Goal: Transaction & Acquisition: Book appointment/travel/reservation

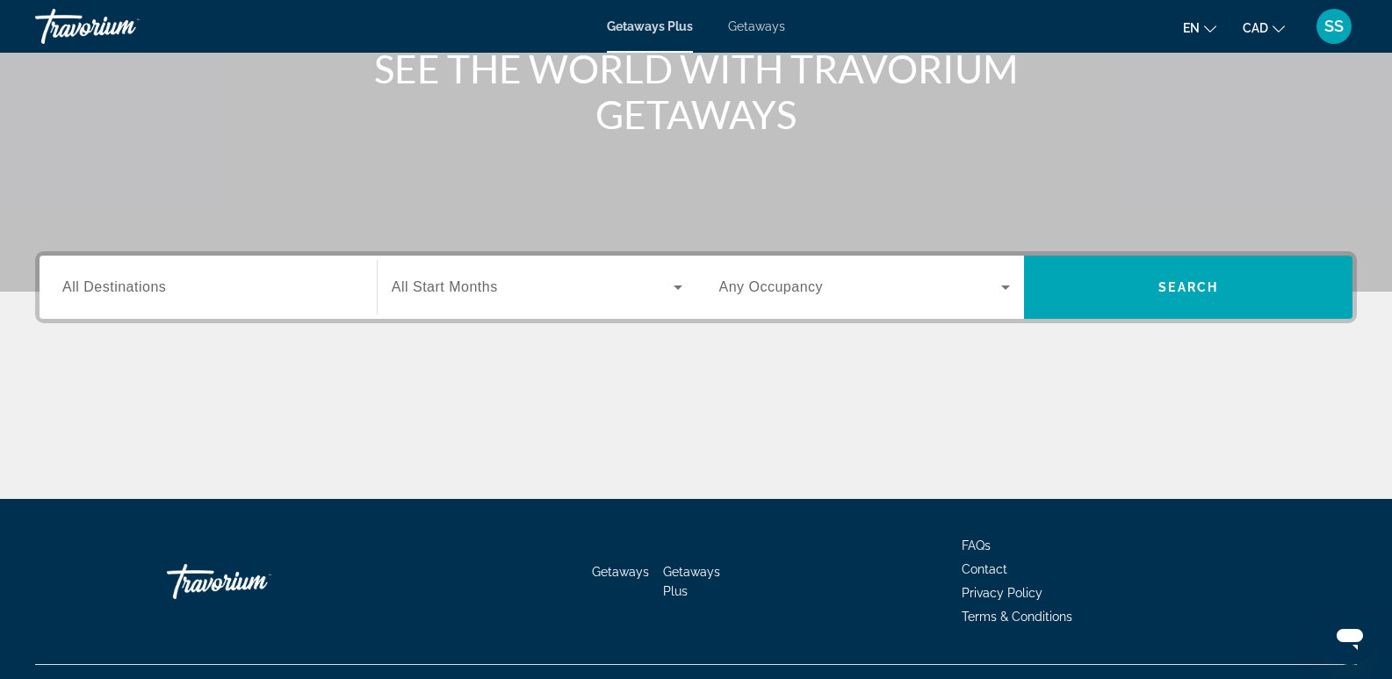
scroll to position [271, 0]
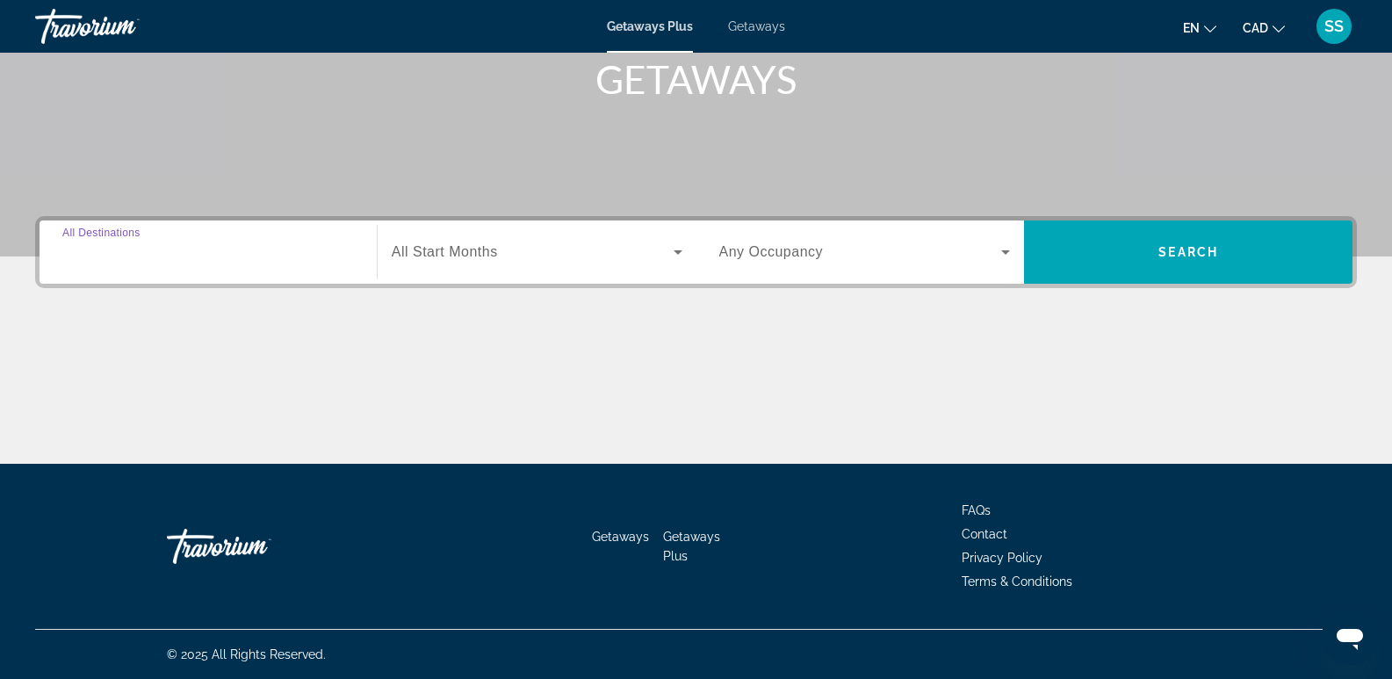
click at [274, 259] on input "Destination All Destinations" at bounding box center [208, 252] width 292 height 21
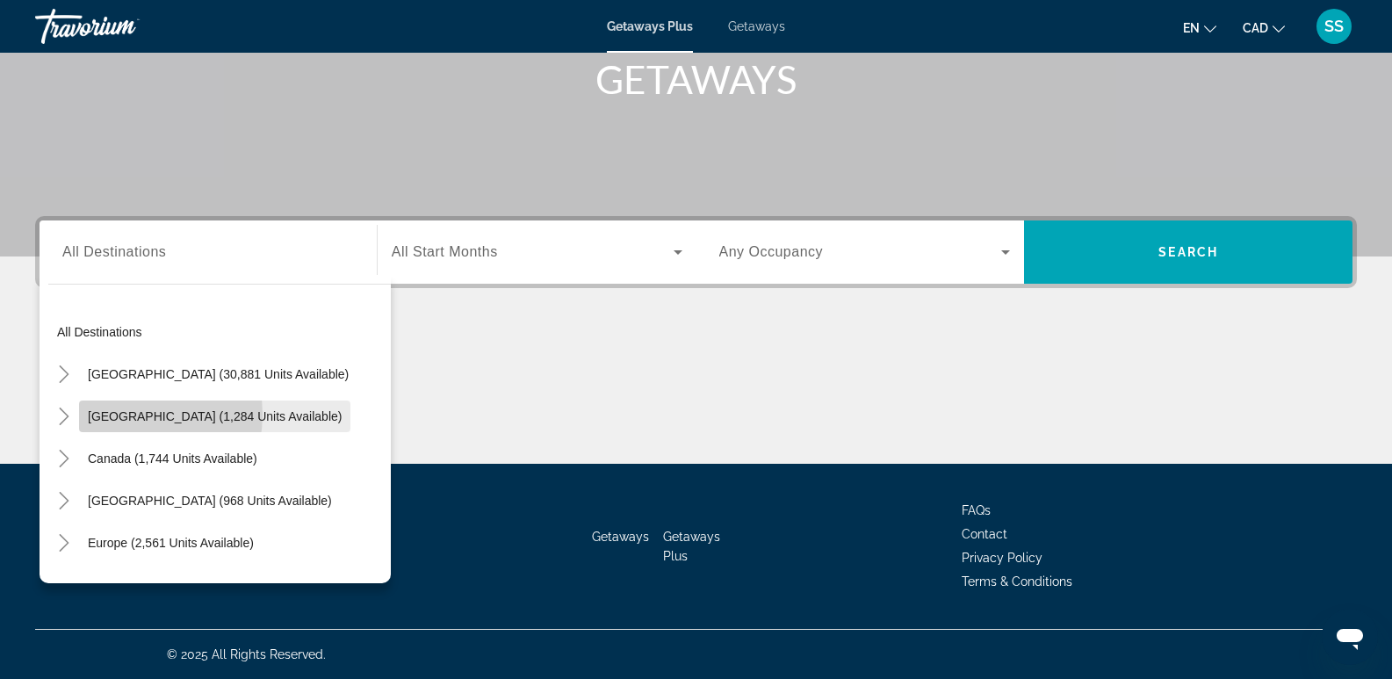
click at [126, 415] on span "[GEOGRAPHIC_DATA] (1,284 units available)" at bounding box center [215, 416] width 254 height 14
type input "**********"
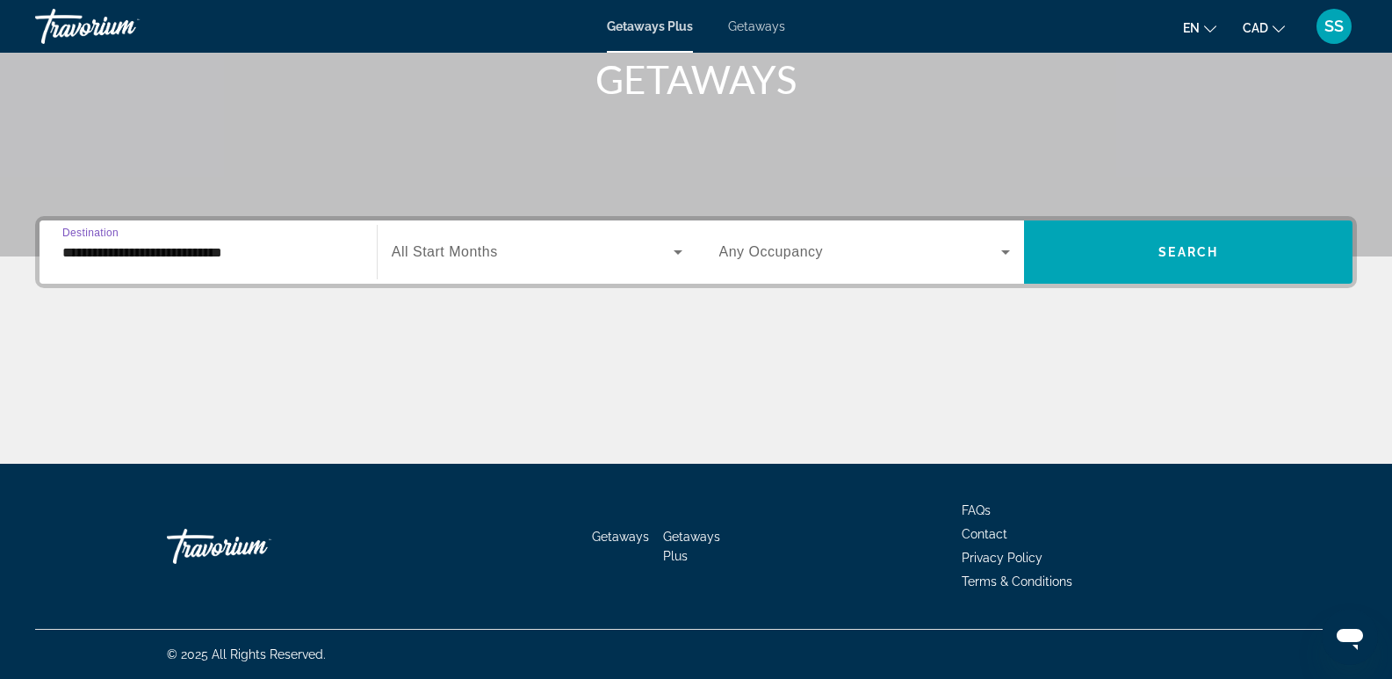
click at [550, 279] on div "Start Month All Start Months" at bounding box center [537, 252] width 320 height 63
click at [541, 247] on span "Search widget" at bounding box center [533, 252] width 282 height 21
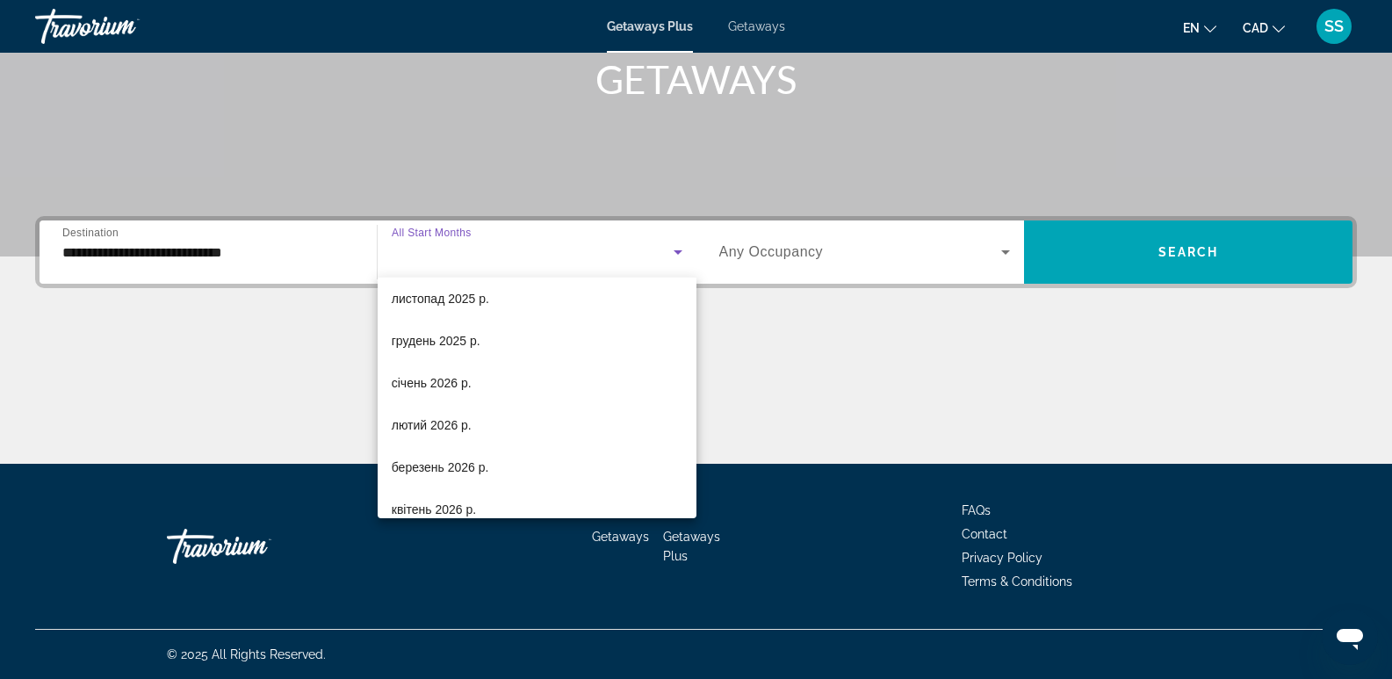
scroll to position [176, 0]
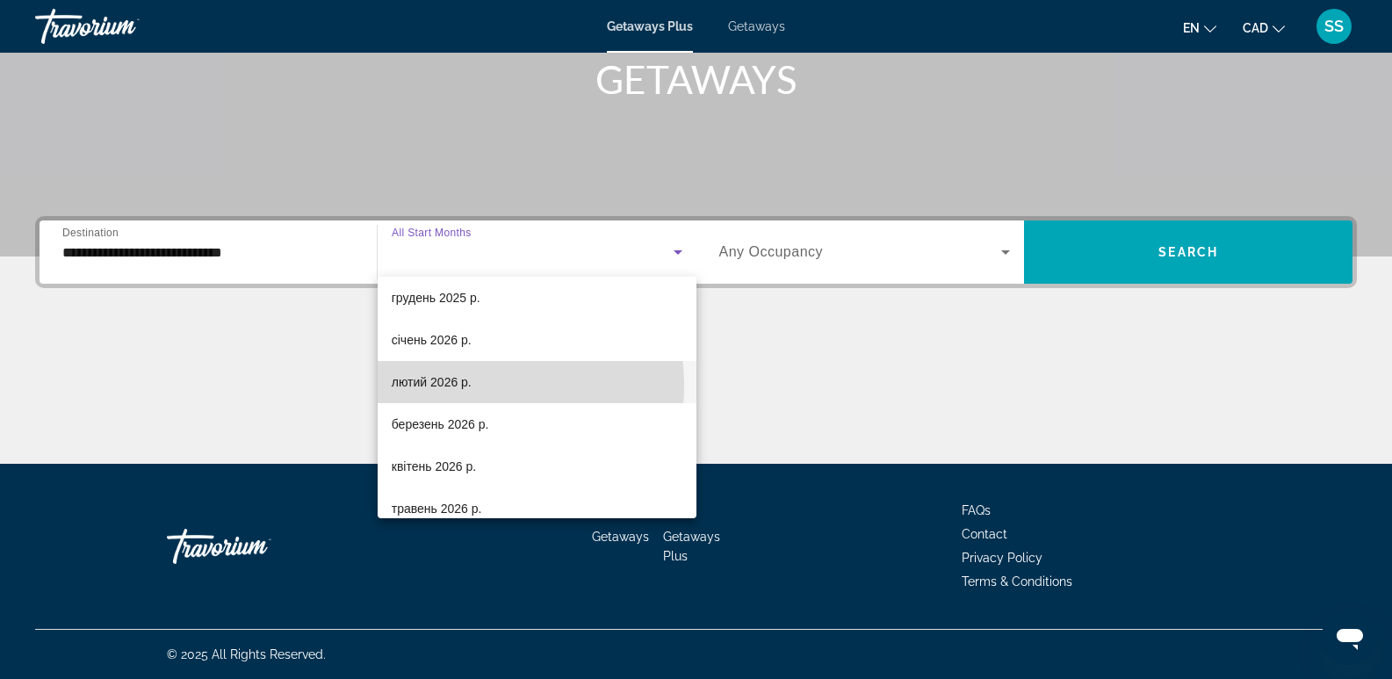
click at [454, 386] on span "лютий 2026 р." at bounding box center [432, 382] width 80 height 21
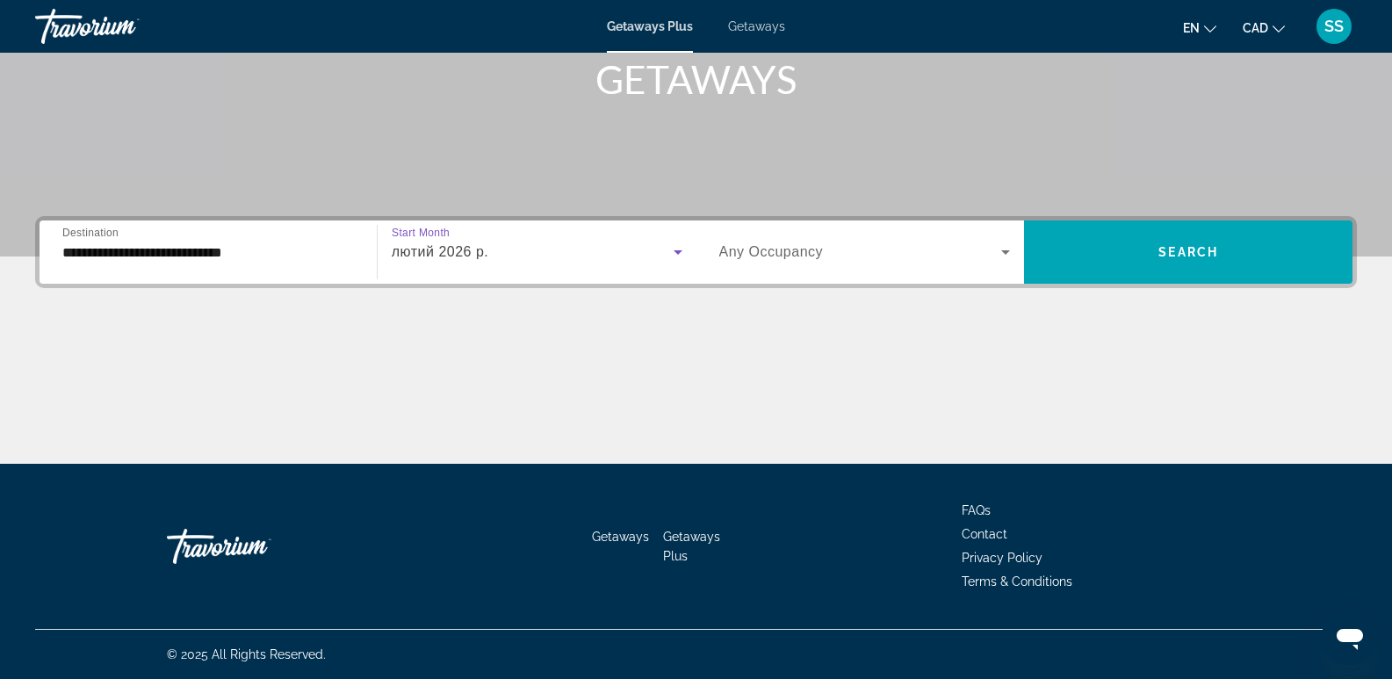
click at [962, 255] on span "Search widget" at bounding box center [861, 252] width 283 height 21
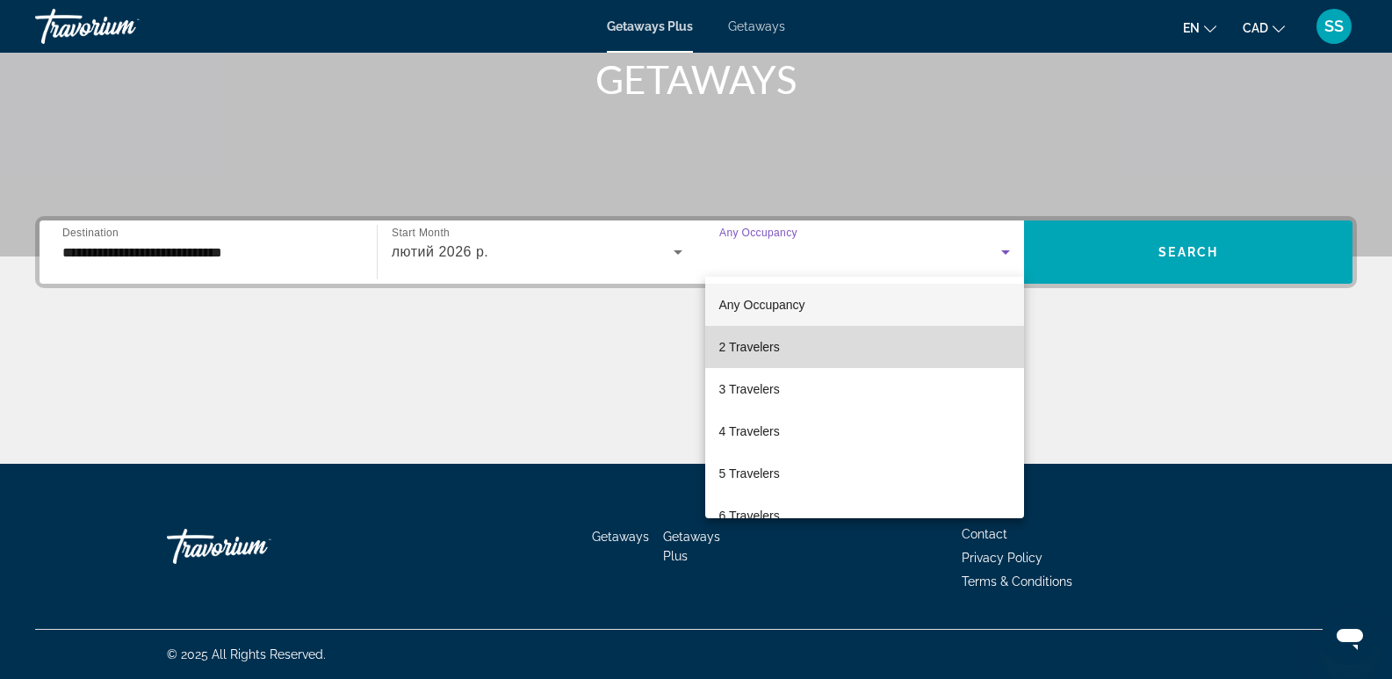
click at [866, 343] on mat-option "2 Travelers" at bounding box center [865, 347] width 320 height 42
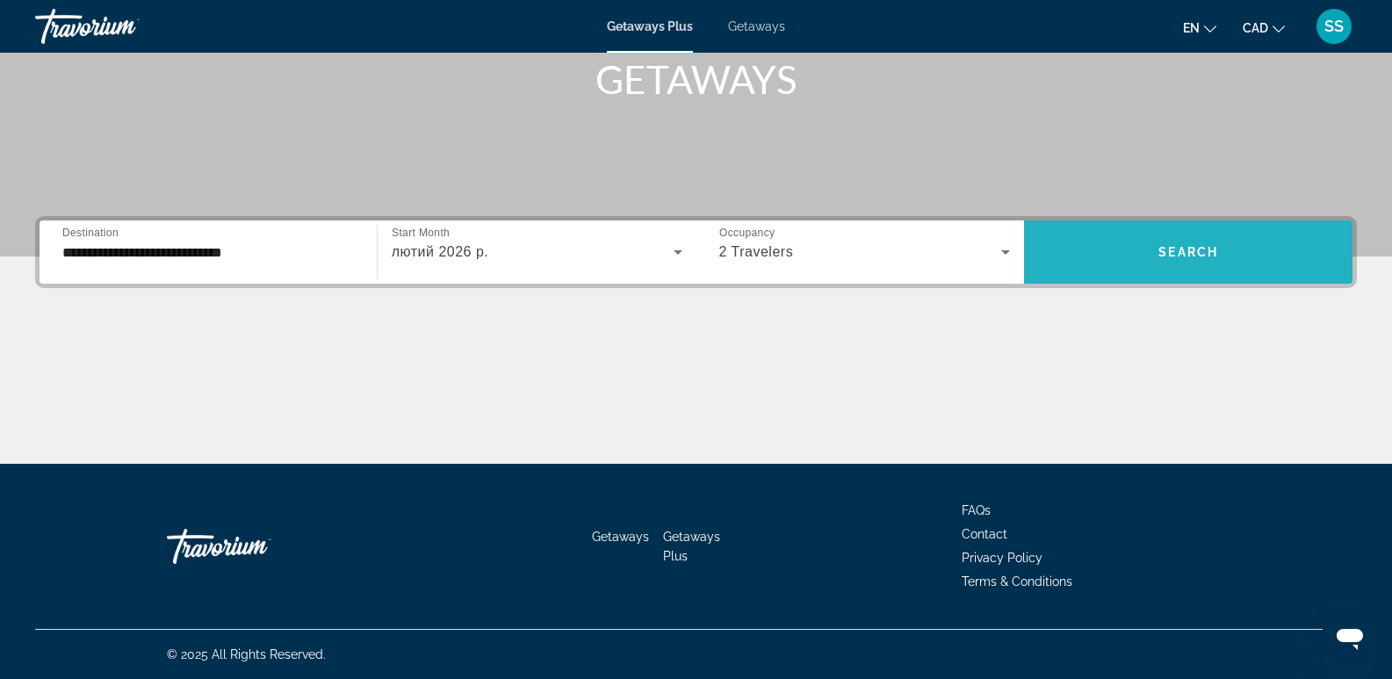
click at [1240, 271] on span "Search widget" at bounding box center [1188, 252] width 329 height 42
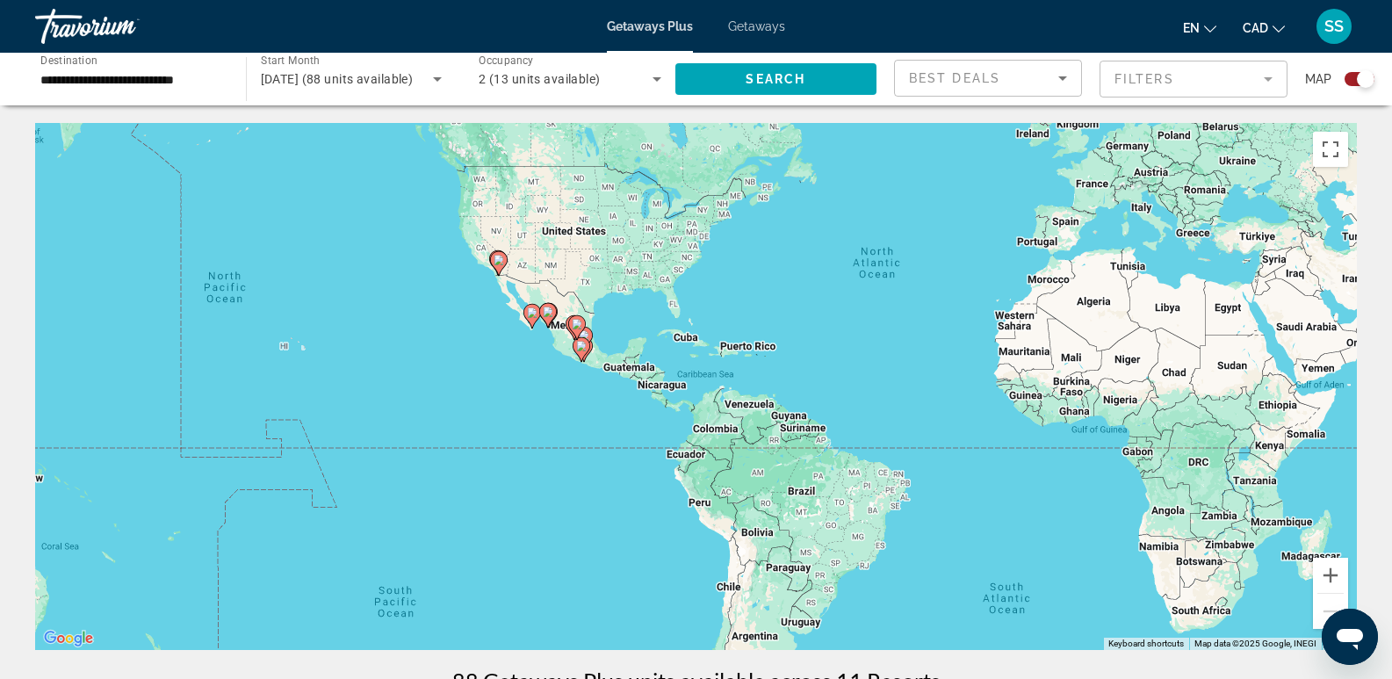
drag, startPoint x: 490, startPoint y: 454, endPoint x: 723, endPoint y: 356, distance: 252.7
click at [727, 357] on div "To activate drag with keyboard, press Alt + Enter. Once in keyboard drag state,…" at bounding box center [696, 386] width 1322 height 527
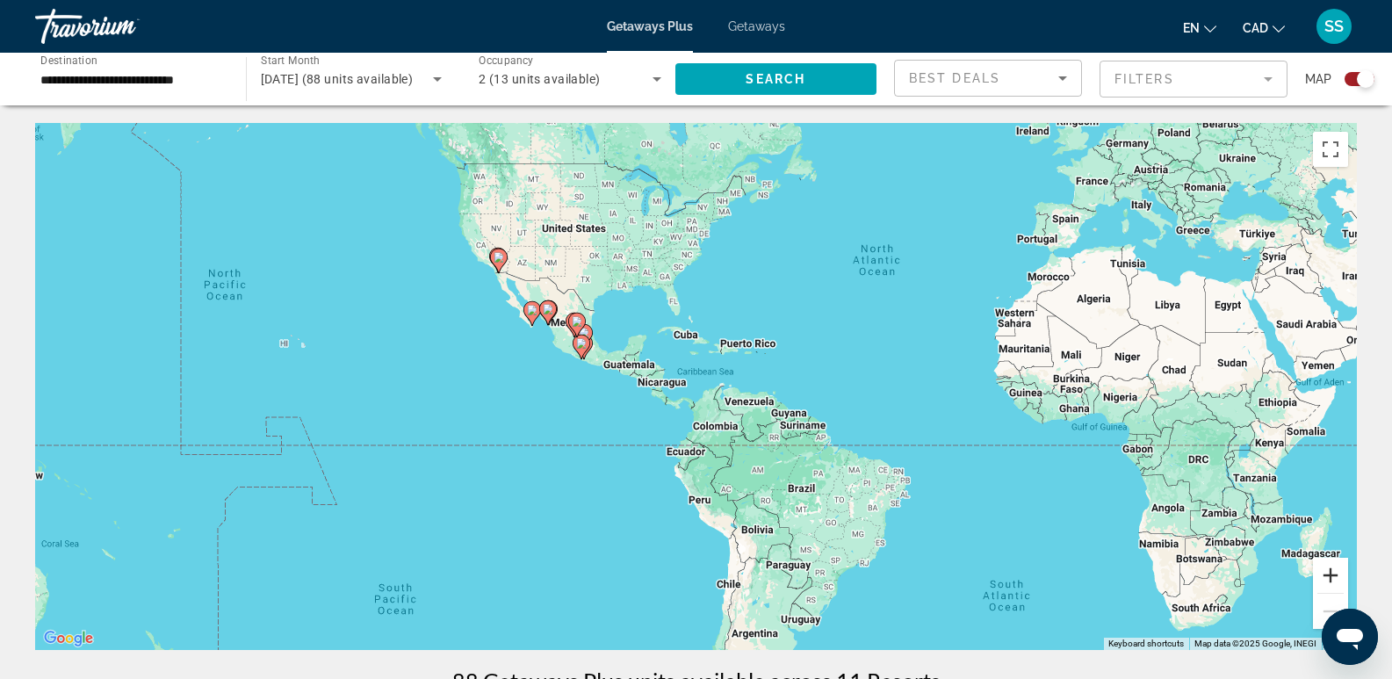
click at [1329, 582] on button "Zoom in" at bounding box center [1330, 575] width 35 height 35
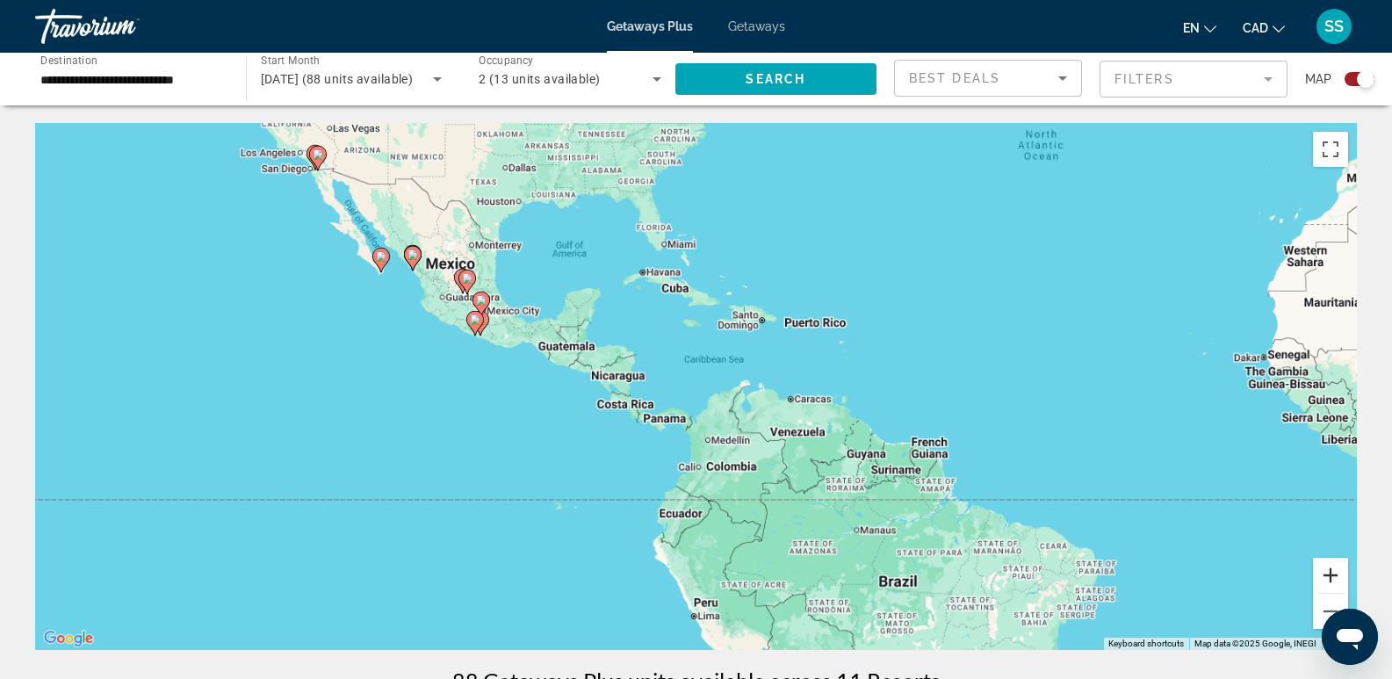
click at [1330, 579] on button "Zoom in" at bounding box center [1330, 575] width 35 height 35
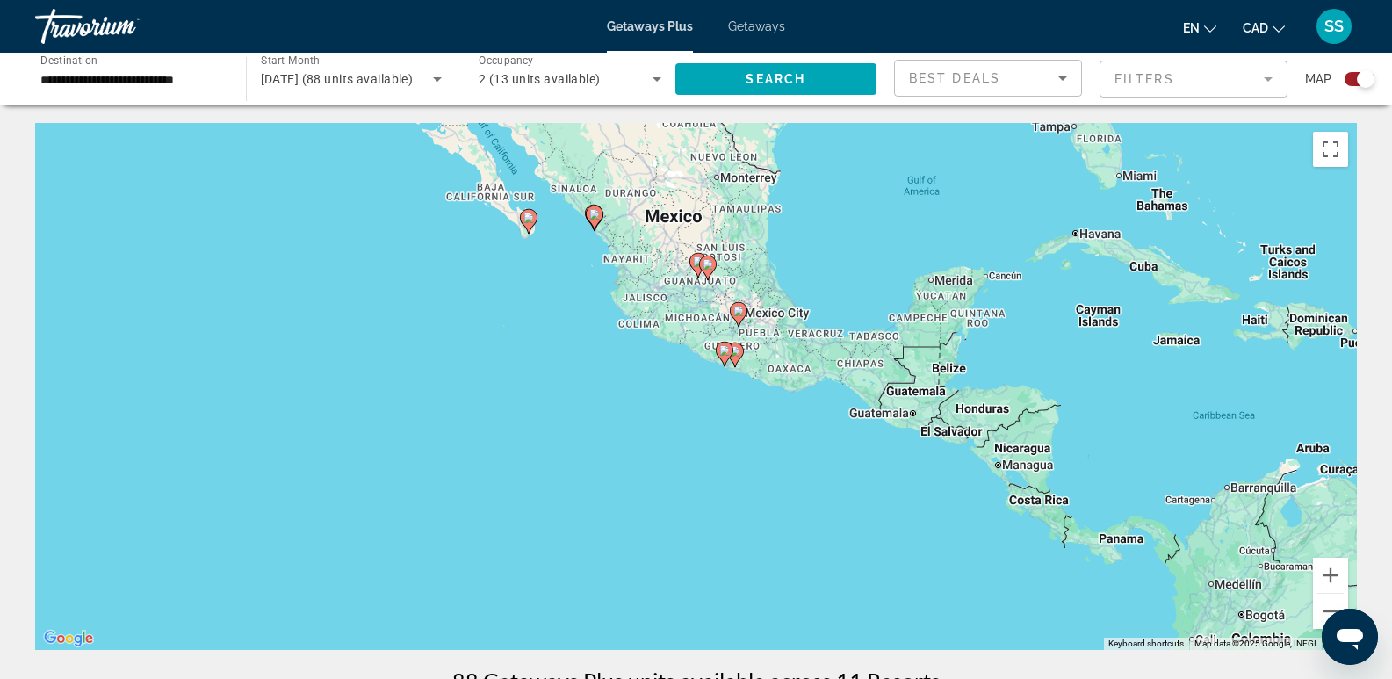
drag, startPoint x: 385, startPoint y: 420, endPoint x: 876, endPoint y: 505, distance: 498.4
click at [876, 505] on div "To activate drag with keyboard, press Alt + Enter. Once in keyboard drag state,…" at bounding box center [696, 386] width 1322 height 527
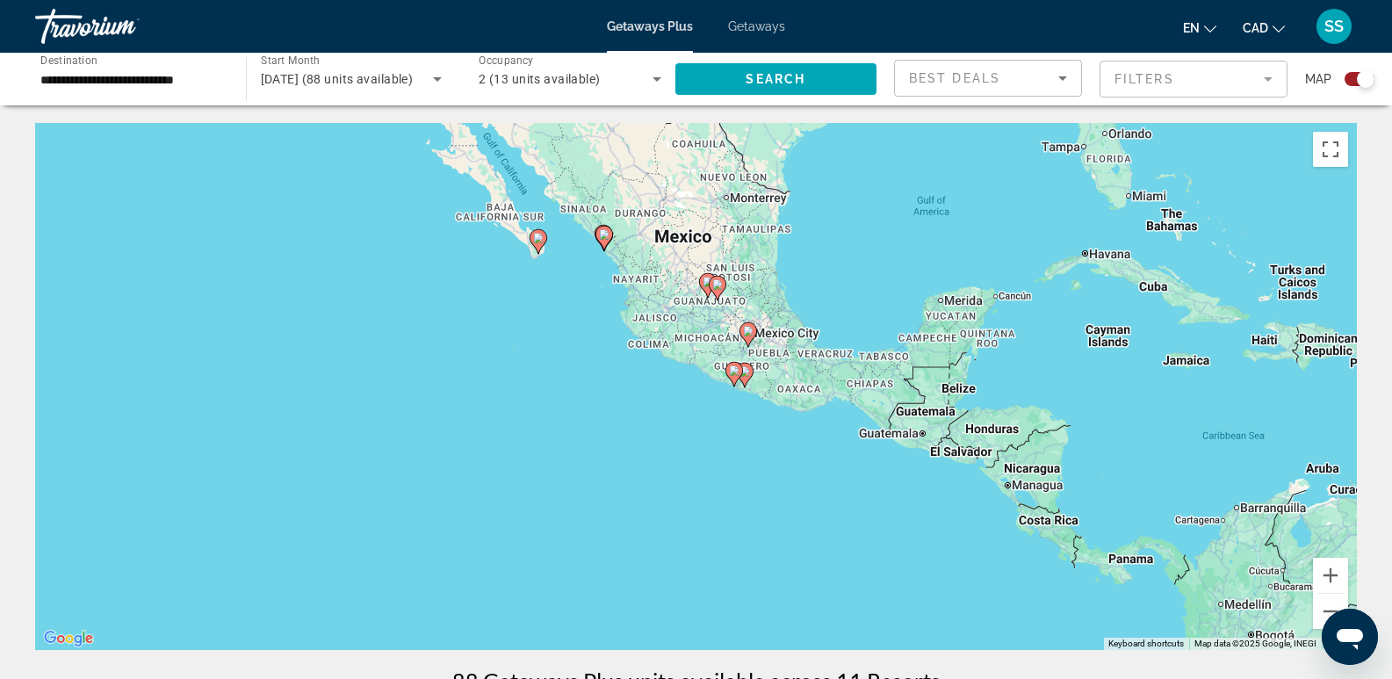
drag, startPoint x: 590, startPoint y: 375, endPoint x: 647, endPoint y: 473, distance: 113.0
click at [647, 473] on div "To activate drag with keyboard, press Alt + Enter. Once in keyboard drag state,…" at bounding box center [696, 386] width 1322 height 527
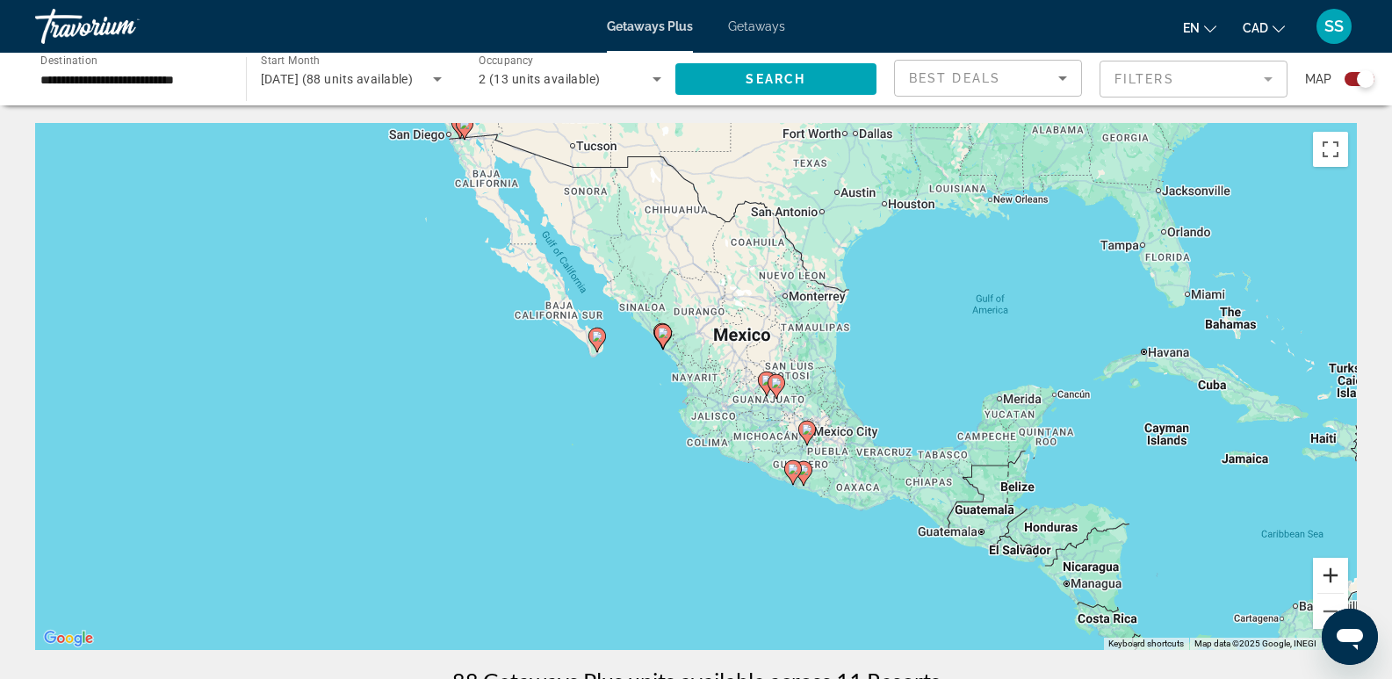
click at [1335, 567] on button "Zoom in" at bounding box center [1330, 575] width 35 height 35
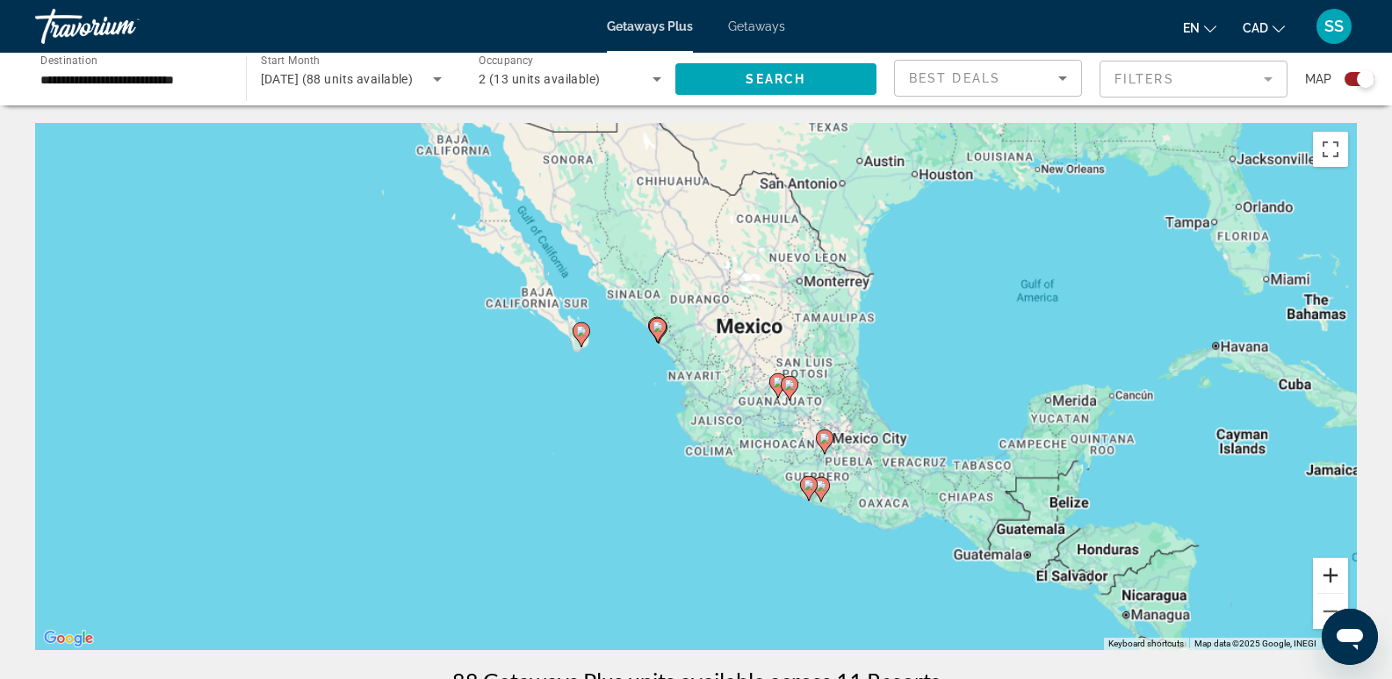
click at [1335, 567] on button "Zoom in" at bounding box center [1330, 575] width 35 height 35
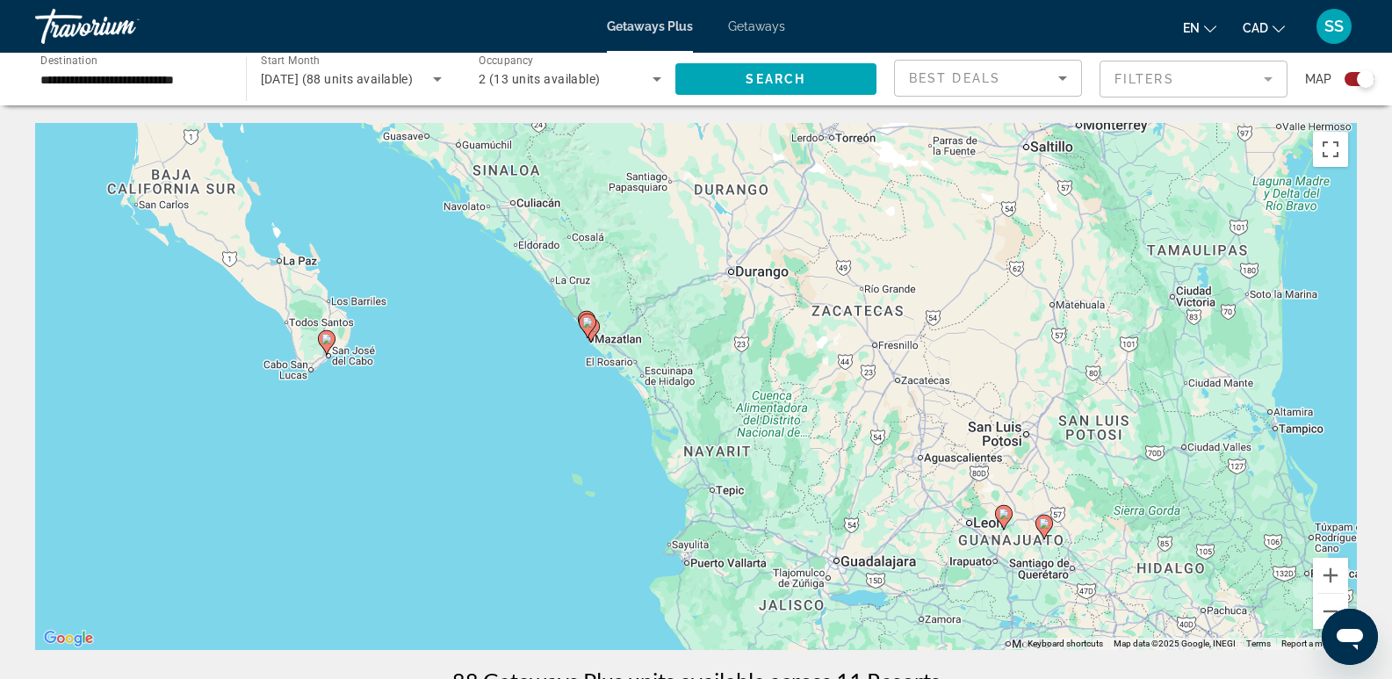
drag, startPoint x: 568, startPoint y: 337, endPoint x: 571, endPoint y: 357, distance: 19.5
click at [604, 445] on div "To activate drag with keyboard, press Alt + Enter. Once in keyboard drag state,…" at bounding box center [696, 386] width 1322 height 527
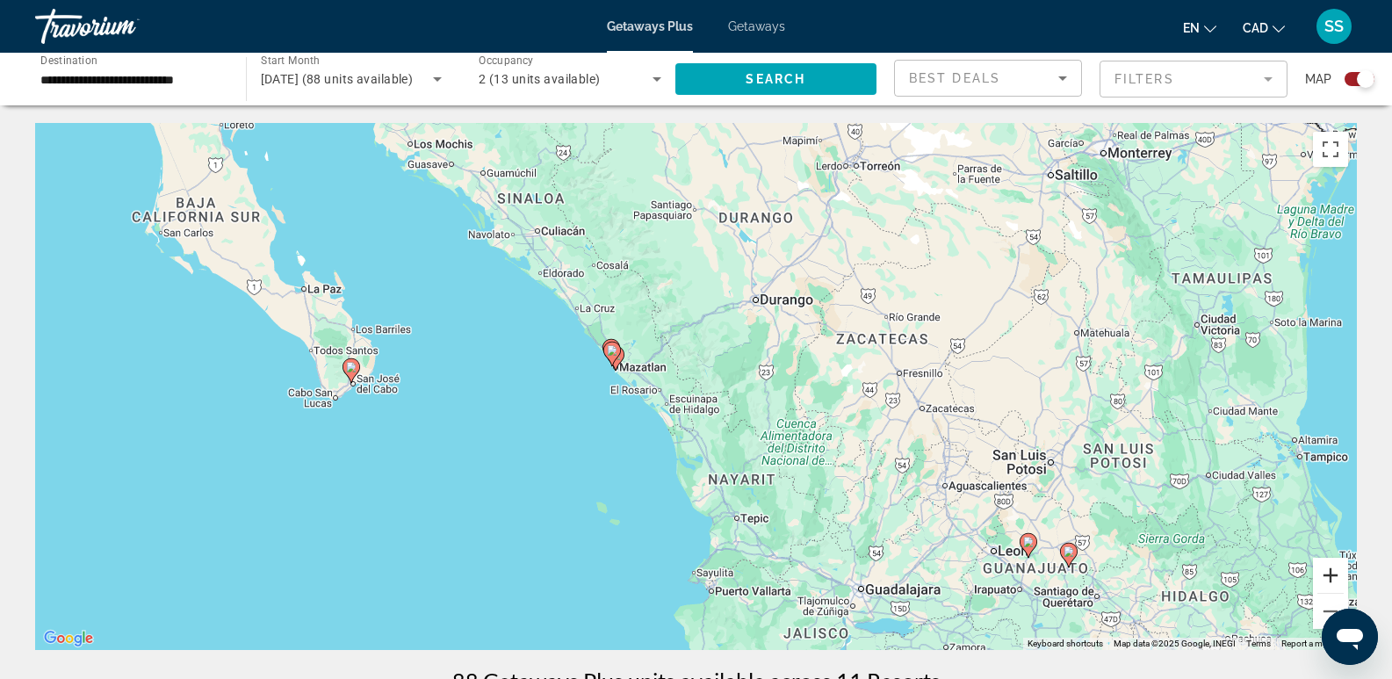
click at [1326, 577] on button "Zoom in" at bounding box center [1330, 575] width 35 height 35
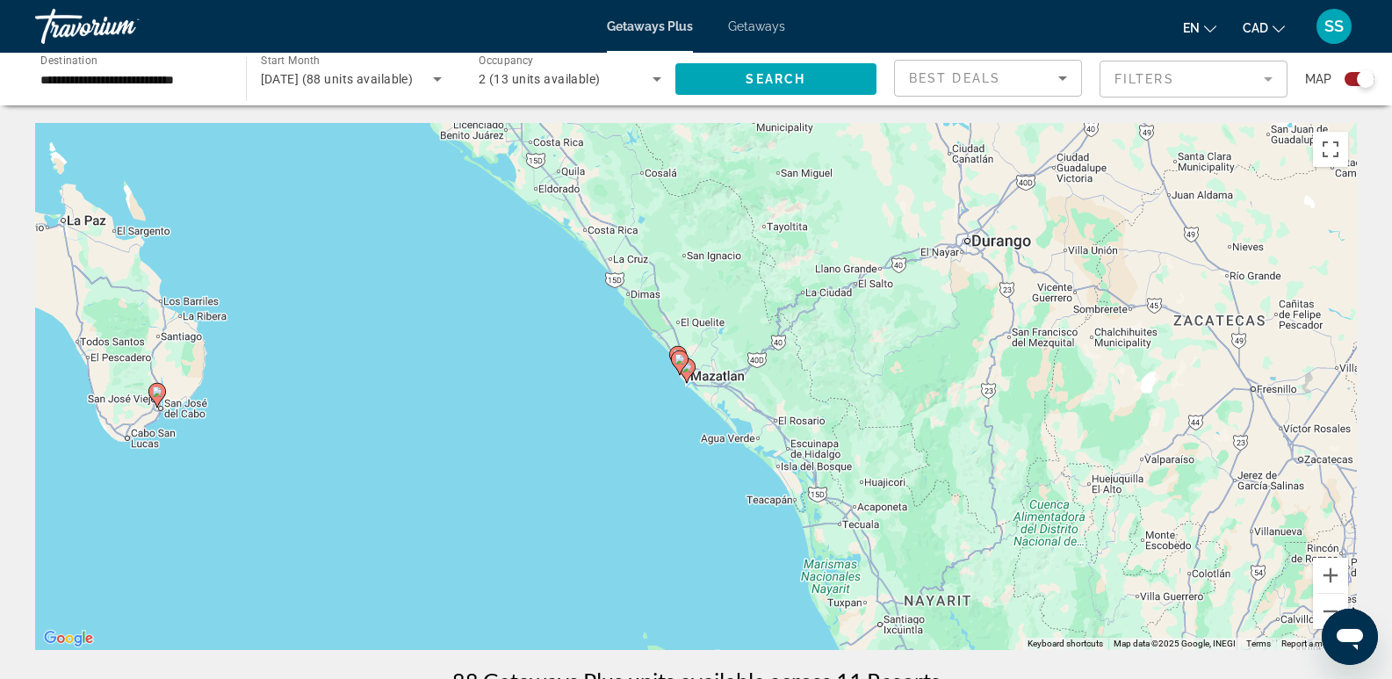
drag, startPoint x: 621, startPoint y: 415, endPoint x: 814, endPoint y: 402, distance: 192.8
click at [805, 398] on div "To activate drag with keyboard, press Alt + Enter. Once in keyboard drag state,…" at bounding box center [696, 386] width 1322 height 527
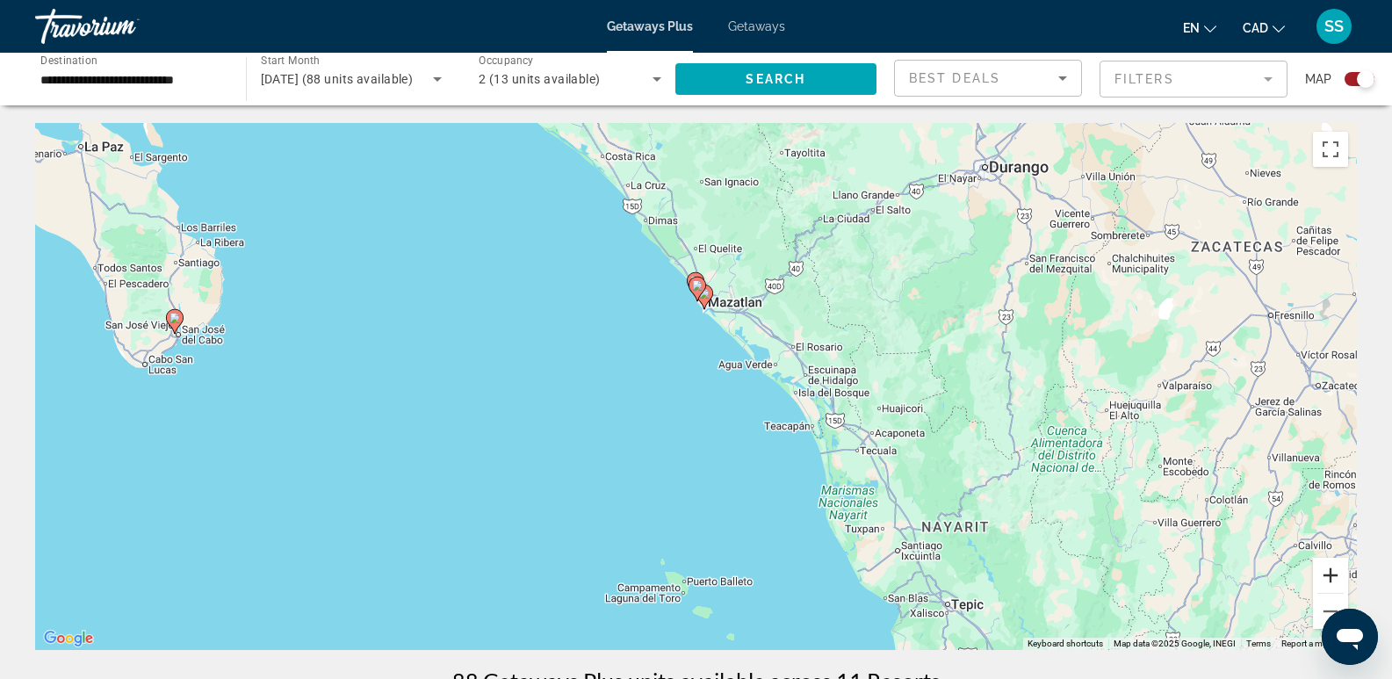
click at [1330, 570] on button "Zoom in" at bounding box center [1330, 575] width 35 height 35
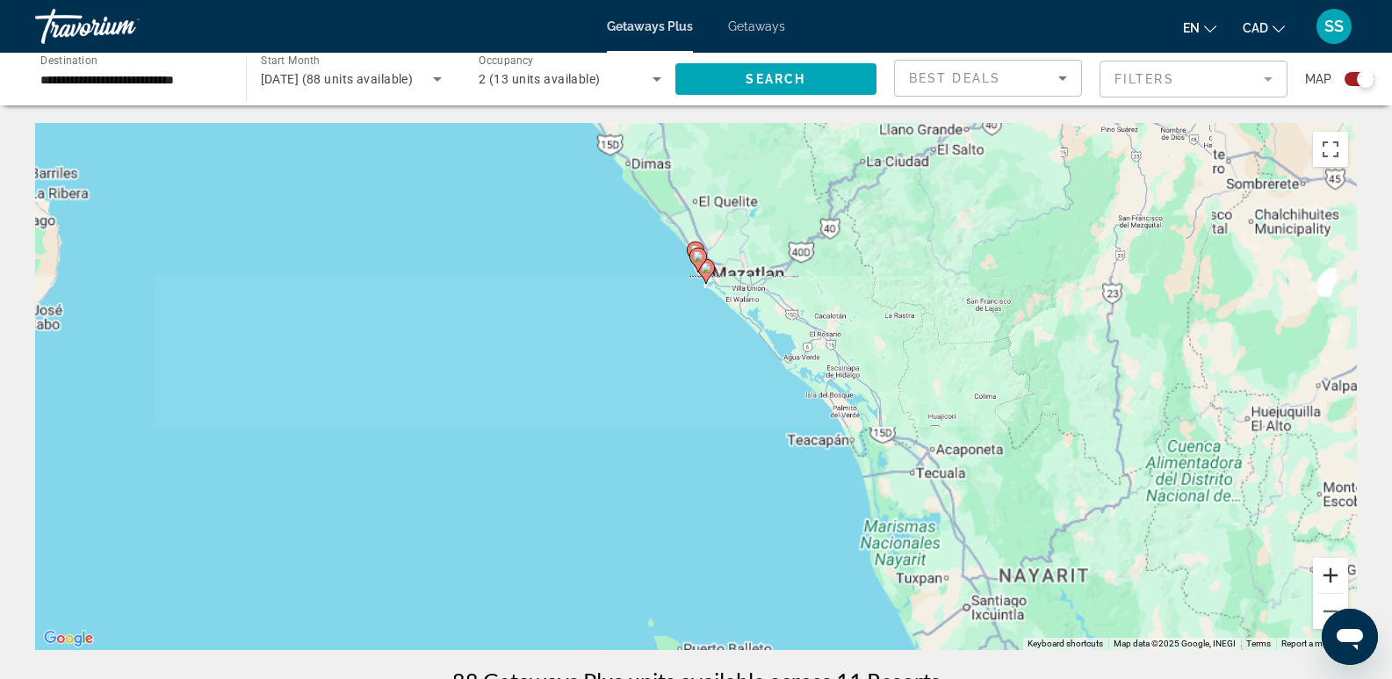
click at [1330, 570] on button "Zoom in" at bounding box center [1330, 575] width 35 height 35
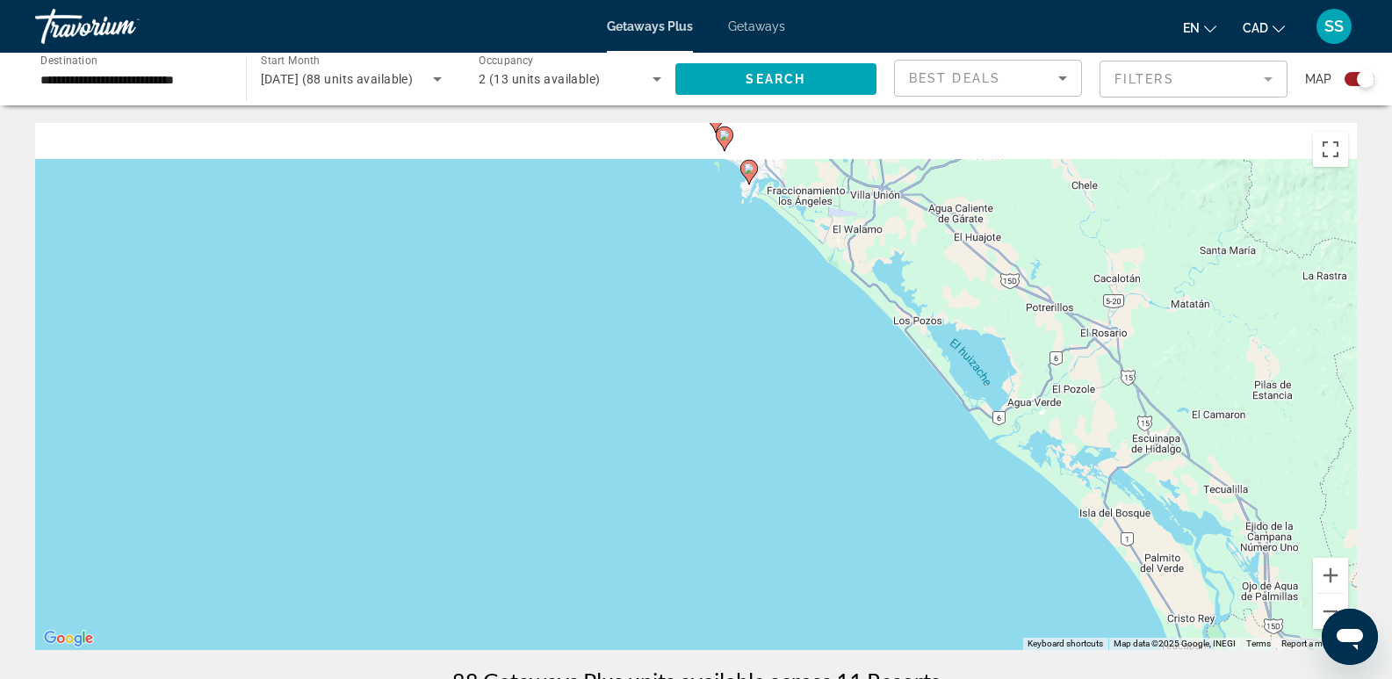
drag, startPoint x: 665, startPoint y: 247, endPoint x: 743, endPoint y: 482, distance: 248.1
click at [743, 482] on div "To activate drag with keyboard, press Alt + Enter. Once in keyboard drag state,…" at bounding box center [696, 386] width 1322 height 527
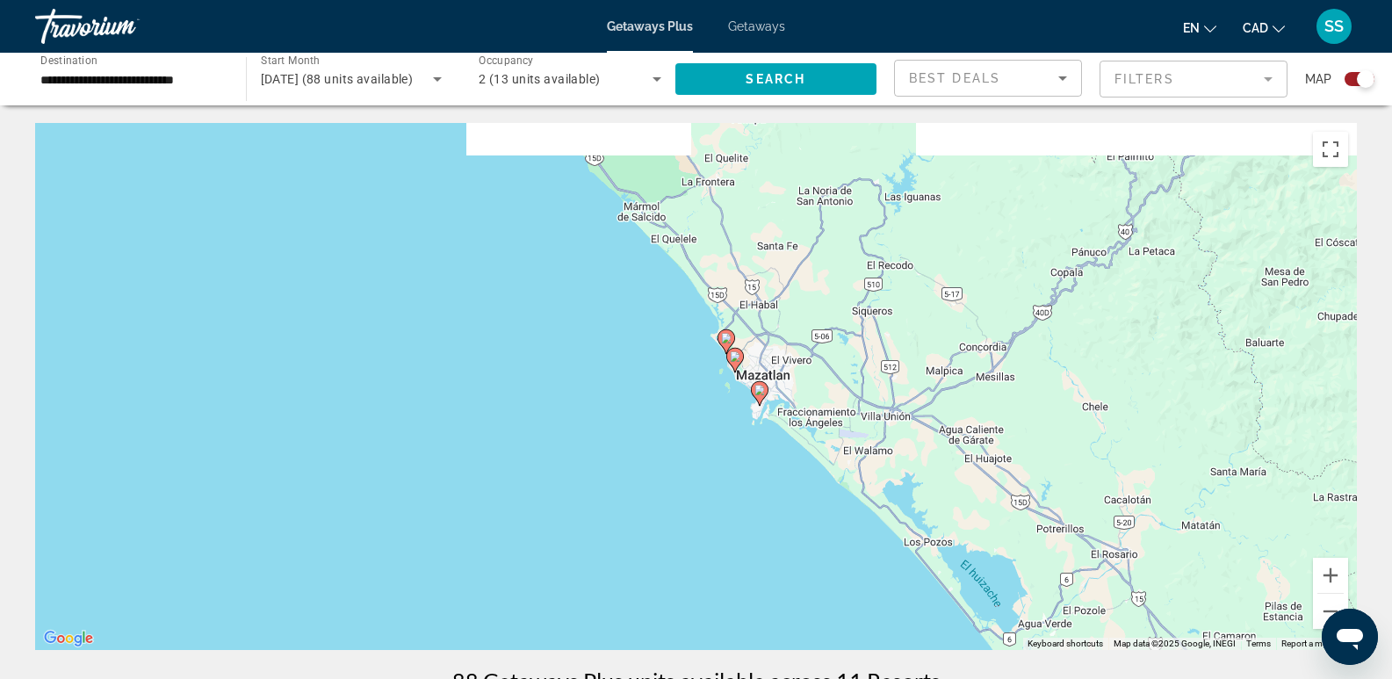
drag, startPoint x: 785, startPoint y: 329, endPoint x: 824, endPoint y: 447, distance: 124.7
click at [741, 420] on div "To activate drag with keyboard, press Alt + Enter. Once in keyboard drag state,…" at bounding box center [696, 386] width 1322 height 527
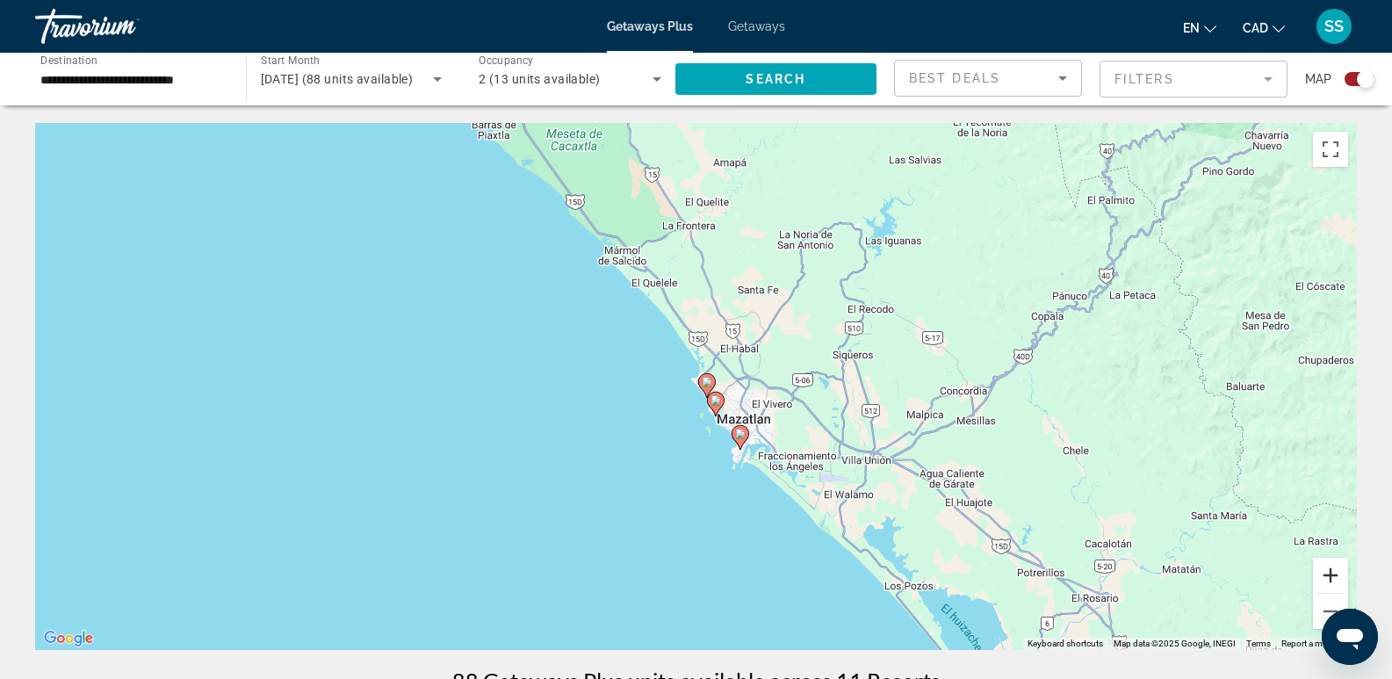
click at [1323, 568] on button "Zoom in" at bounding box center [1330, 575] width 35 height 35
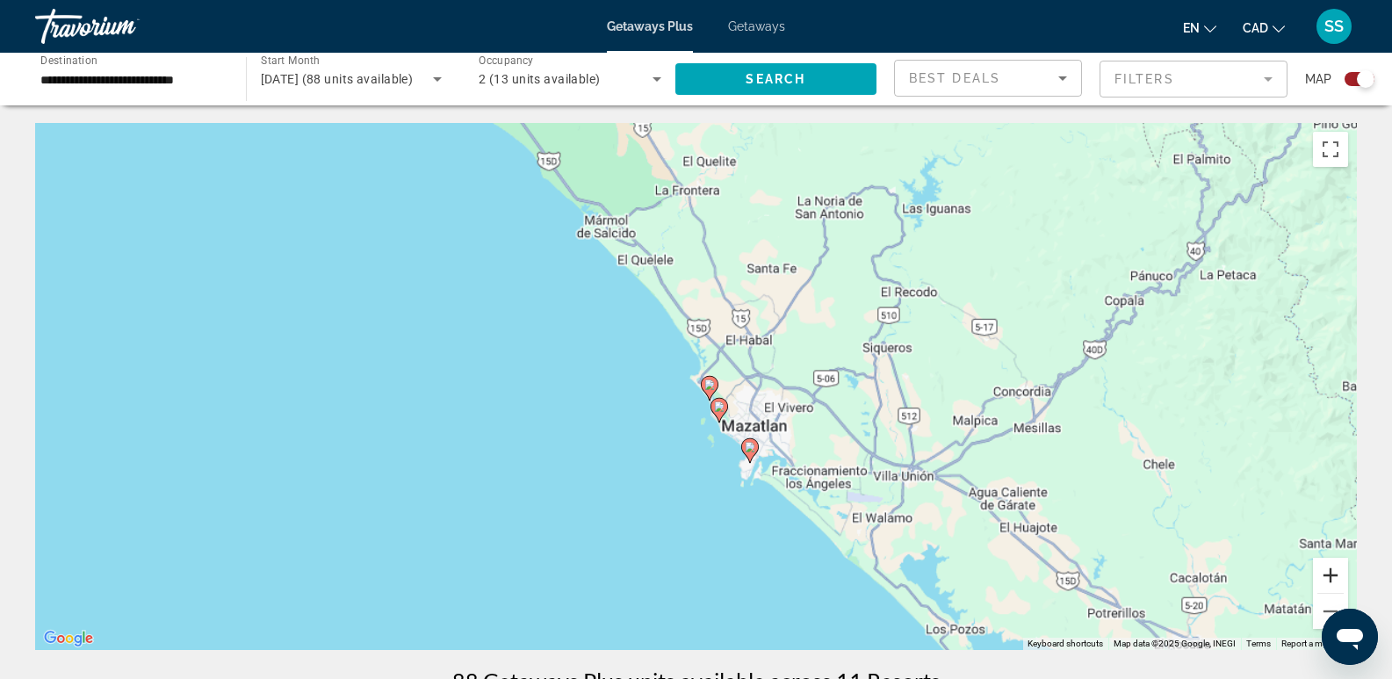
click at [1323, 568] on button "Zoom in" at bounding box center [1330, 575] width 35 height 35
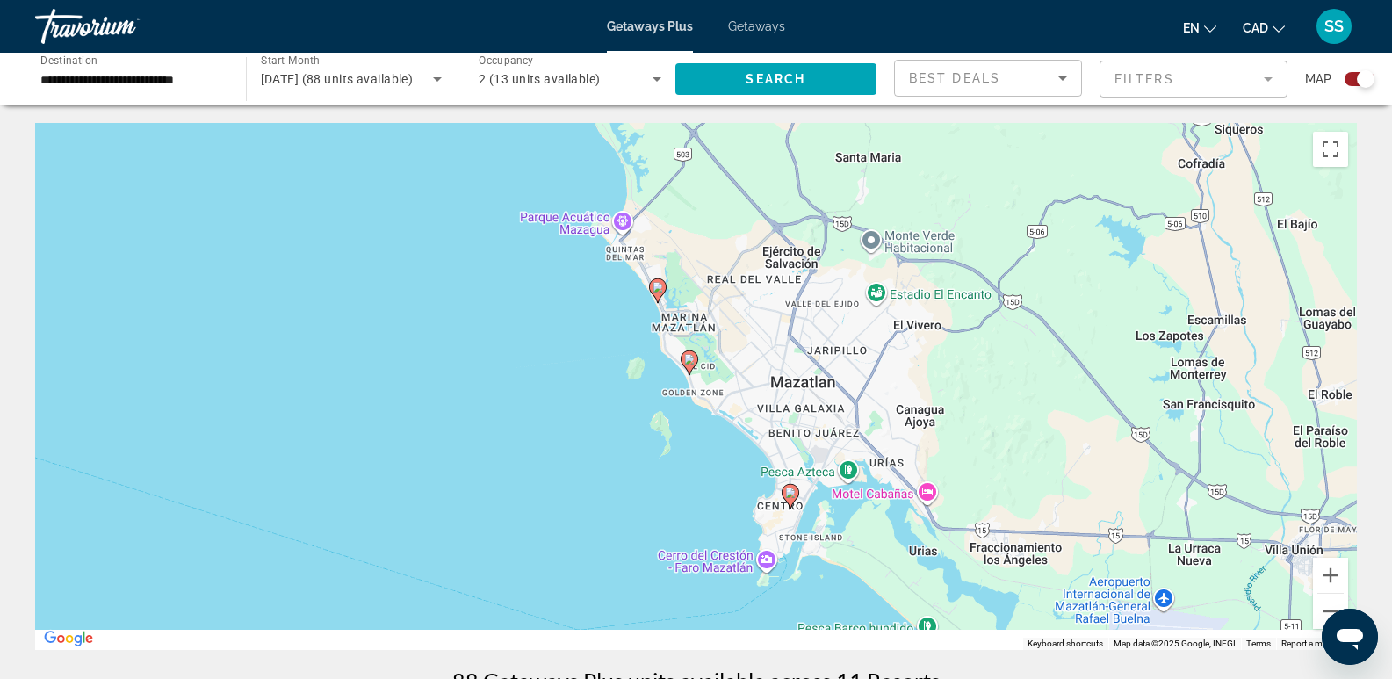
drag, startPoint x: 1085, startPoint y: 500, endPoint x: 1002, endPoint y: 356, distance: 166.5
click at [1002, 360] on div "To activate drag with keyboard, press Alt + Enter. Once in keyboard drag state,…" at bounding box center [696, 386] width 1322 height 527
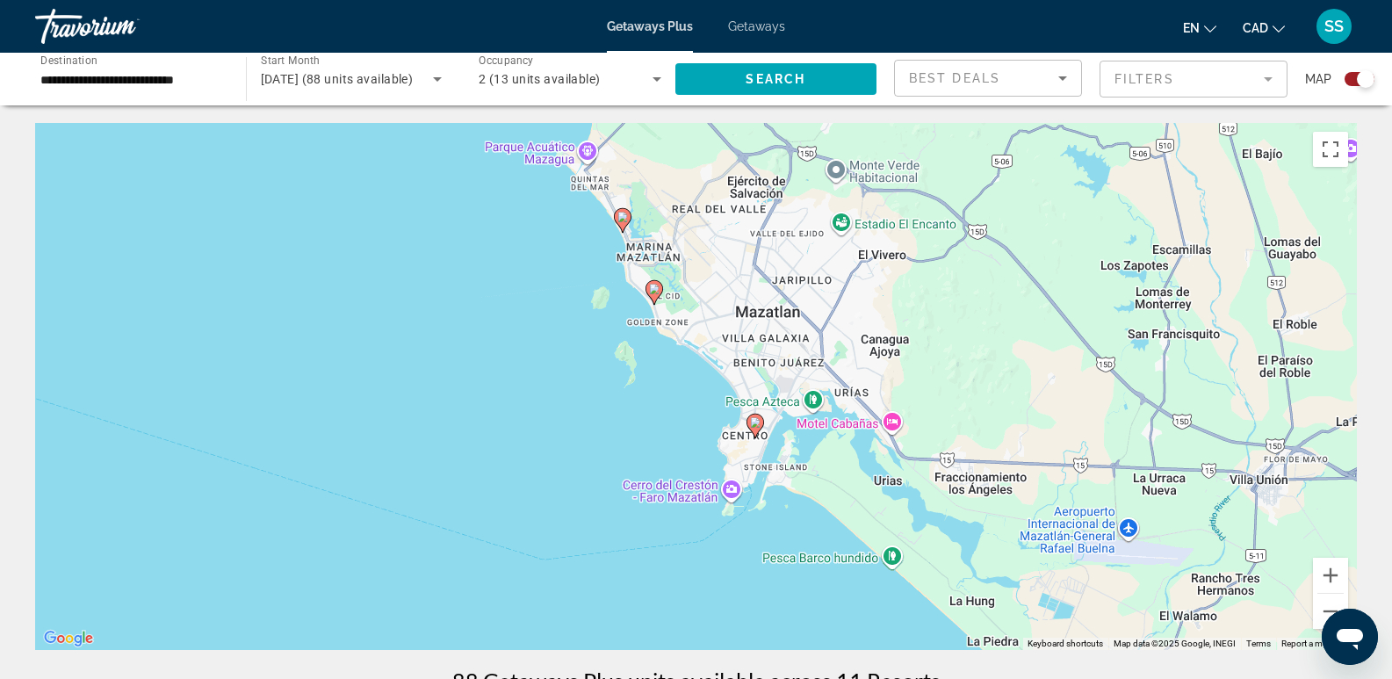
click at [654, 293] on image "Main content" at bounding box center [654, 289] width 11 height 11
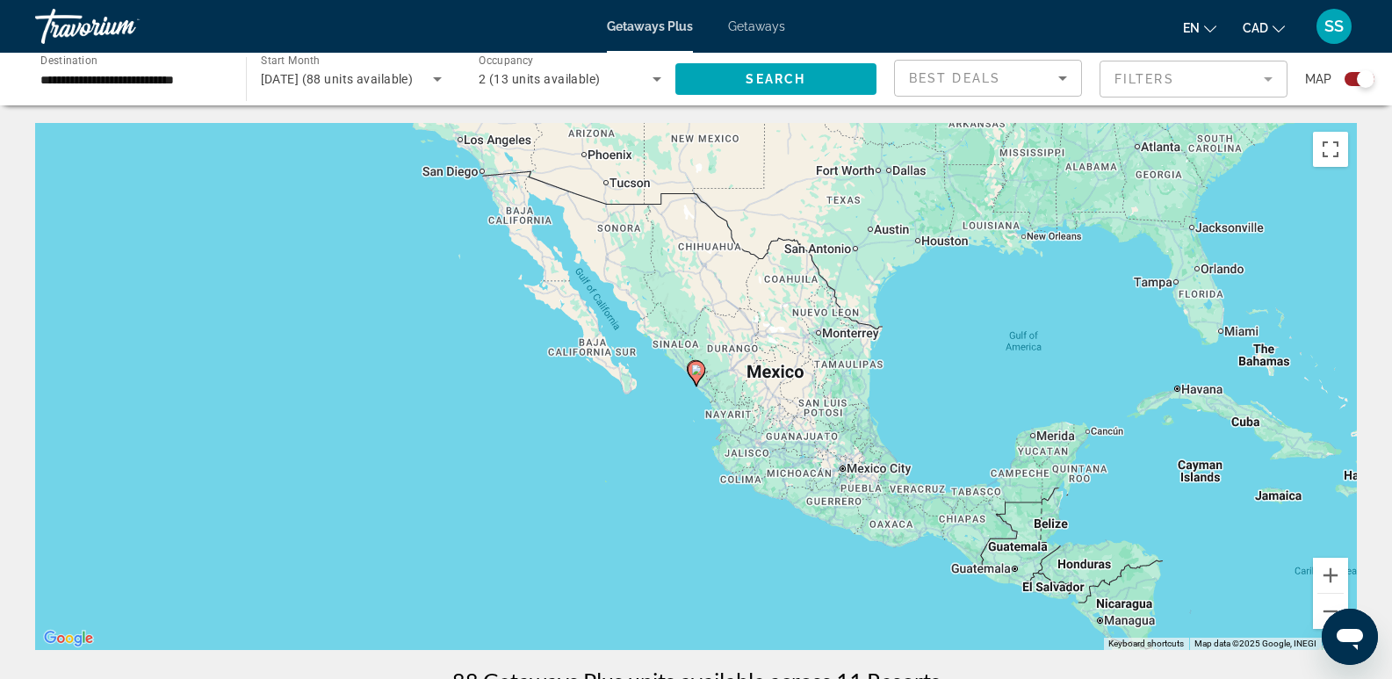
click at [698, 379] on icon "Main content" at bounding box center [696, 373] width 16 height 23
type input "**********"
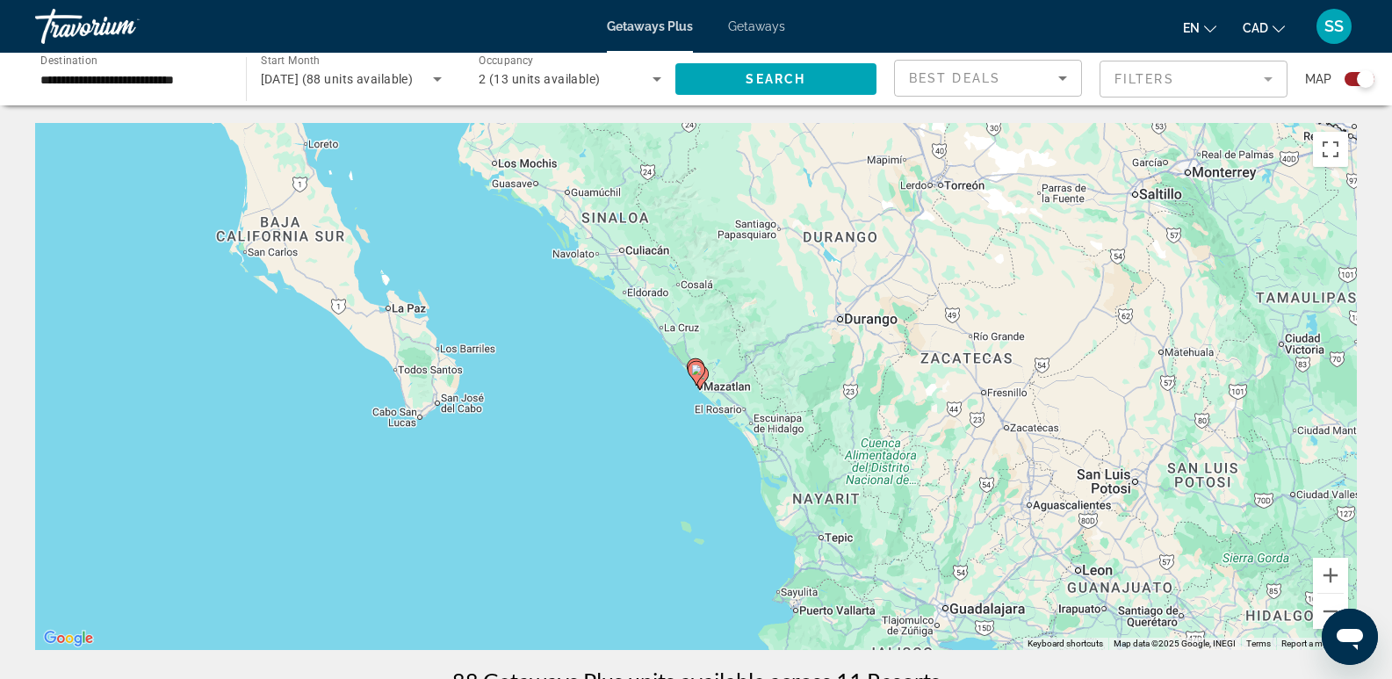
click at [696, 377] on icon "Main content" at bounding box center [696, 373] width 16 height 23
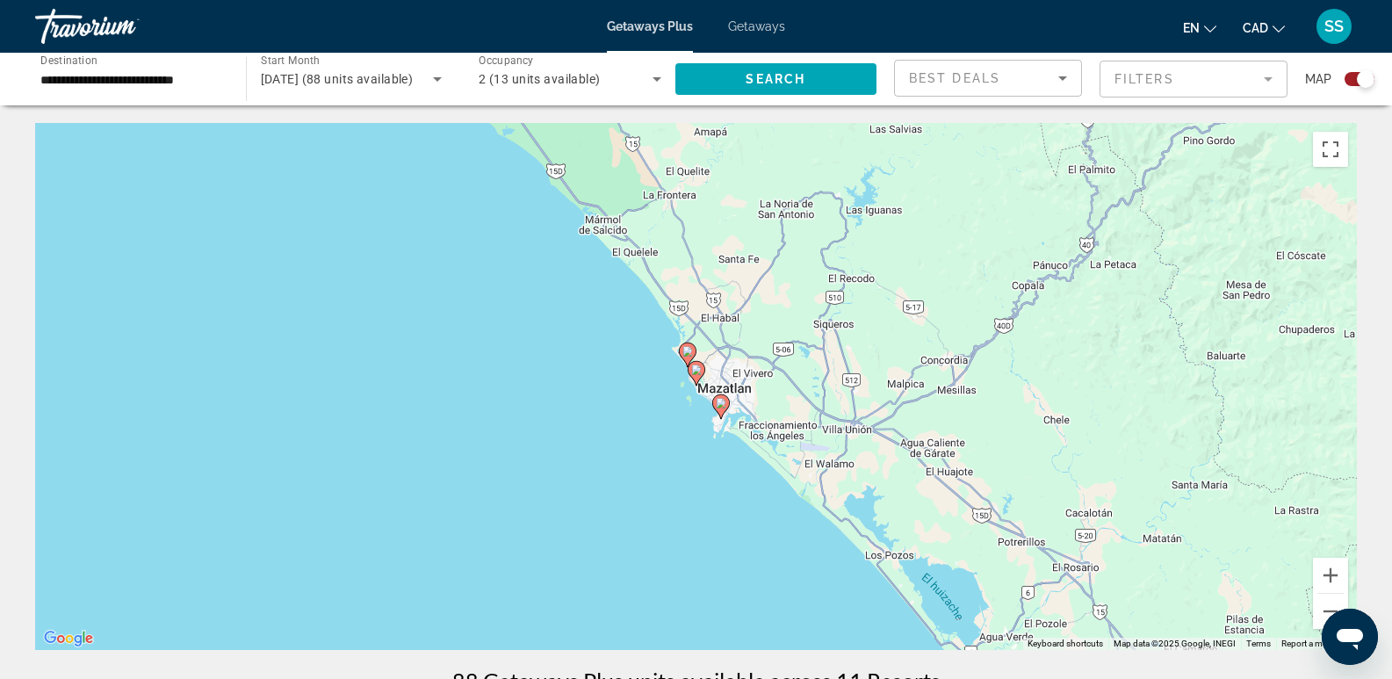
click at [696, 377] on icon "Main content" at bounding box center [696, 373] width 16 height 23
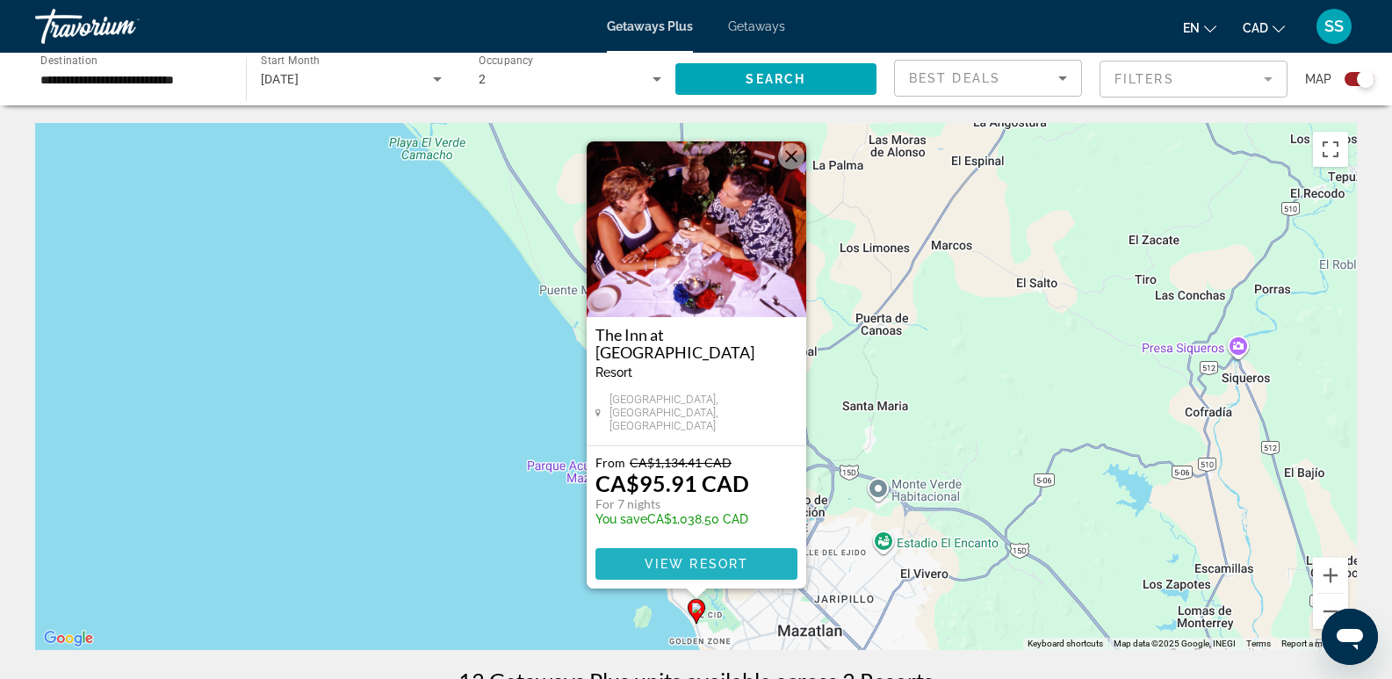
click at [687, 561] on span "View Resort" at bounding box center [696, 564] width 104 height 14
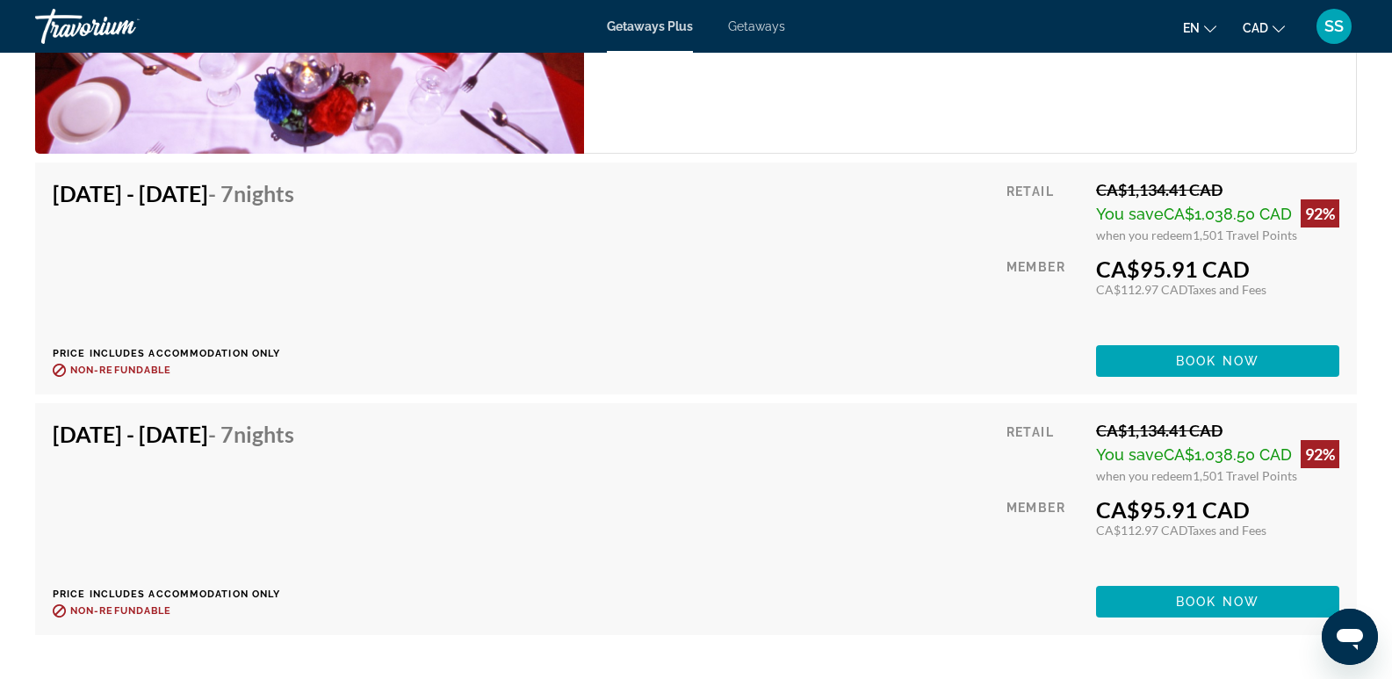
scroll to position [3075, 0]
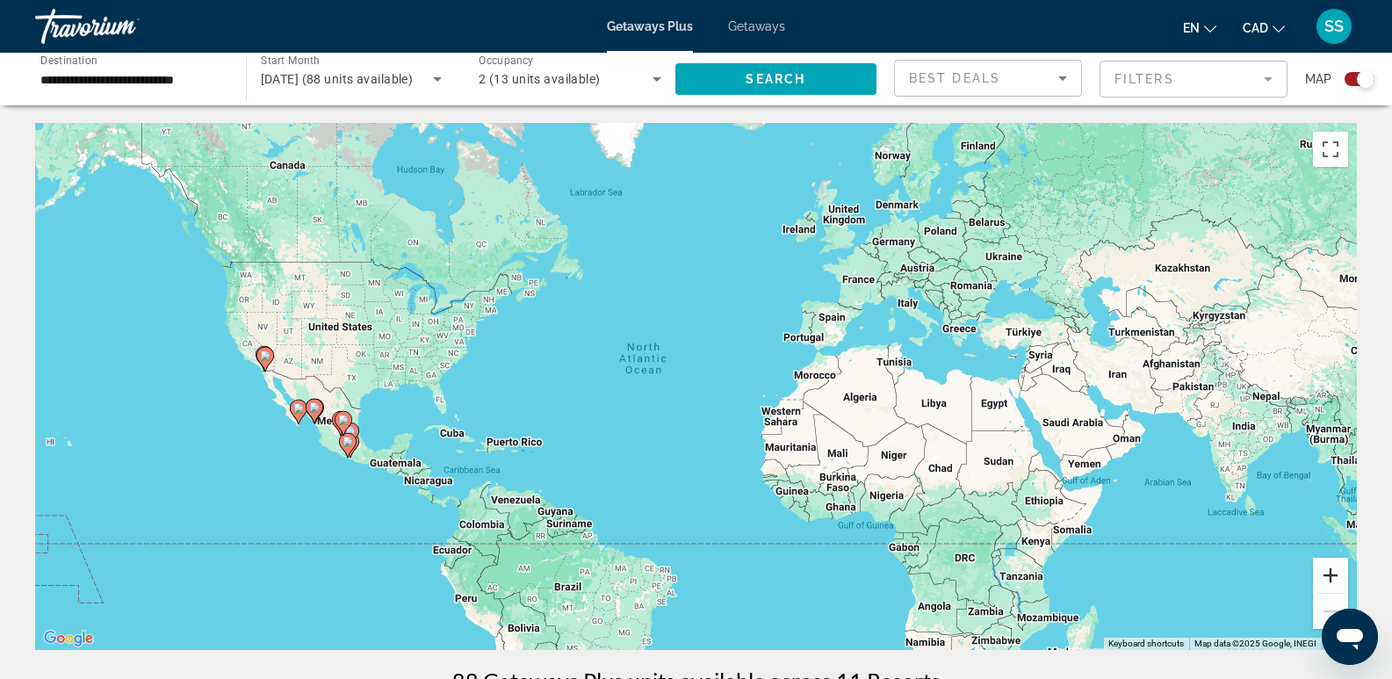
click at [1341, 573] on button "Zoom in" at bounding box center [1330, 575] width 35 height 35
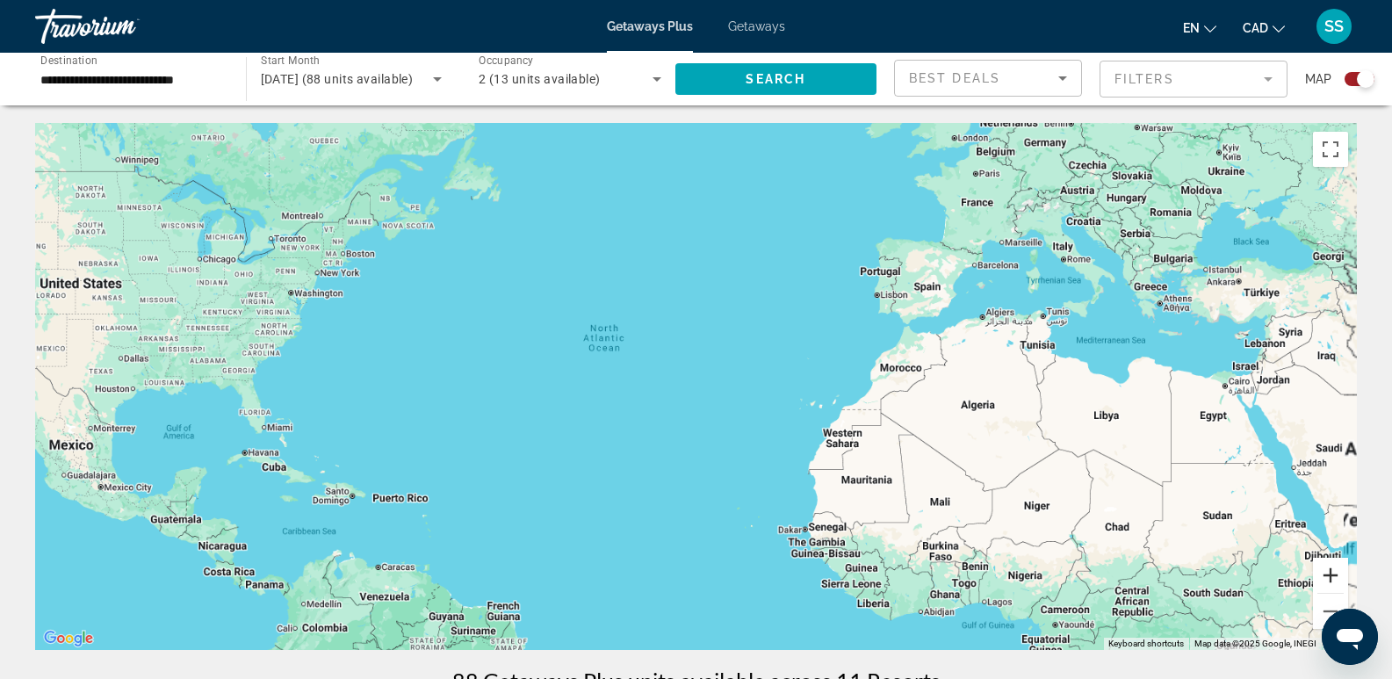
drag, startPoint x: 1341, startPoint y: 573, endPoint x: 638, endPoint y: 465, distance: 711.1
click at [1341, 574] on button "Zoom in" at bounding box center [1330, 575] width 35 height 35
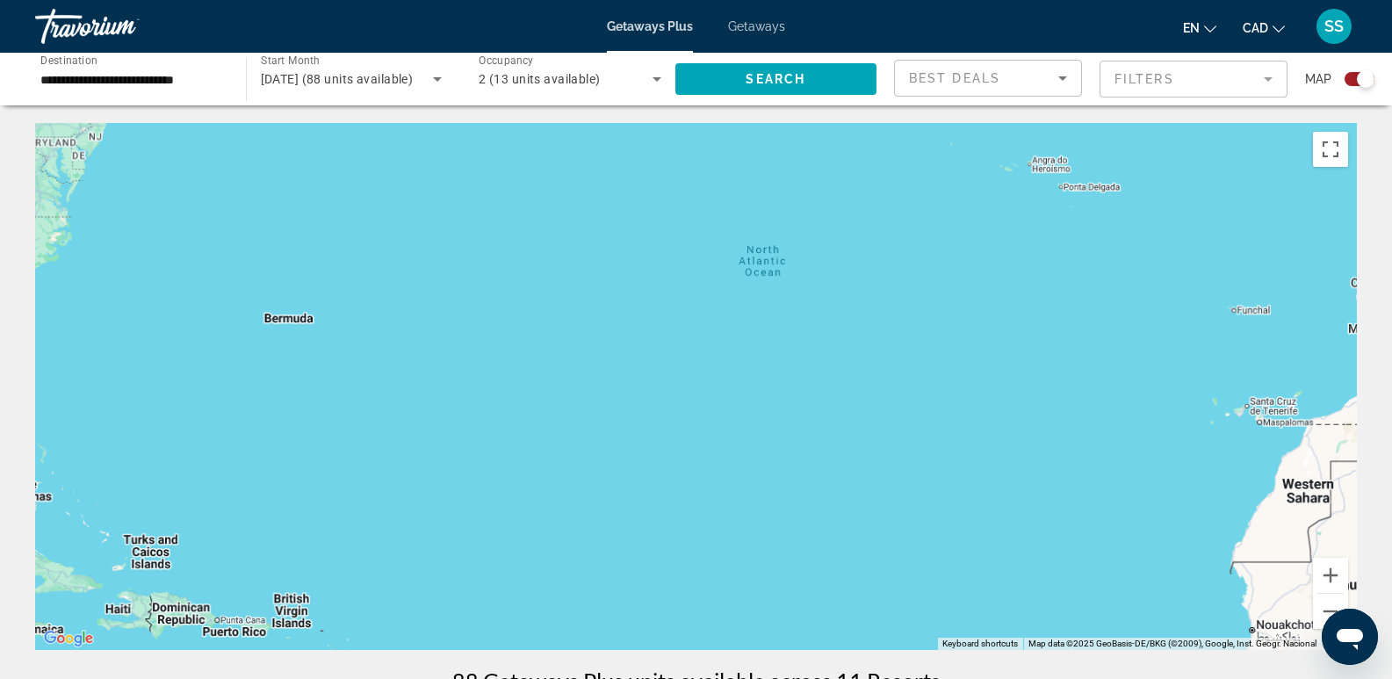
drag, startPoint x: 539, startPoint y: 450, endPoint x: 1378, endPoint y: 216, distance: 870.1
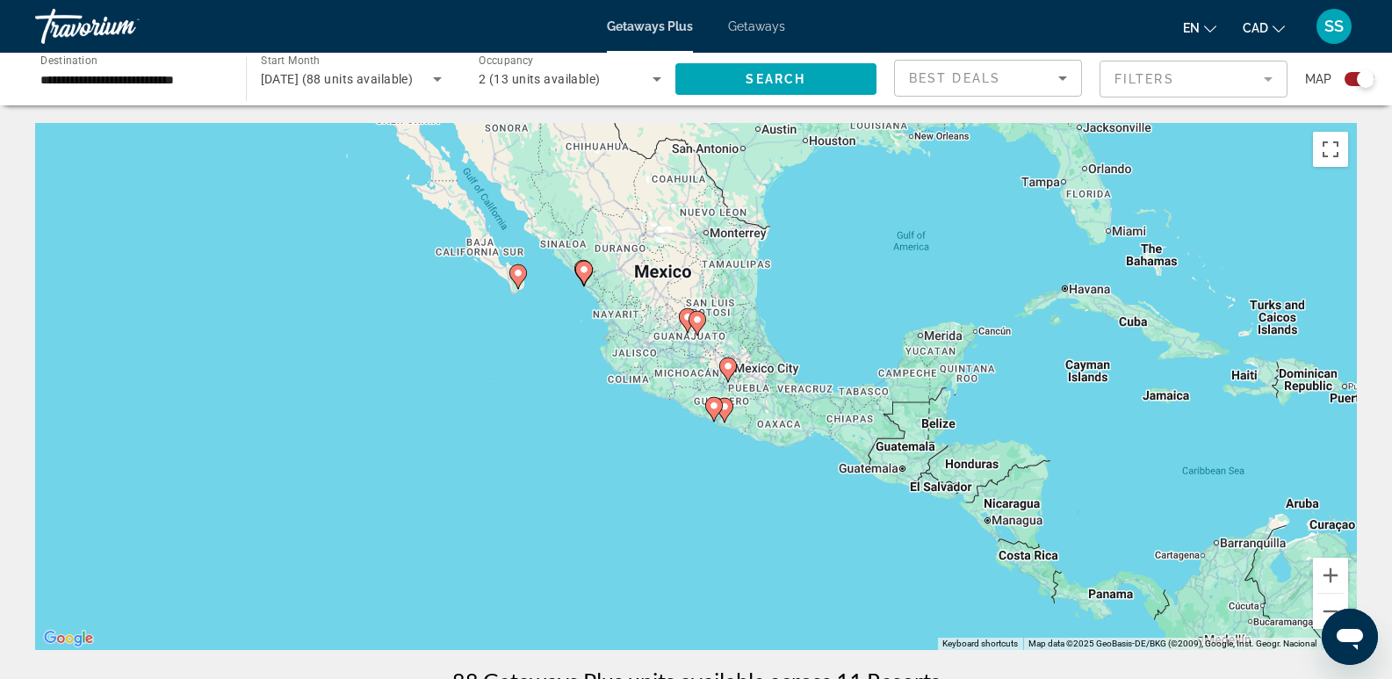
drag, startPoint x: 385, startPoint y: 378, endPoint x: 980, endPoint y: 434, distance: 597.4
click at [981, 435] on div "To activate drag with keyboard, press Alt + Enter. Once in keyboard drag state,…" at bounding box center [696, 386] width 1322 height 527
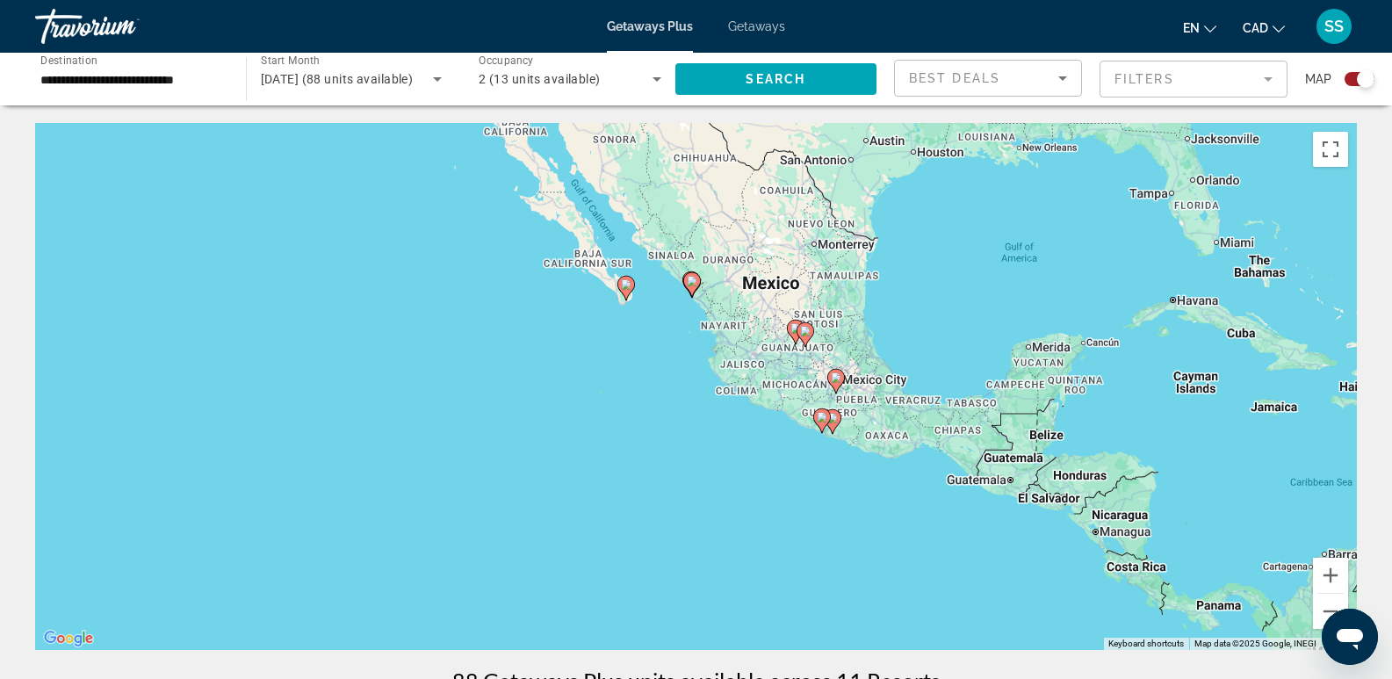
click at [1311, 572] on div "To activate drag with keyboard, press Alt + Enter. Once in keyboard drag state,…" at bounding box center [696, 386] width 1322 height 527
click at [1326, 575] on button "Zoom in" at bounding box center [1330, 575] width 35 height 35
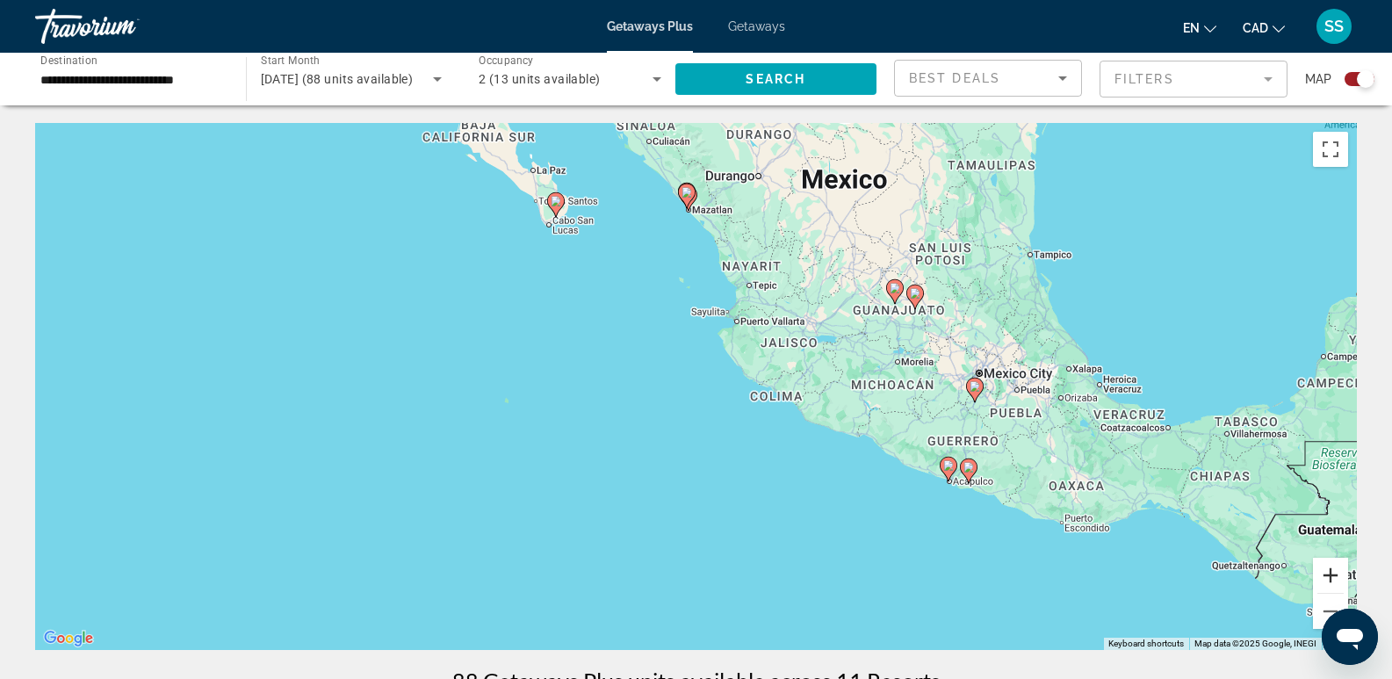
click at [1322, 573] on button "Zoom in" at bounding box center [1330, 575] width 35 height 35
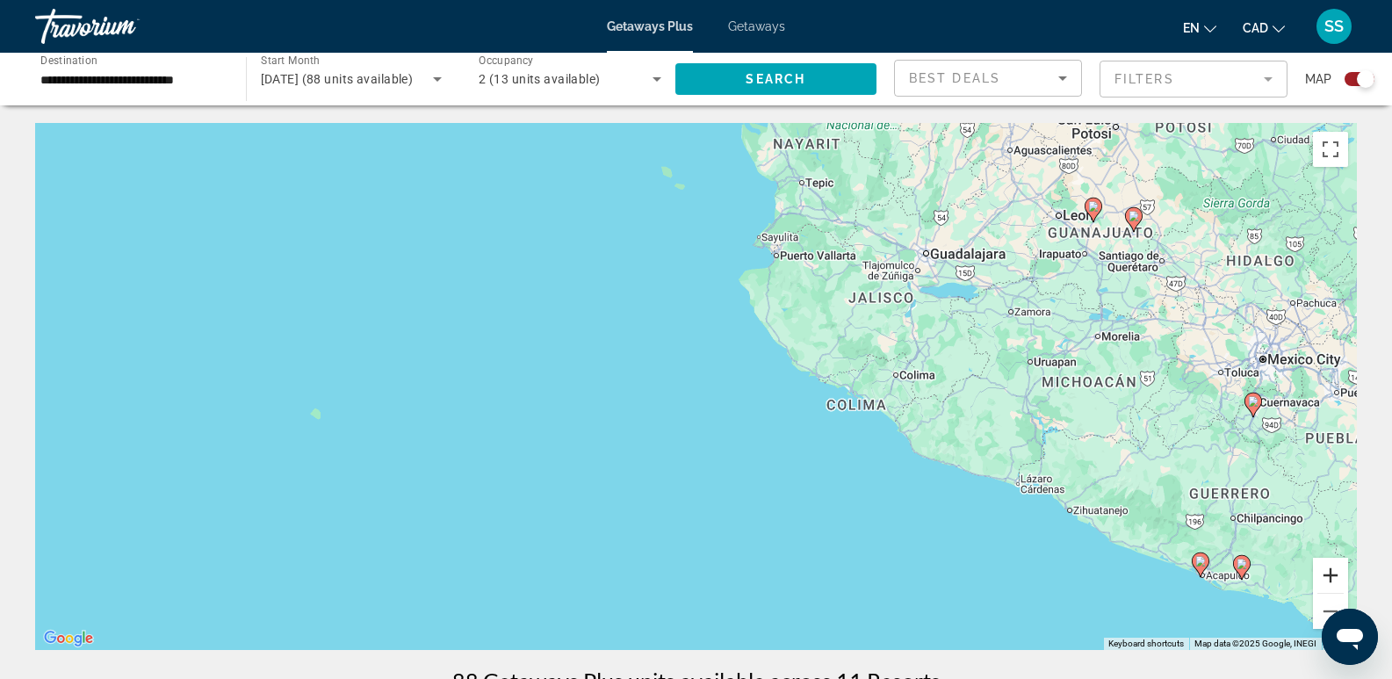
click at [1322, 573] on button "Zoom in" at bounding box center [1330, 575] width 35 height 35
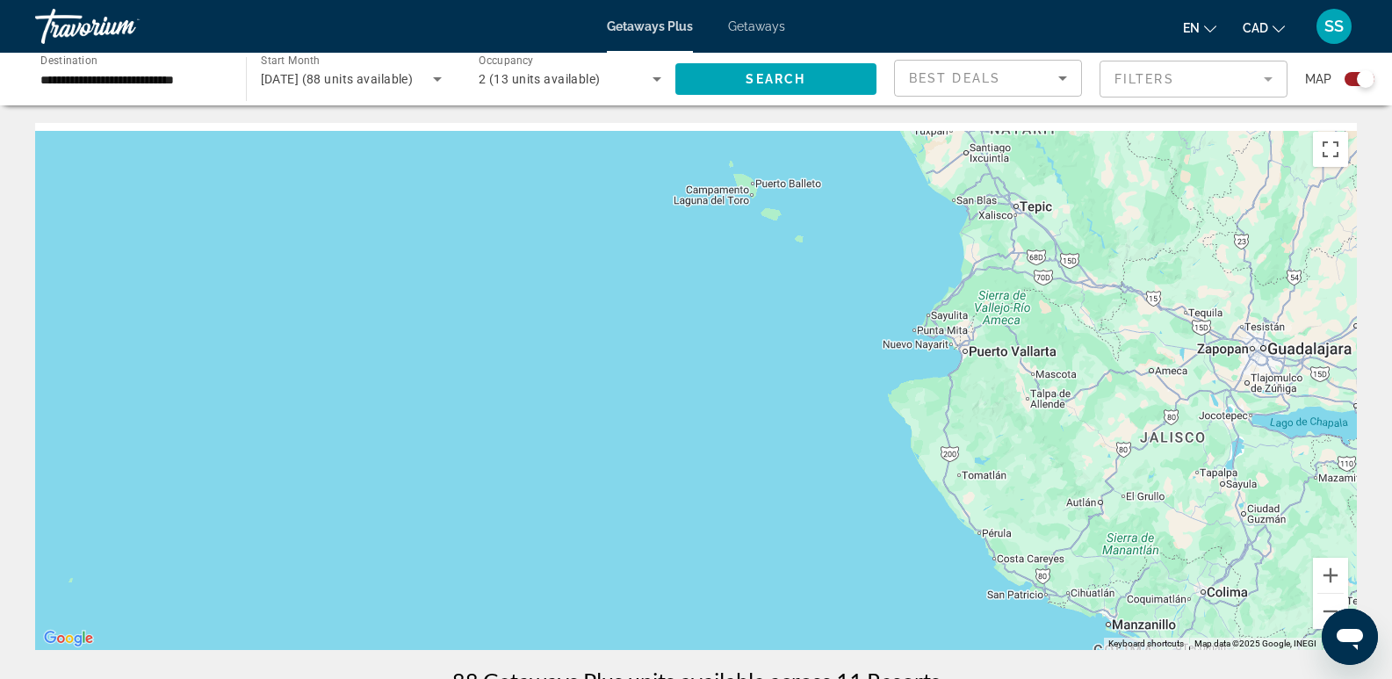
drag, startPoint x: 705, startPoint y: 310, endPoint x: 812, endPoint y: 503, distance: 220.2
click at [812, 542] on div "To activate drag with keyboard, press Alt + Enter. Once in keyboard drag state,…" at bounding box center [696, 386] width 1322 height 527
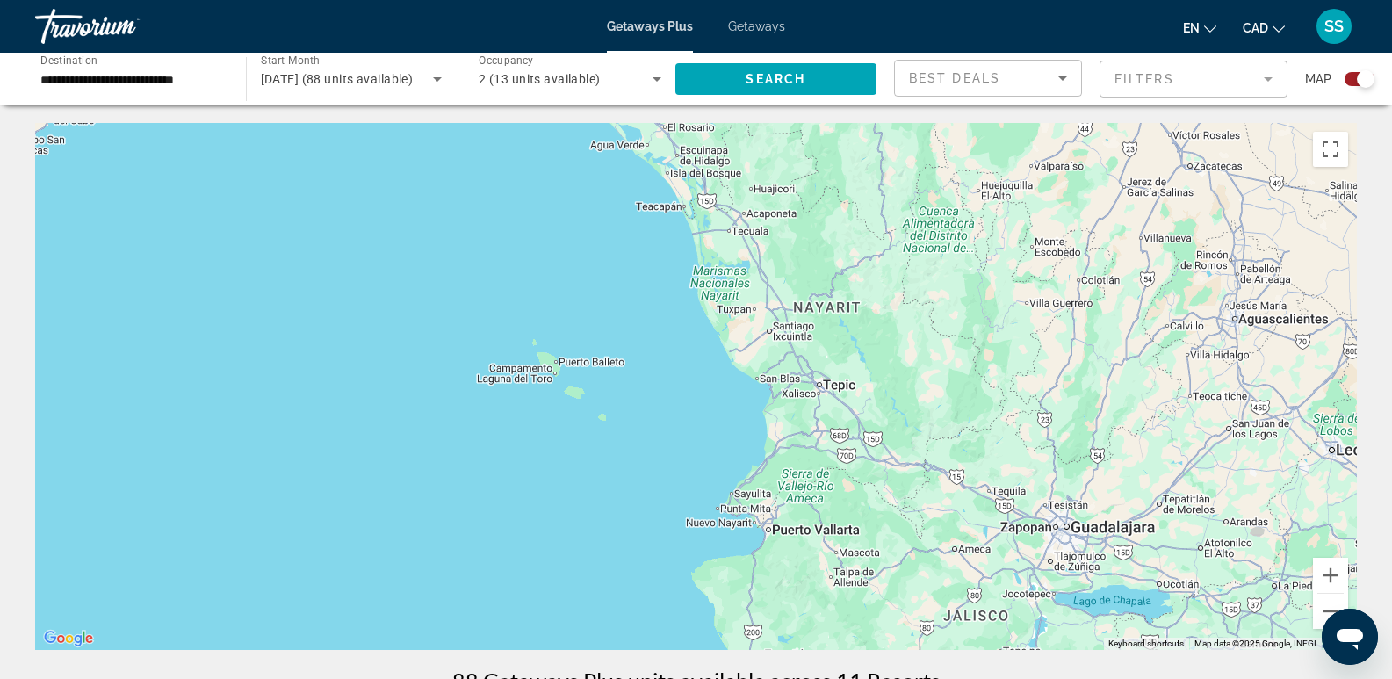
drag, startPoint x: 817, startPoint y: 319, endPoint x: 624, endPoint y: 454, distance: 235.9
click at [611, 457] on div "To activate drag with keyboard, press Alt + Enter. Once in keyboard drag state,…" at bounding box center [696, 386] width 1322 height 527
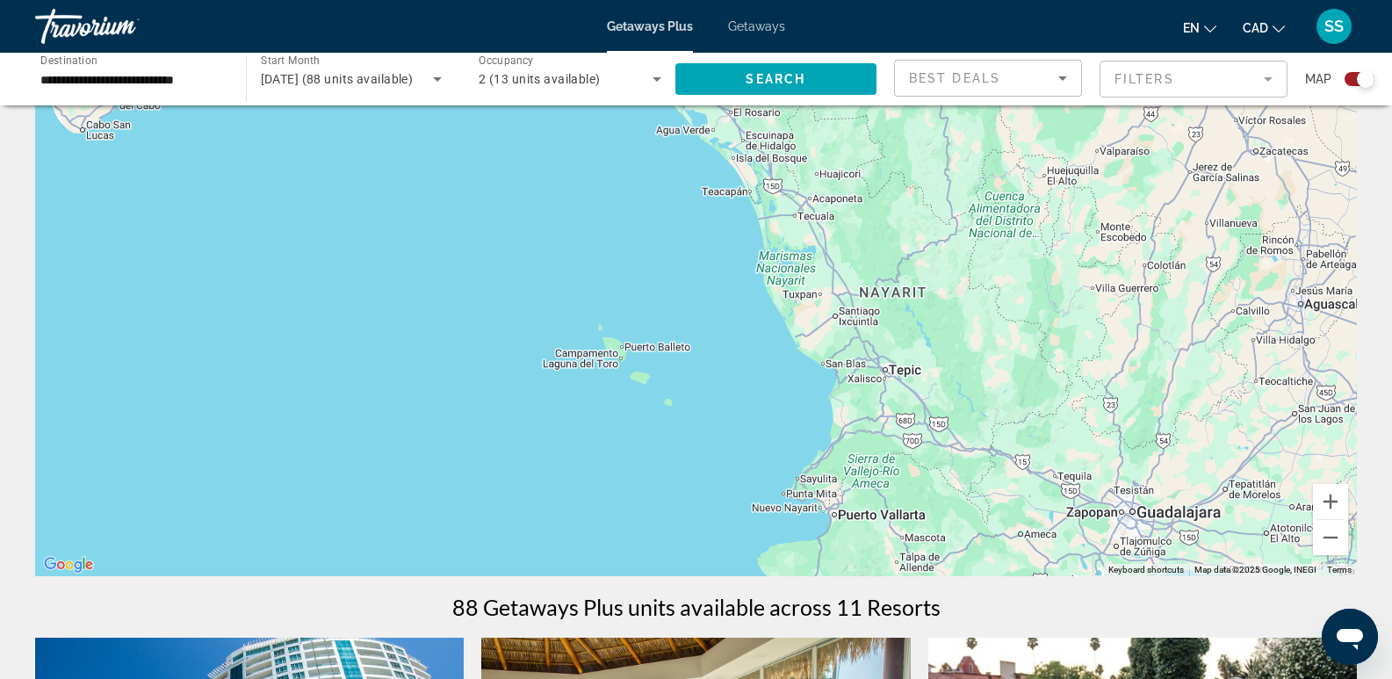
scroll to position [176, 0]
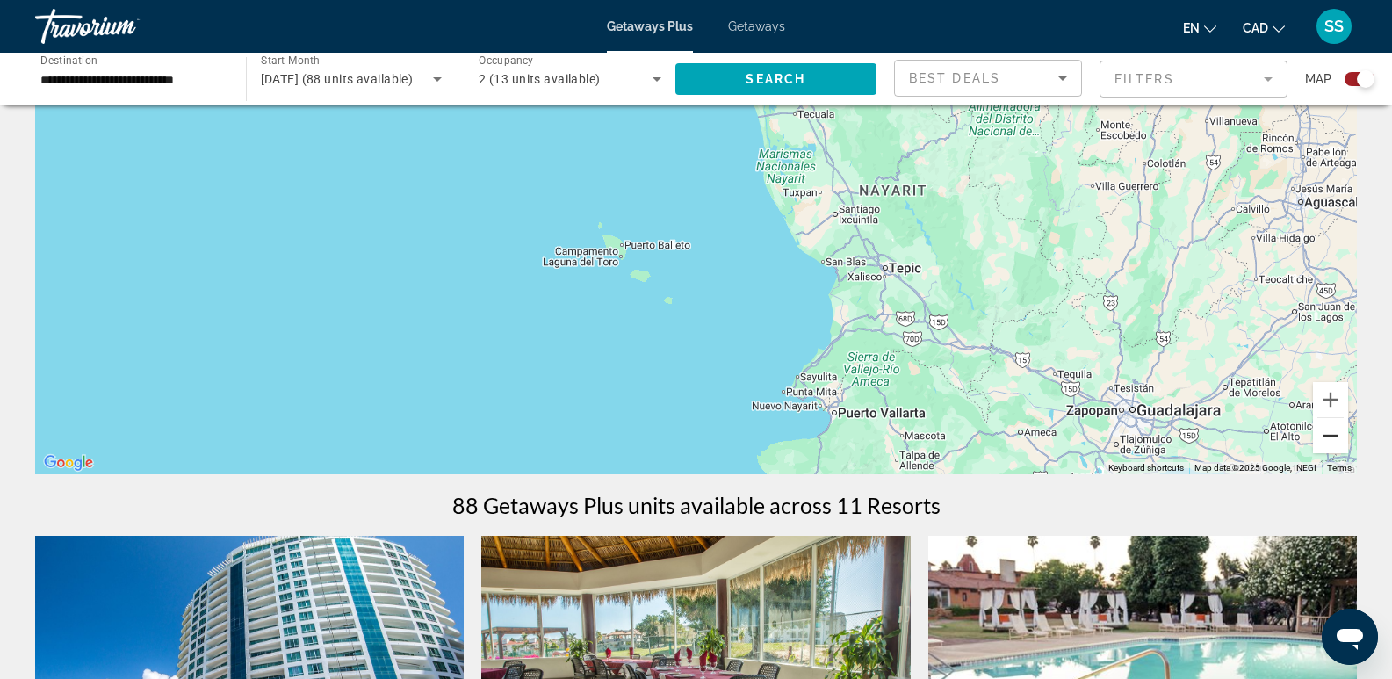
click at [1333, 444] on button "Zoom out" at bounding box center [1330, 435] width 35 height 35
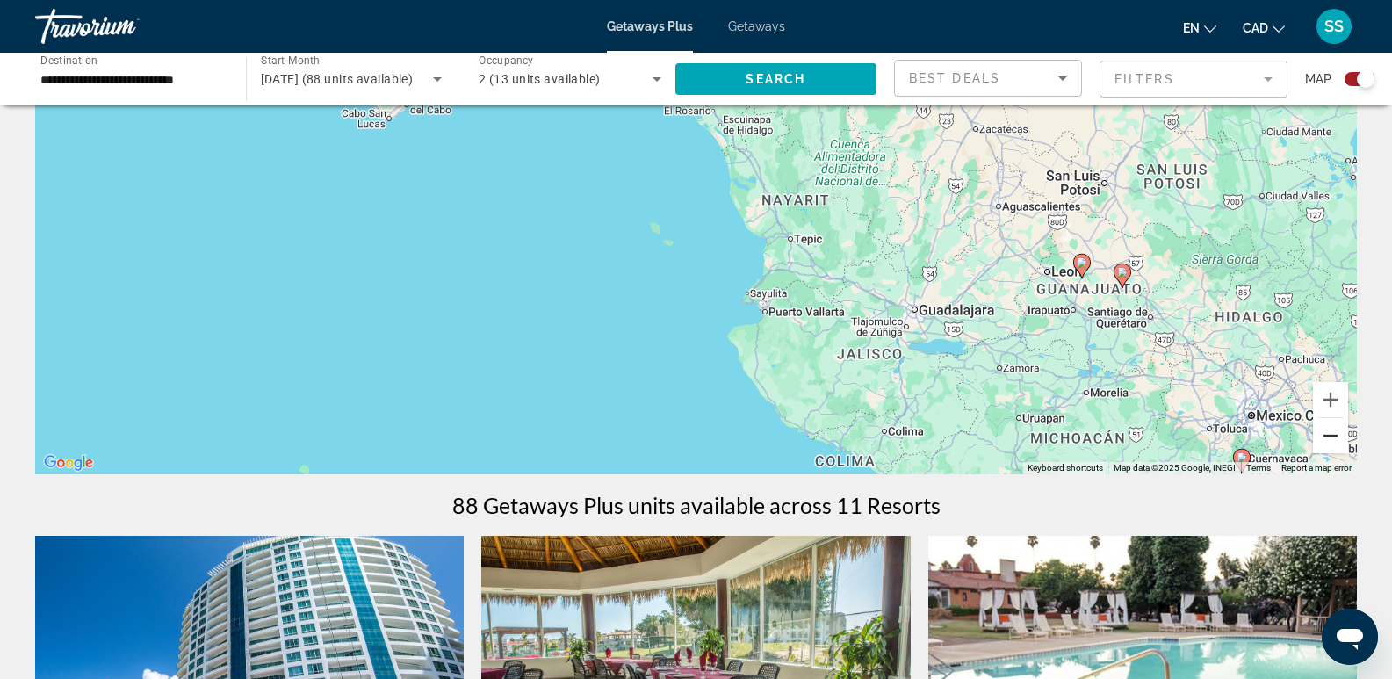
click at [1333, 444] on button "Zoom out" at bounding box center [1330, 435] width 35 height 35
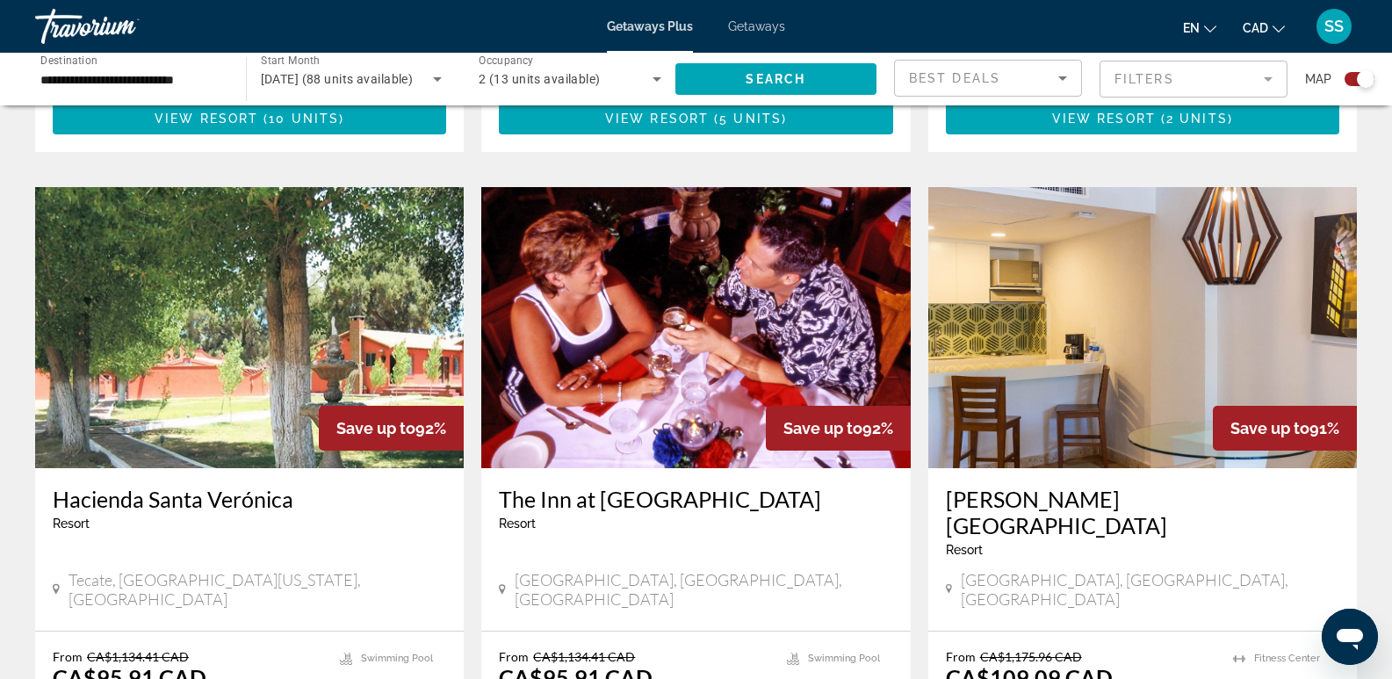
scroll to position [1230, 0]
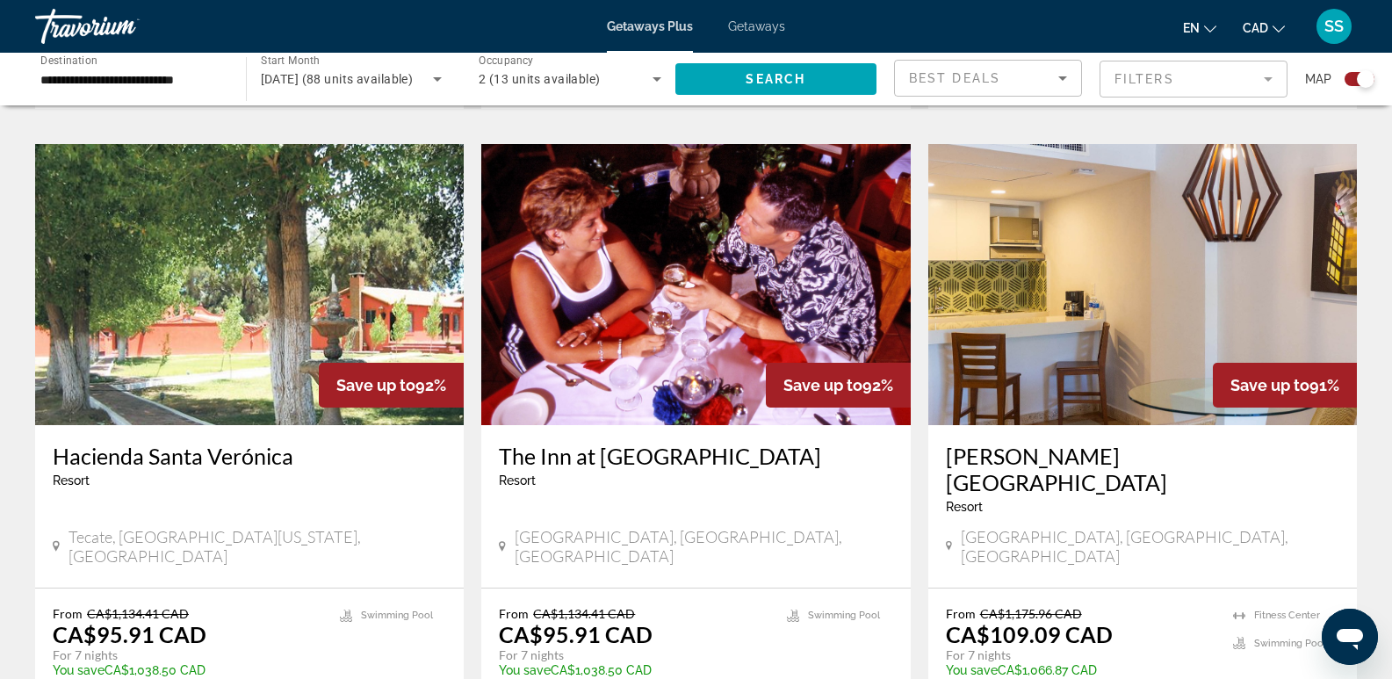
click at [1247, 265] on img "Main content" at bounding box center [1143, 284] width 429 height 281
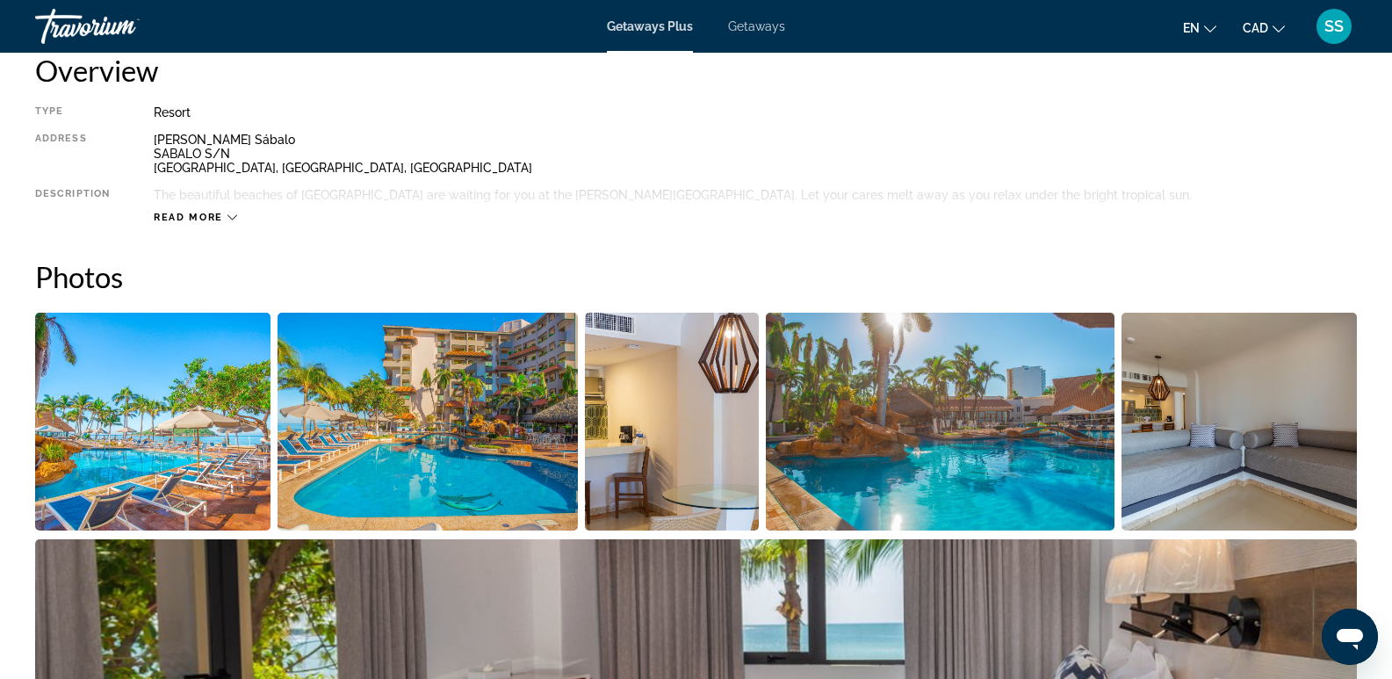
scroll to position [703, 0]
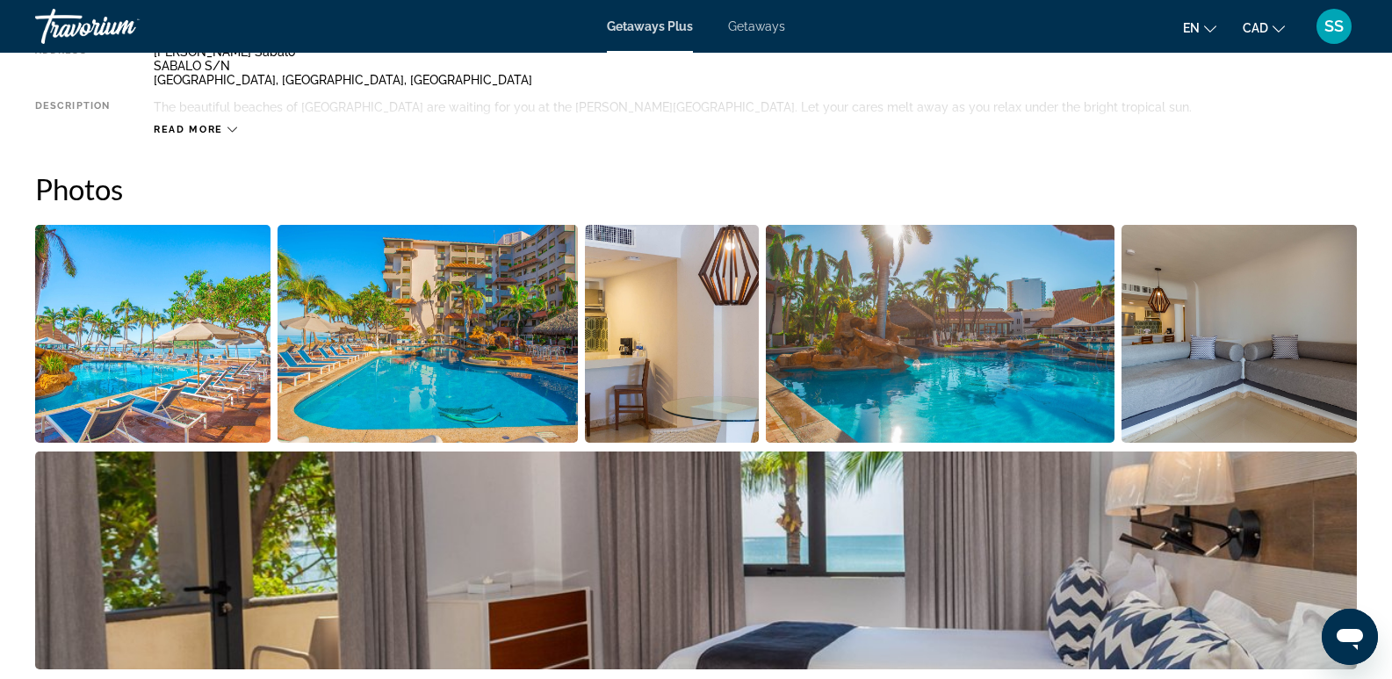
click at [154, 355] on img "Open full-screen image slider" at bounding box center [152, 334] width 235 height 218
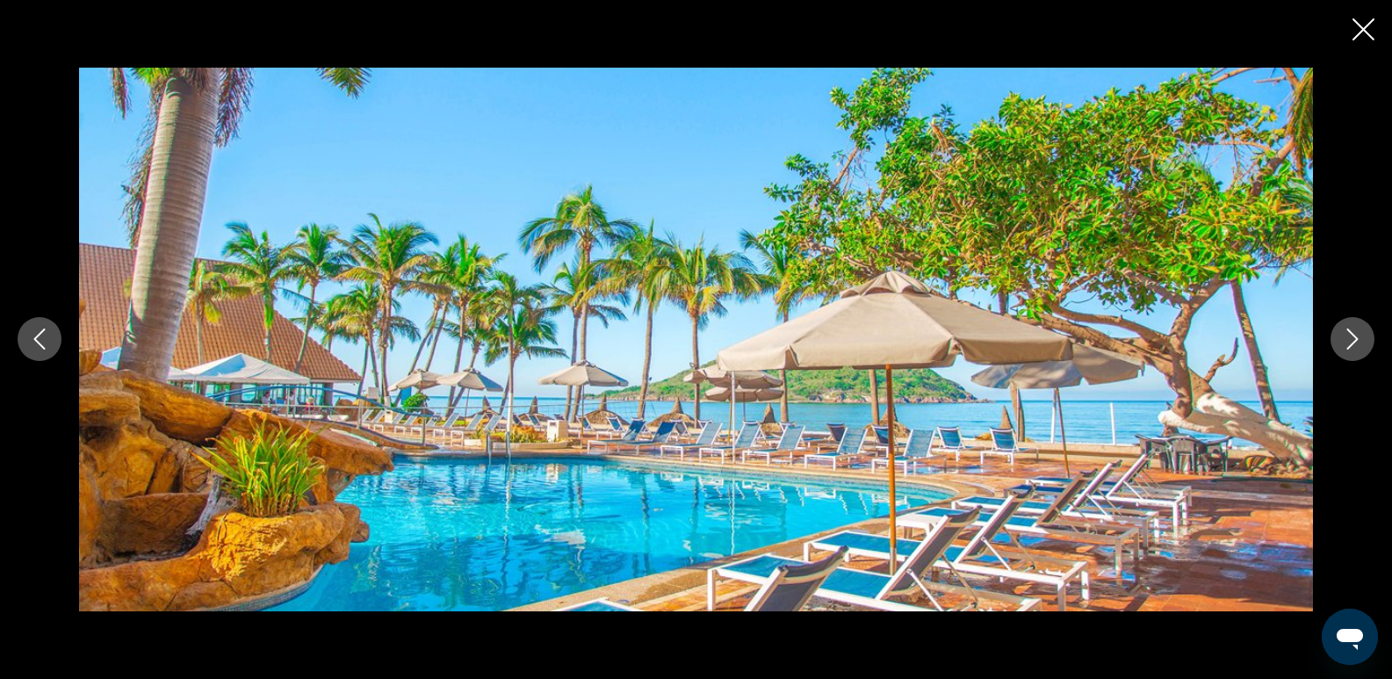
click at [1359, 343] on icon "Next image" at bounding box center [1352, 339] width 21 height 21
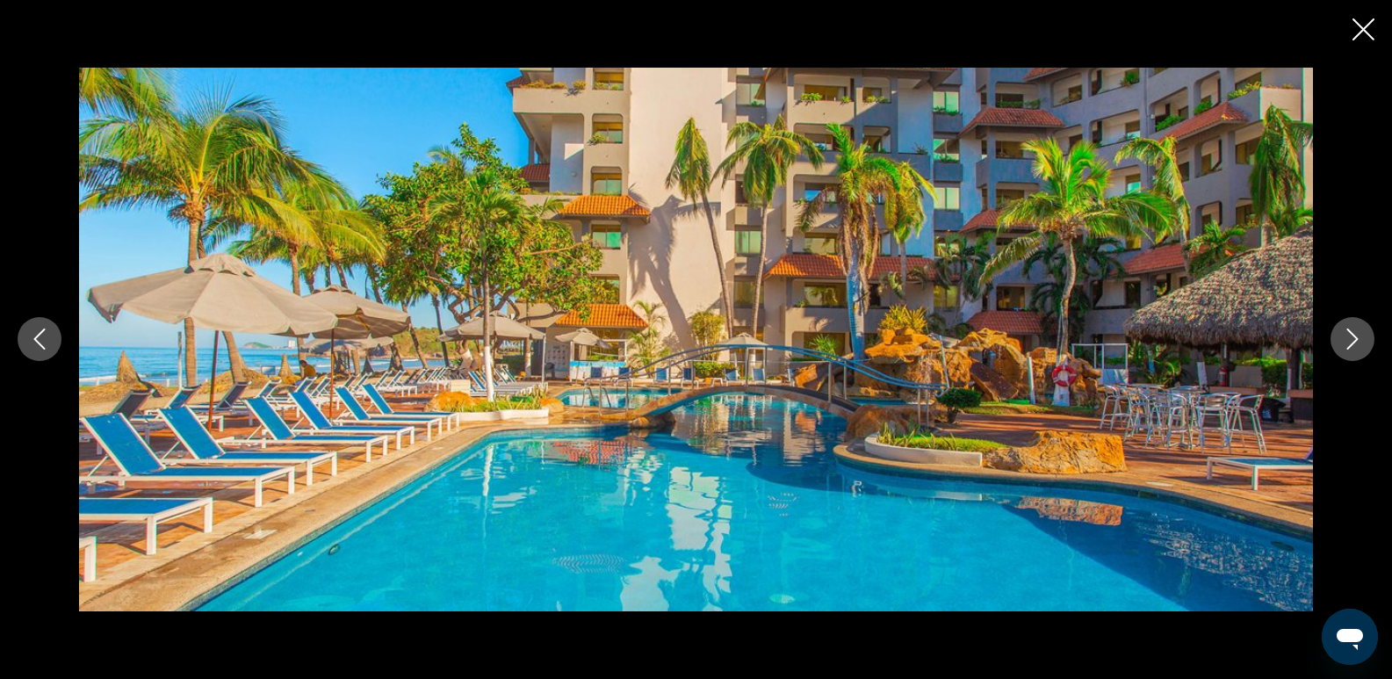
click at [1359, 343] on icon "Next image" at bounding box center [1352, 339] width 21 height 21
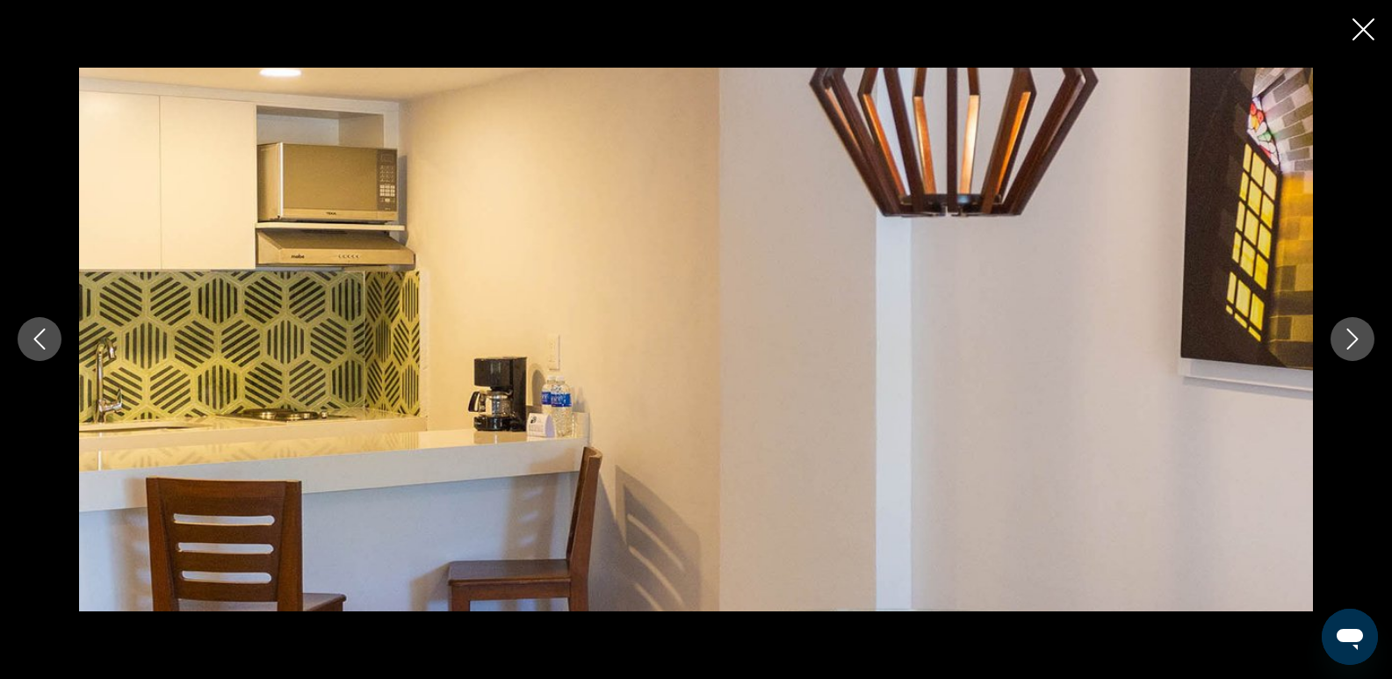
click at [1363, 22] on icon "Close slideshow" at bounding box center [1364, 29] width 22 height 22
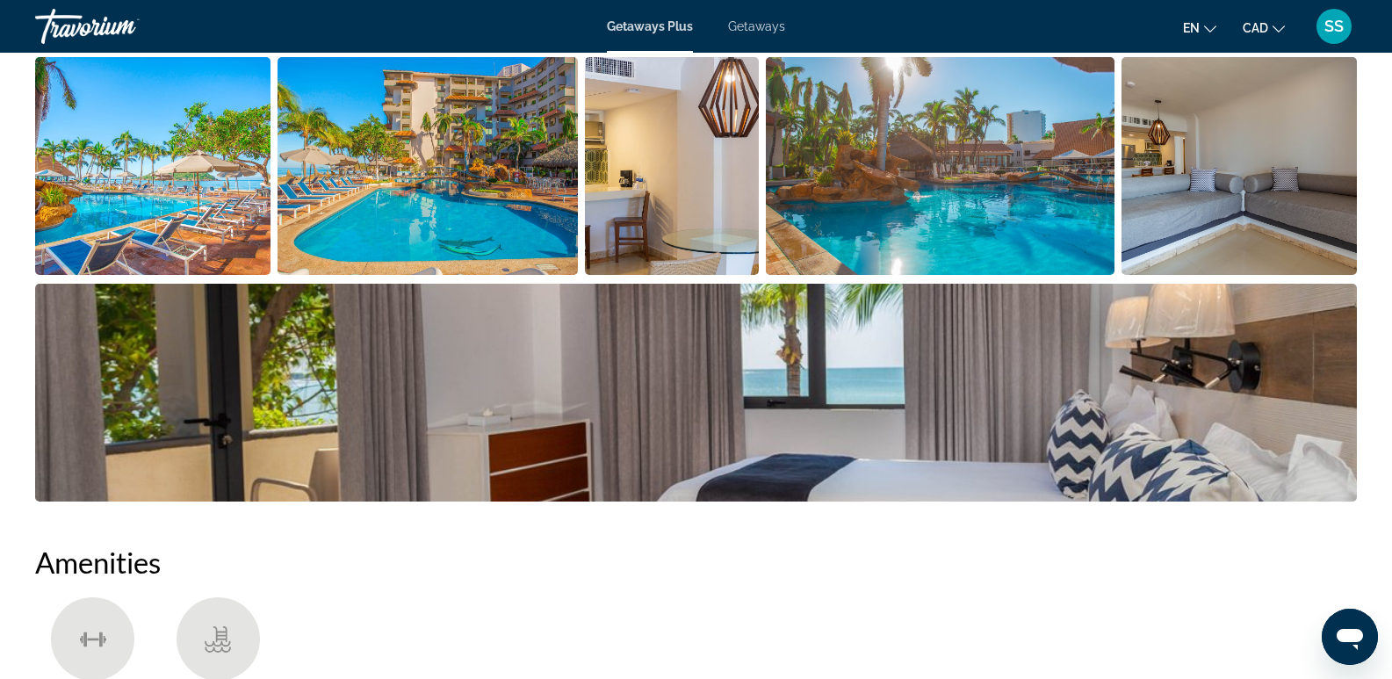
scroll to position [879, 0]
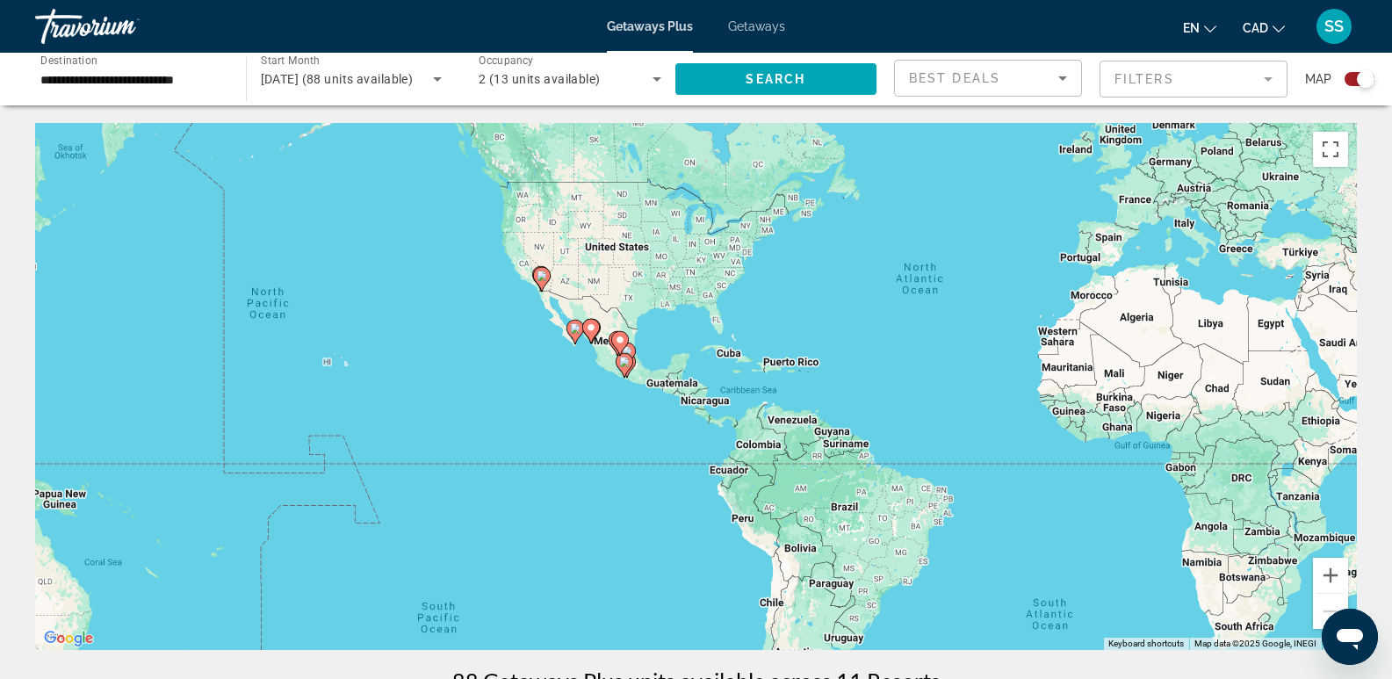
drag, startPoint x: 423, startPoint y: 472, endPoint x: 683, endPoint y: 388, distance: 273.1
click at [683, 388] on div "To activate drag with keyboard, press Alt + Enter. Once in keyboard drag state,…" at bounding box center [696, 386] width 1322 height 527
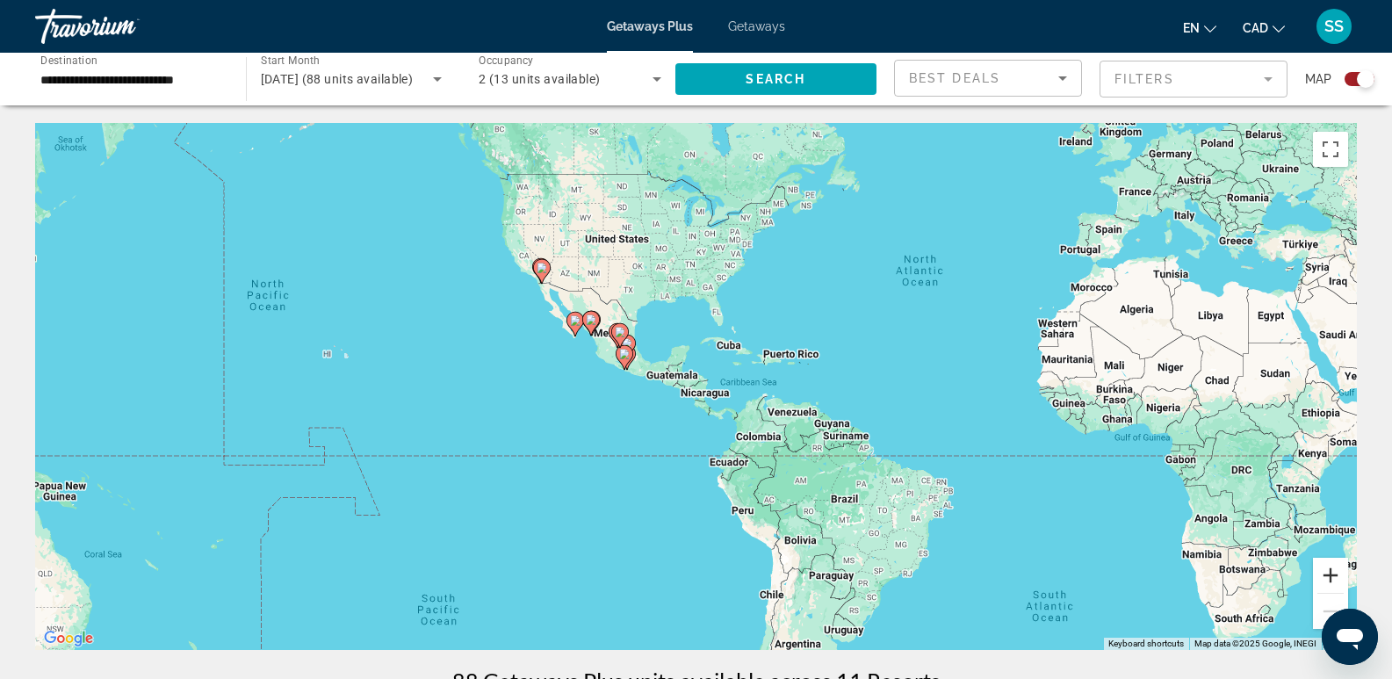
click at [1321, 570] on button "Zoom in" at bounding box center [1330, 575] width 35 height 35
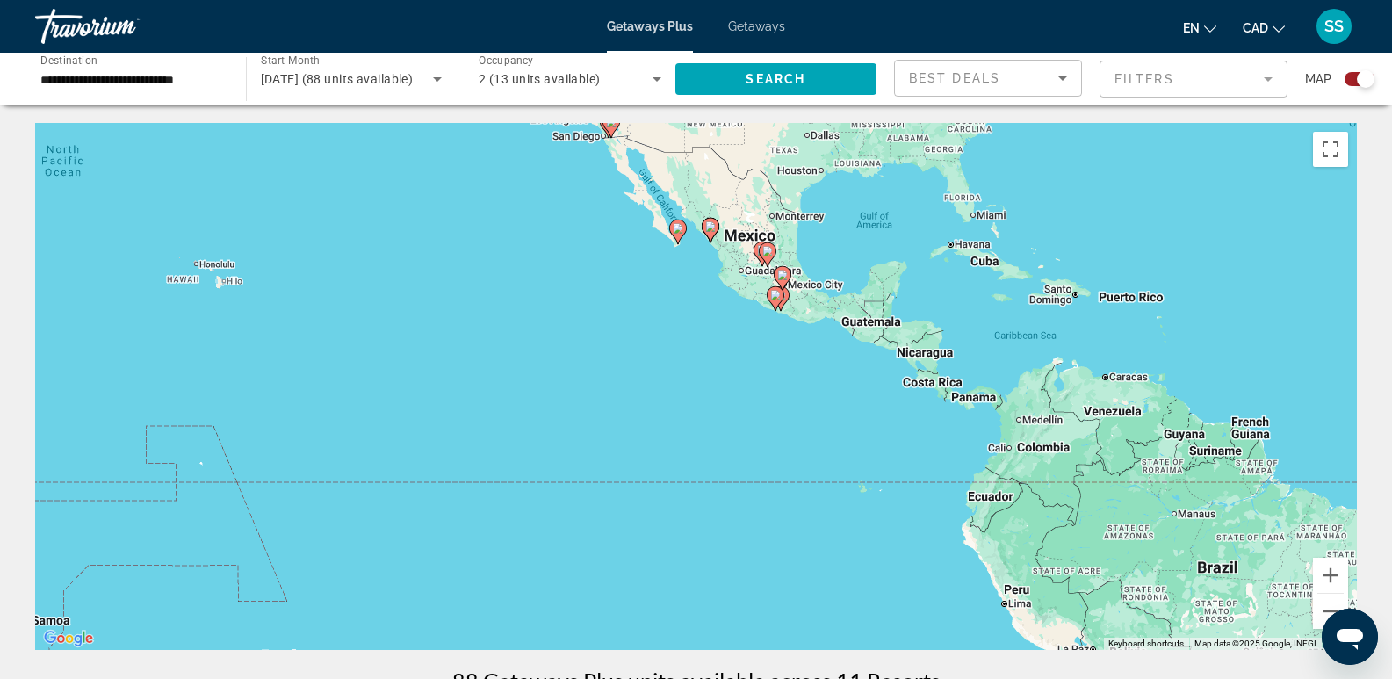
drag, startPoint x: 611, startPoint y: 428, endPoint x: 810, endPoint y: 364, distance: 209.5
click at [803, 365] on div "To activate drag with keyboard, press Alt + Enter. Once in keyboard drag state,…" at bounding box center [696, 386] width 1322 height 527
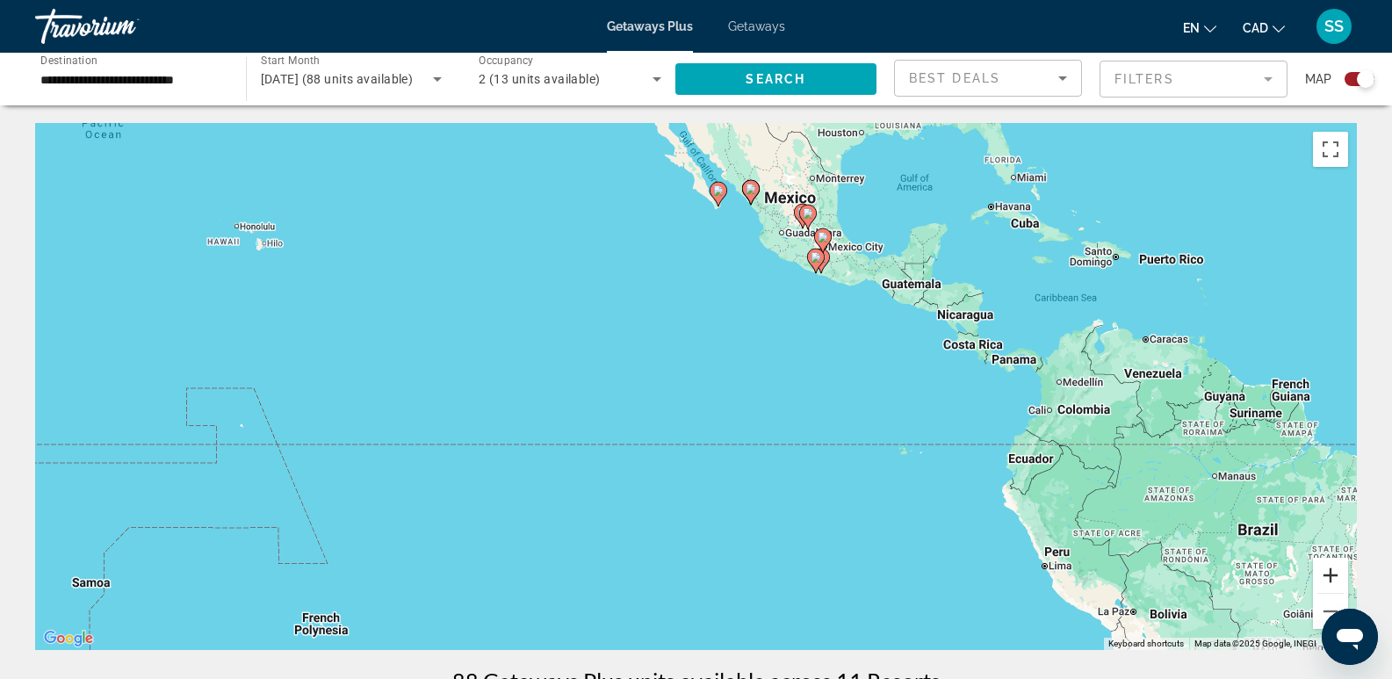
click at [1334, 578] on button "Zoom in" at bounding box center [1330, 575] width 35 height 35
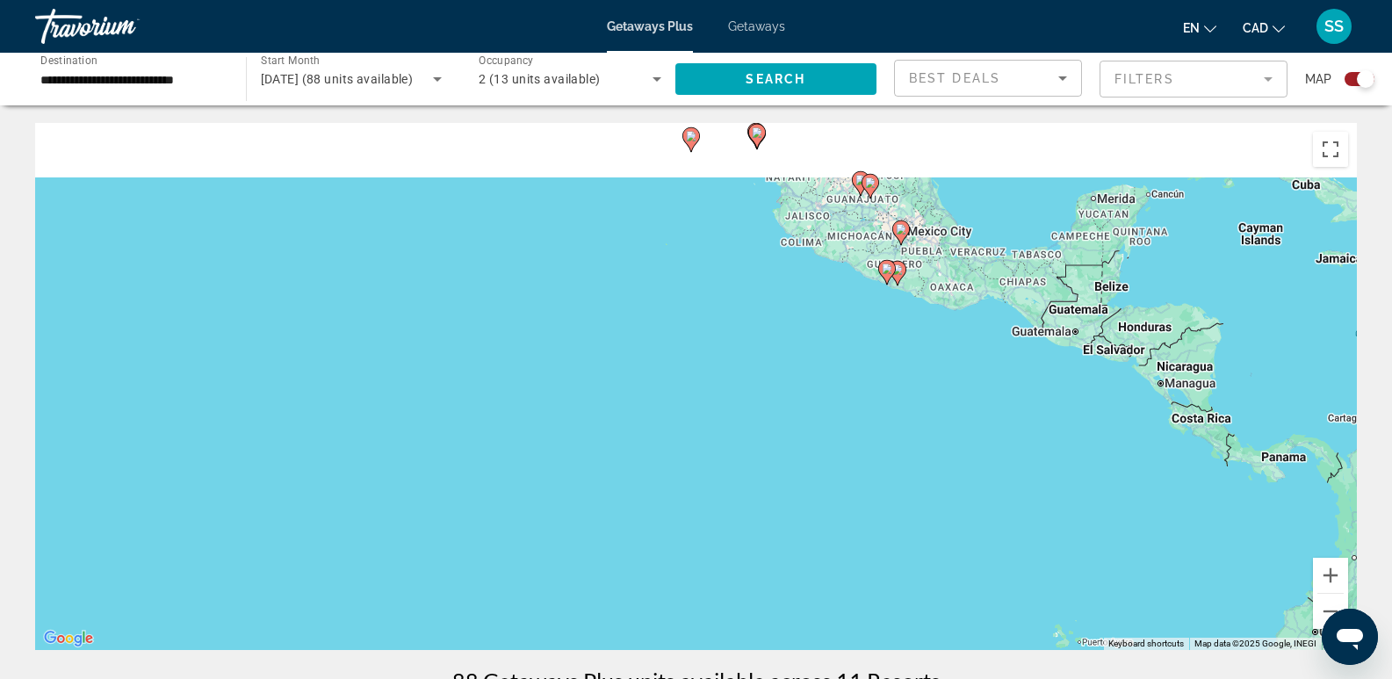
drag, startPoint x: 1010, startPoint y: 292, endPoint x: 960, endPoint y: 487, distance: 201.4
click at [951, 489] on div "To activate drag with keyboard, press Alt + Enter. Once in keyboard drag state,…" at bounding box center [696, 386] width 1322 height 527
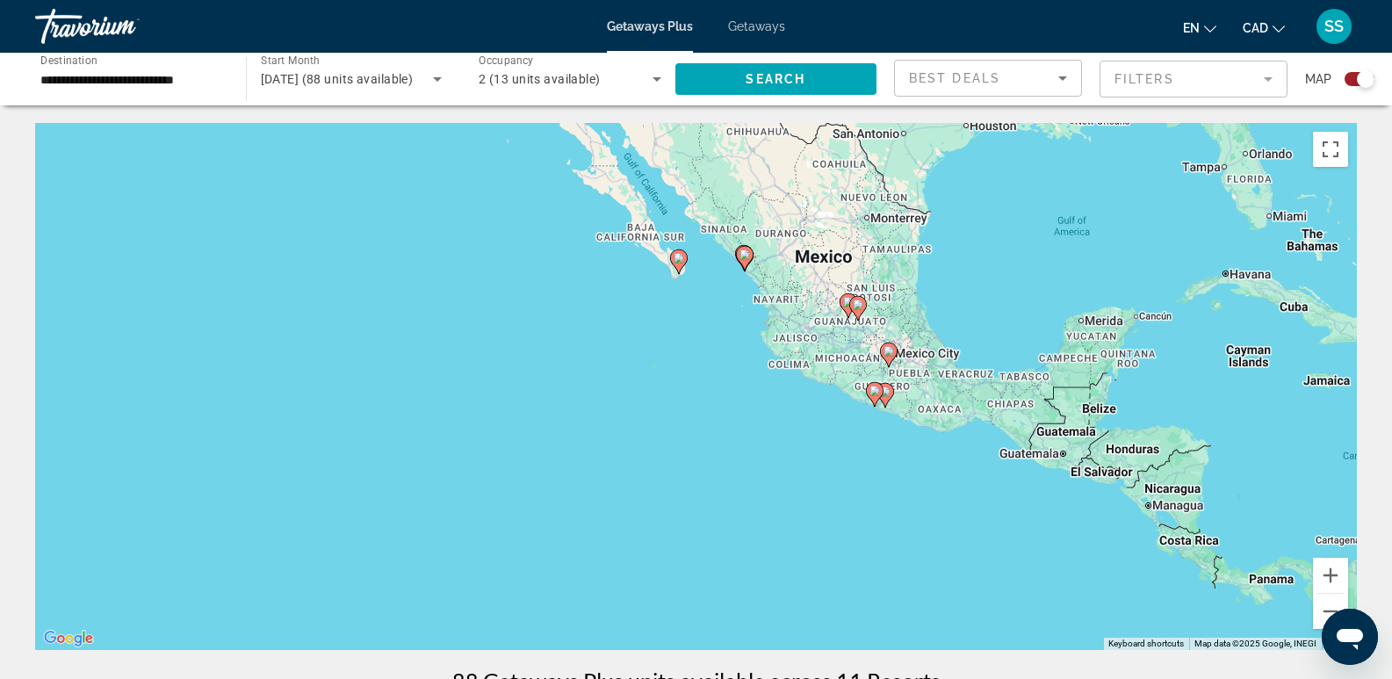
click at [756, 16] on div "Getaways Plus Getaways en English Español Français Italiano Português русский C…" at bounding box center [696, 27] width 1392 height 46
click at [751, 19] on span "Getaways" at bounding box center [756, 26] width 57 height 14
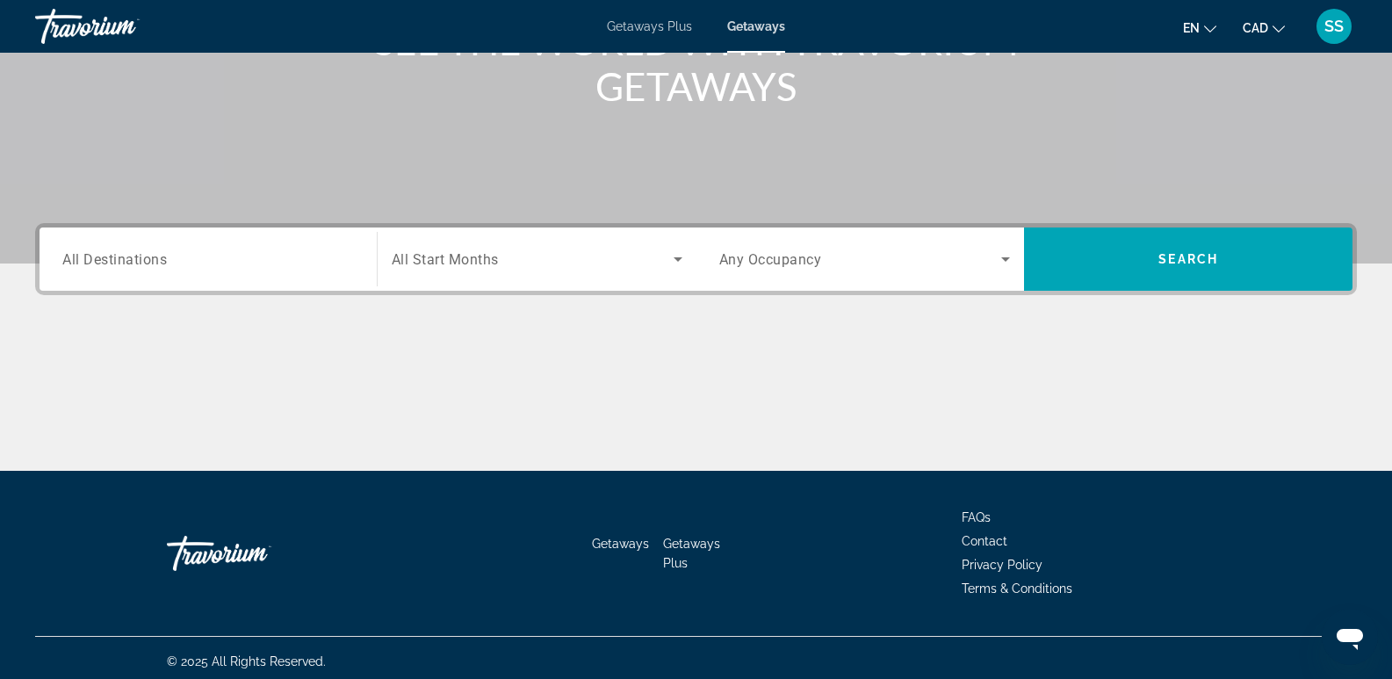
click at [117, 271] on div "Search widget" at bounding box center [208, 260] width 292 height 50
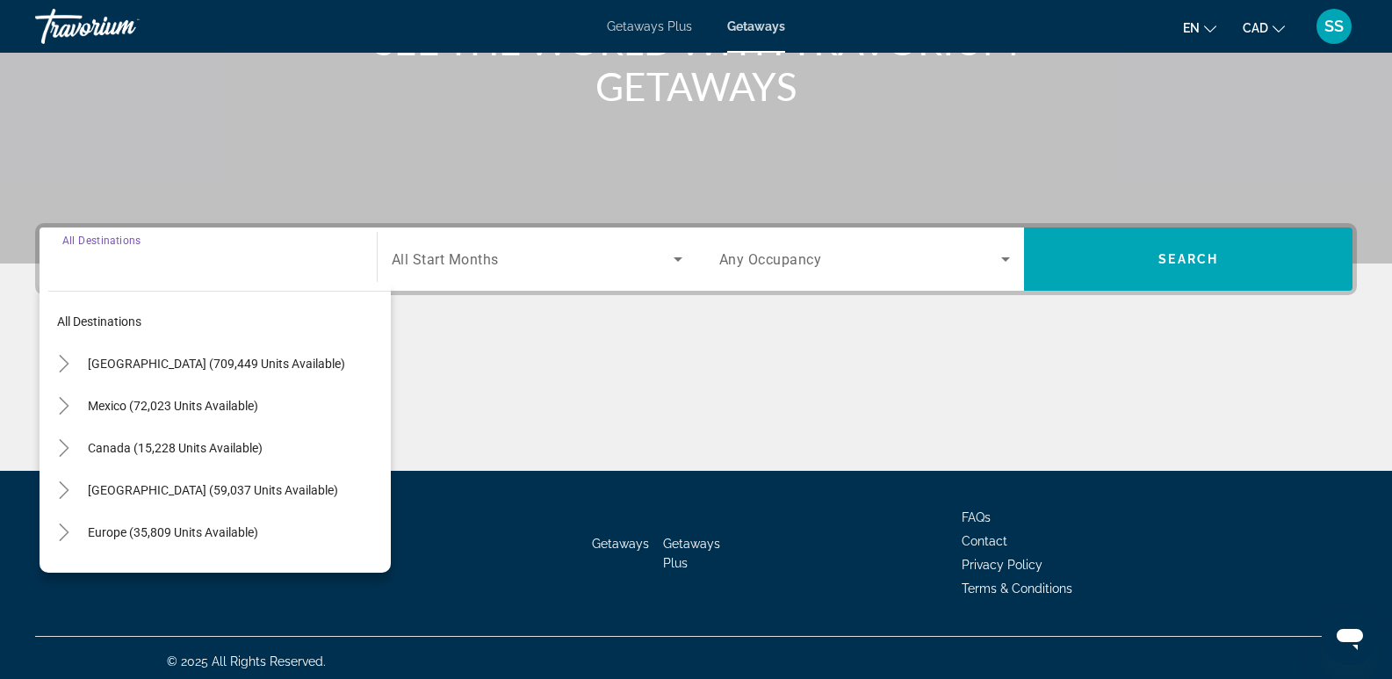
scroll to position [271, 0]
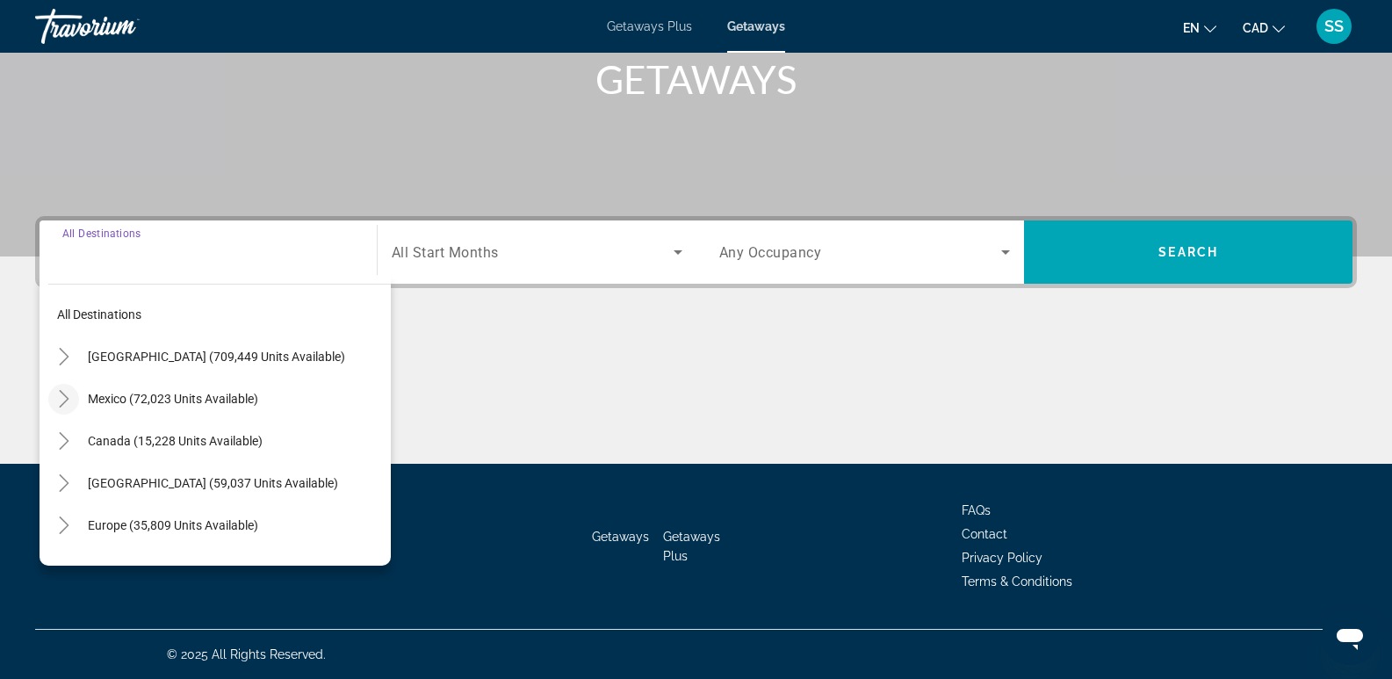
click at [57, 396] on icon "Toggle Mexico (72,023 units available)" at bounding box center [64, 399] width 18 height 18
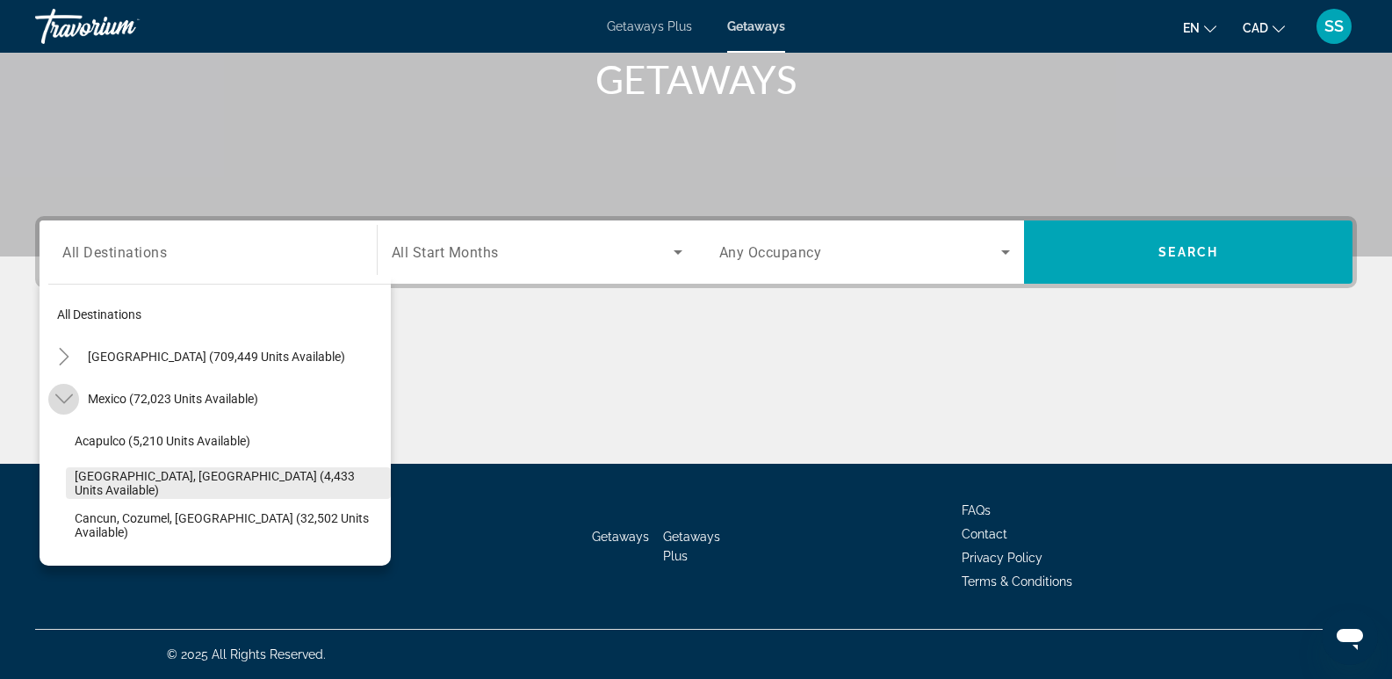
scroll to position [93, 0]
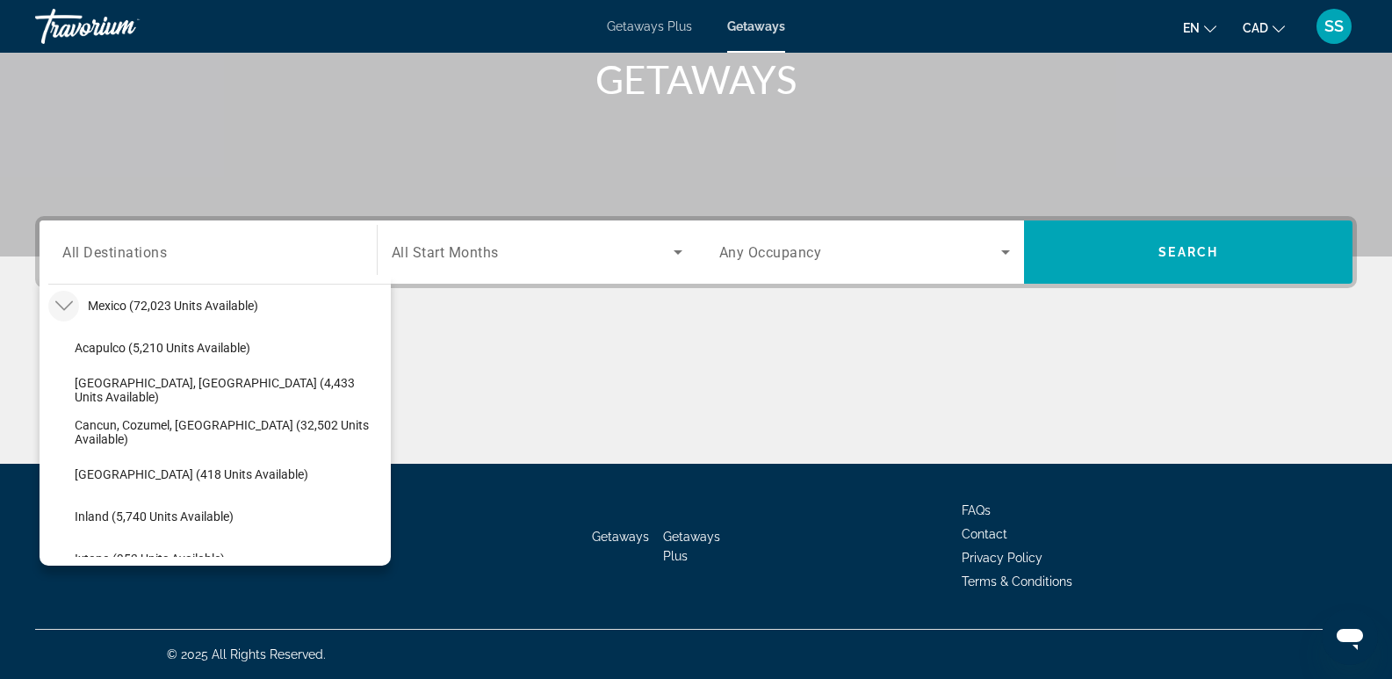
drag, startPoint x: 510, startPoint y: 297, endPoint x: 534, endPoint y: 281, distance: 29.2
click at [510, 297] on div "Destination All Destinations All destinations [GEOGRAPHIC_DATA] (709,449 units …" at bounding box center [696, 340] width 1392 height 248
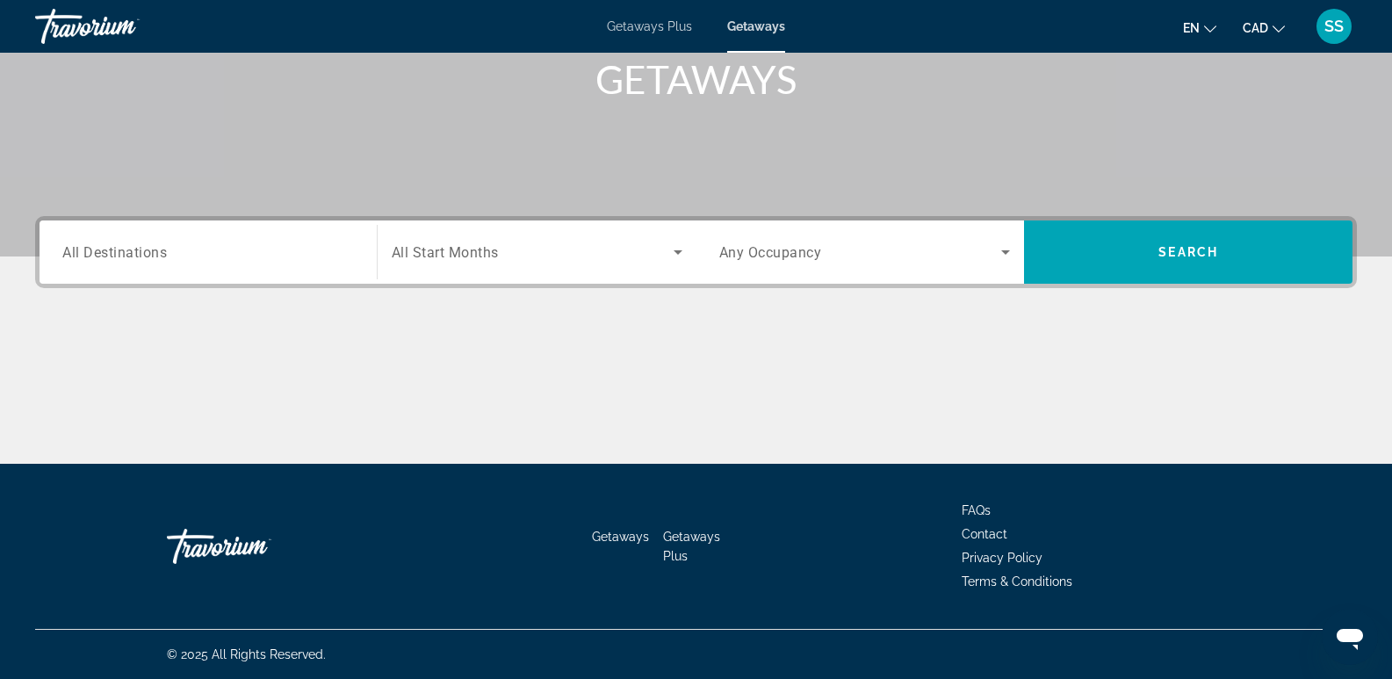
click at [655, 230] on div "Search widget" at bounding box center [537, 252] width 291 height 49
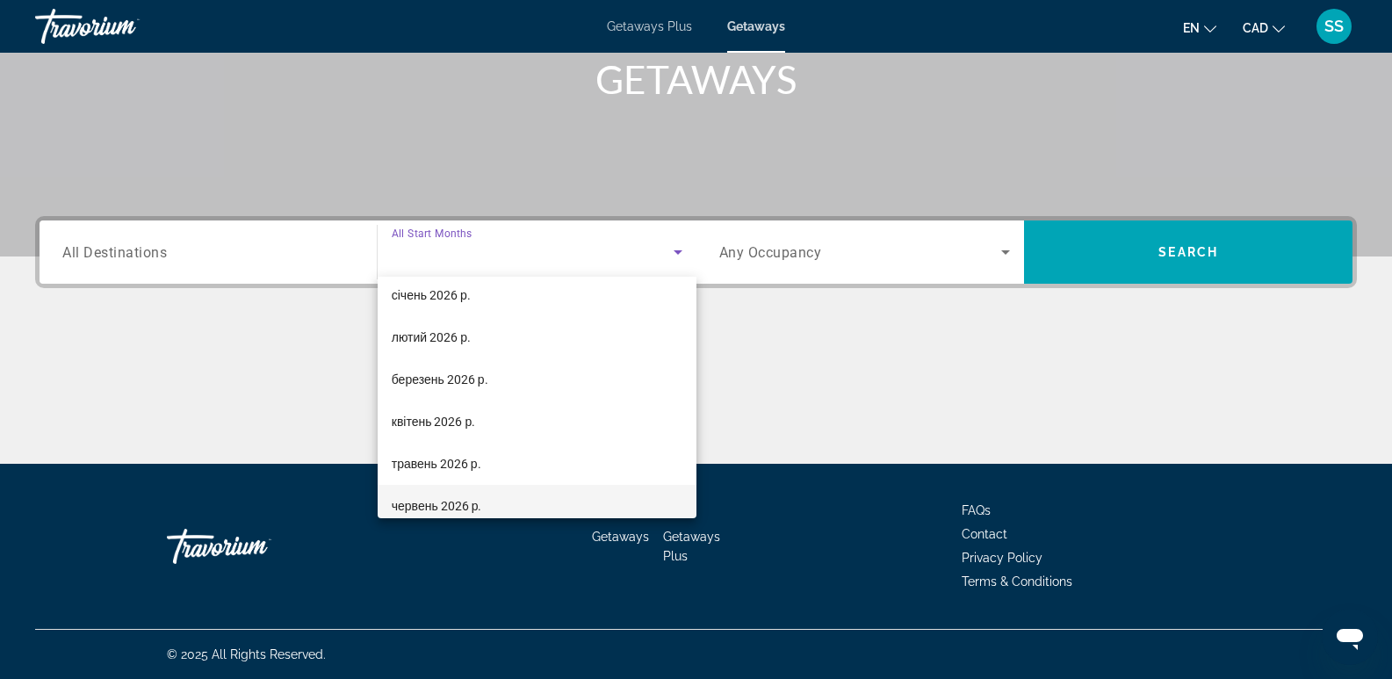
scroll to position [264, 0]
click at [451, 296] on span "лютий 2026 р." at bounding box center [431, 294] width 79 height 21
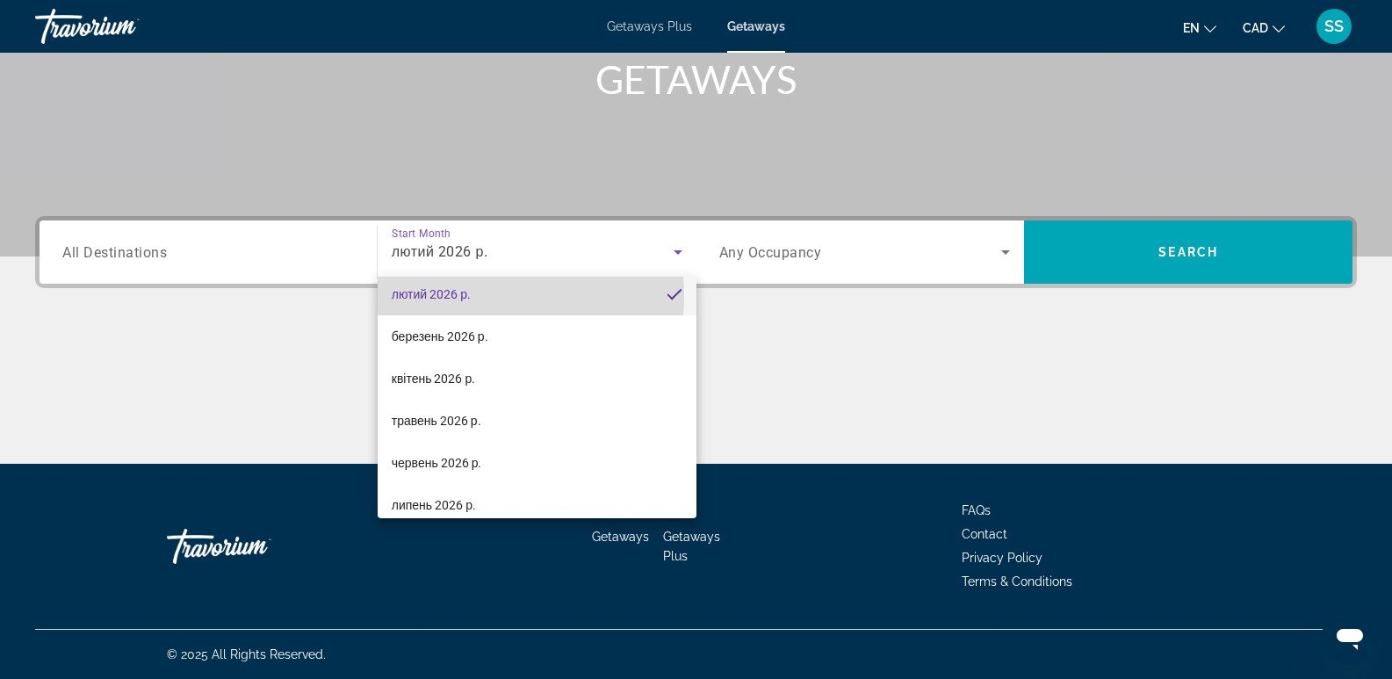
scroll to position [0, 0]
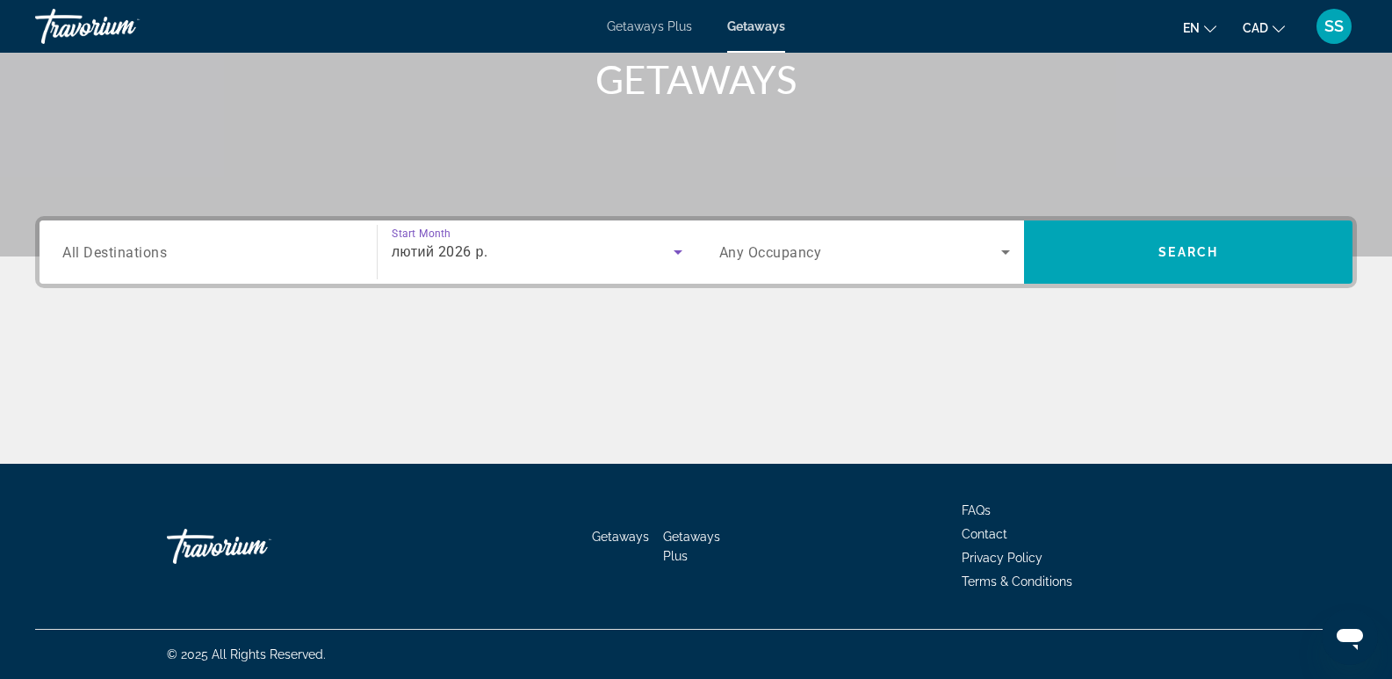
click at [966, 256] on span "Search widget" at bounding box center [861, 252] width 283 height 21
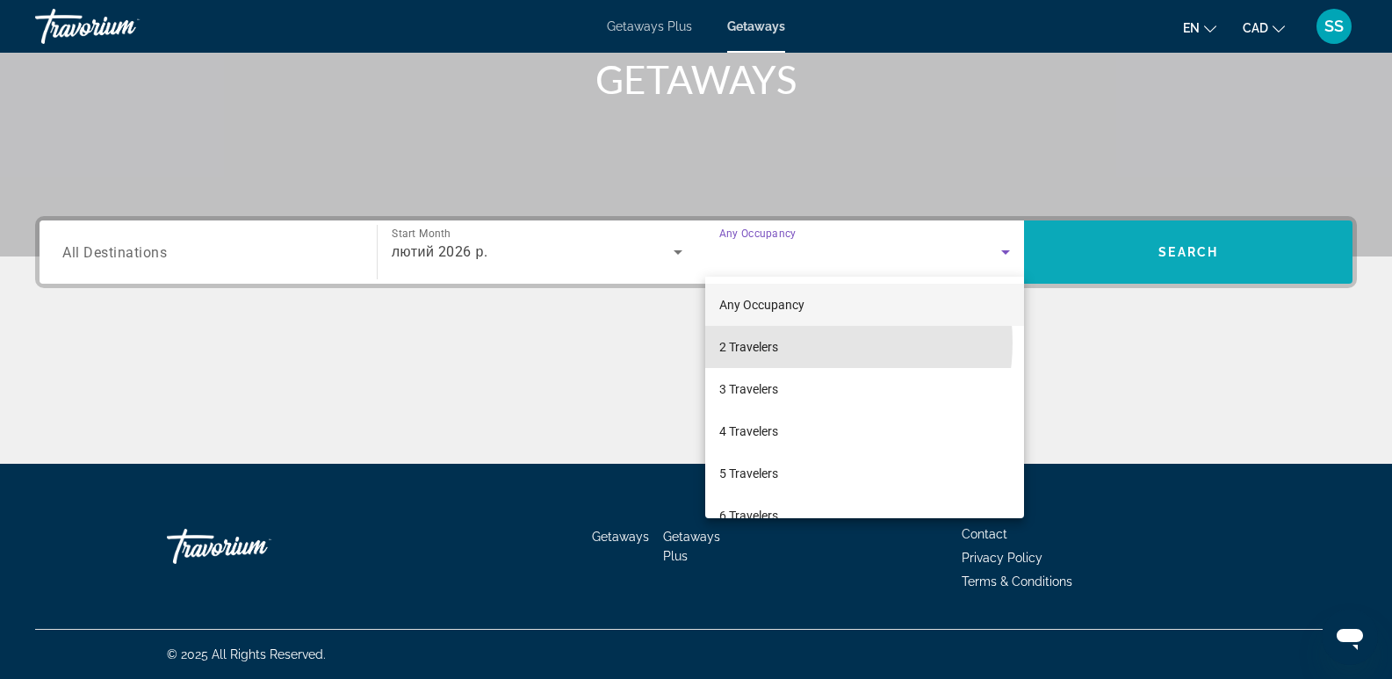
drag, startPoint x: 799, startPoint y: 343, endPoint x: 1193, endPoint y: 278, distance: 399.8
click at [811, 340] on mat-option "2 Travelers" at bounding box center [865, 347] width 320 height 42
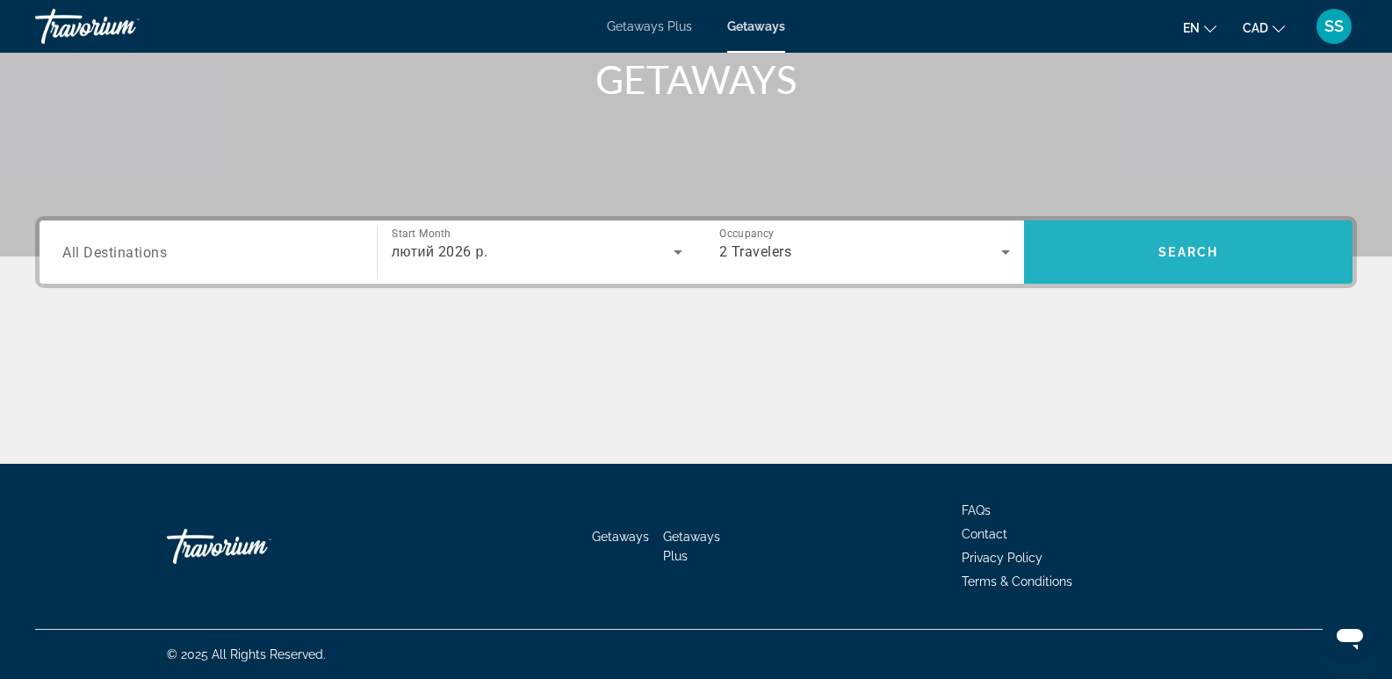
click at [1242, 250] on span "Search widget" at bounding box center [1188, 252] width 329 height 42
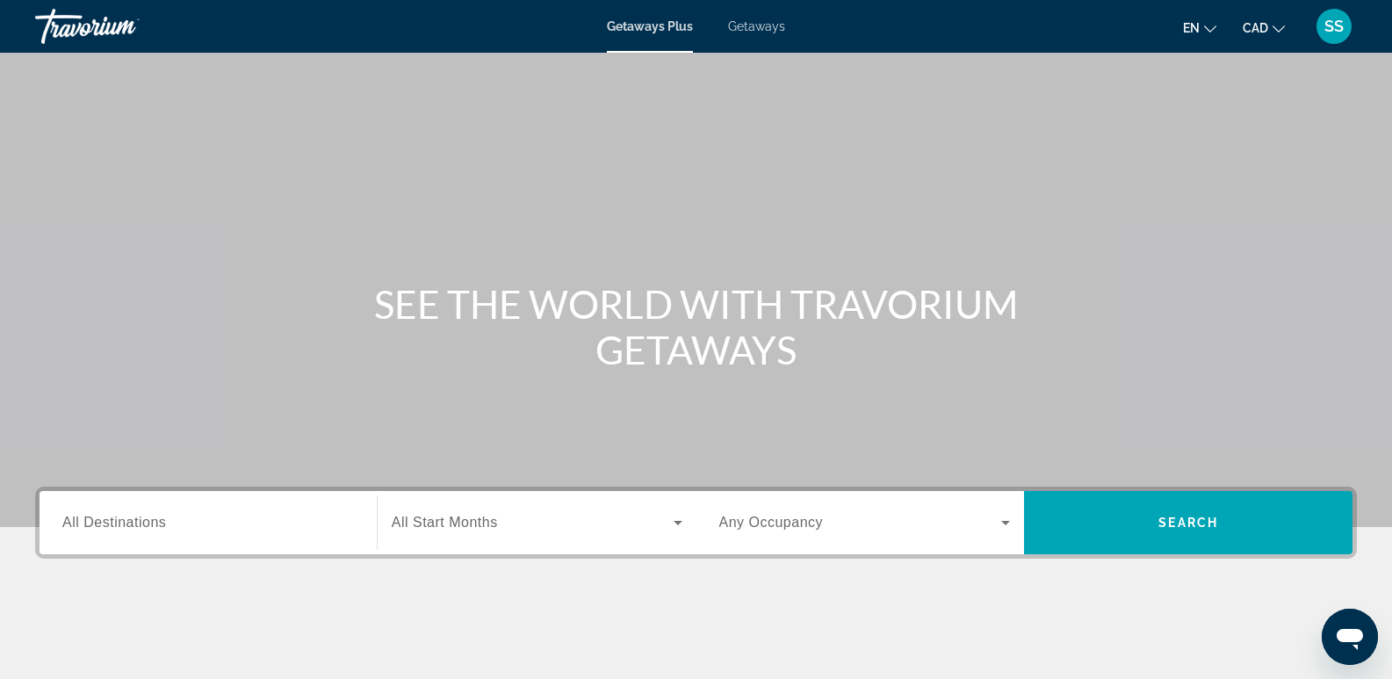
click at [757, 33] on span "Getaways" at bounding box center [756, 26] width 57 height 14
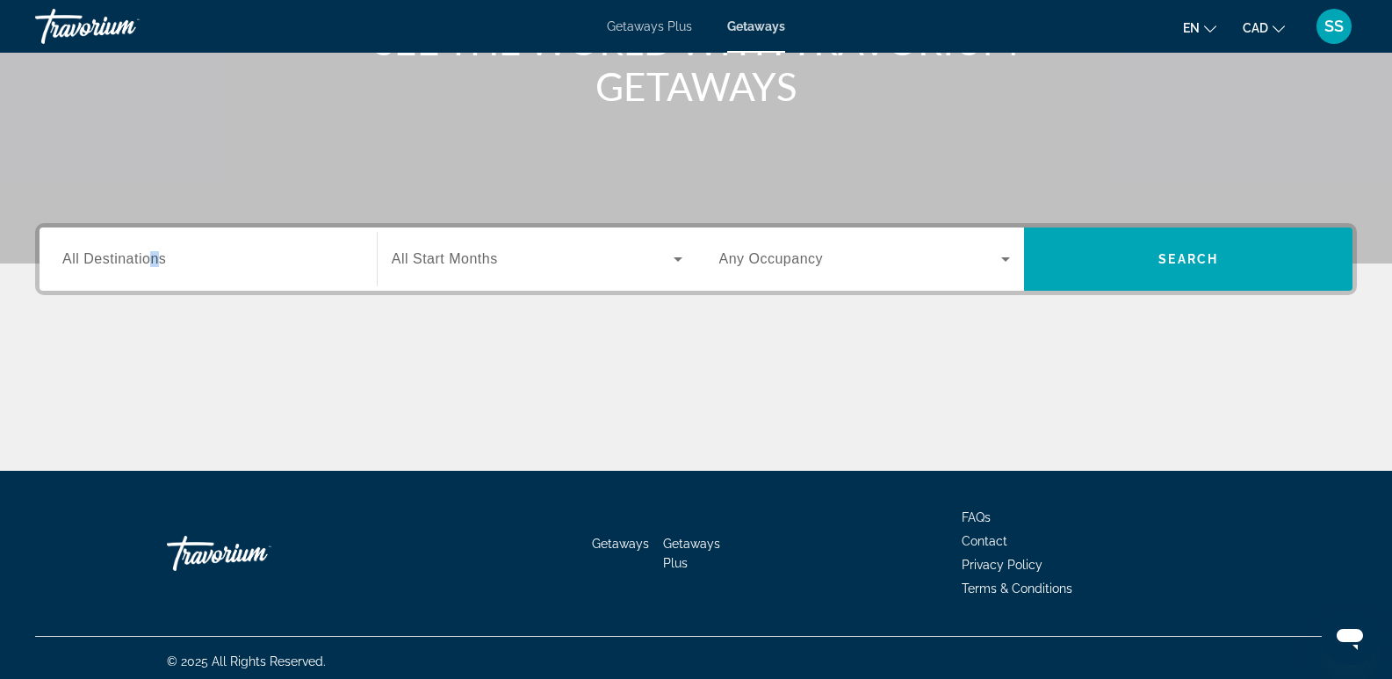
click at [150, 255] on span "All Destinations" at bounding box center [114, 258] width 104 height 15
click at [150, 255] on input "Destination All Destinations" at bounding box center [208, 259] width 292 height 21
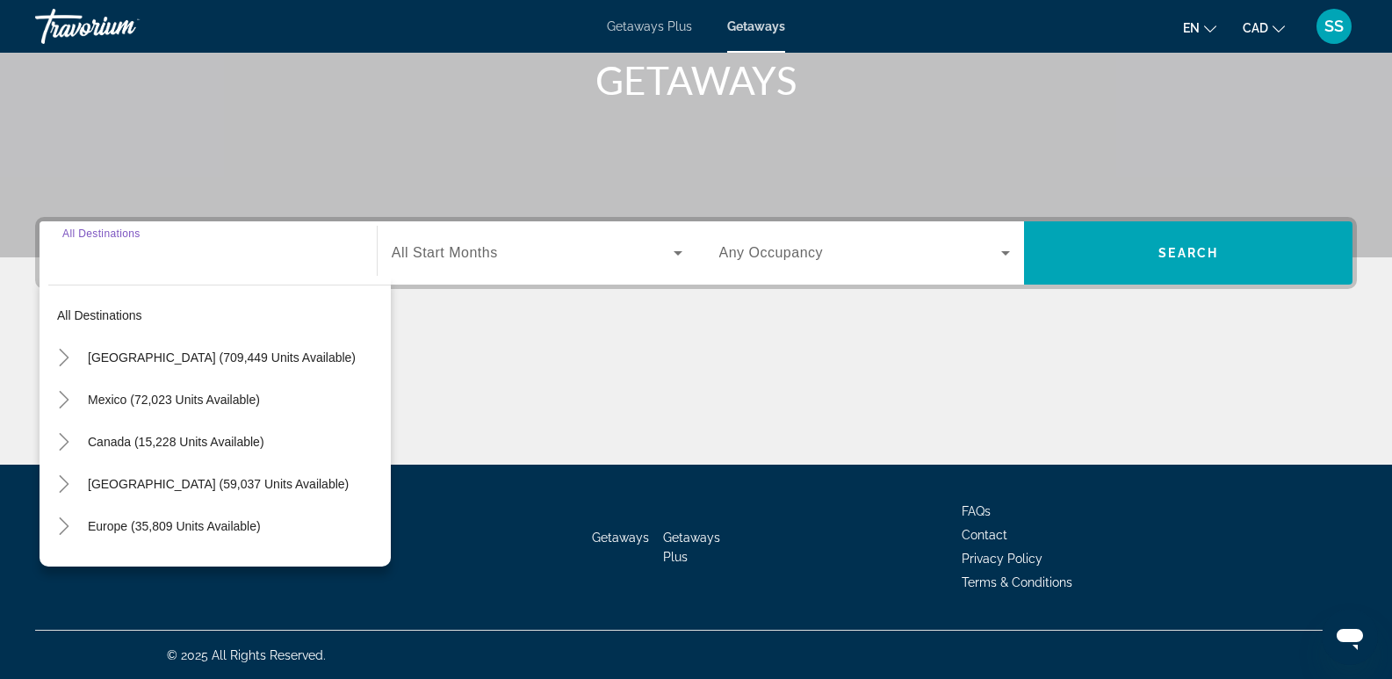
scroll to position [271, 0]
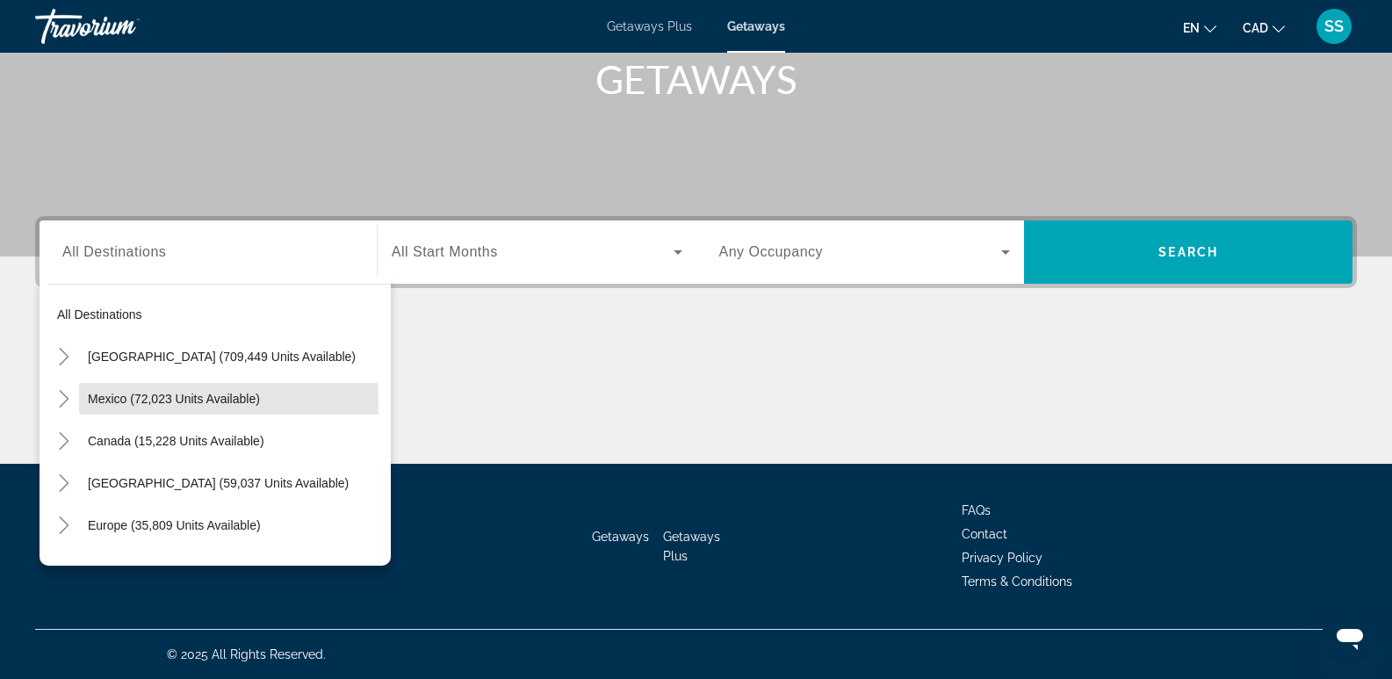
drag, startPoint x: 169, startPoint y: 402, endPoint x: 300, endPoint y: 372, distance: 135.3
click at [169, 402] on span "Mexico (72,023 units available)" at bounding box center [174, 399] width 172 height 14
type input "**********"
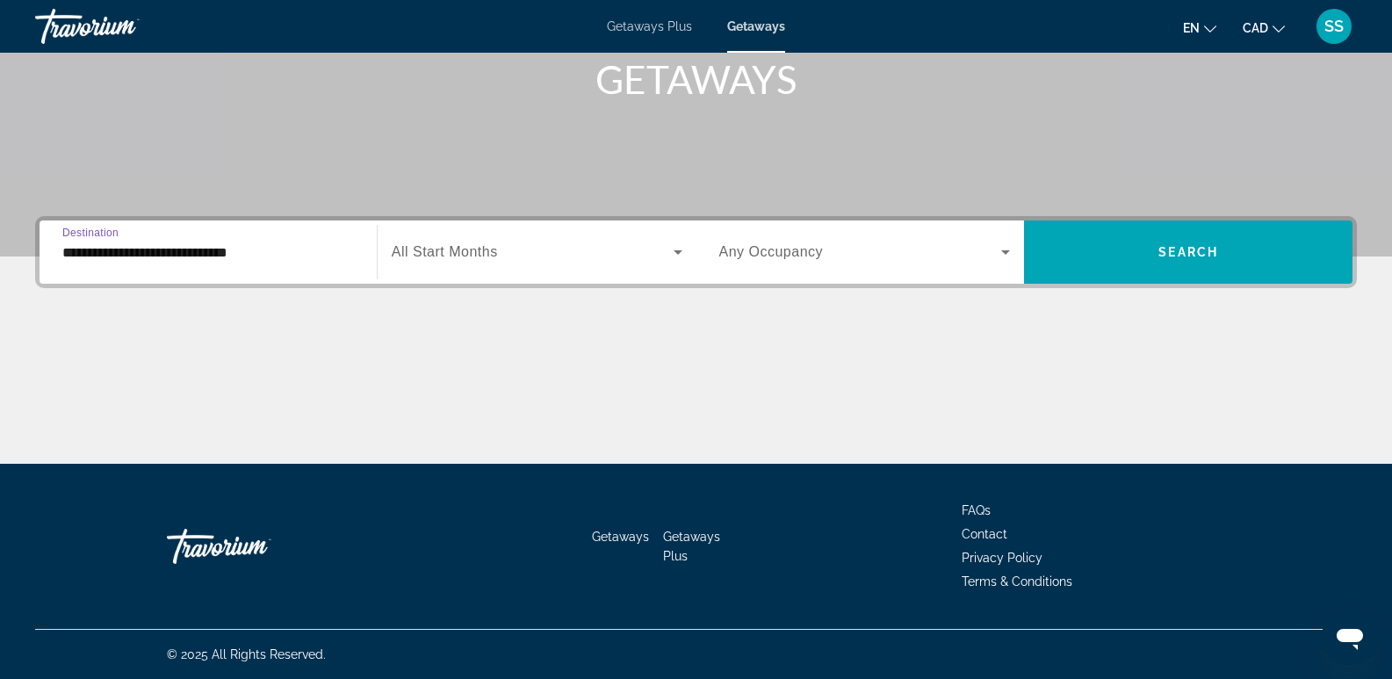
click at [553, 271] on div "Search widget" at bounding box center [537, 252] width 291 height 49
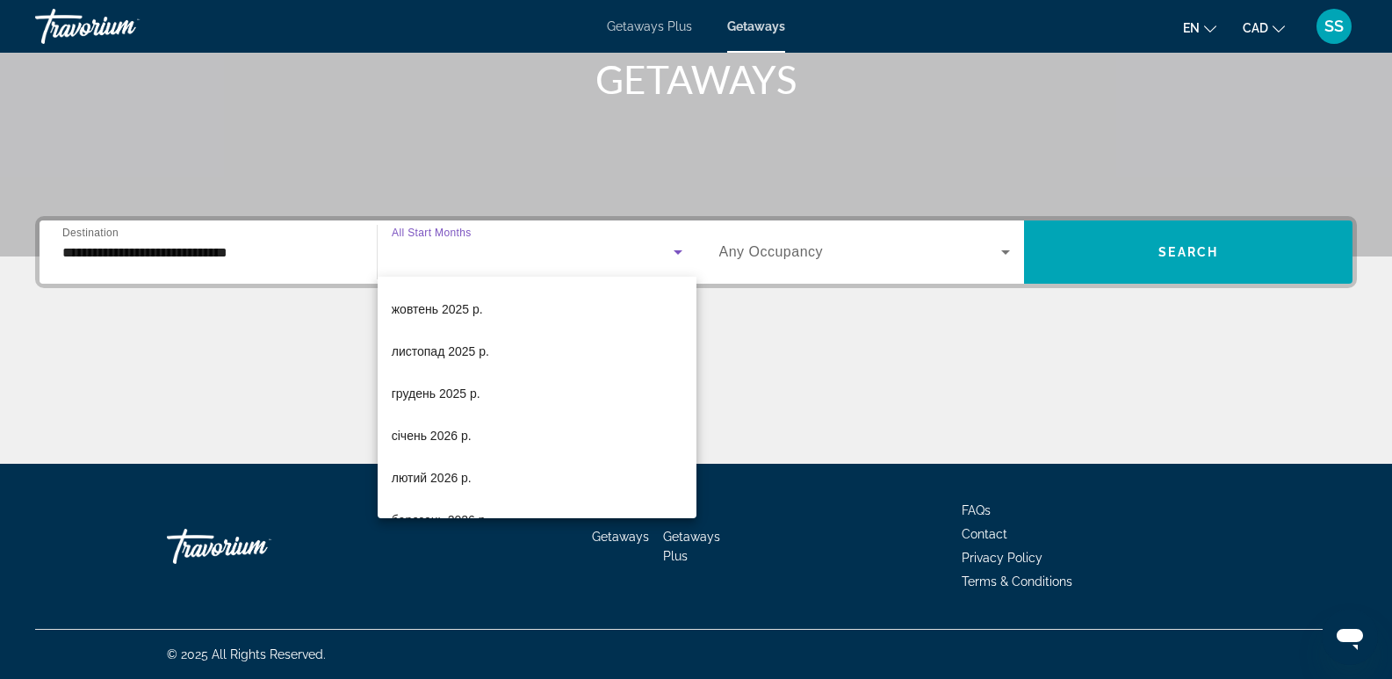
scroll to position [264, 0]
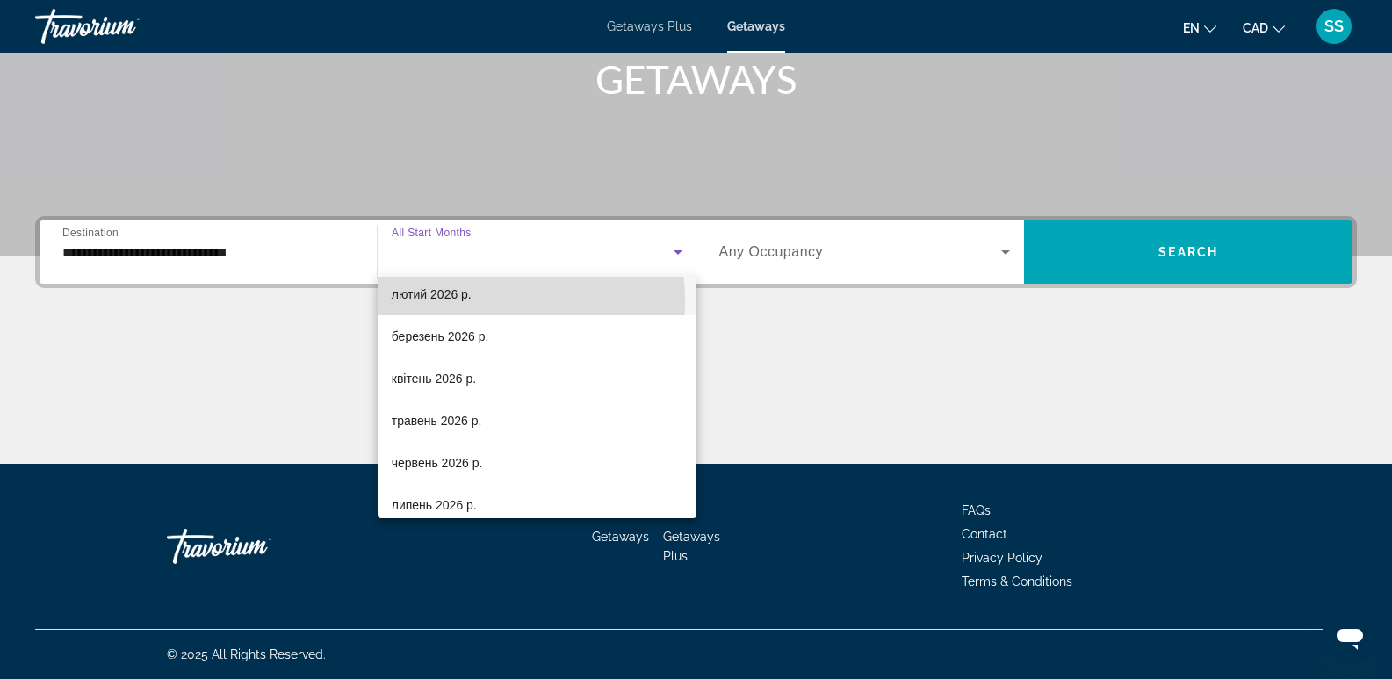
click at [455, 302] on span "лютий 2026 р." at bounding box center [432, 294] width 80 height 21
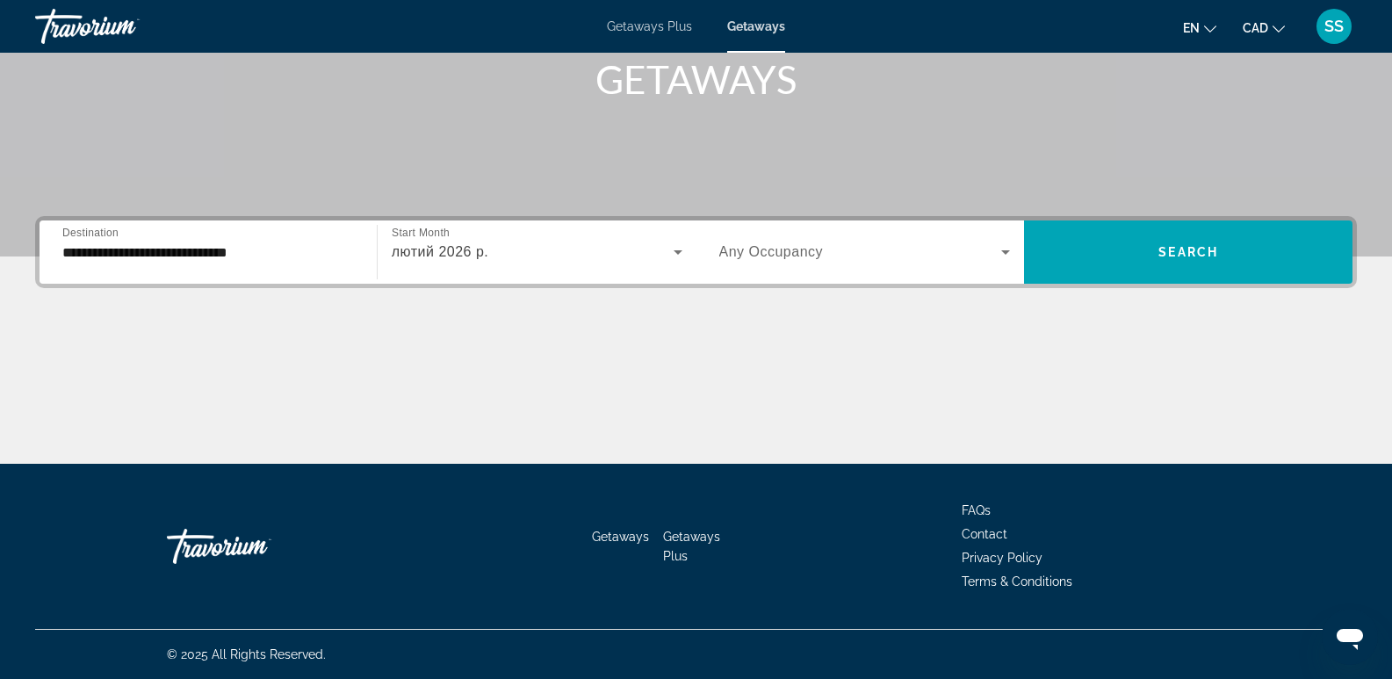
click at [886, 265] on div "Search widget" at bounding box center [866, 252] width 292 height 49
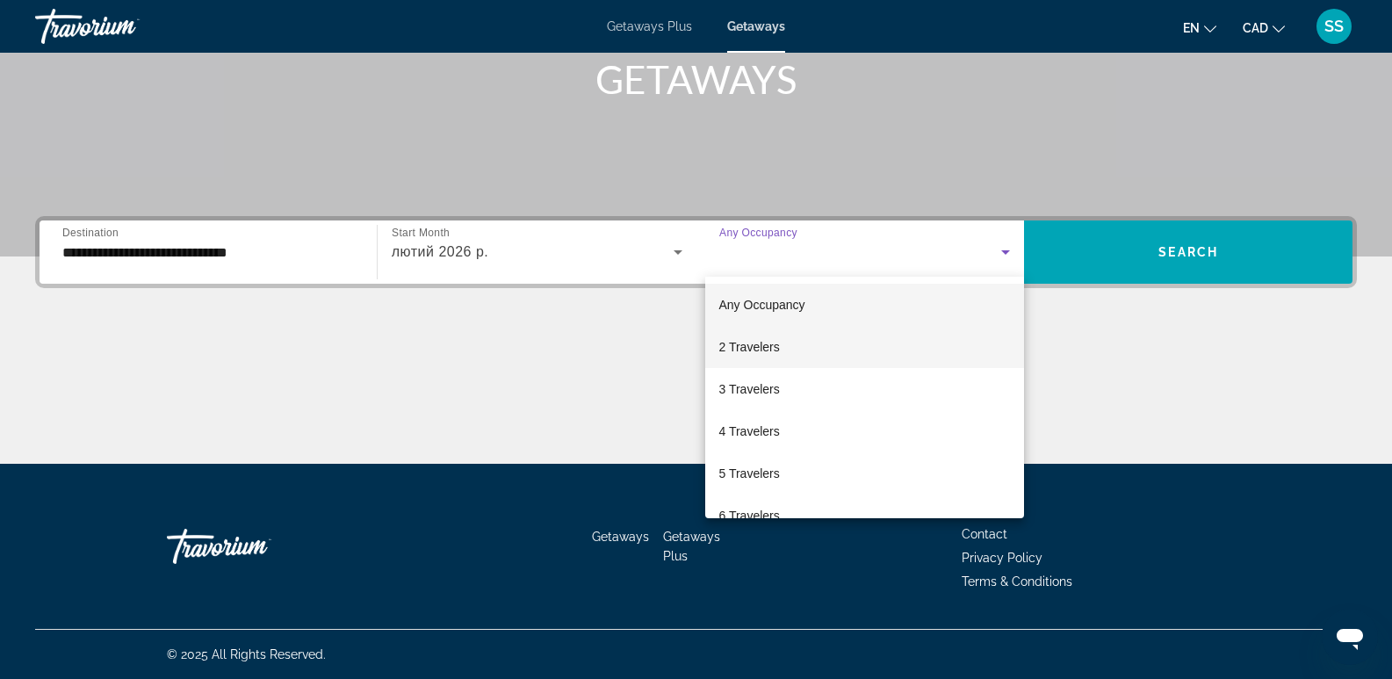
drag, startPoint x: 774, startPoint y: 358, endPoint x: 799, endPoint y: 348, distance: 27.2
click at [776, 357] on mat-option "2 Travelers" at bounding box center [865, 347] width 320 height 42
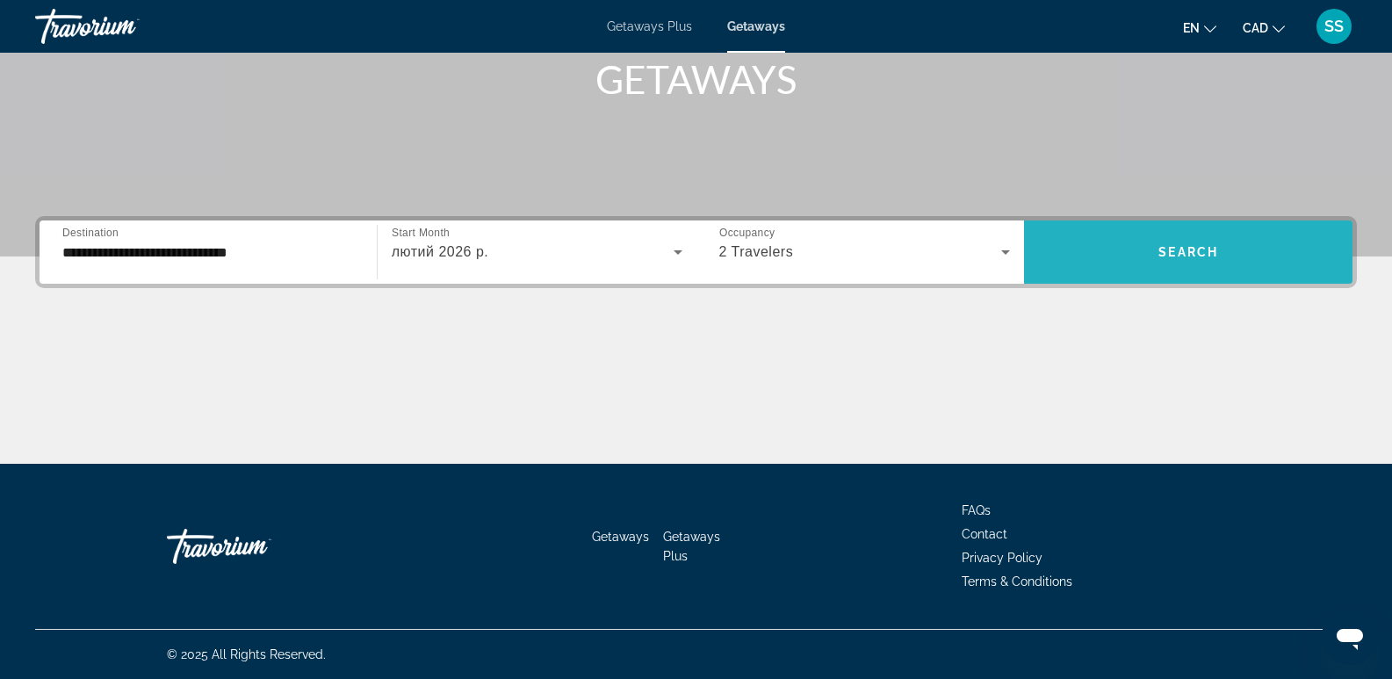
click at [1146, 270] on span "Search widget" at bounding box center [1188, 252] width 329 height 42
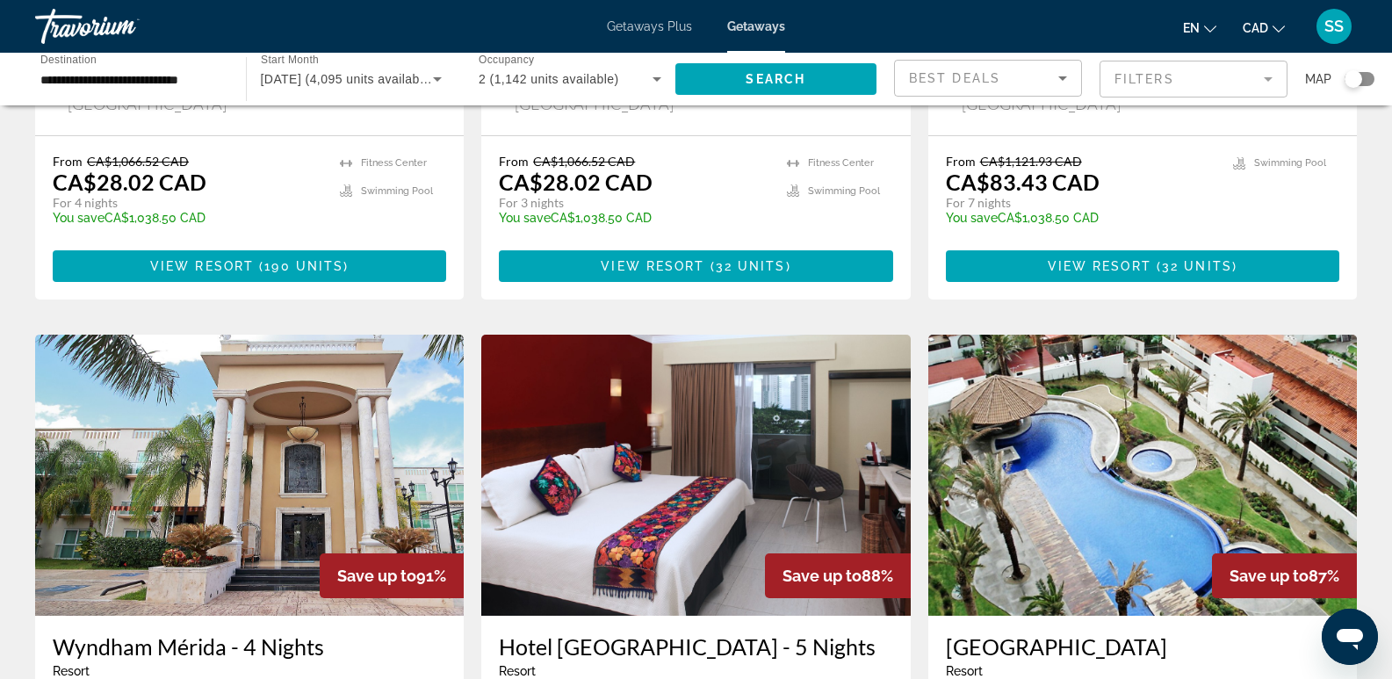
scroll to position [1514, 0]
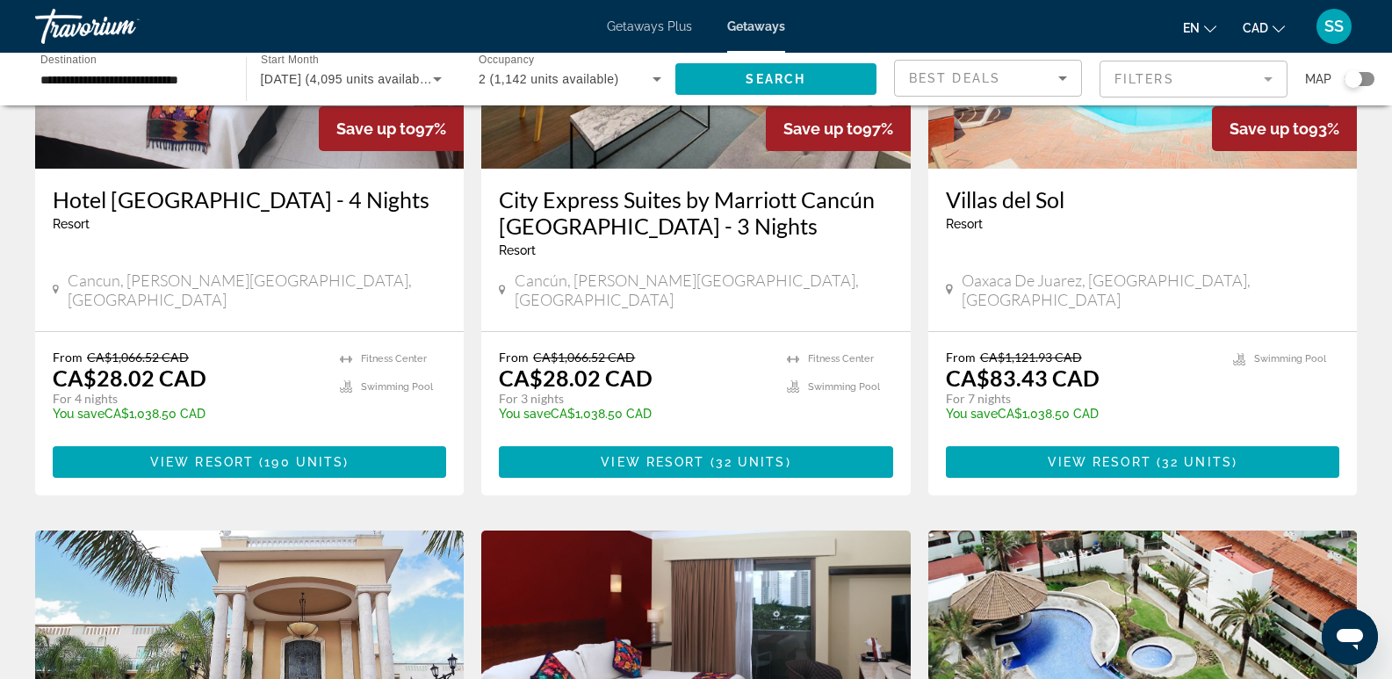
click at [1361, 75] on div "Search widget" at bounding box center [1354, 79] width 18 height 18
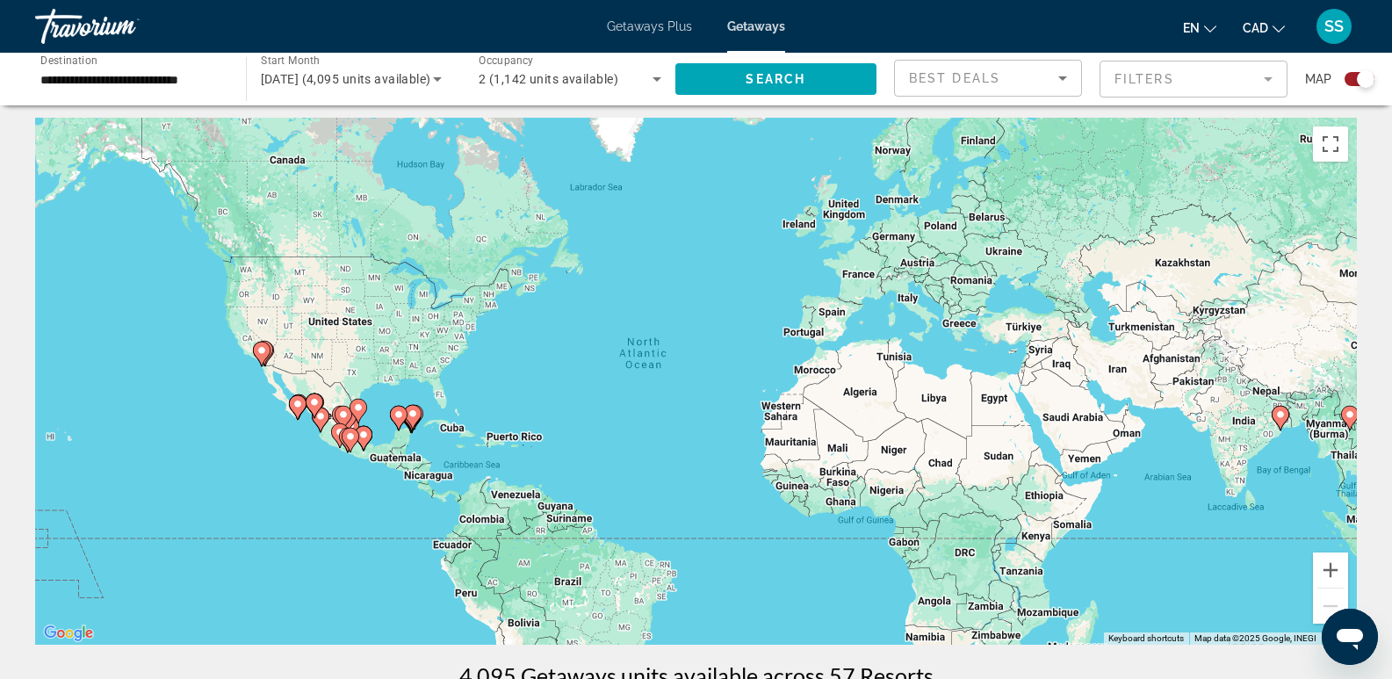
scroll to position [0, 0]
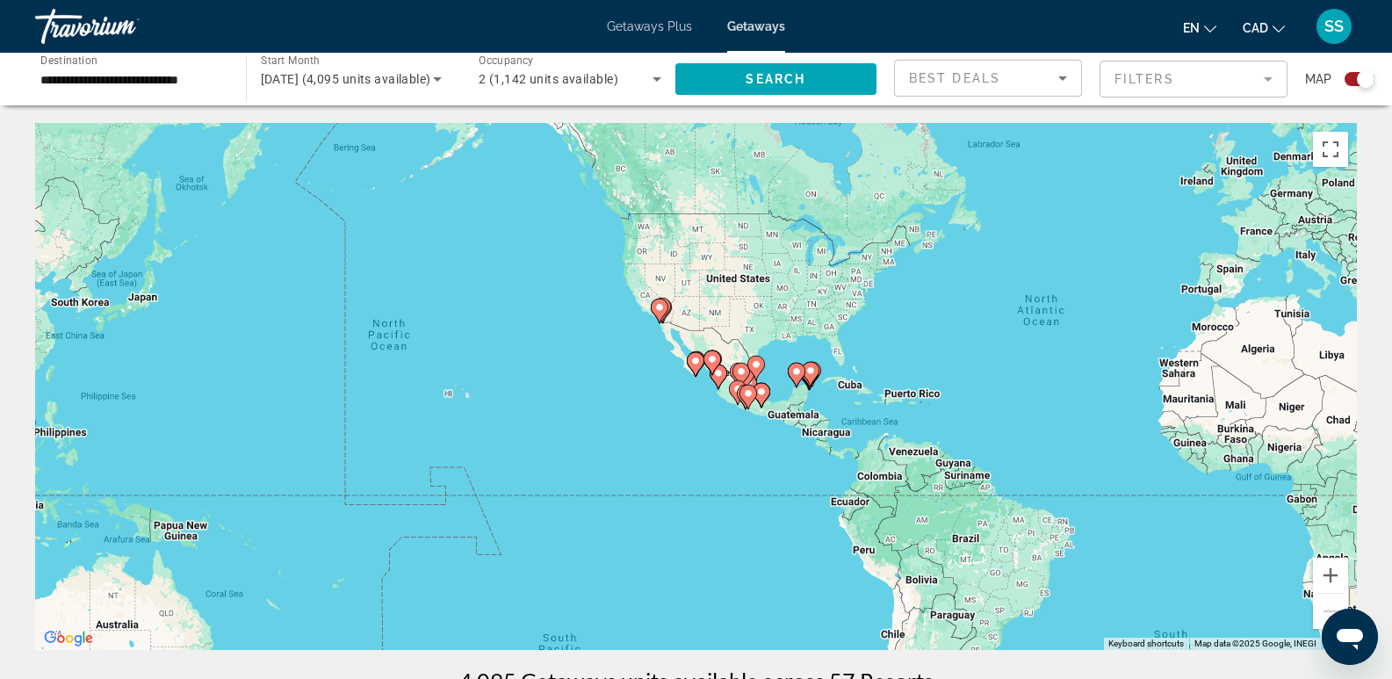
drag, startPoint x: 827, startPoint y: 496, endPoint x: 1039, endPoint y: 420, distance: 225.9
click at [1039, 420] on div "To activate drag with keyboard, press Alt + Enter. Once in keyboard drag state,…" at bounding box center [696, 386] width 1322 height 527
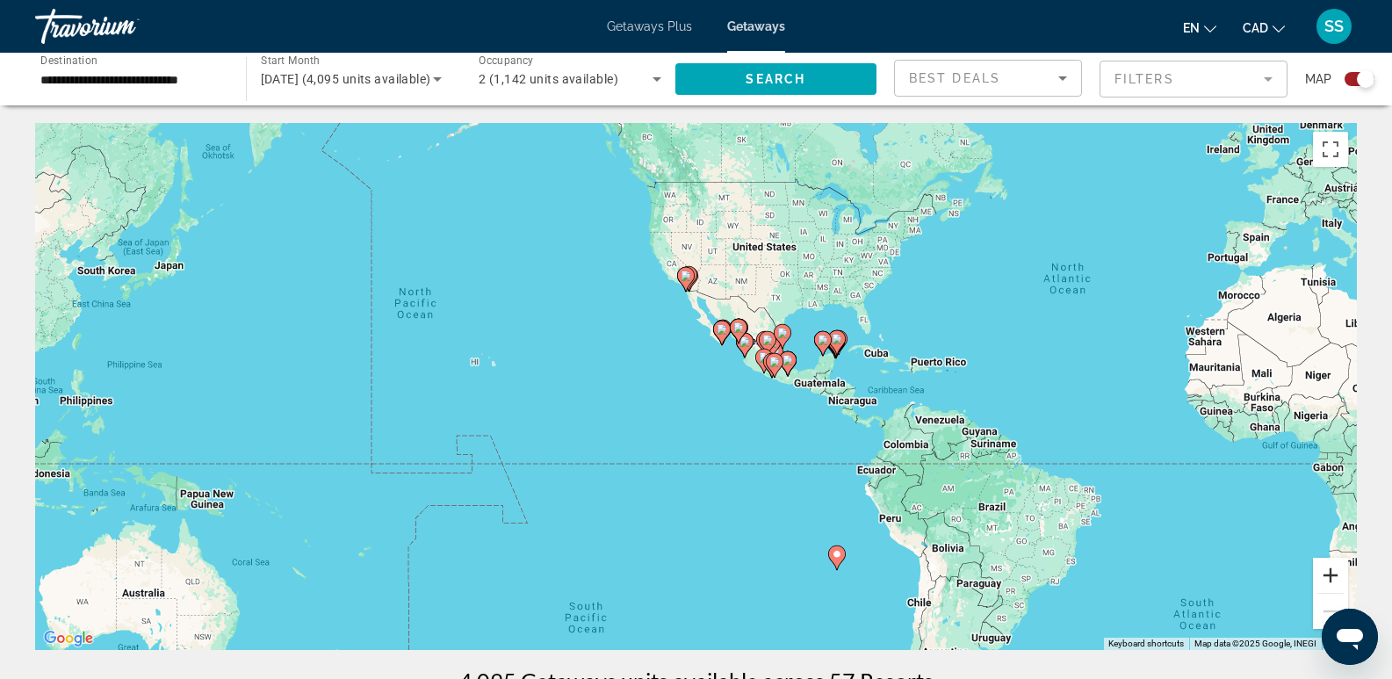
click at [1327, 576] on button "Zoom in" at bounding box center [1330, 575] width 35 height 35
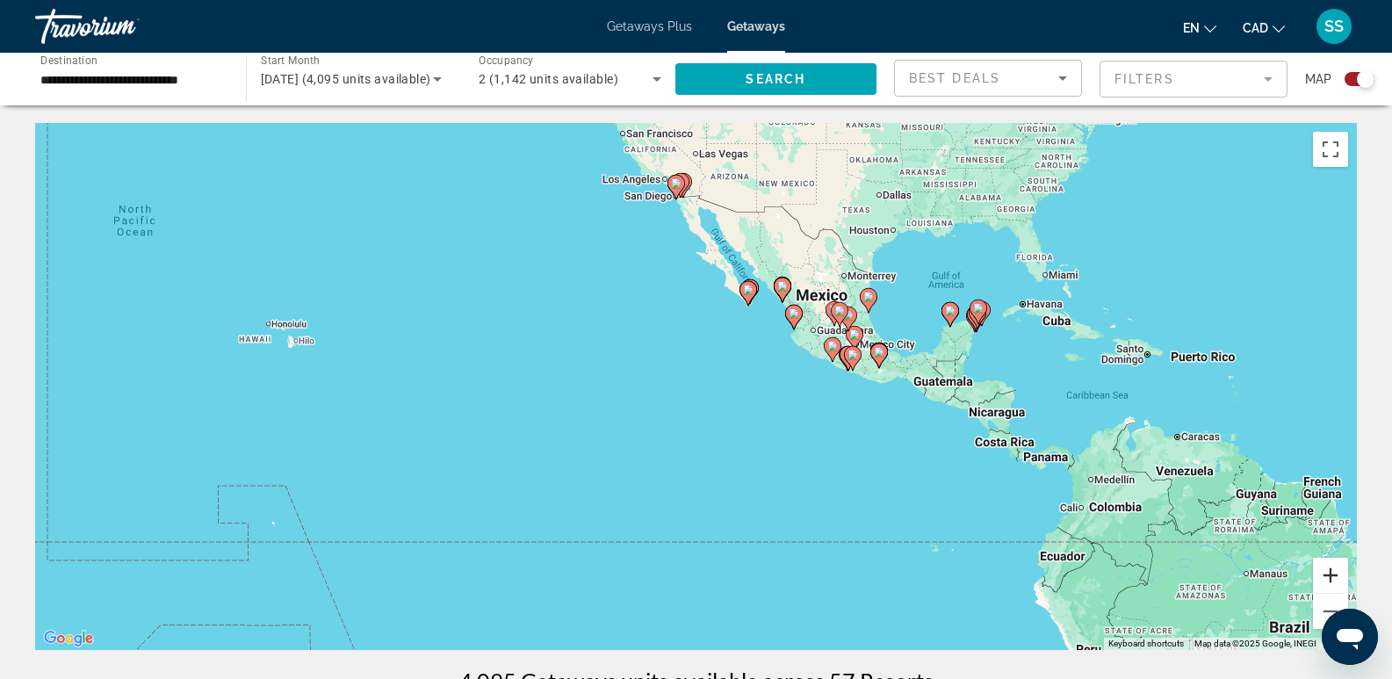
click at [1327, 576] on button "Zoom in" at bounding box center [1330, 575] width 35 height 35
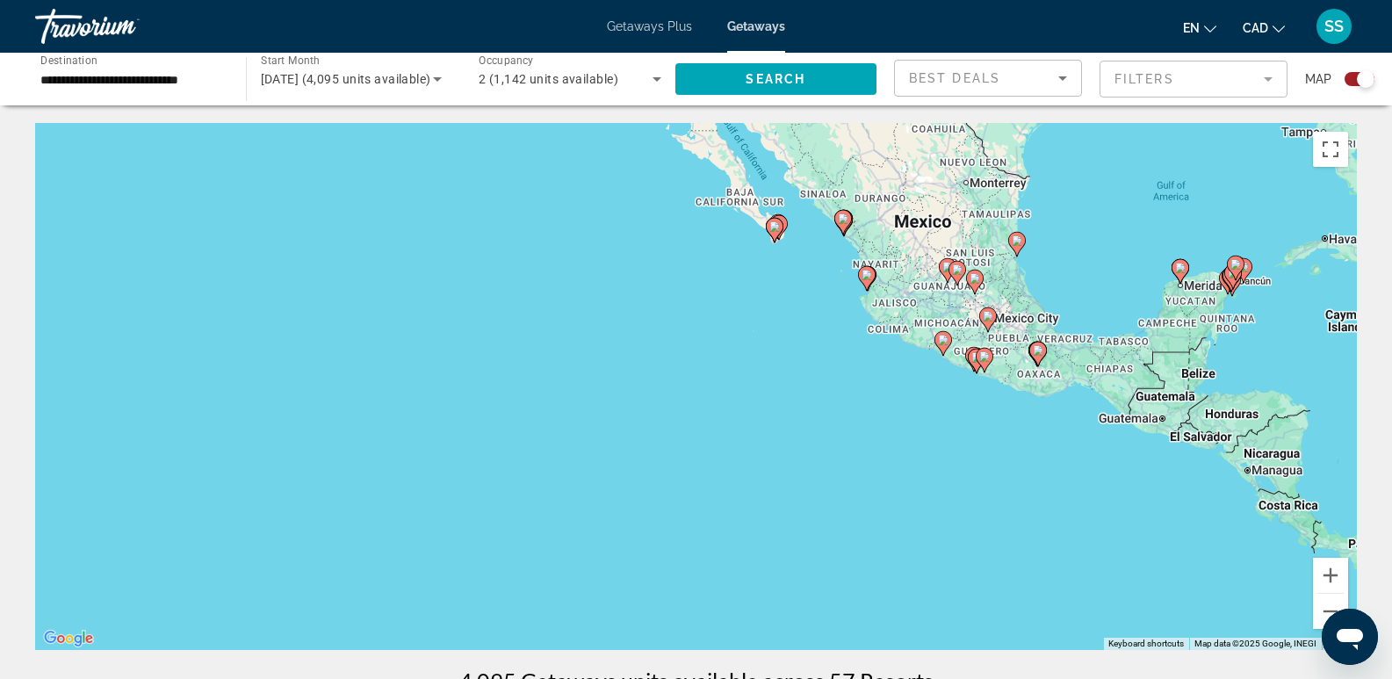
drag, startPoint x: 748, startPoint y: 370, endPoint x: 685, endPoint y: 453, distance: 104.2
click at [685, 453] on div "To activate drag with keyboard, press Alt + Enter. Once in keyboard drag state,…" at bounding box center [696, 386] width 1322 height 527
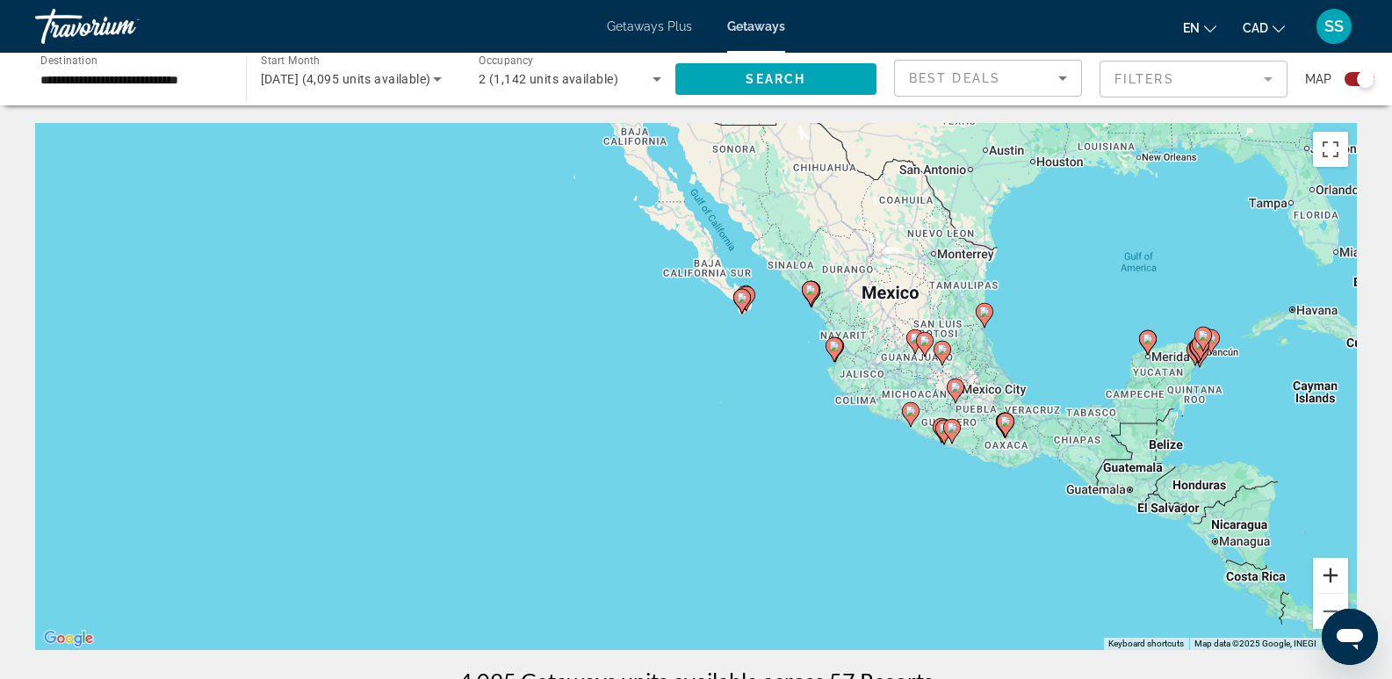
click at [1327, 581] on button "Zoom in" at bounding box center [1330, 575] width 35 height 35
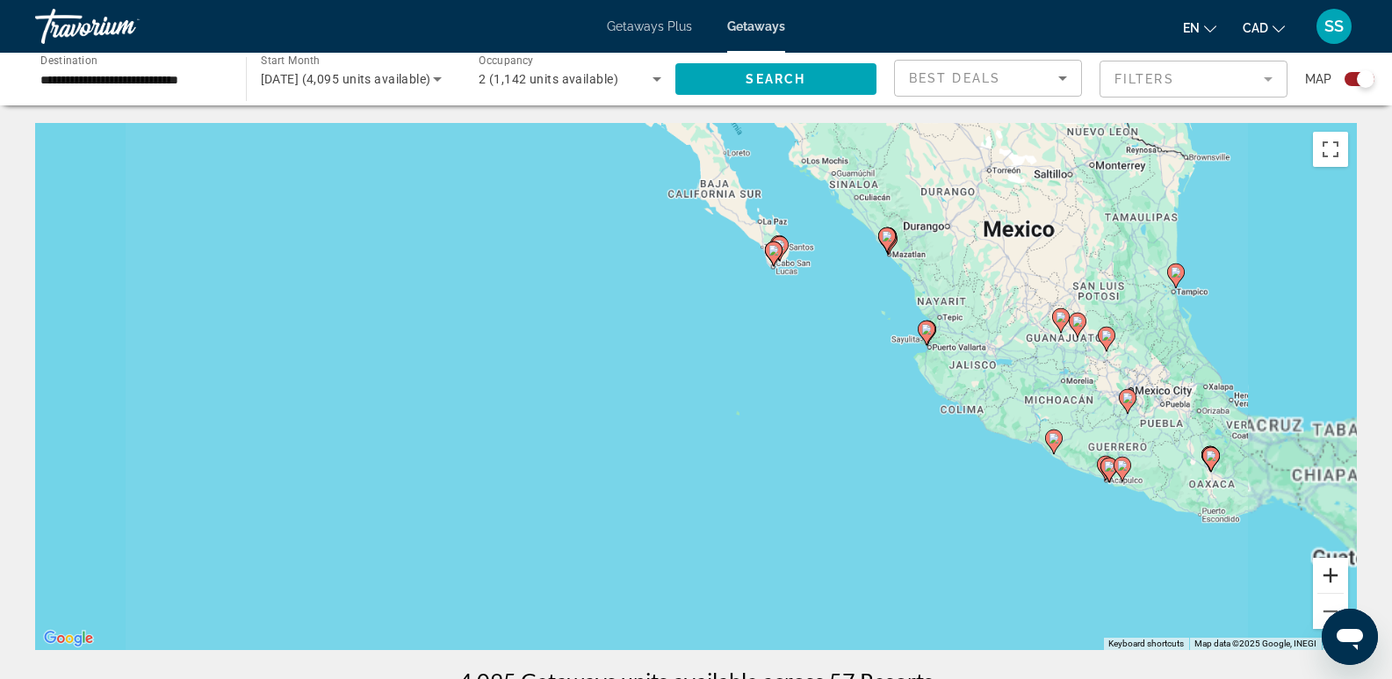
click at [1327, 581] on button "Zoom in" at bounding box center [1330, 575] width 35 height 35
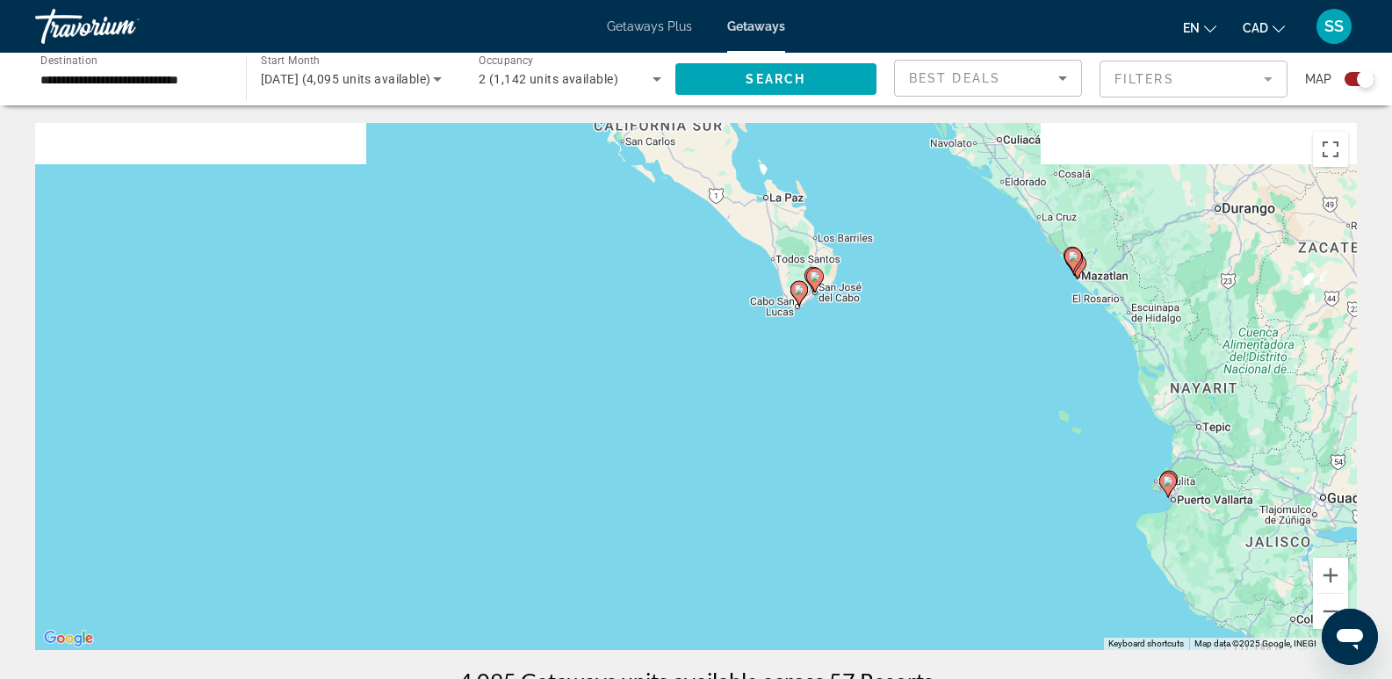
drag, startPoint x: 950, startPoint y: 299, endPoint x: 882, endPoint y: 548, distance: 258.5
click at [875, 560] on div "To activate drag with keyboard, press Alt + Enter. Once in keyboard drag state,…" at bounding box center [696, 386] width 1322 height 527
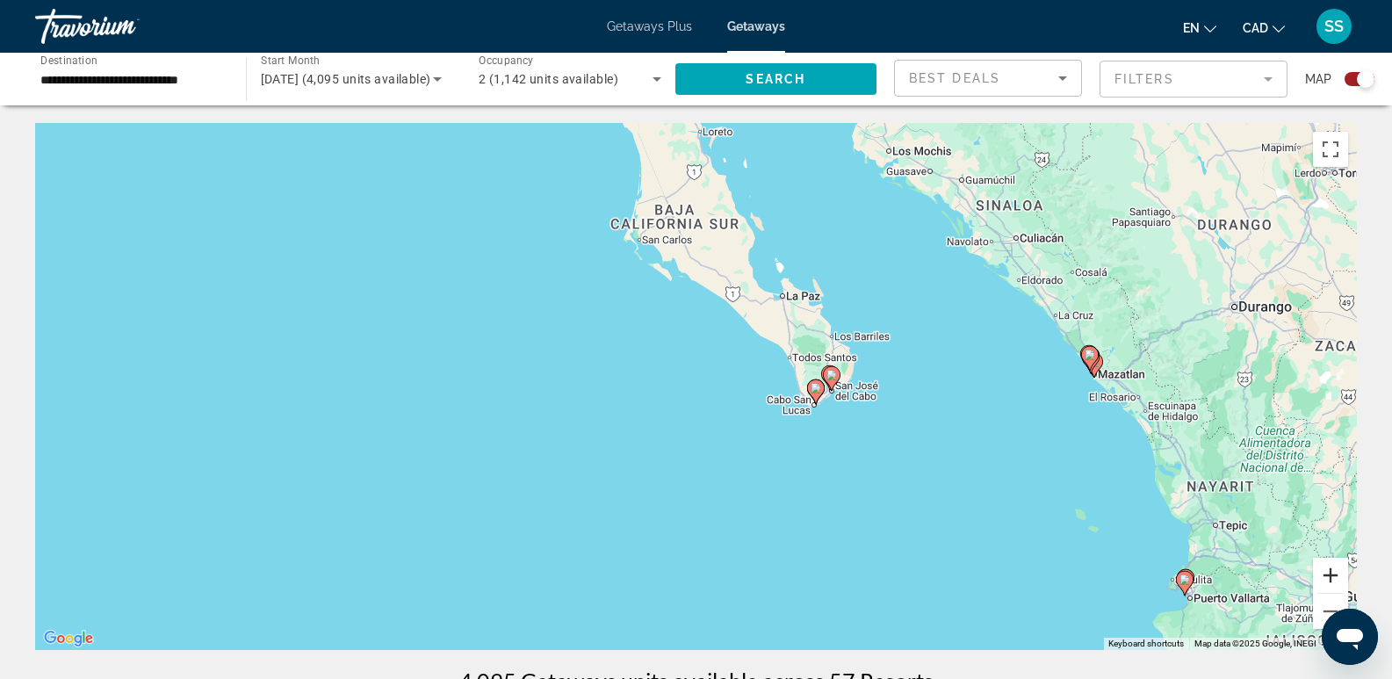
click at [1339, 575] on button "Zoom in" at bounding box center [1330, 575] width 35 height 35
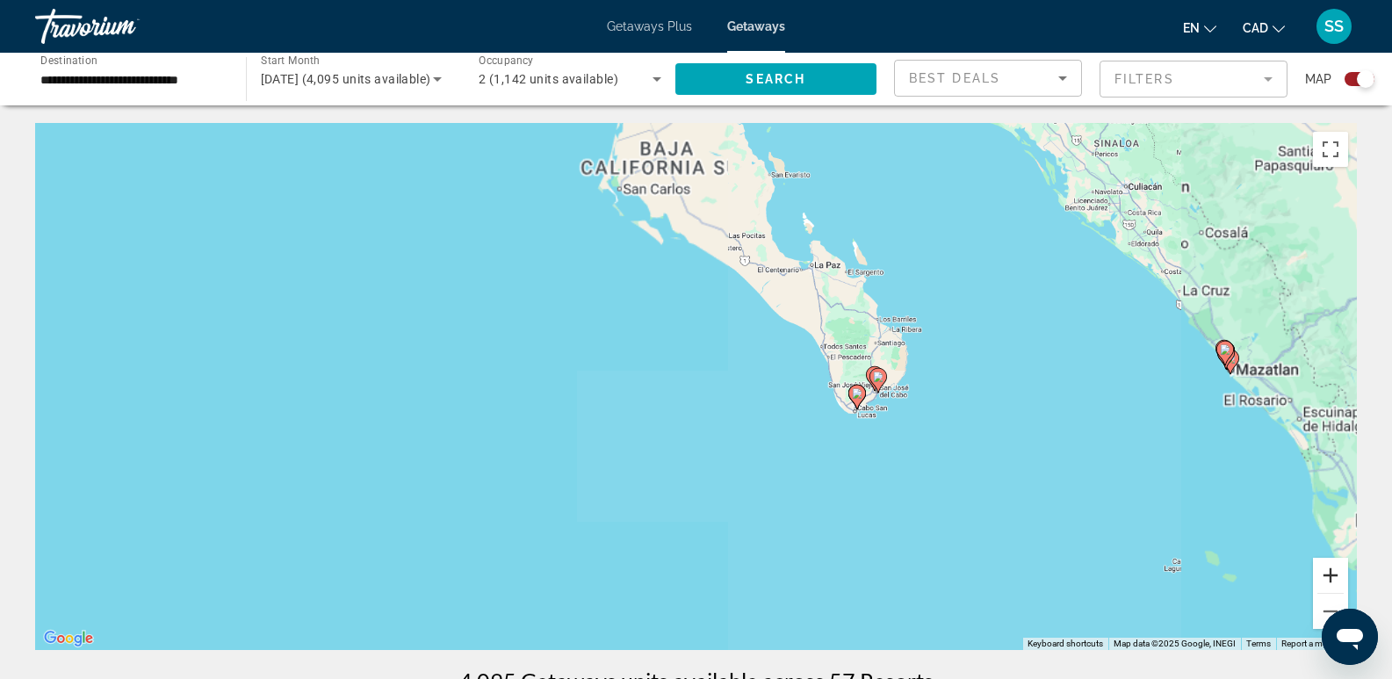
click at [1339, 575] on button "Zoom in" at bounding box center [1330, 575] width 35 height 35
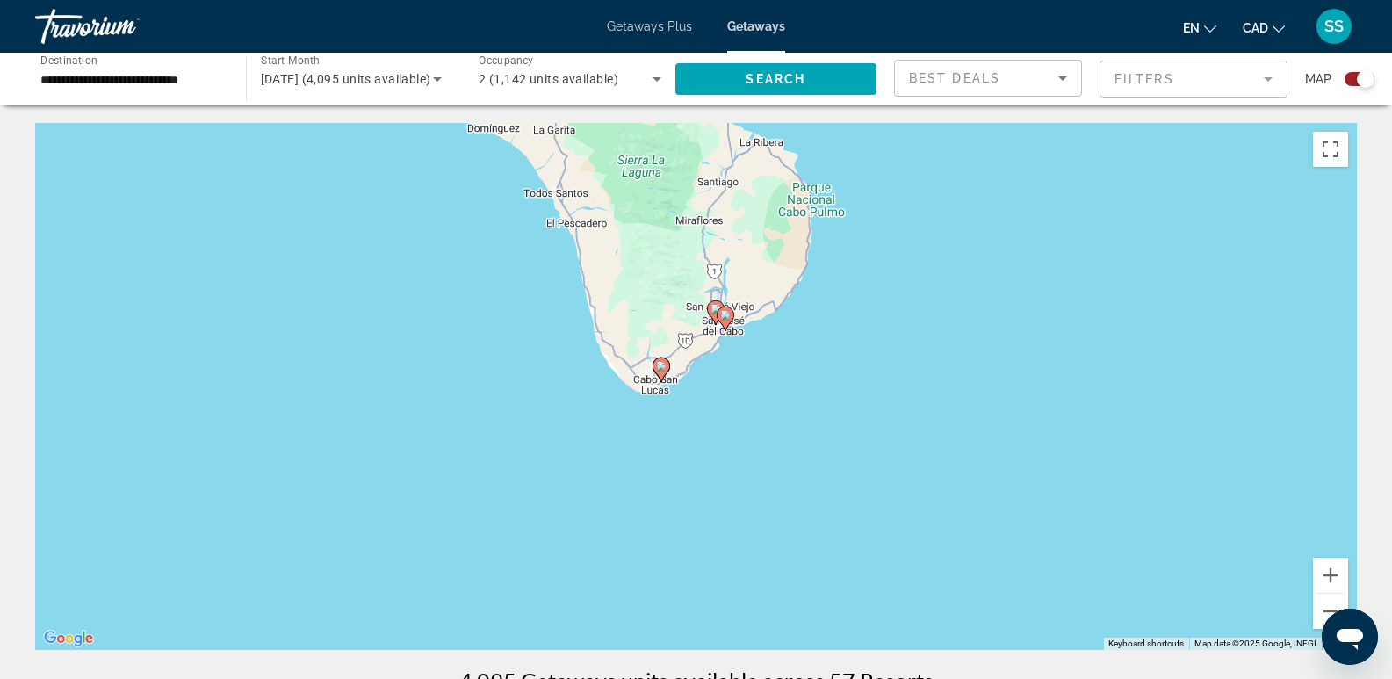
drag, startPoint x: 1199, startPoint y: 517, endPoint x: 683, endPoint y: 435, distance: 523.0
click at [683, 437] on div "To activate drag with keyboard, press Alt + Enter. Once in keyboard drag state,…" at bounding box center [696, 386] width 1322 height 527
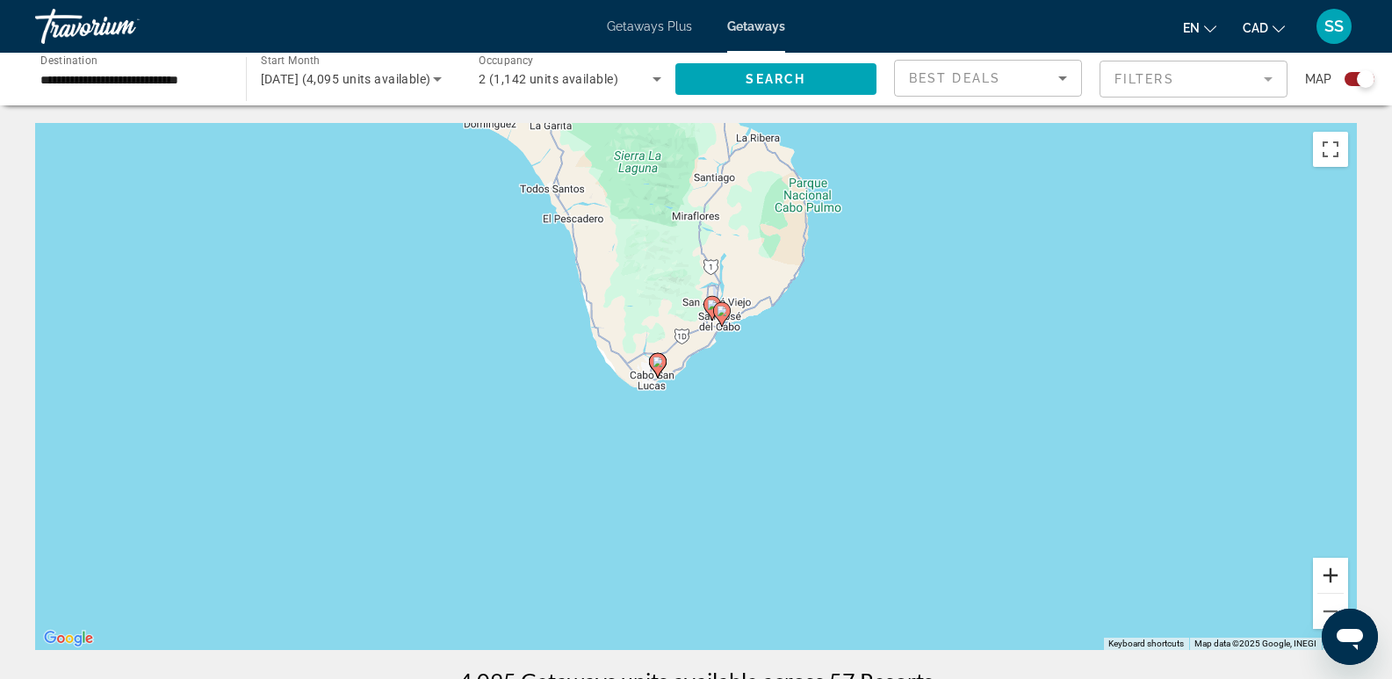
click at [1331, 574] on button "Zoom in" at bounding box center [1330, 575] width 35 height 35
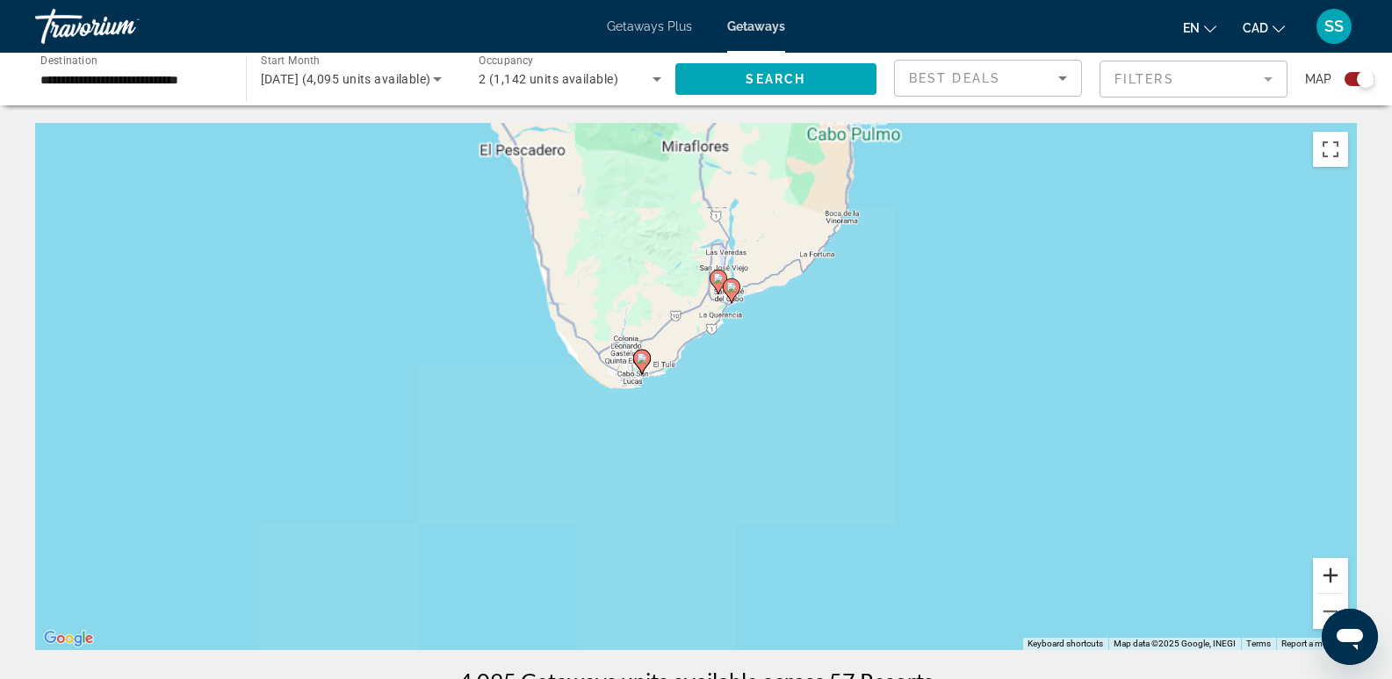
drag, startPoint x: 1331, startPoint y: 574, endPoint x: 1308, endPoint y: 563, distance: 25.2
click at [1329, 574] on button "Zoom in" at bounding box center [1330, 575] width 35 height 35
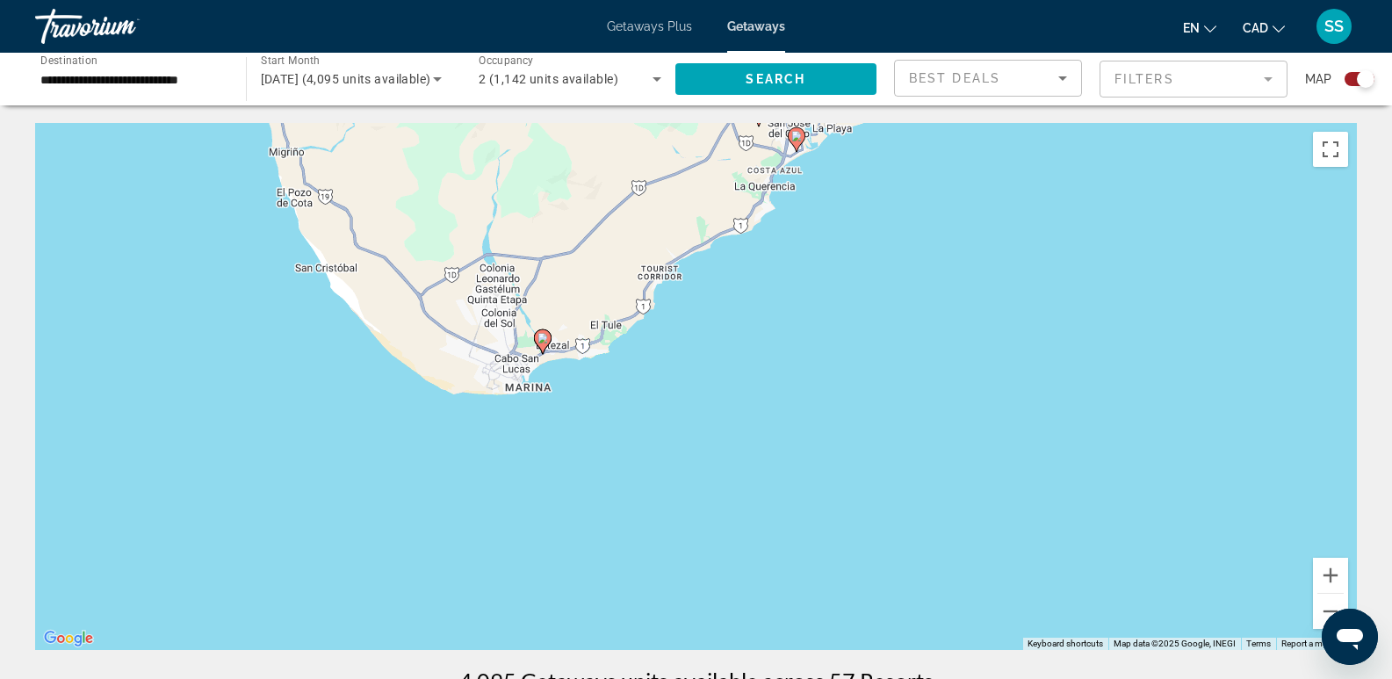
click at [542, 339] on image "Main content" at bounding box center [543, 338] width 11 height 11
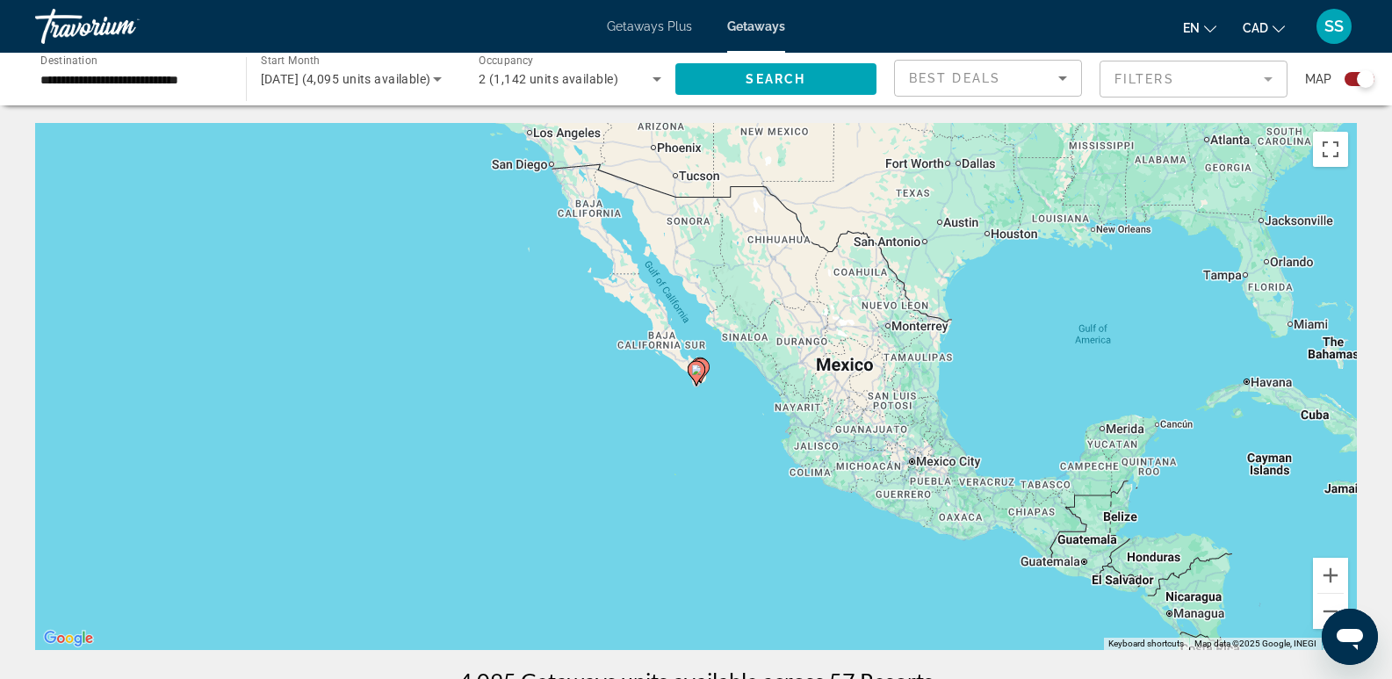
click at [698, 378] on icon "Main content" at bounding box center [696, 373] width 16 height 23
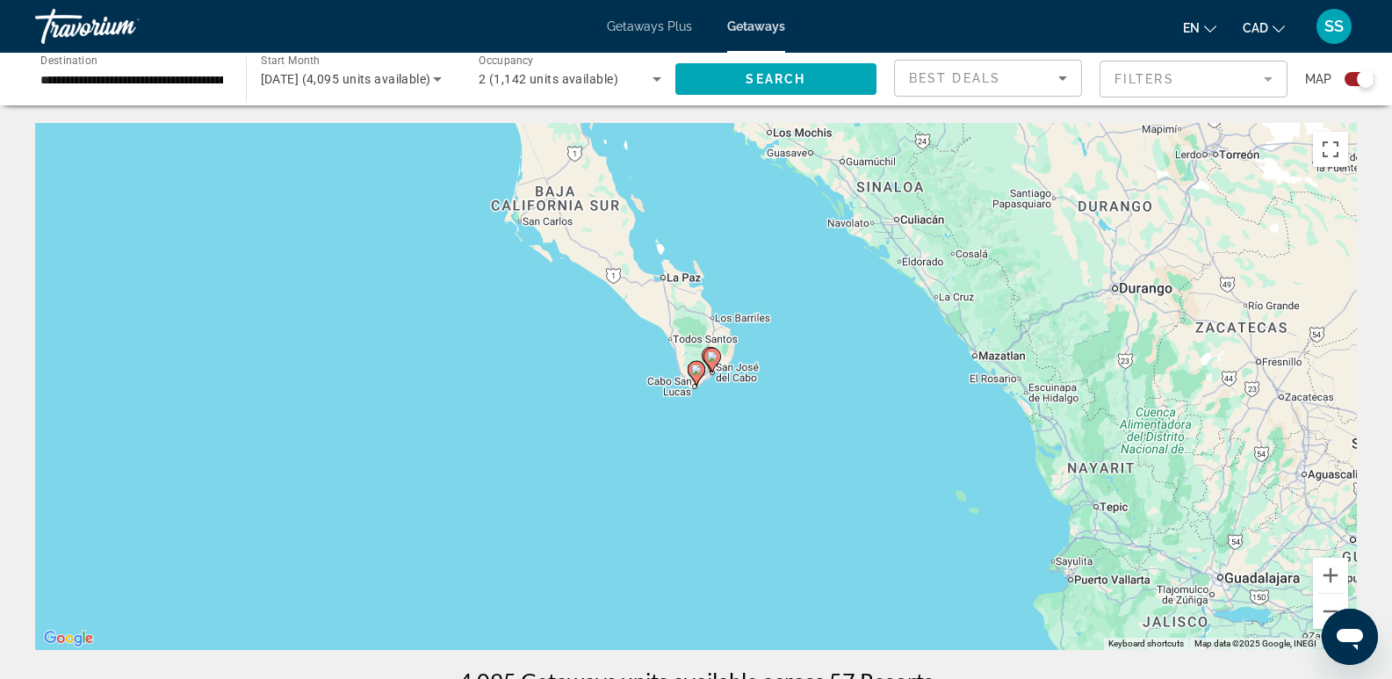
click at [698, 378] on icon "Main content" at bounding box center [696, 373] width 16 height 23
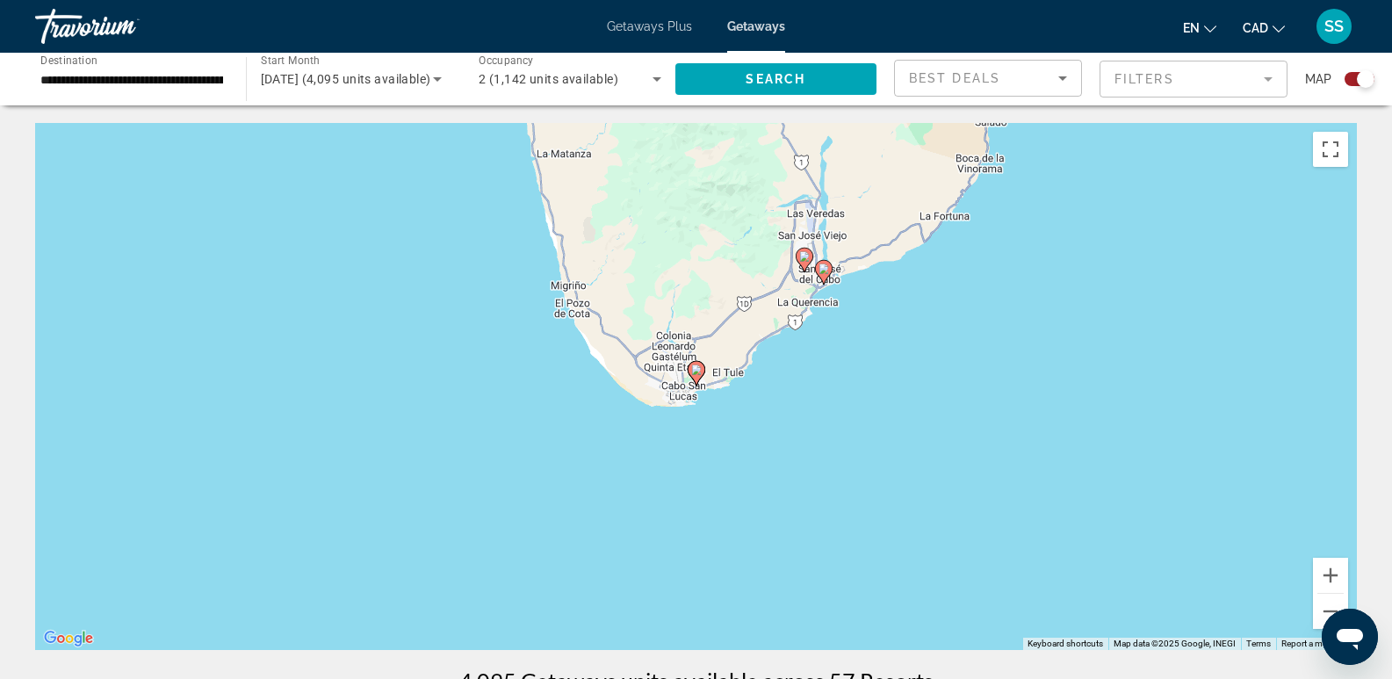
click at [698, 378] on icon "Main content" at bounding box center [696, 373] width 16 height 23
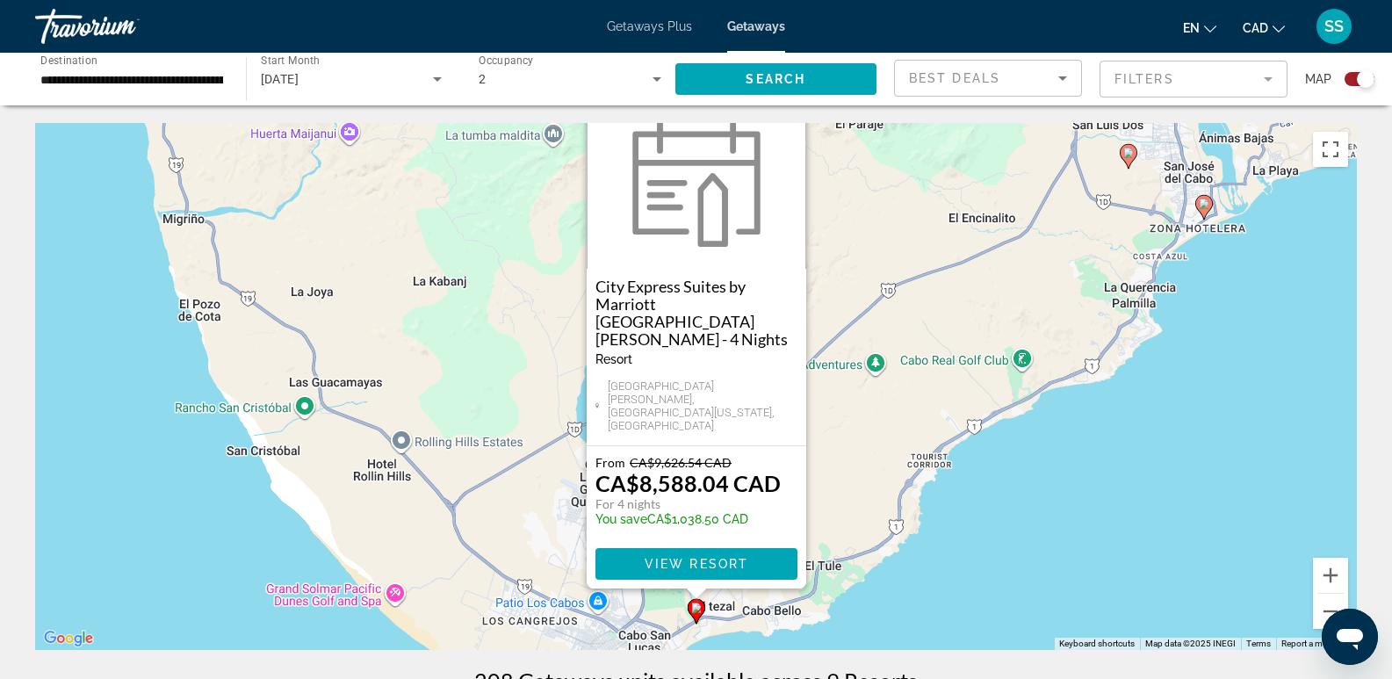
click at [1212, 213] on div "To activate drag with keyboard, press Alt + Enter. Once in keyboard drag state,…" at bounding box center [696, 386] width 1322 height 527
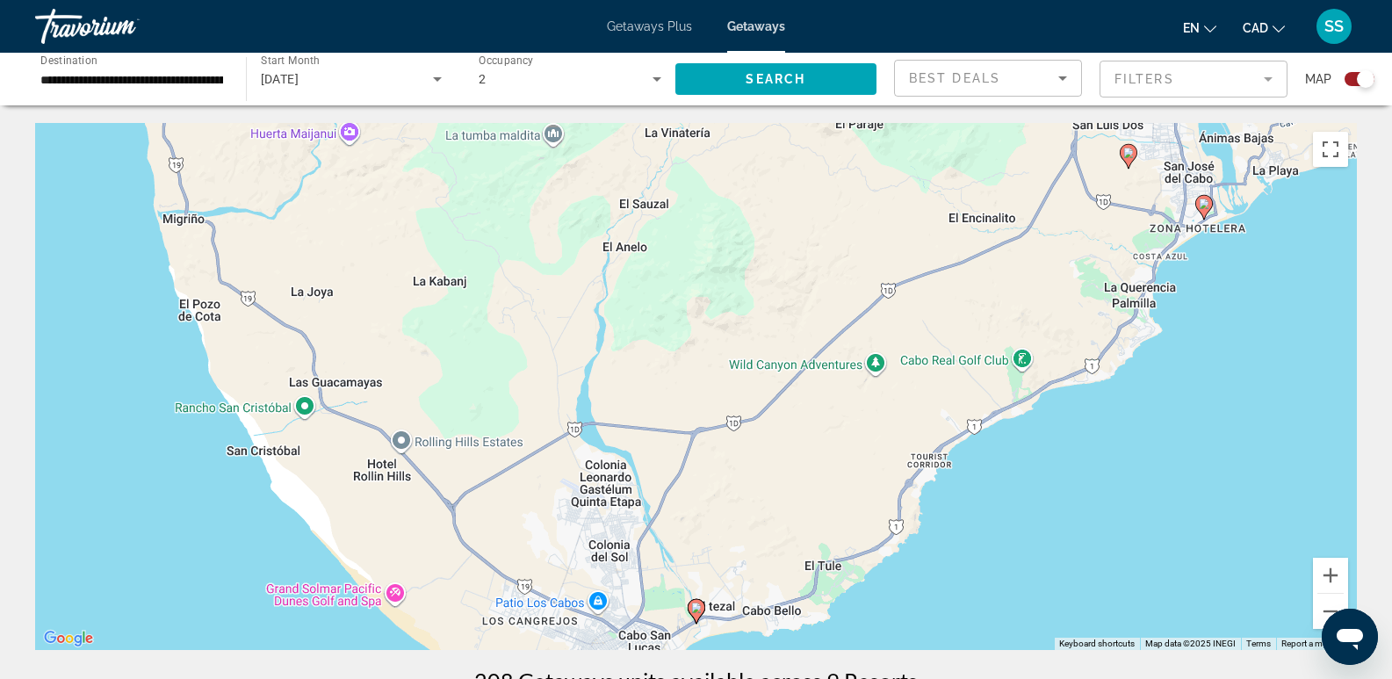
click at [1208, 210] on icon "Main content" at bounding box center [1204, 207] width 16 height 23
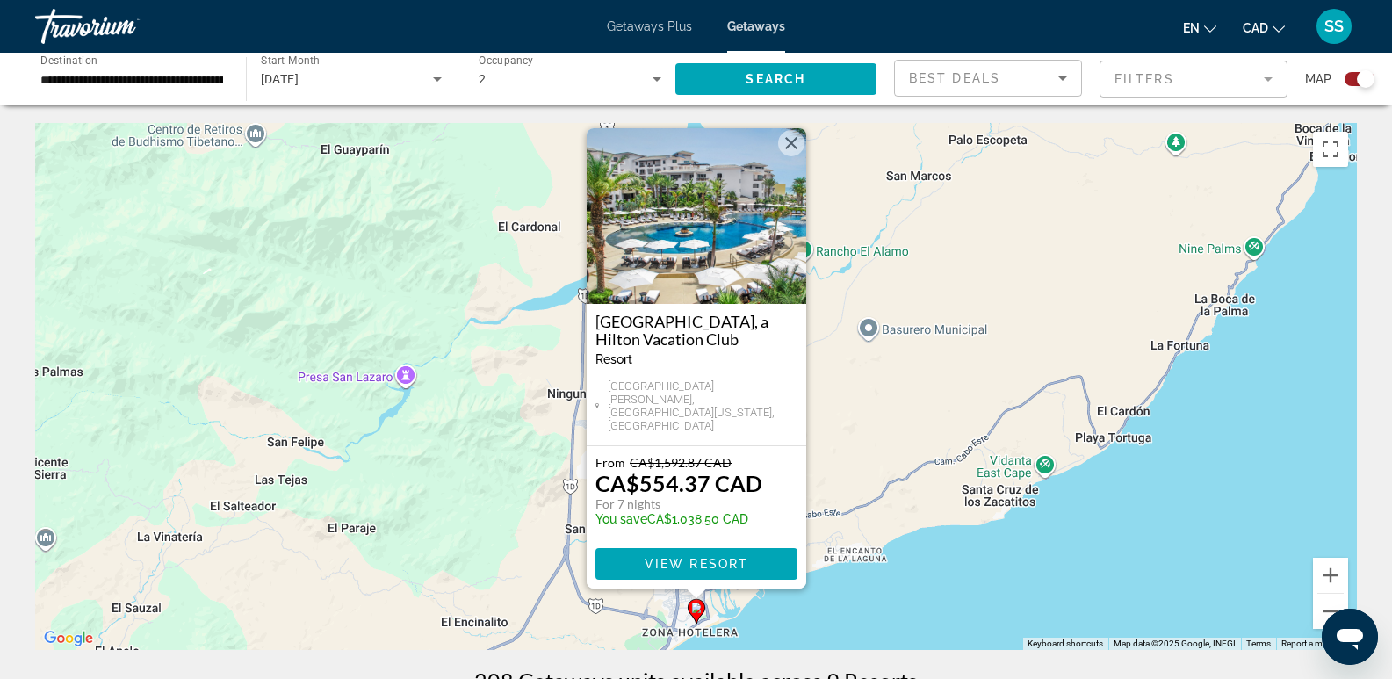
click at [1067, 506] on div "To activate drag with keyboard, press Alt + Enter. Once in keyboard drag state,…" at bounding box center [696, 386] width 1322 height 527
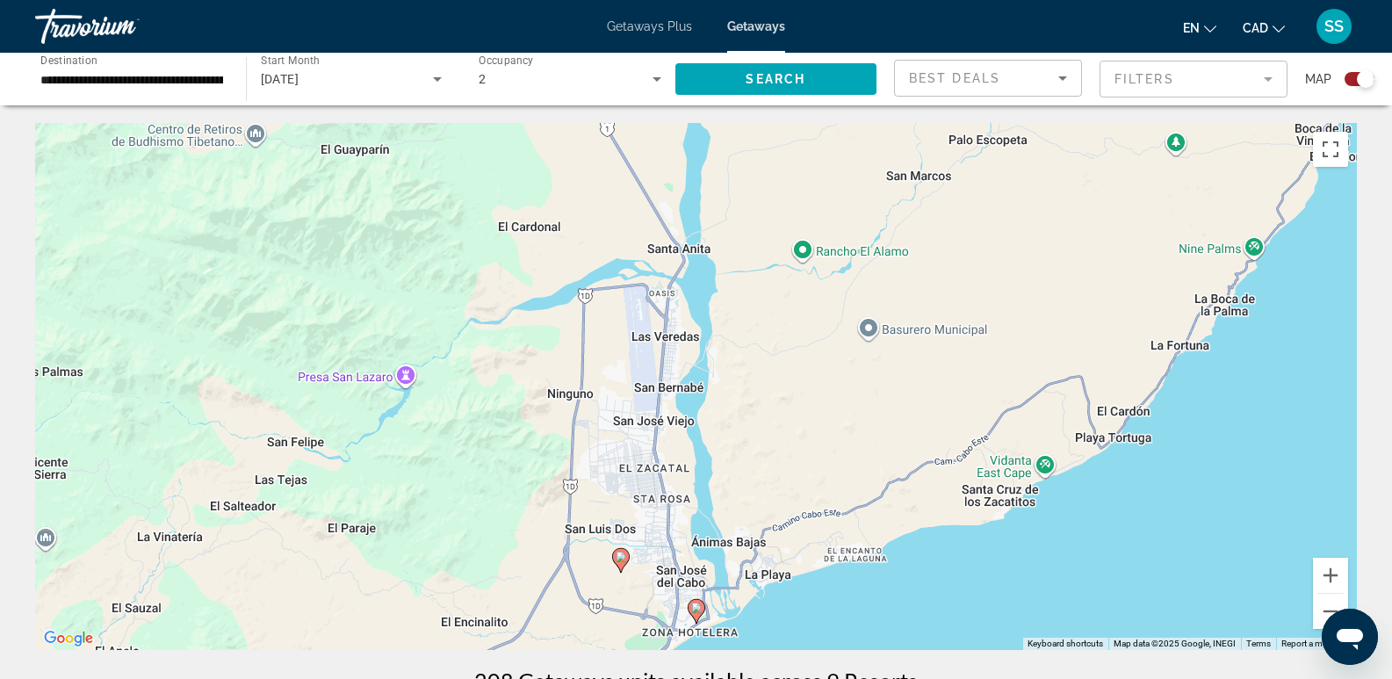
click at [625, 557] on image "Main content" at bounding box center [621, 557] width 11 height 11
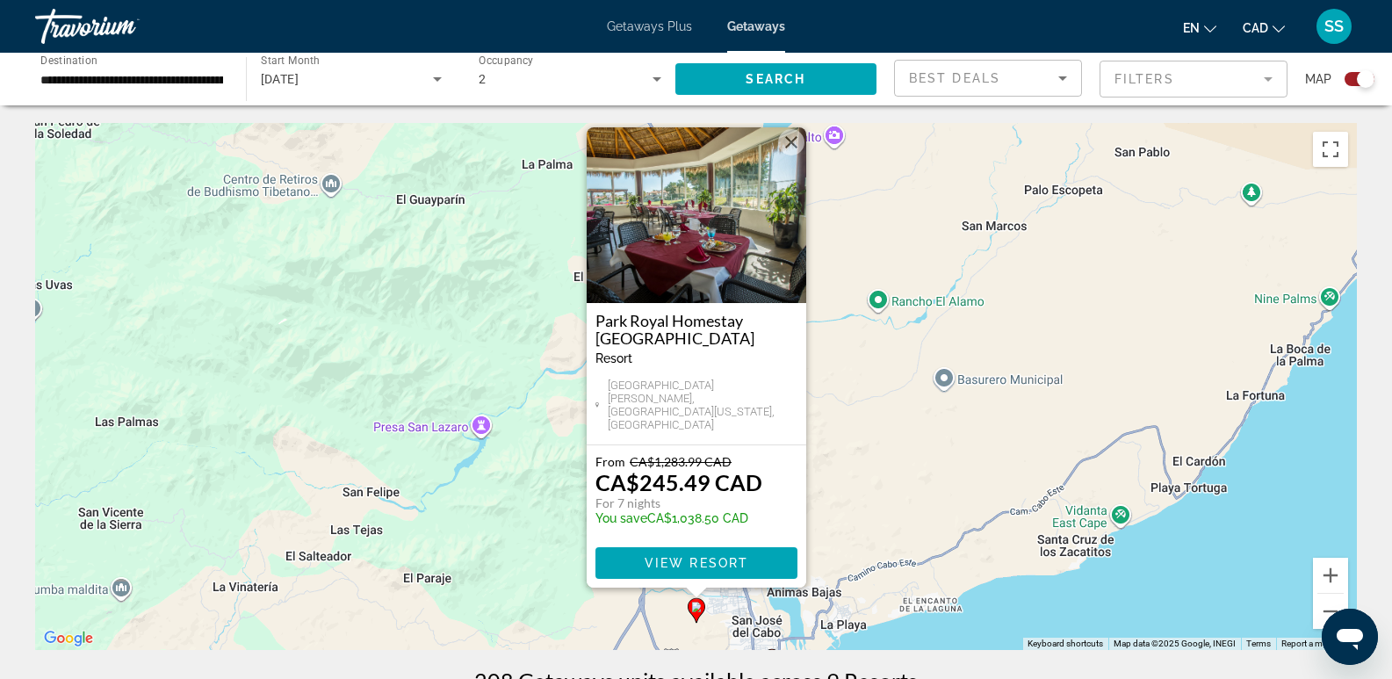
click at [1226, 556] on div "To activate drag with keyboard, press Alt + Enter. Once in keyboard drag state,…" at bounding box center [696, 386] width 1322 height 527
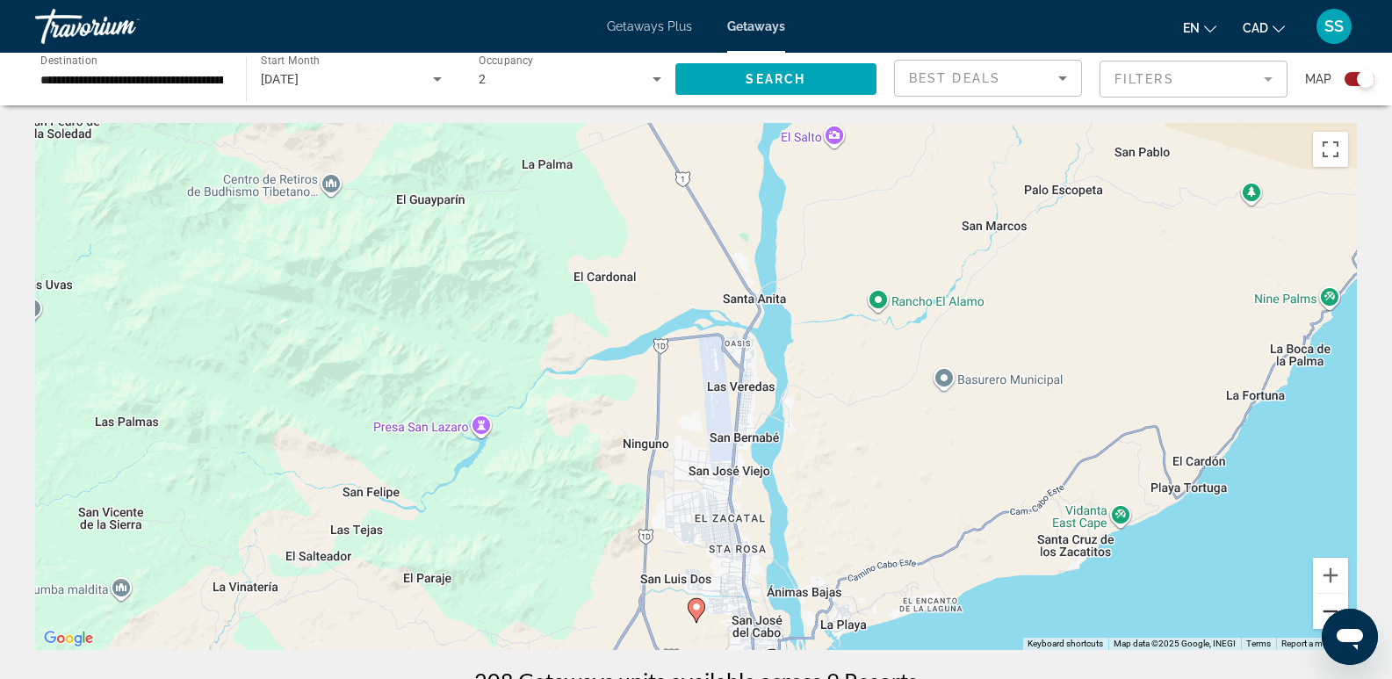
click at [1319, 607] on button "Zoom out" at bounding box center [1330, 611] width 35 height 35
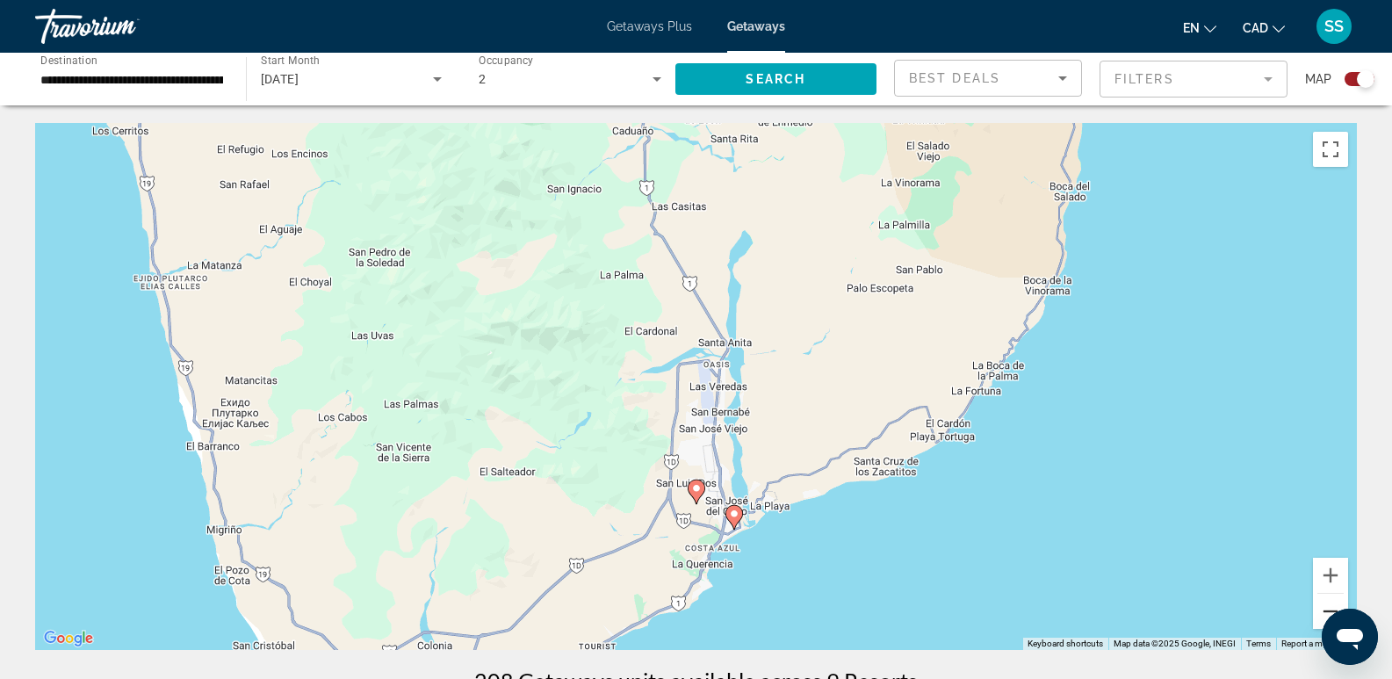
click at [1319, 607] on button "Zoom out" at bounding box center [1330, 611] width 35 height 35
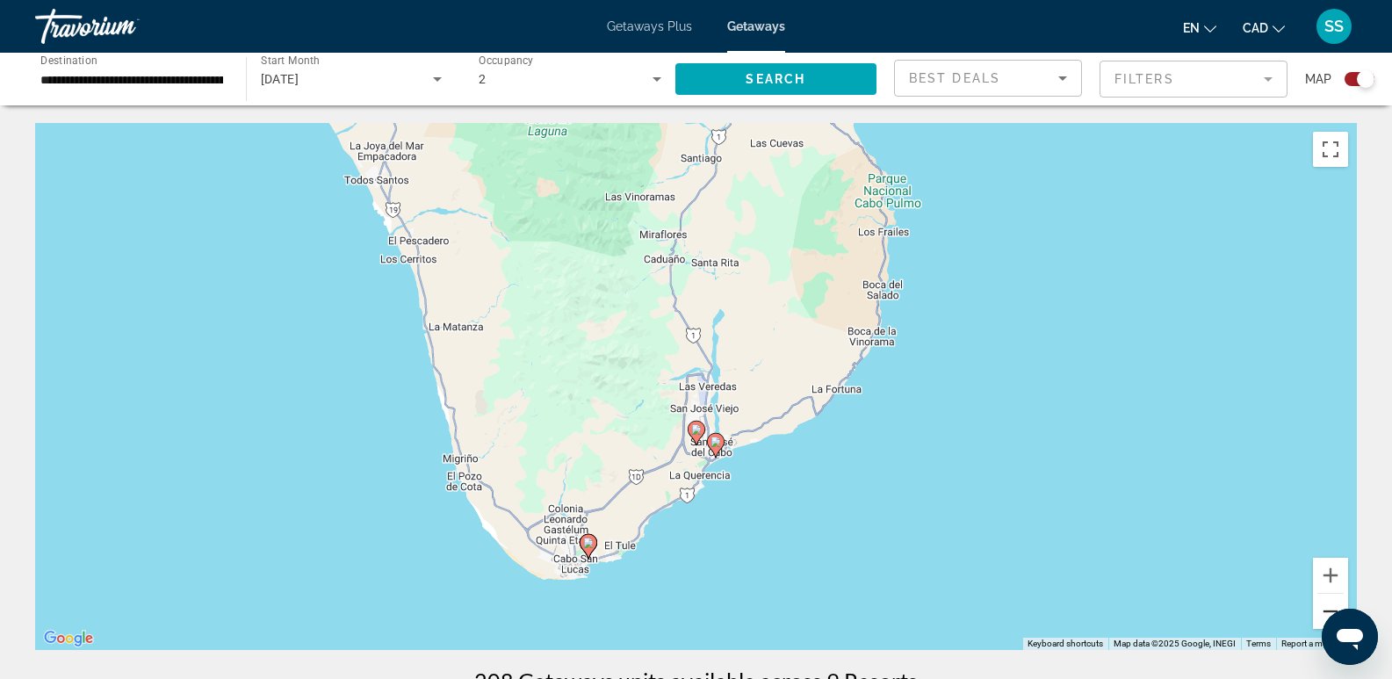
click at [1319, 607] on button "Zoom out" at bounding box center [1330, 611] width 35 height 35
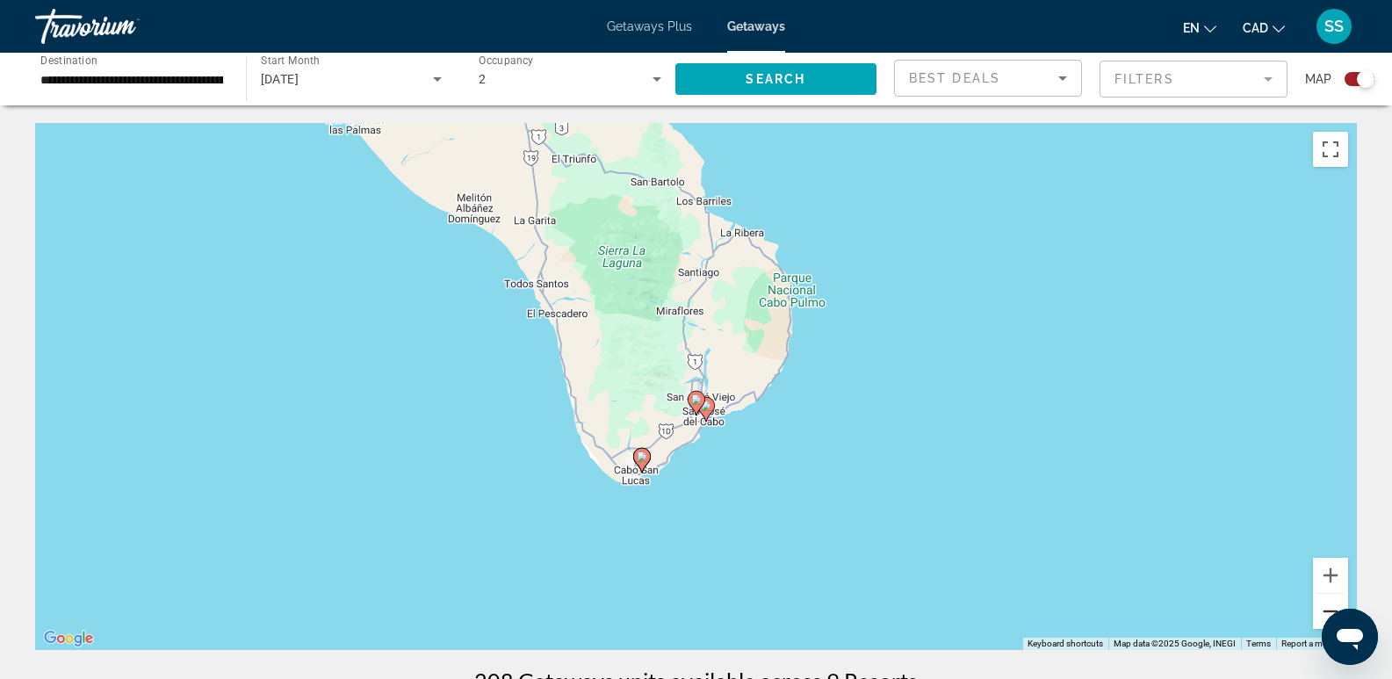
click at [1319, 607] on button "Zoom out" at bounding box center [1330, 611] width 35 height 35
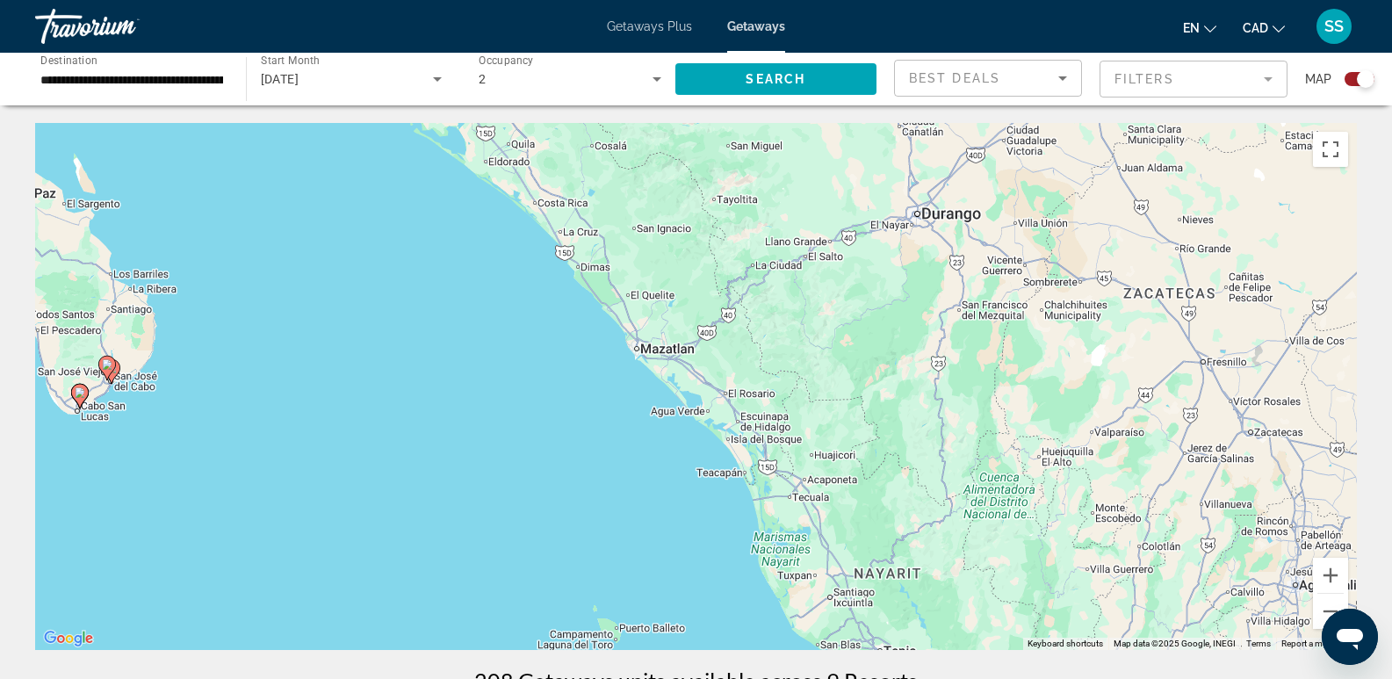
drag, startPoint x: 1088, startPoint y: 458, endPoint x: 536, endPoint y: 438, distance: 552.0
click at [524, 441] on div "To activate drag with keyboard, press Alt + Enter. Once in keyboard drag state,…" at bounding box center [696, 386] width 1322 height 527
click at [1327, 604] on button "Zoom out" at bounding box center [1330, 611] width 35 height 35
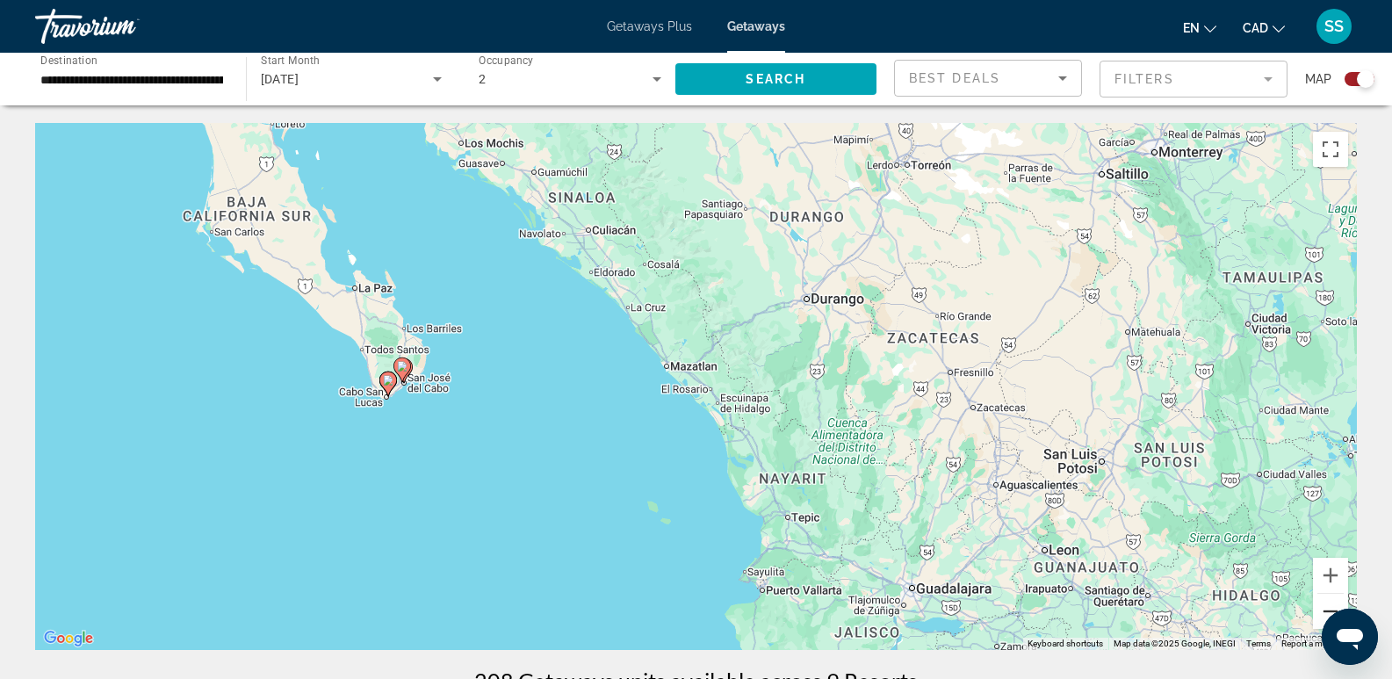
click at [1327, 604] on button "Zoom out" at bounding box center [1330, 611] width 35 height 35
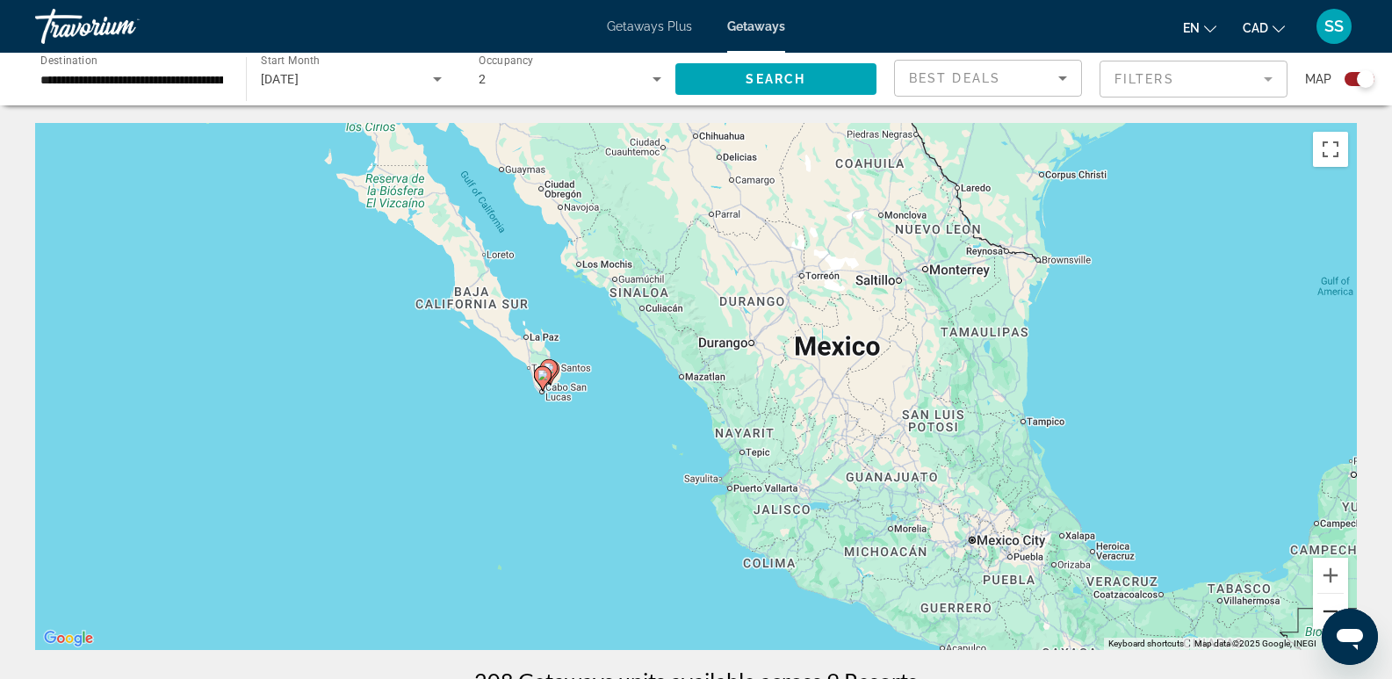
click at [1327, 604] on button "Zoom out" at bounding box center [1330, 611] width 35 height 35
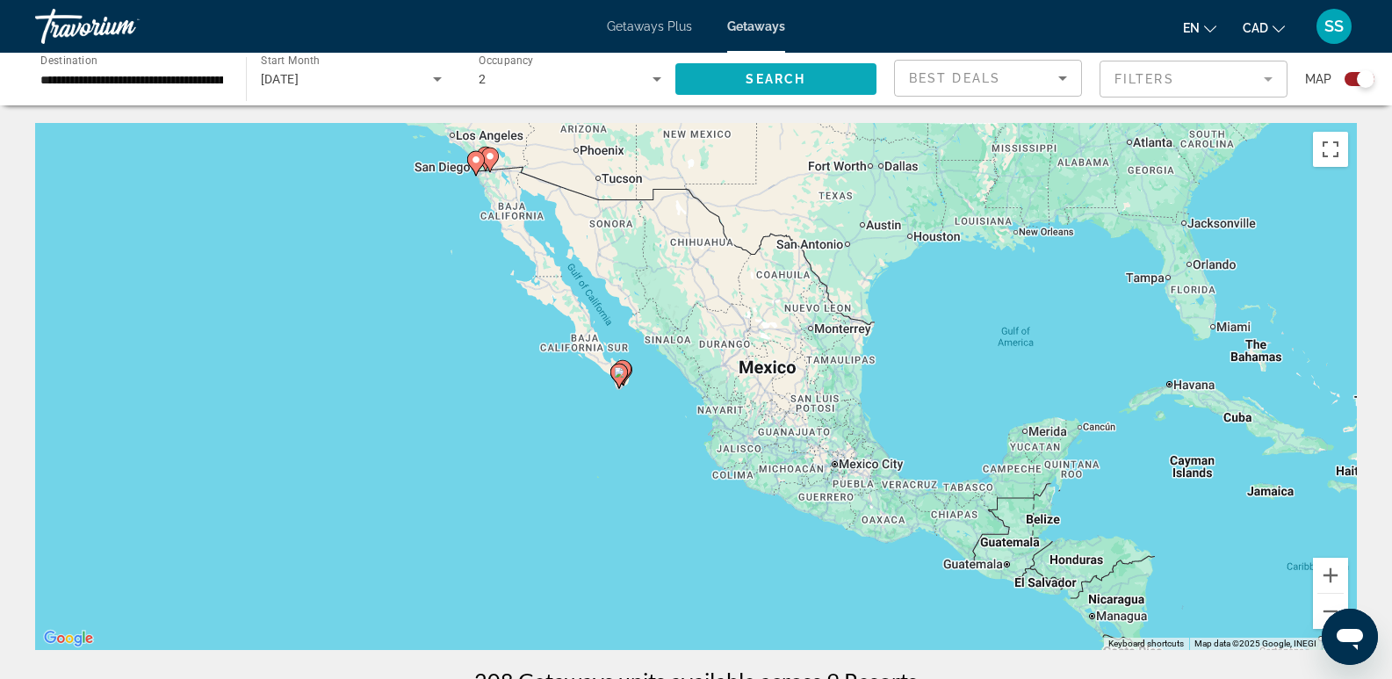
click at [756, 79] on span "Search" at bounding box center [776, 79] width 60 height 14
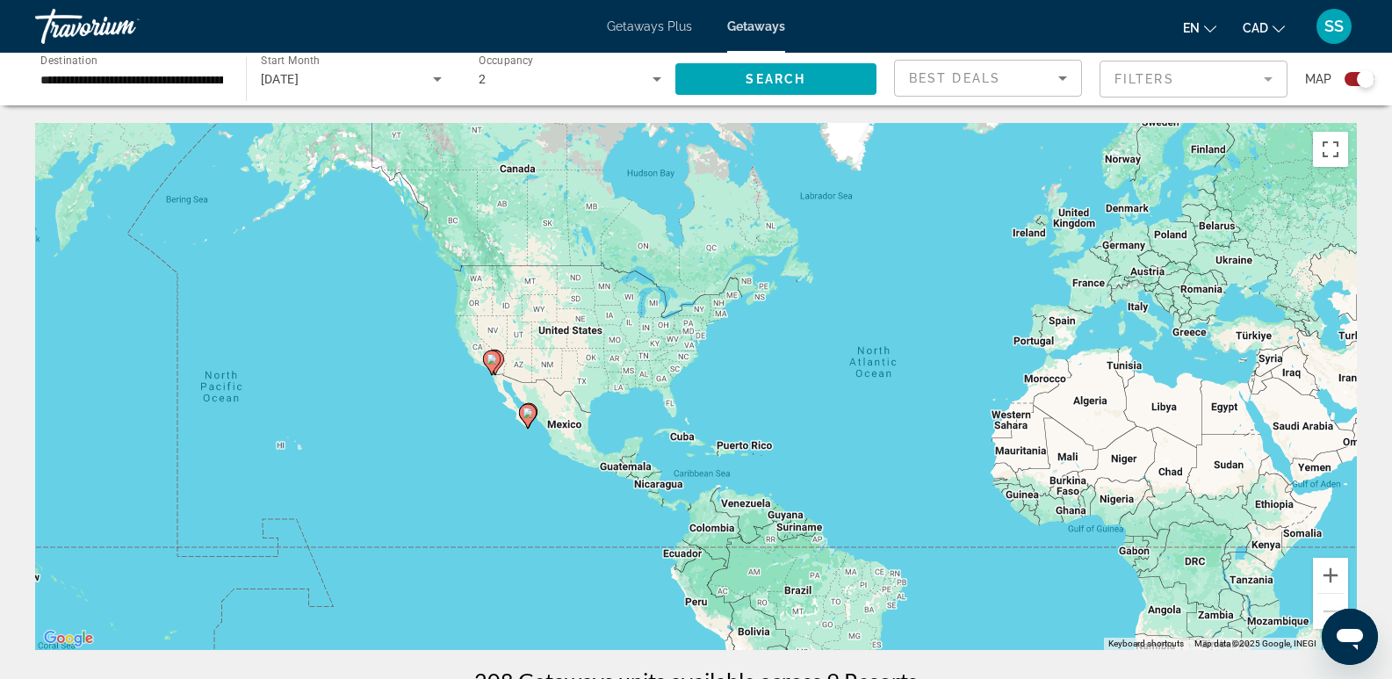
drag, startPoint x: 575, startPoint y: 404, endPoint x: 825, endPoint y: 405, distance: 249.5
click at [825, 405] on div "To activate drag with keyboard, press Alt + Enter. Once in keyboard drag state,…" at bounding box center [696, 386] width 1322 height 527
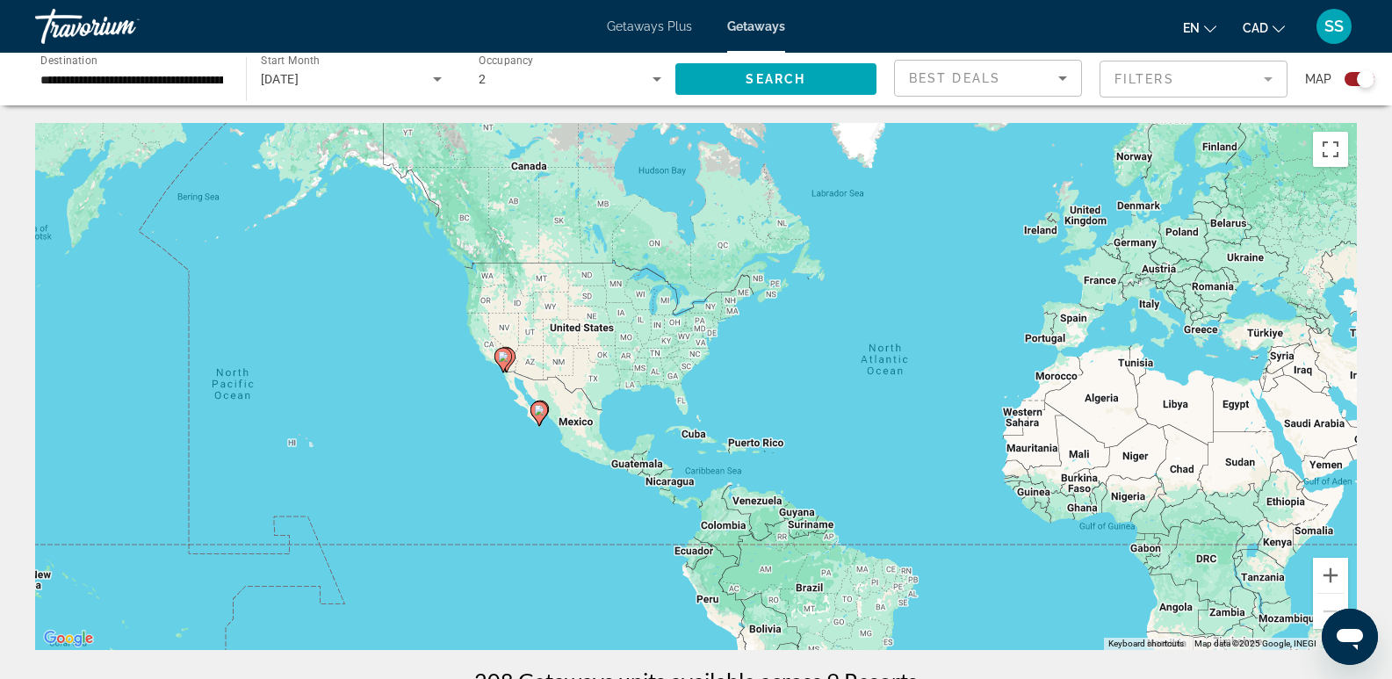
drag, startPoint x: 147, startPoint y: 75, endPoint x: 179, endPoint y: 77, distance: 32.6
click at [150, 71] on input "**********" at bounding box center [131, 79] width 183 height 21
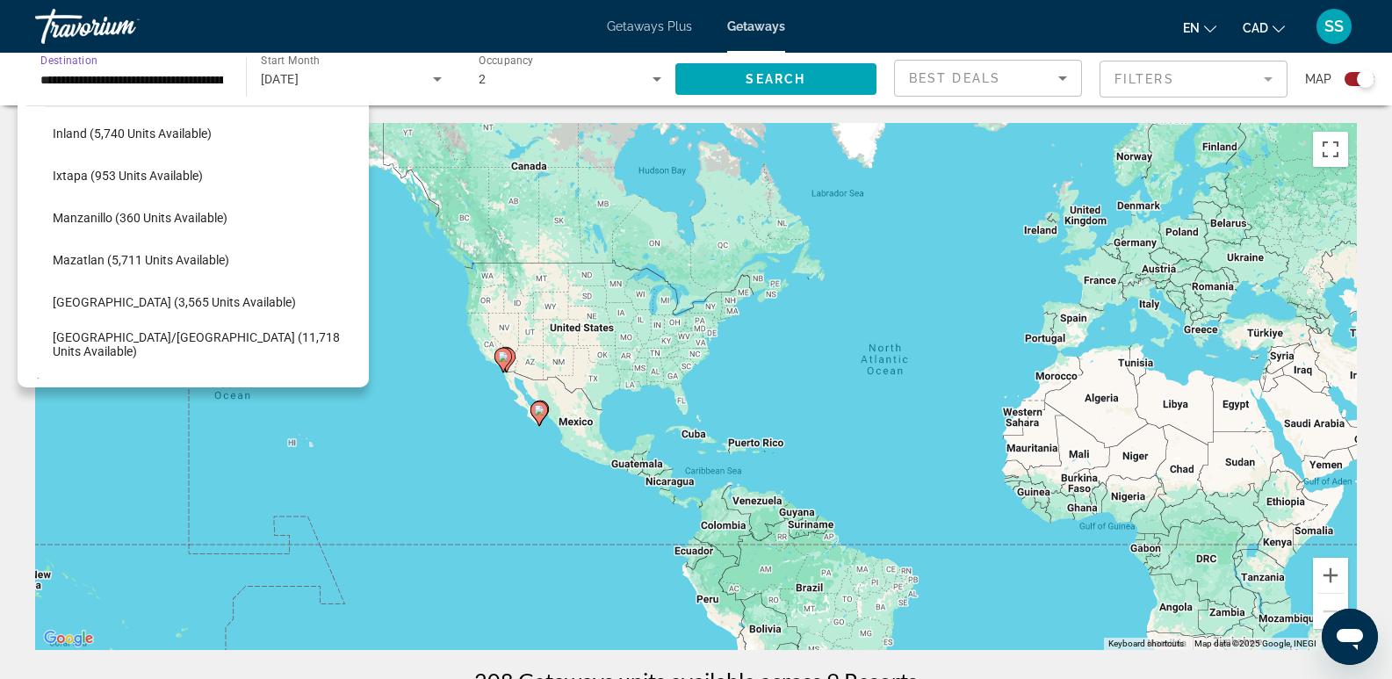
scroll to position [326, 0]
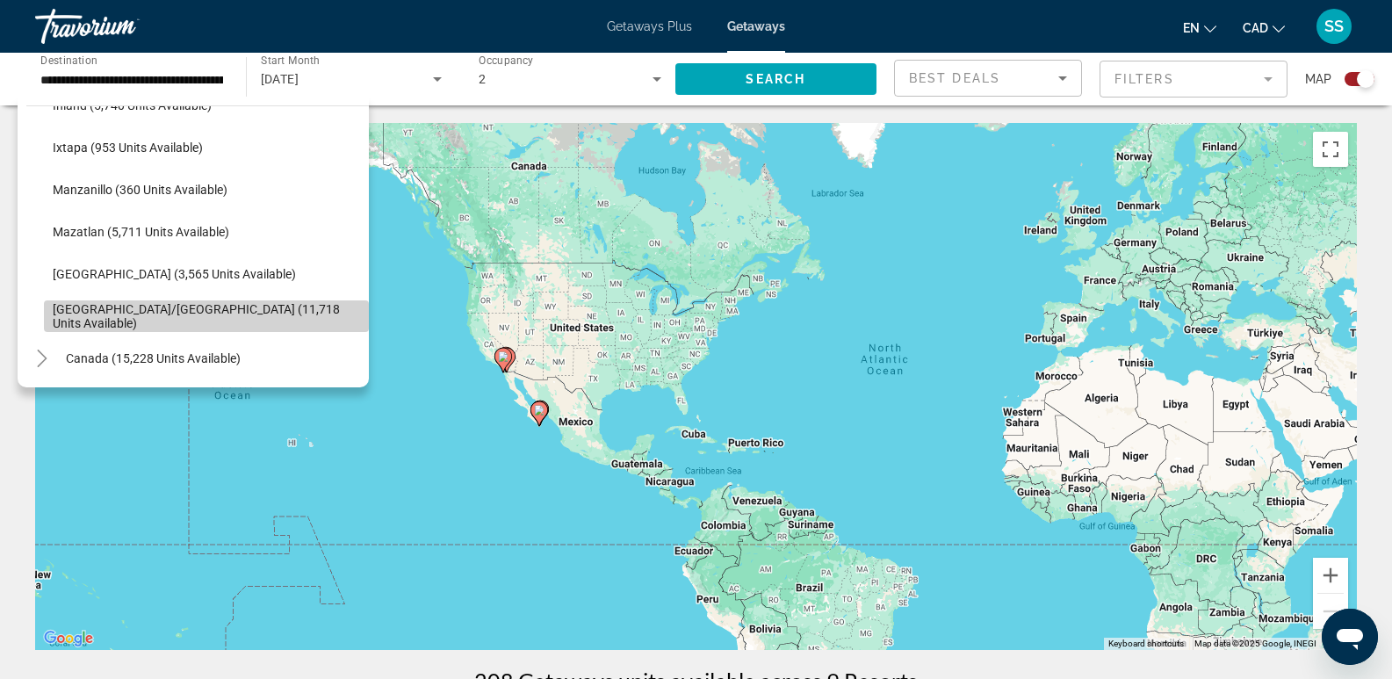
click at [207, 307] on span "Search widget" at bounding box center [206, 316] width 325 height 42
type input "**********"
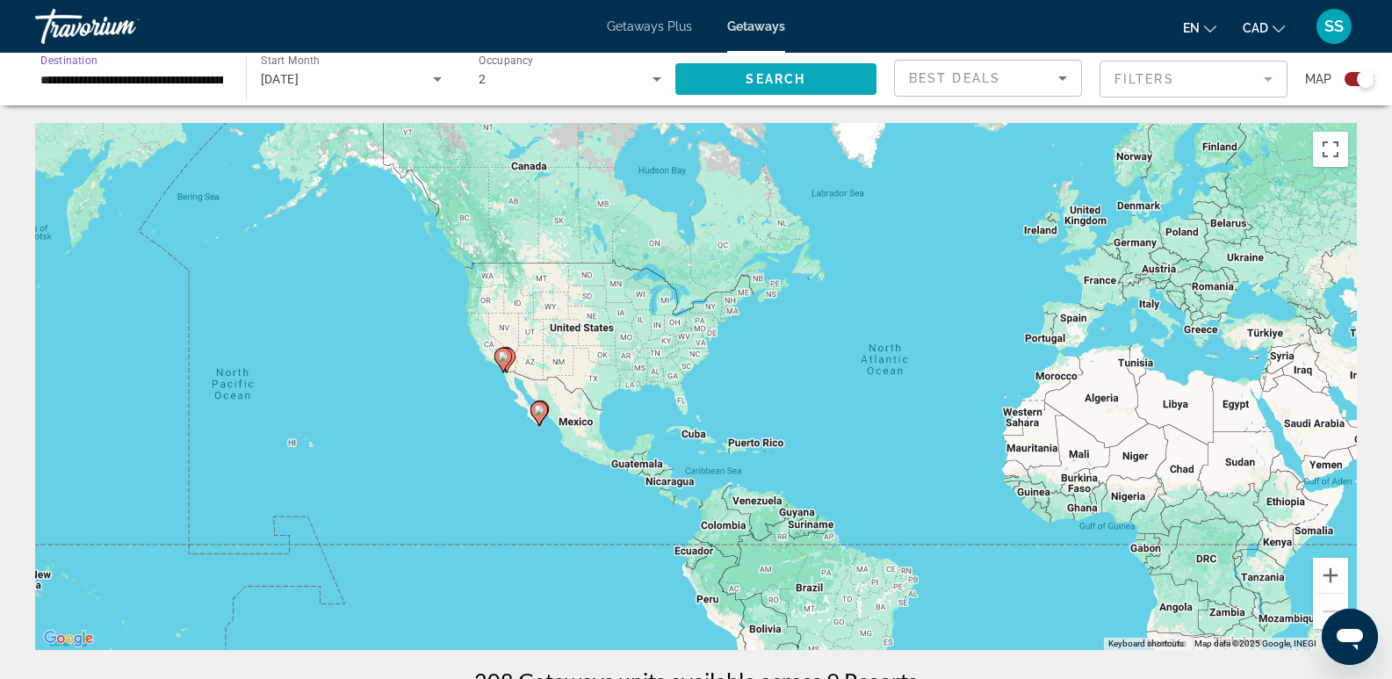
click at [777, 86] on span "Search widget" at bounding box center [777, 79] width 202 height 42
click at [567, 423] on image "Main content" at bounding box center [562, 422] width 11 height 11
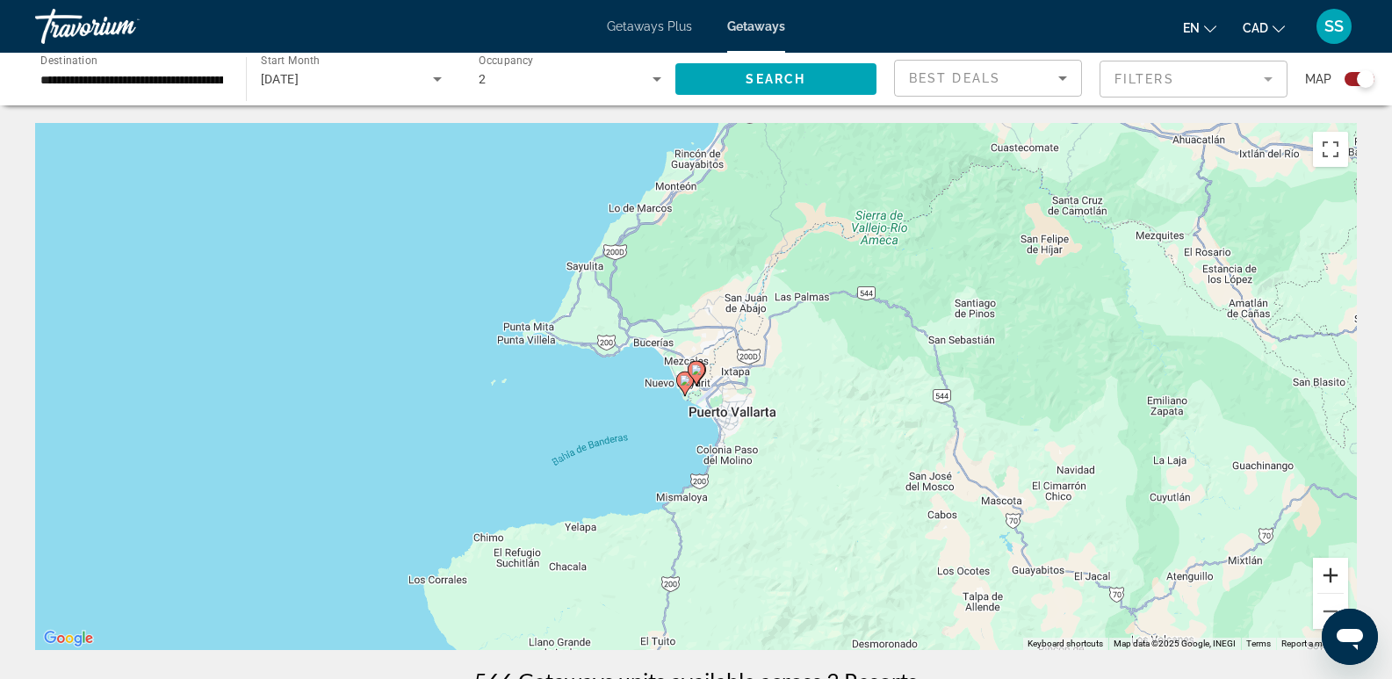
click at [1329, 574] on button "Zoom in" at bounding box center [1330, 575] width 35 height 35
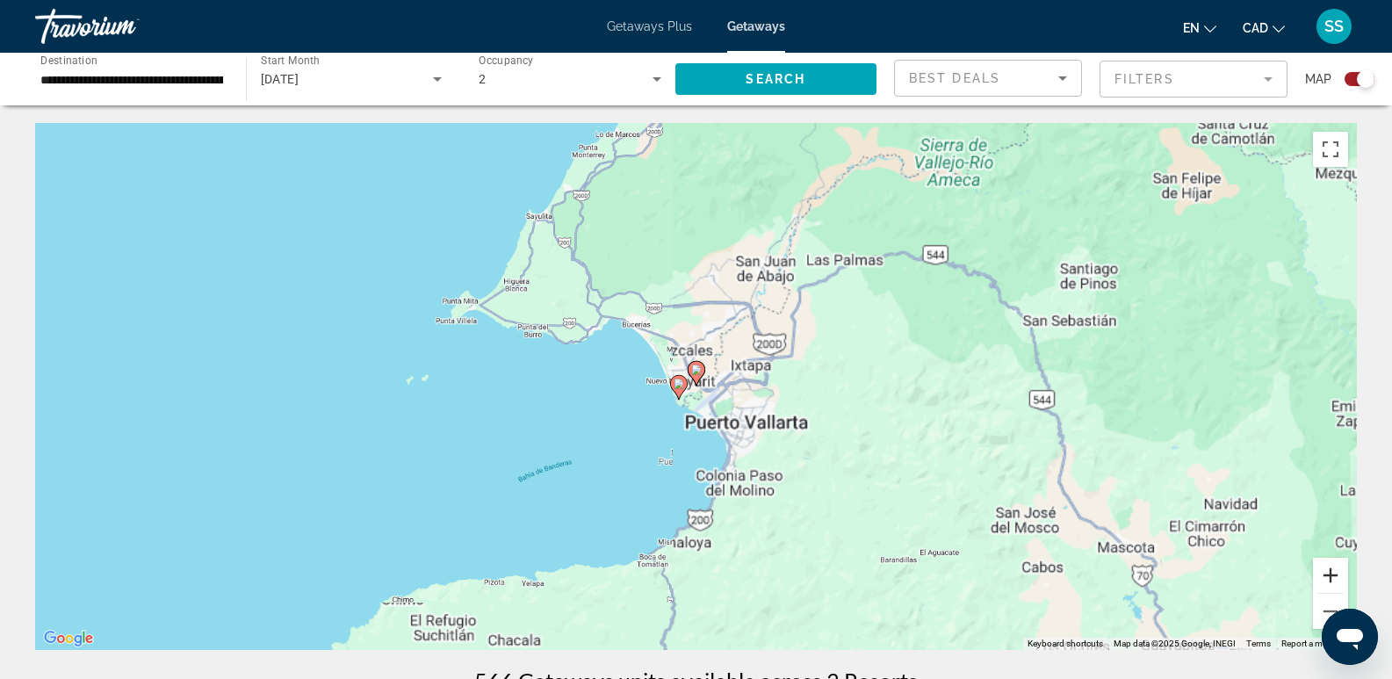
click at [1329, 574] on button "Zoom in" at bounding box center [1330, 575] width 35 height 35
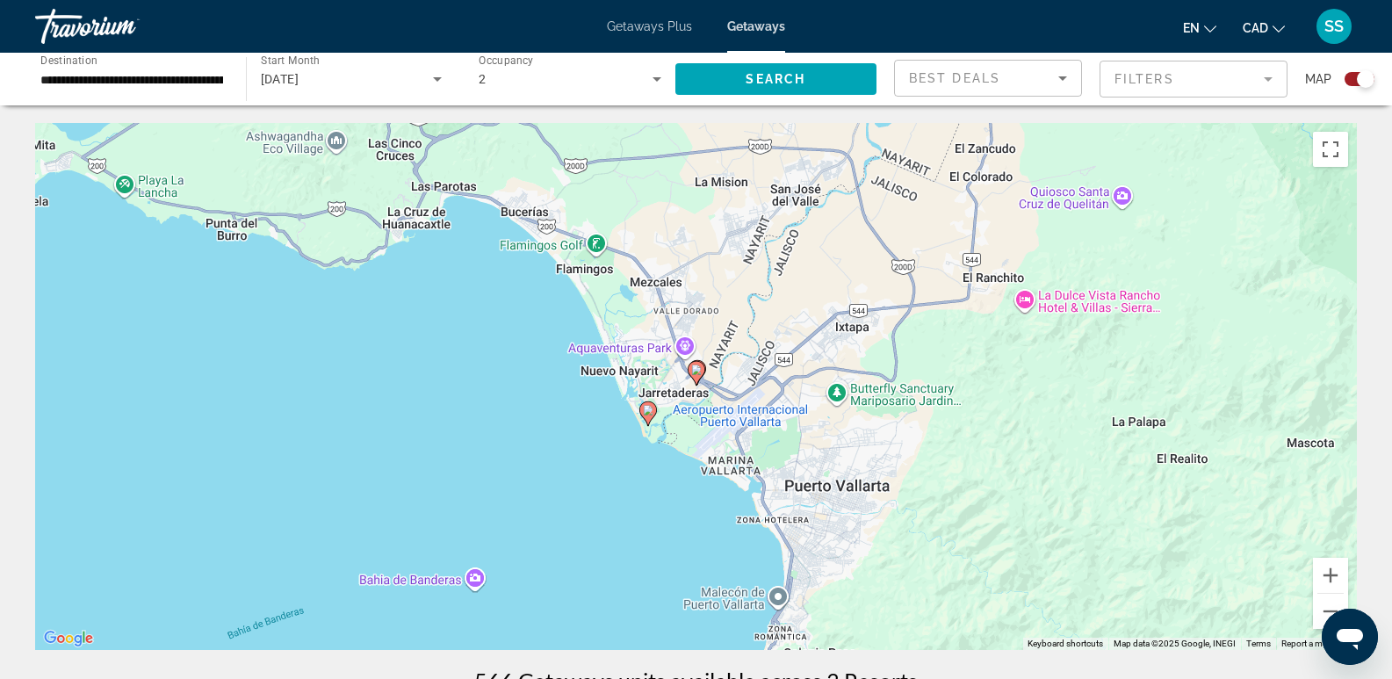
click at [643, 415] on icon "Main content" at bounding box center [648, 413] width 16 height 23
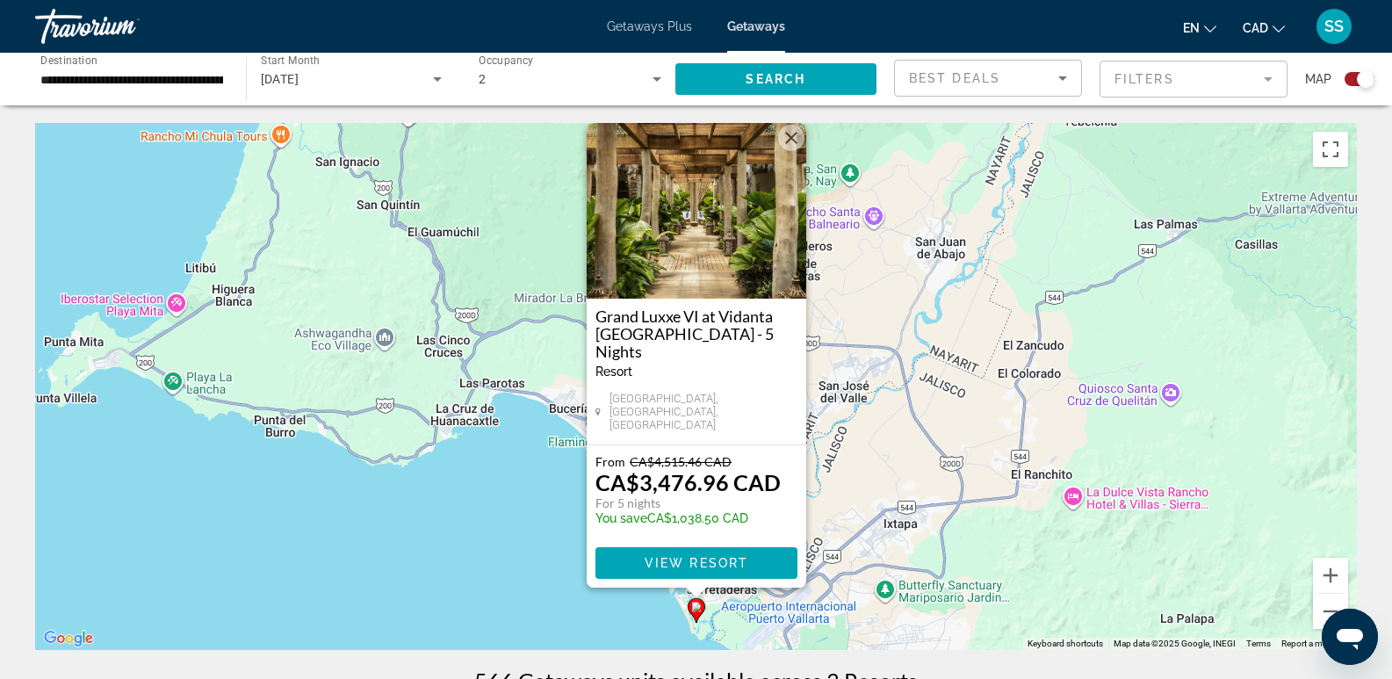
click at [517, 510] on div "To activate drag with keyboard, press Alt + Enter. Once in keyboard drag state,…" at bounding box center [696, 386] width 1322 height 527
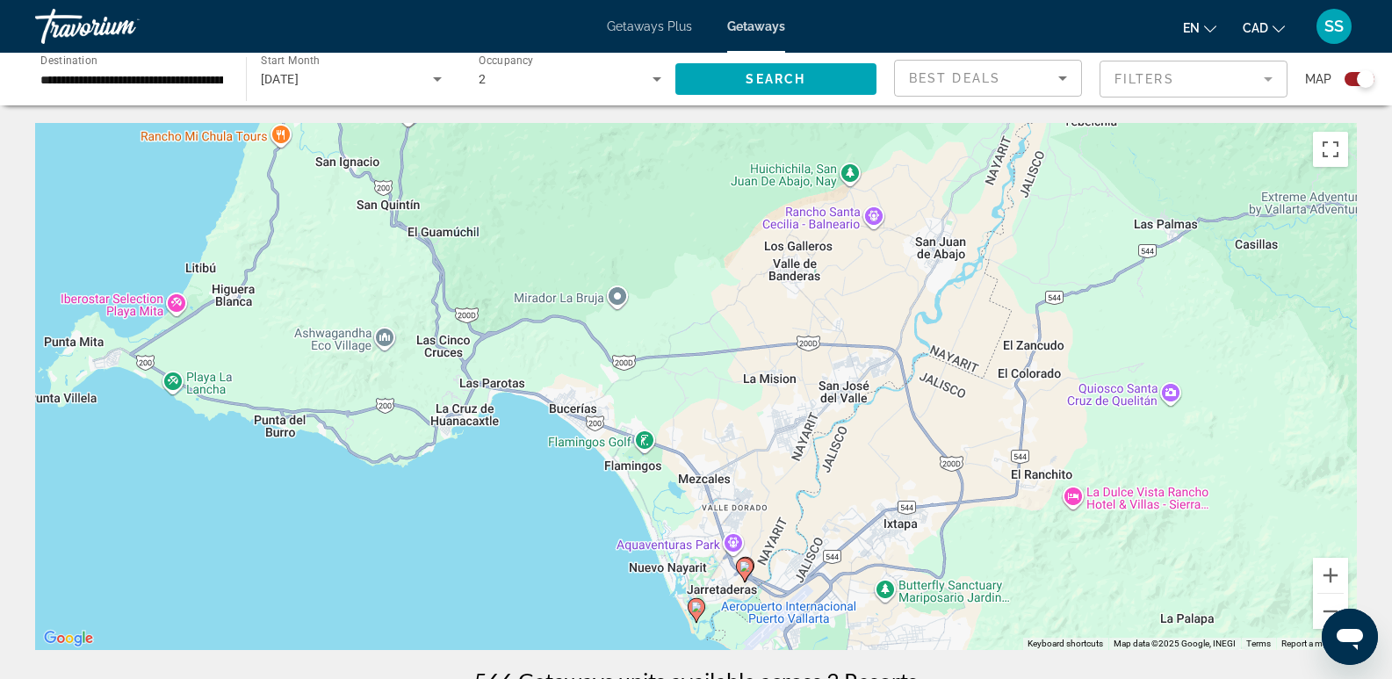
click at [748, 566] on image "Main content" at bounding box center [745, 566] width 11 height 11
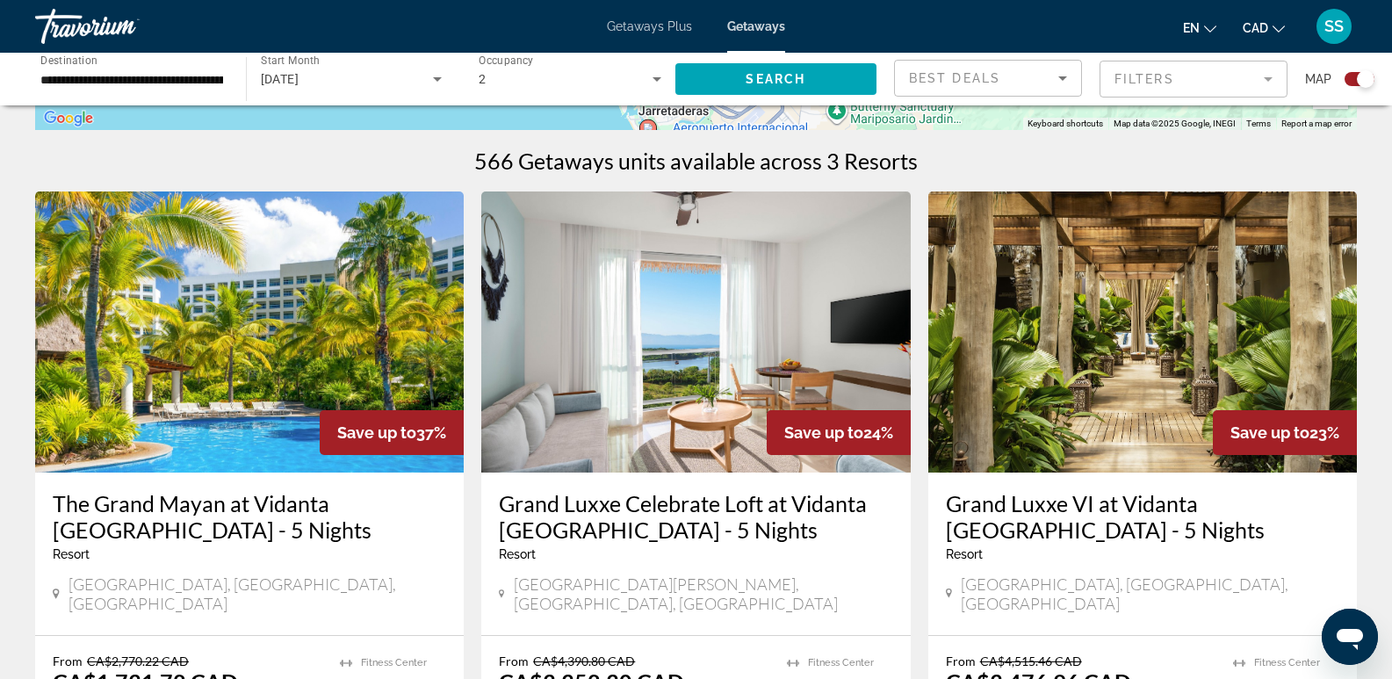
scroll to position [527, 0]
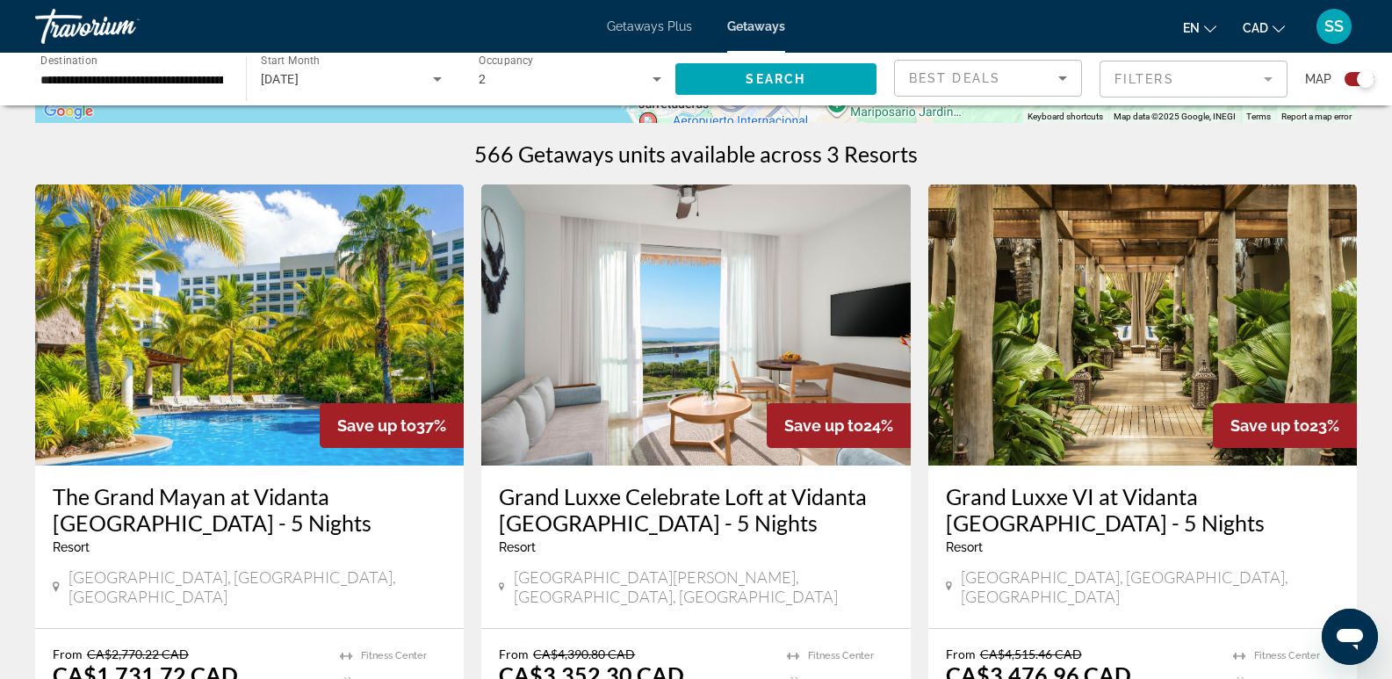
click at [633, 25] on span "Getaways Plus" at bounding box center [649, 26] width 85 height 14
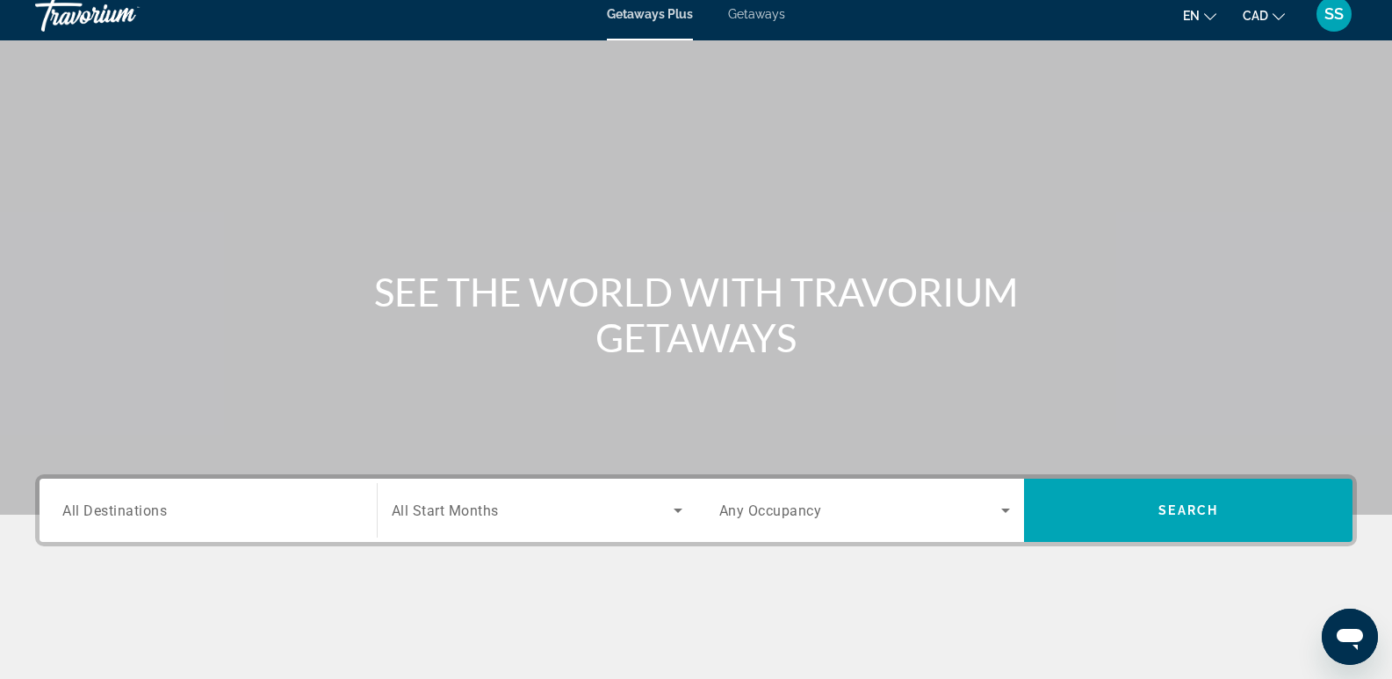
scroll to position [88, 0]
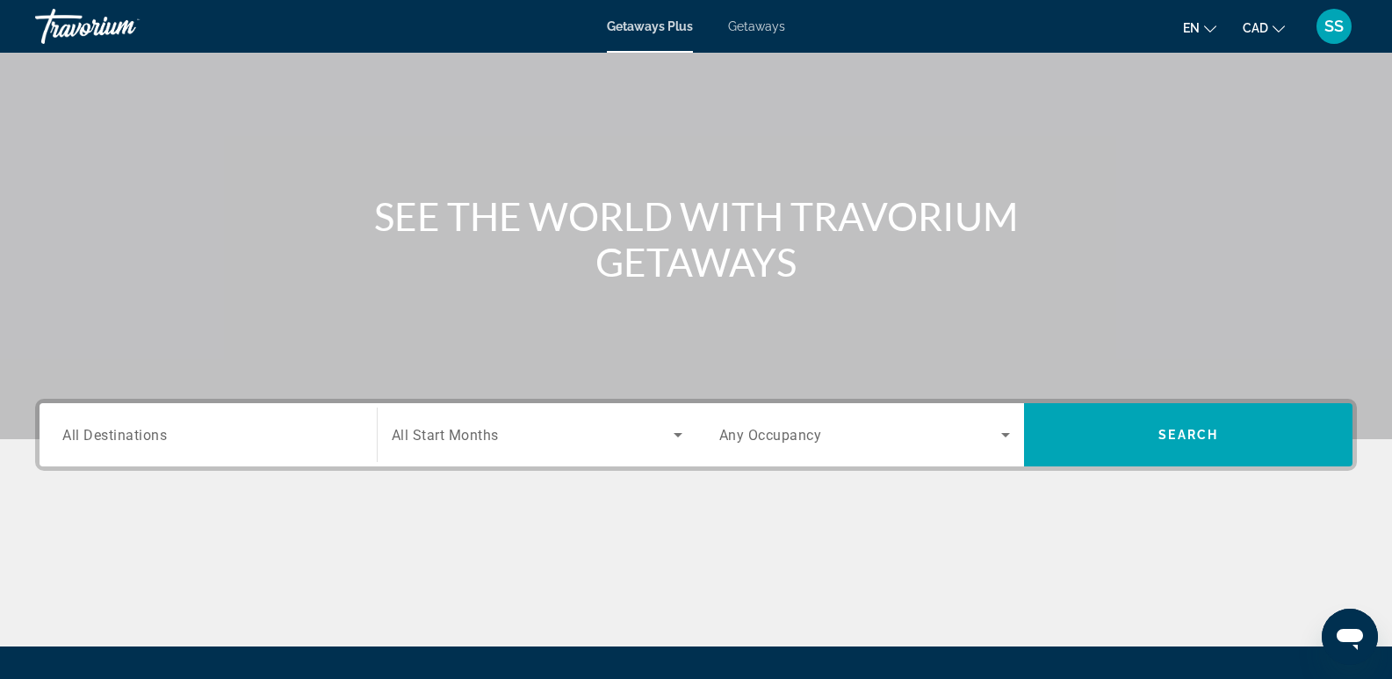
click at [134, 415] on div "Search widget" at bounding box center [208, 435] width 292 height 50
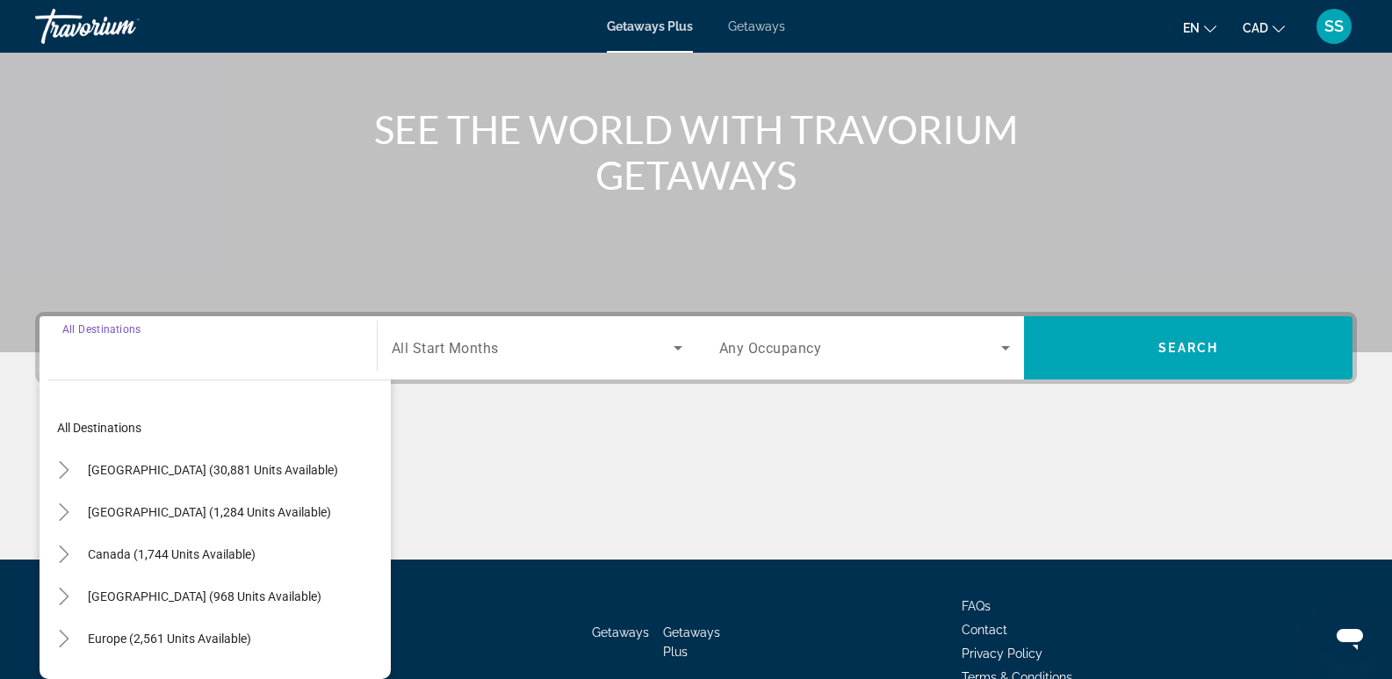
scroll to position [271, 0]
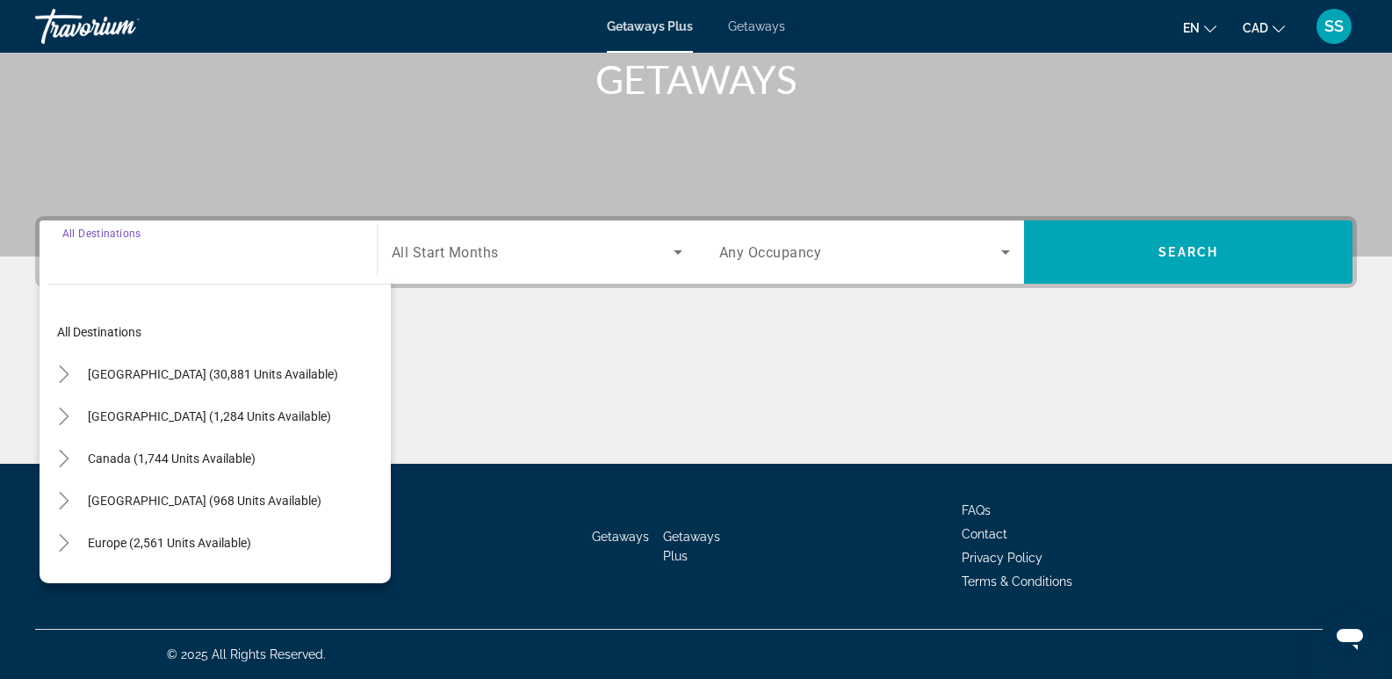
click at [167, 416] on span "[GEOGRAPHIC_DATA] (1,284 units available)" at bounding box center [209, 416] width 243 height 14
type input "**********"
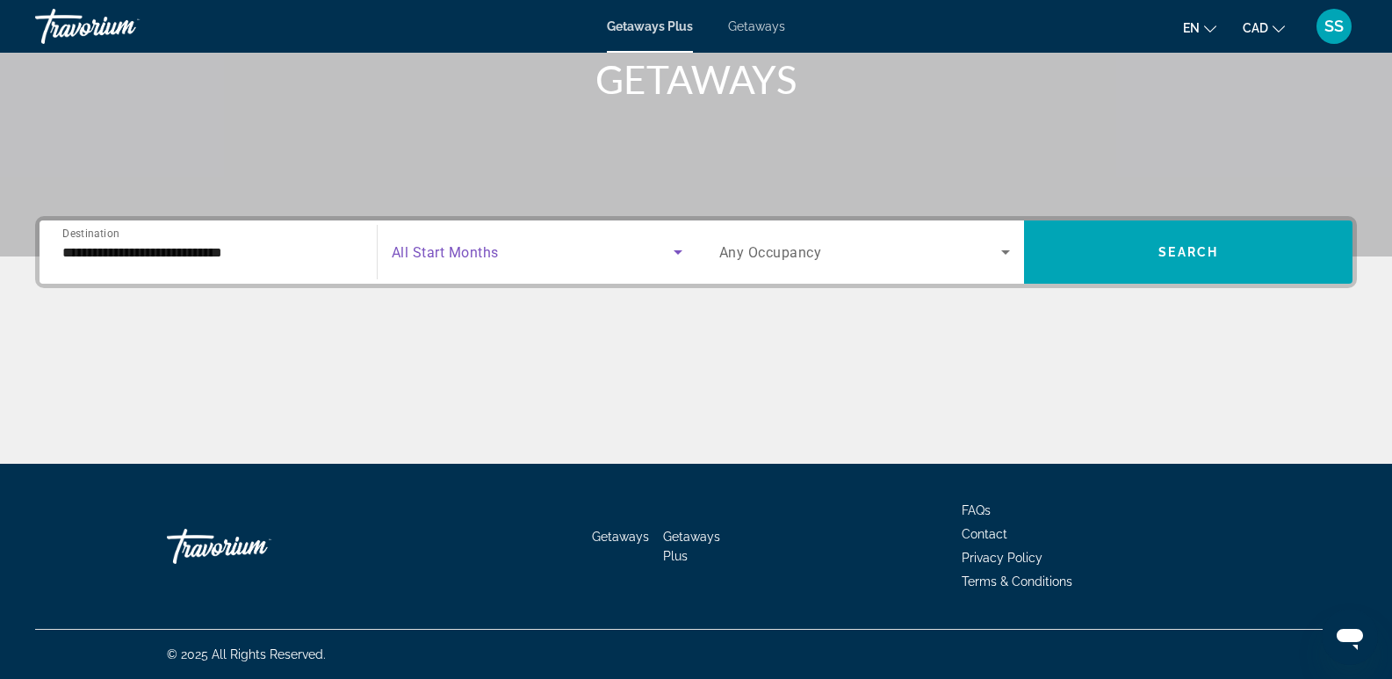
click at [566, 242] on span "Search widget" at bounding box center [533, 252] width 282 height 21
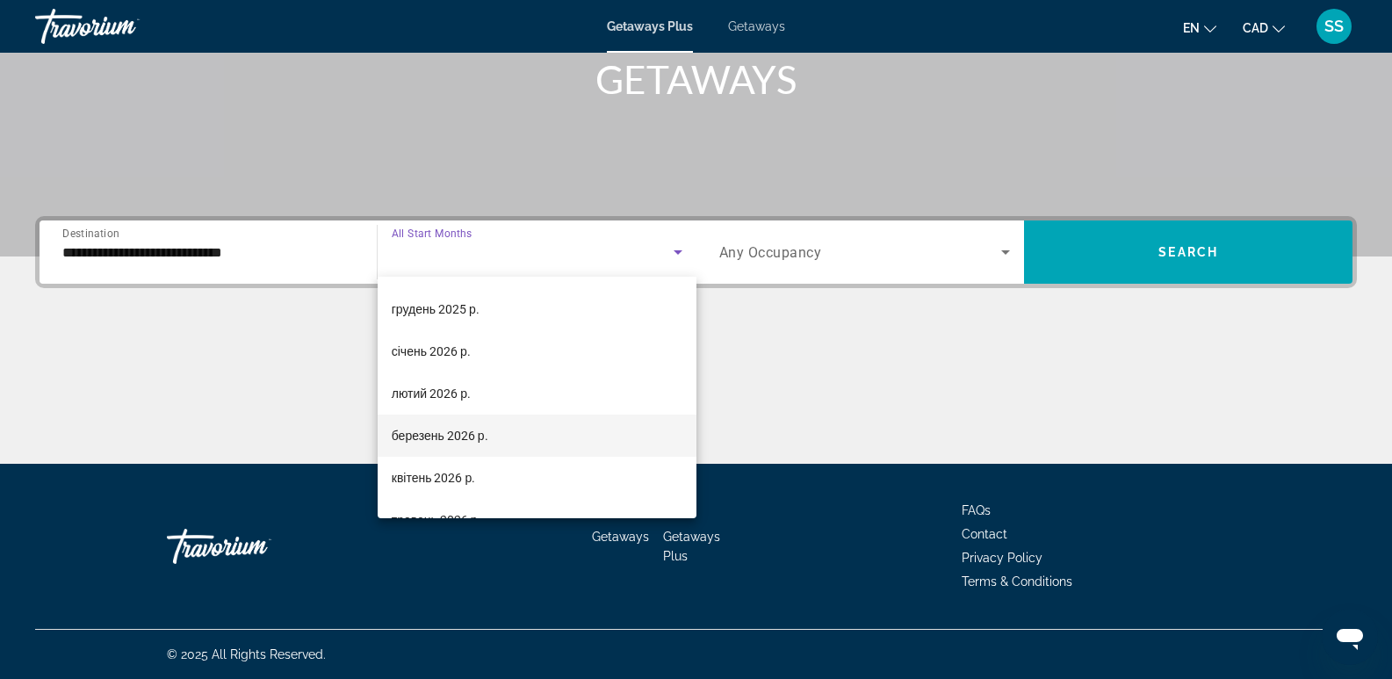
scroll to position [176, 0]
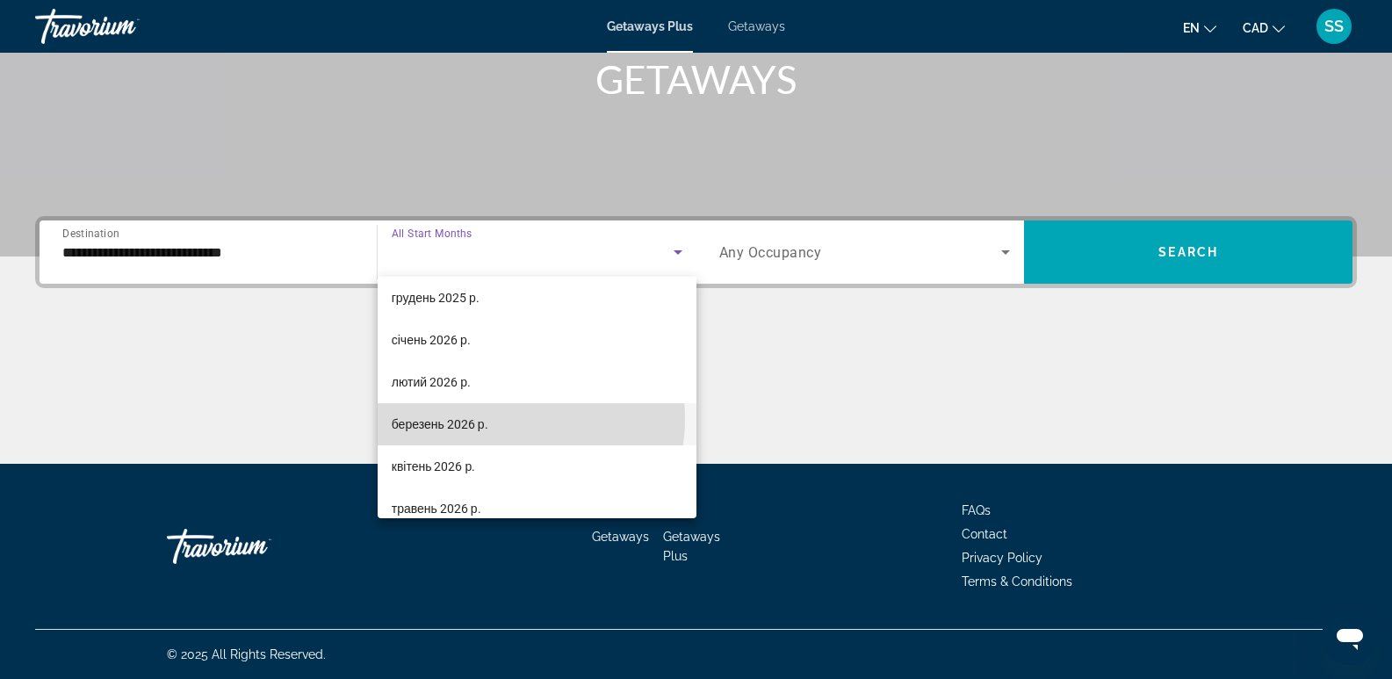
click at [499, 418] on mat-option "березень 2026 р." at bounding box center [537, 424] width 319 height 42
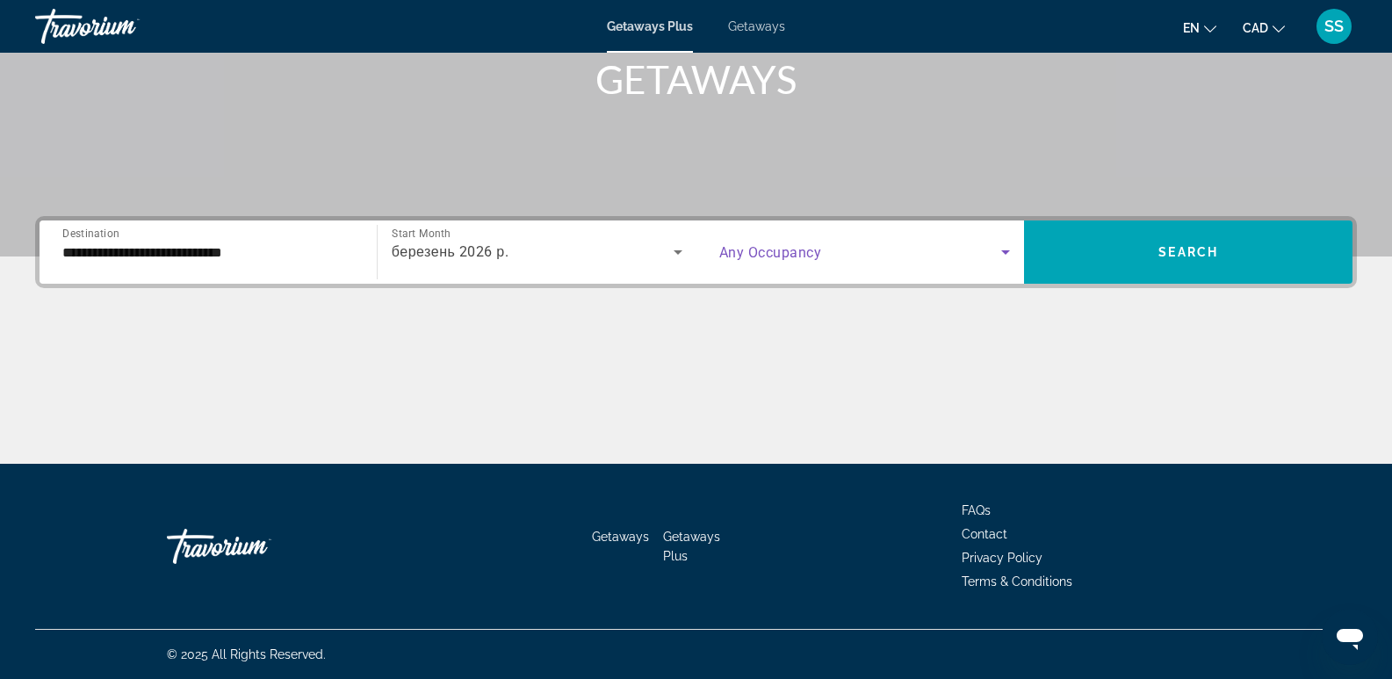
click at [866, 262] on span "Search widget" at bounding box center [861, 252] width 283 height 21
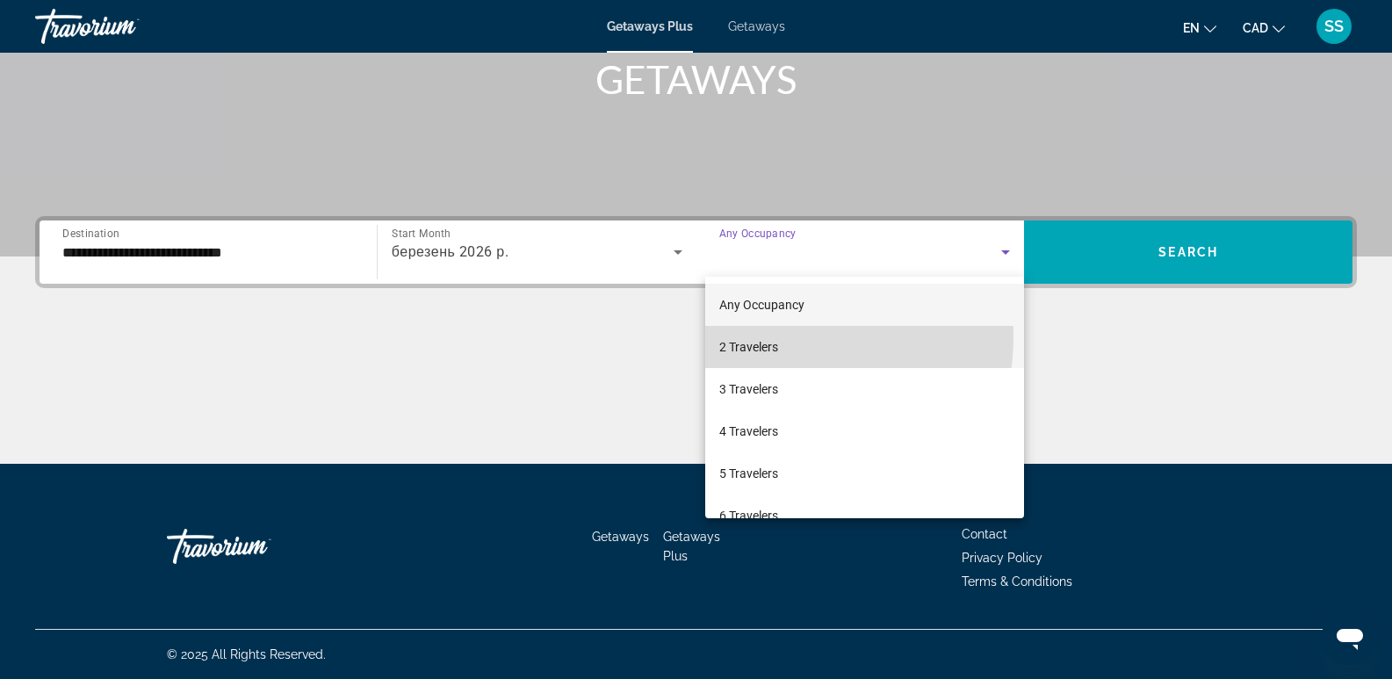
drag, startPoint x: 753, startPoint y: 336, endPoint x: 1088, endPoint y: 298, distance: 337.7
click at [756, 336] on mat-option "2 Travelers" at bounding box center [865, 347] width 320 height 42
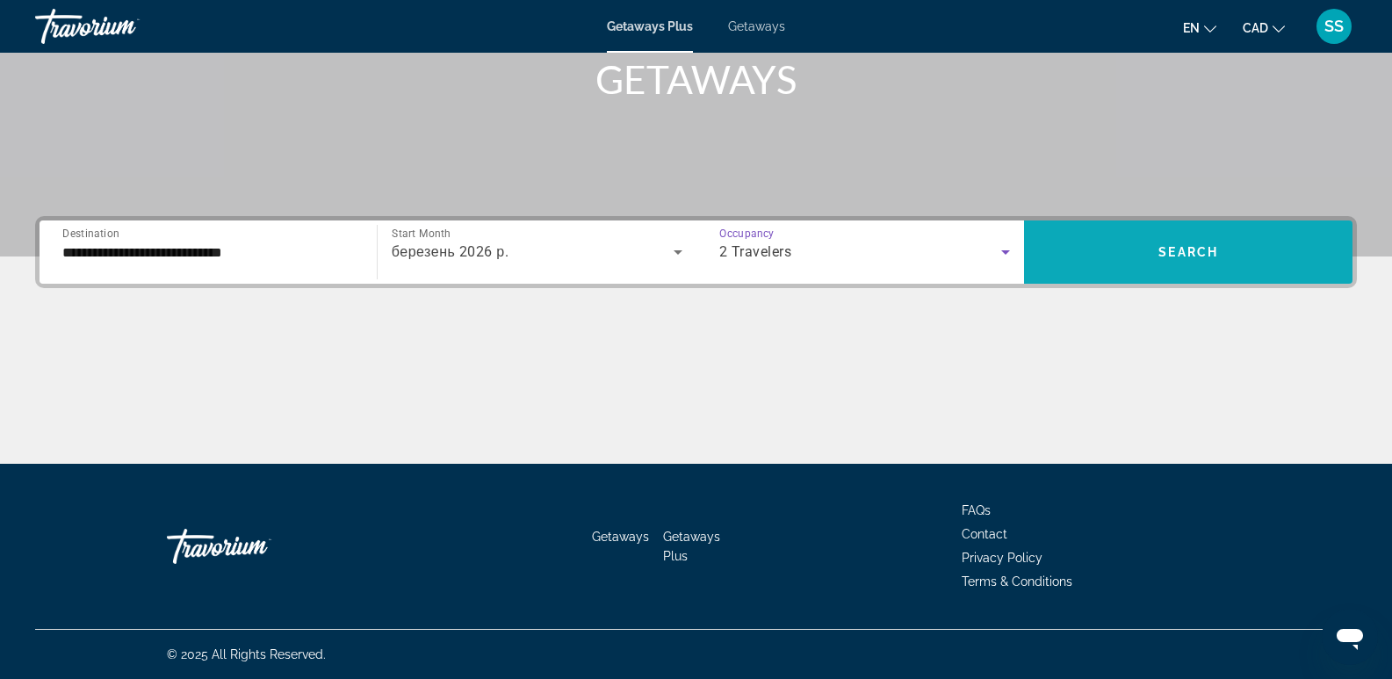
click at [1189, 258] on span "Search" at bounding box center [1189, 252] width 60 height 14
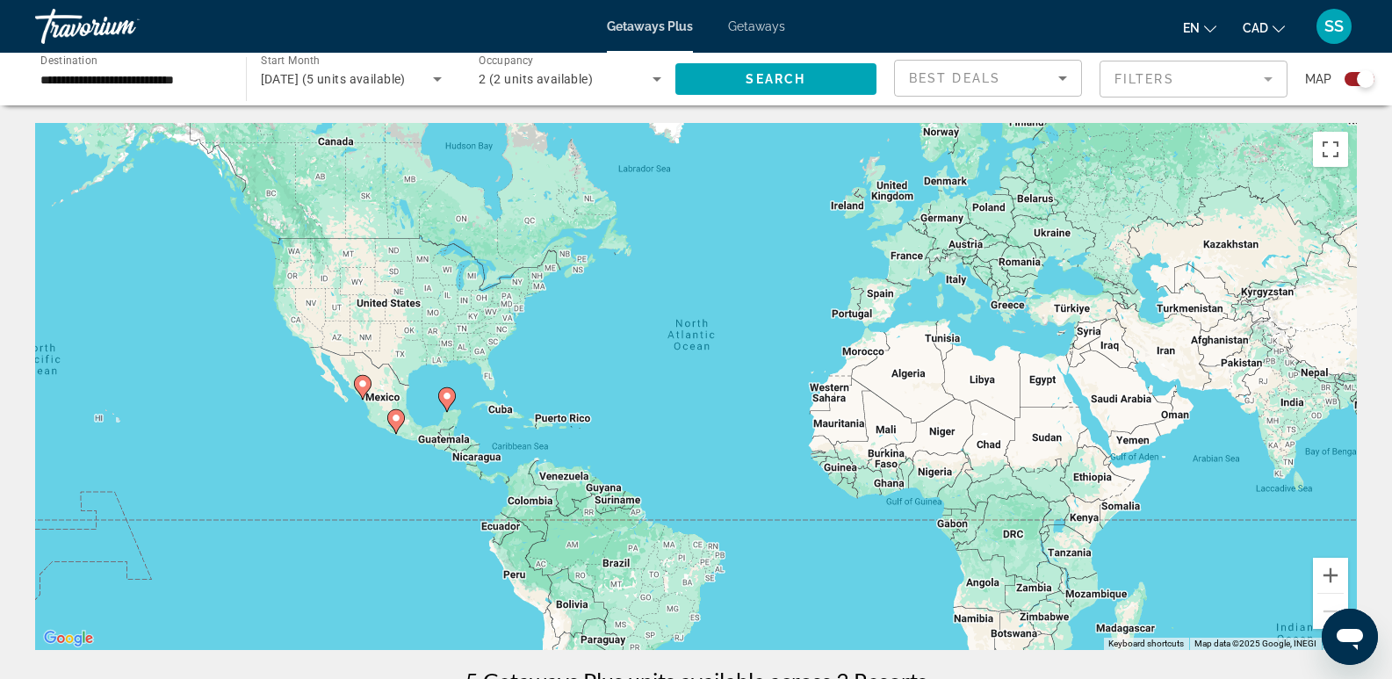
drag, startPoint x: 593, startPoint y: 474, endPoint x: 826, endPoint y: 441, distance: 235.1
click at [810, 437] on div "To activate drag with keyboard, press Alt + Enter. Once in keyboard drag state,…" at bounding box center [696, 386] width 1322 height 527
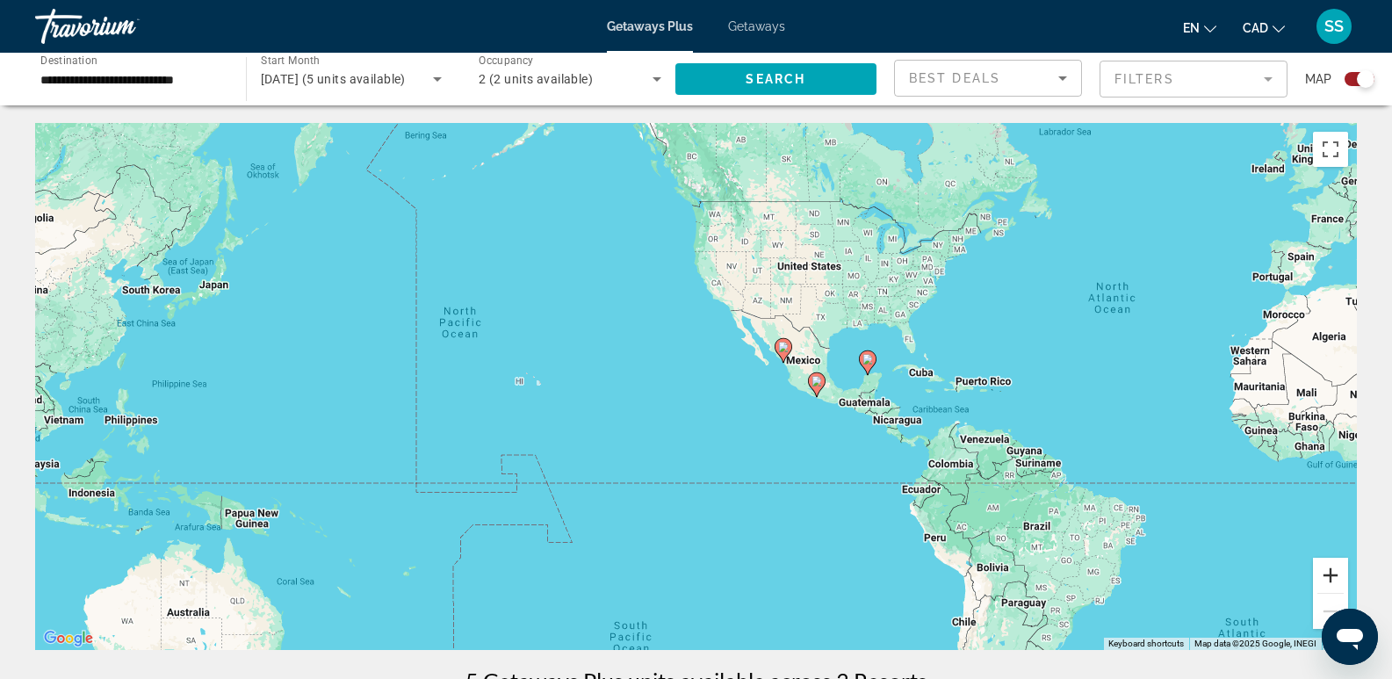
click at [1327, 573] on button "Zoom in" at bounding box center [1330, 575] width 35 height 35
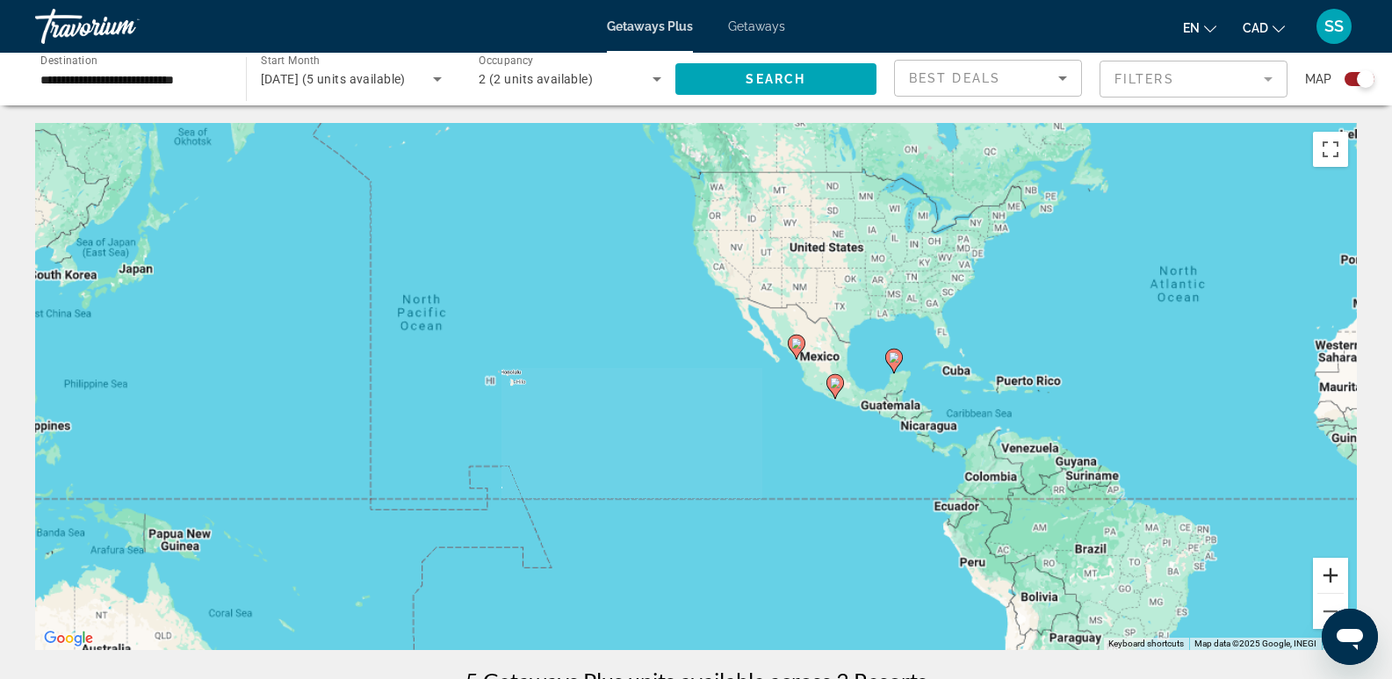
click at [1327, 573] on button "Zoom in" at bounding box center [1330, 575] width 35 height 35
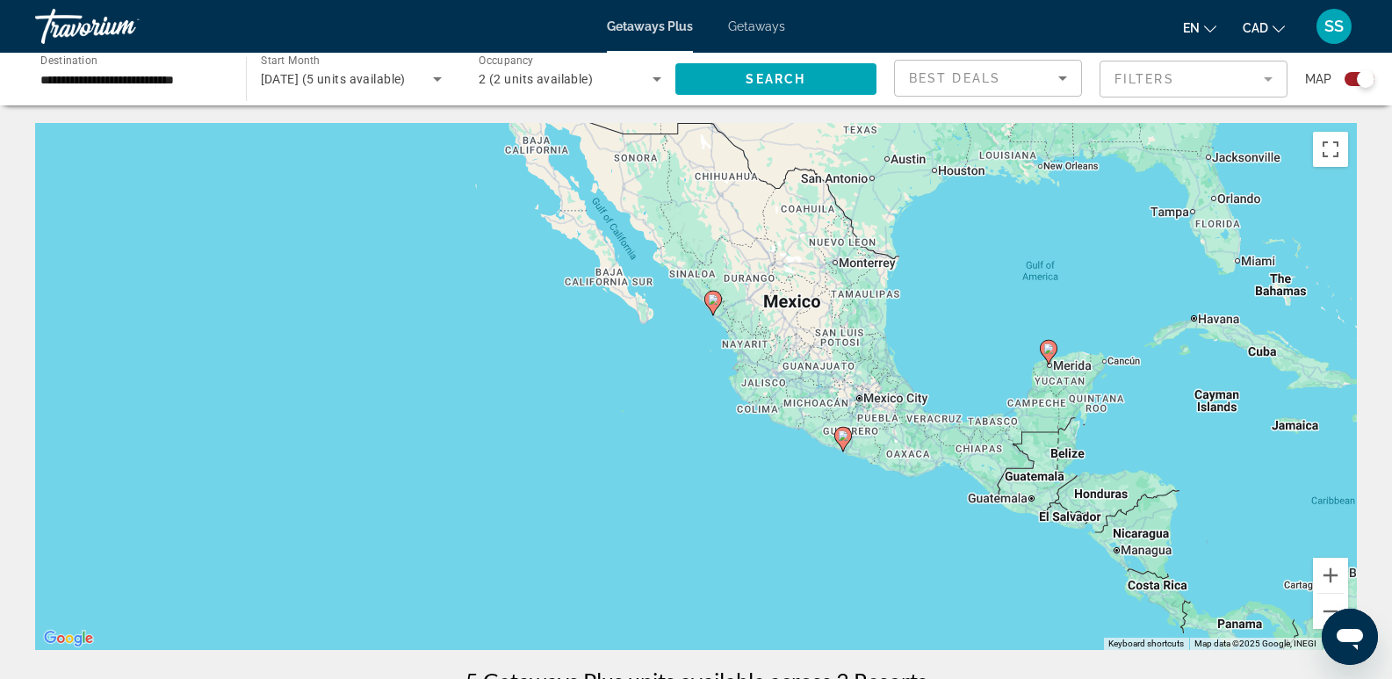
drag, startPoint x: 1175, startPoint y: 474, endPoint x: 768, endPoint y: 498, distance: 407.5
click at [727, 511] on div "To activate drag with keyboard, press Alt + Enter. Once in keyboard drag state,…" at bounding box center [696, 386] width 1322 height 527
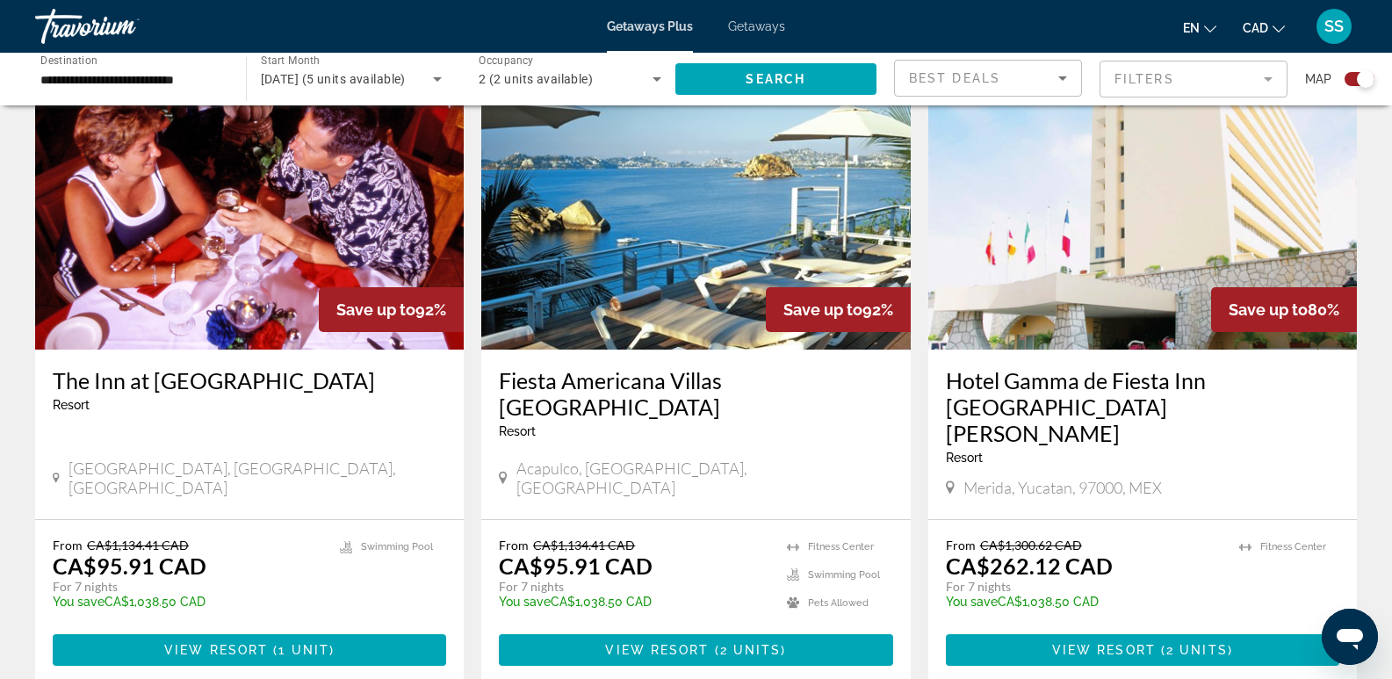
scroll to position [615, 0]
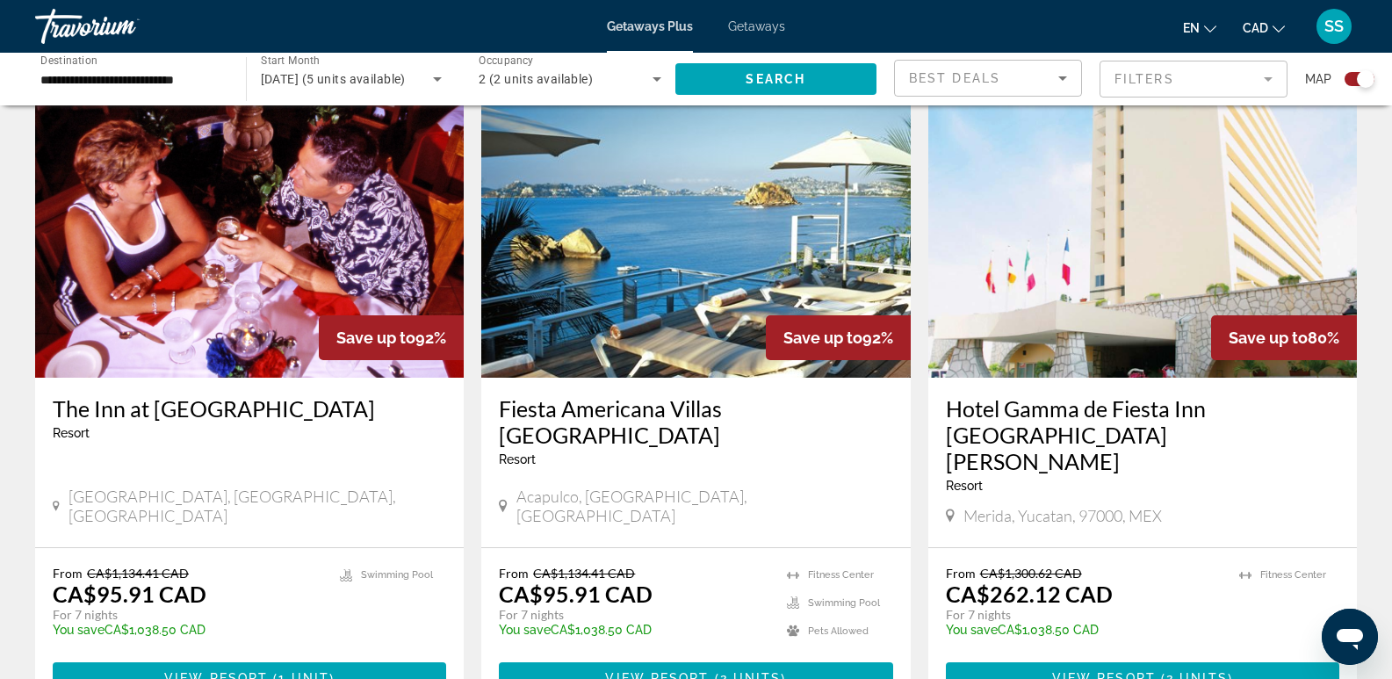
click at [662, 316] on img "Main content" at bounding box center [695, 237] width 429 height 281
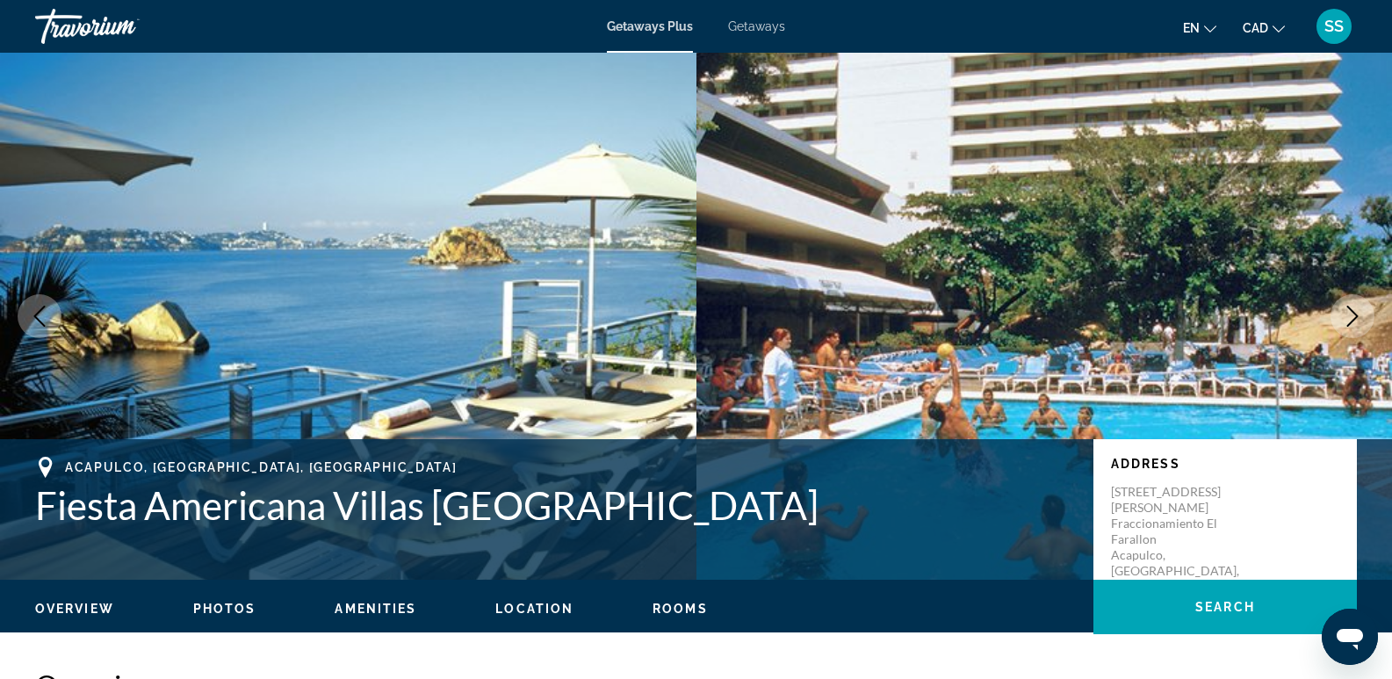
click at [534, 281] on img "Main content" at bounding box center [348, 316] width 697 height 527
click at [1354, 316] on icon "Next image" at bounding box center [1352, 316] width 21 height 21
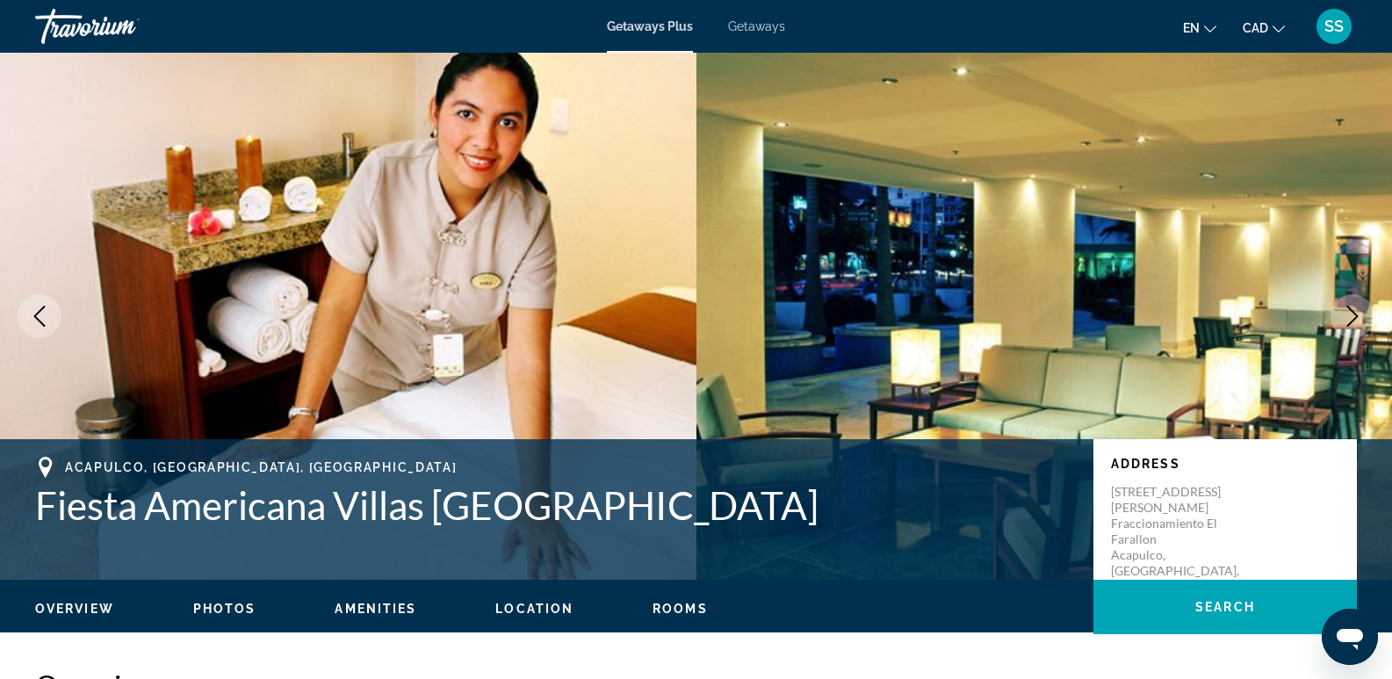
click at [1354, 316] on icon "Next image" at bounding box center [1352, 316] width 21 height 21
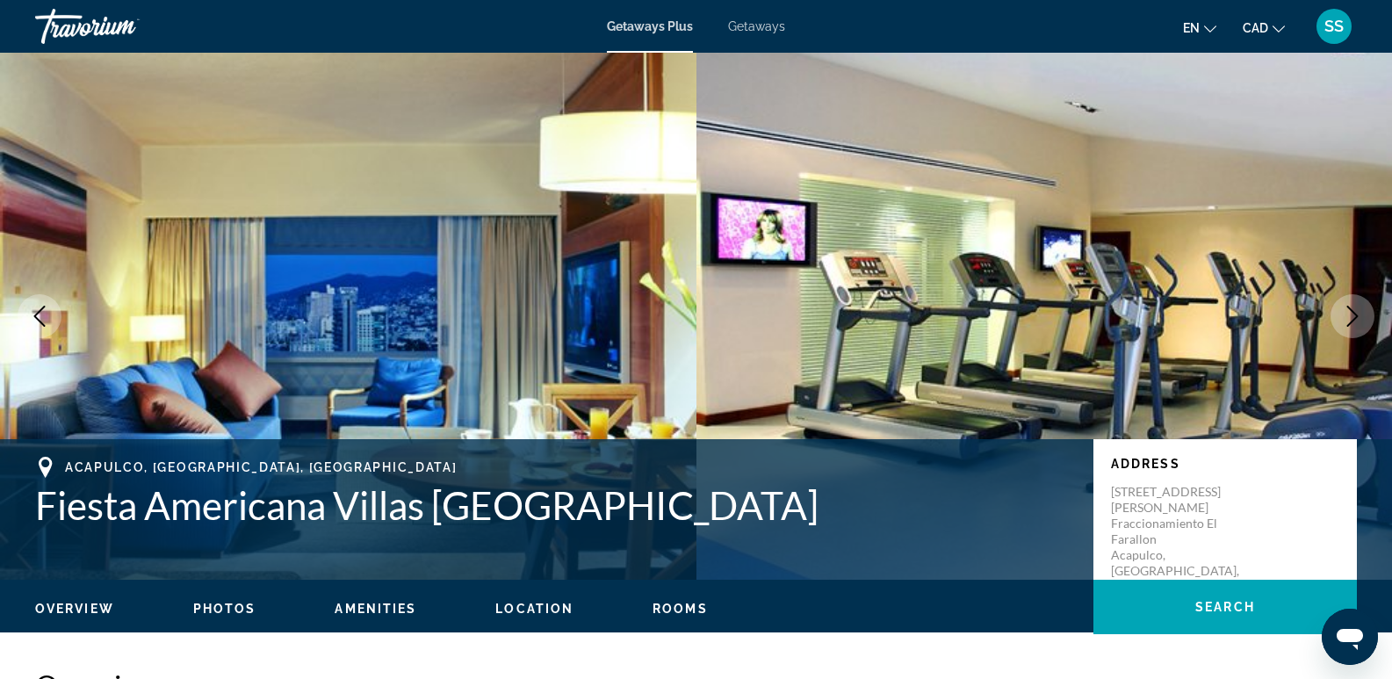
click at [1354, 316] on icon "Next image" at bounding box center [1352, 316] width 21 height 21
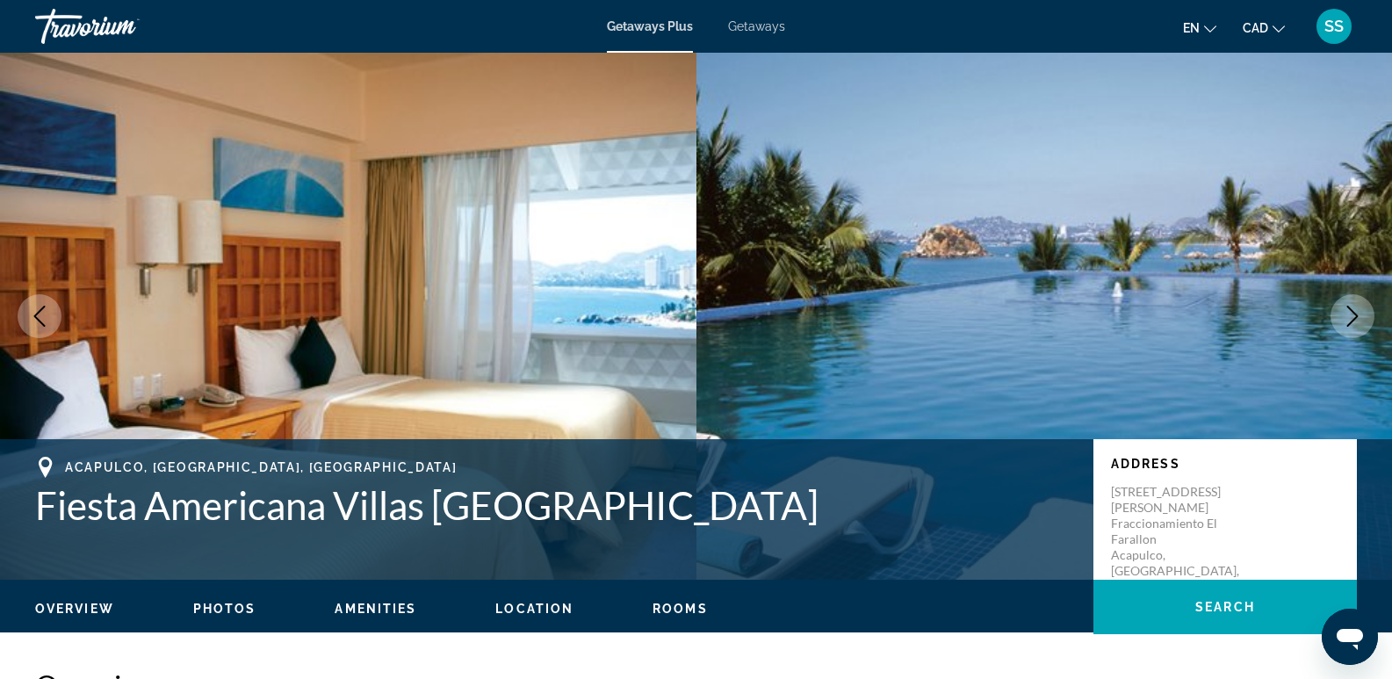
click at [1354, 316] on icon "Next image" at bounding box center [1352, 316] width 21 height 21
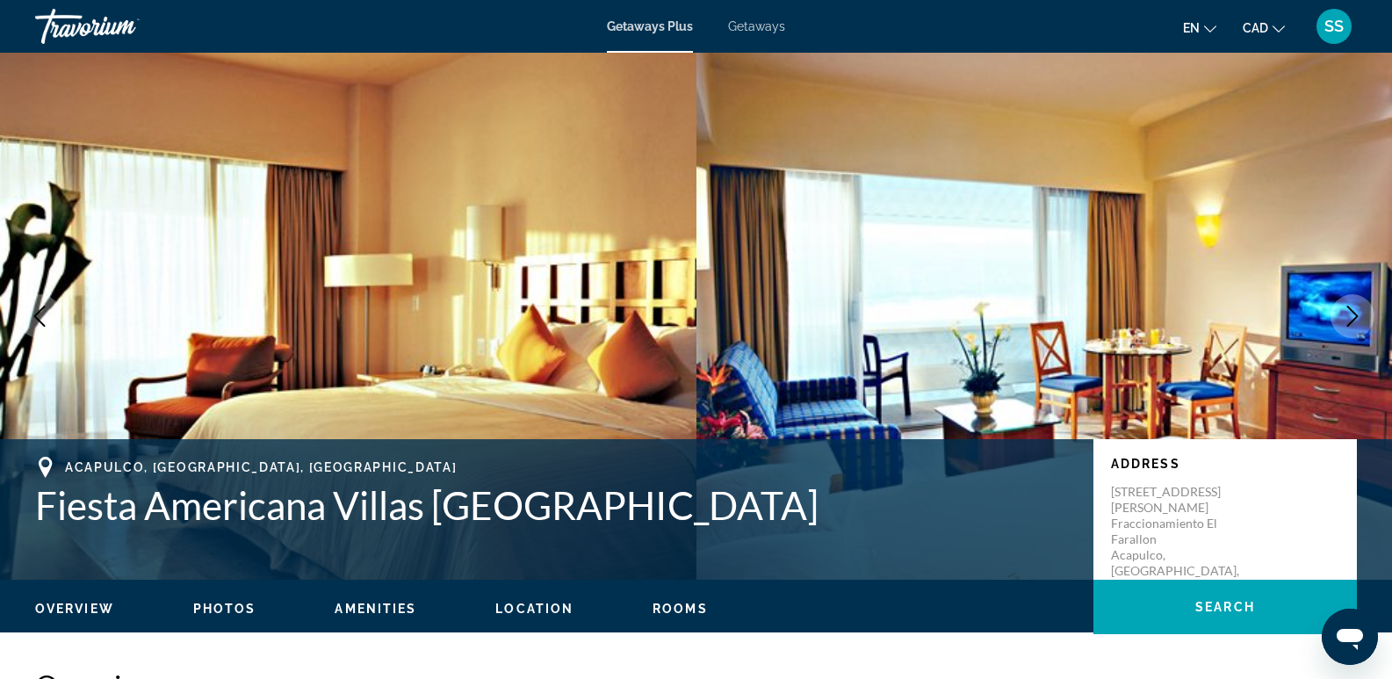
click at [1354, 316] on icon "Next image" at bounding box center [1352, 316] width 21 height 21
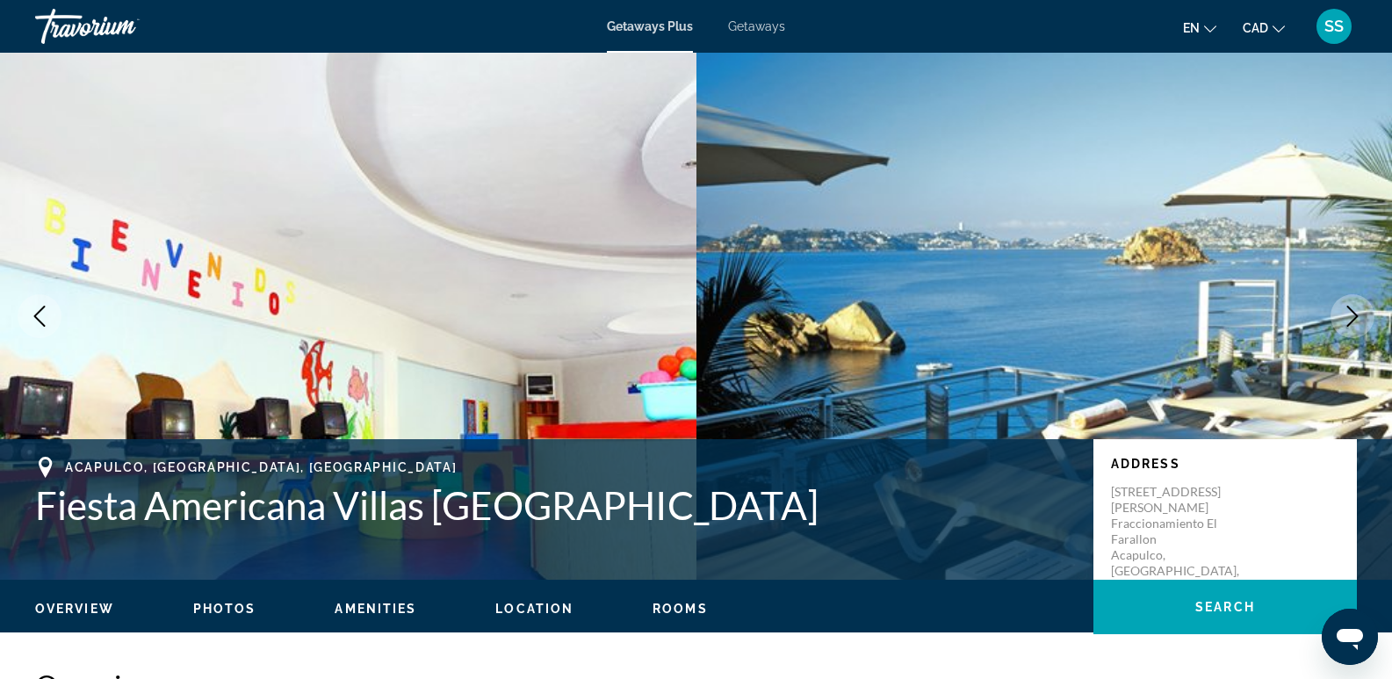
click at [1354, 316] on icon "Next image" at bounding box center [1352, 316] width 21 height 21
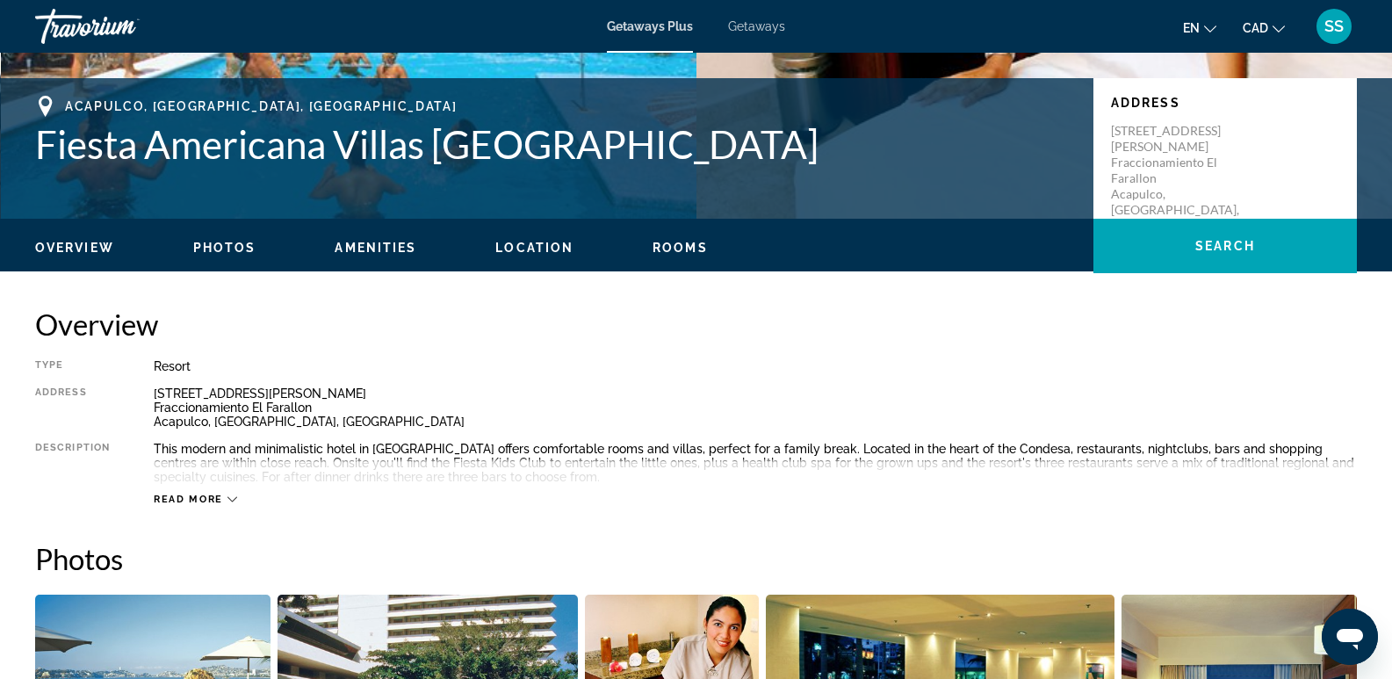
scroll to position [196, 0]
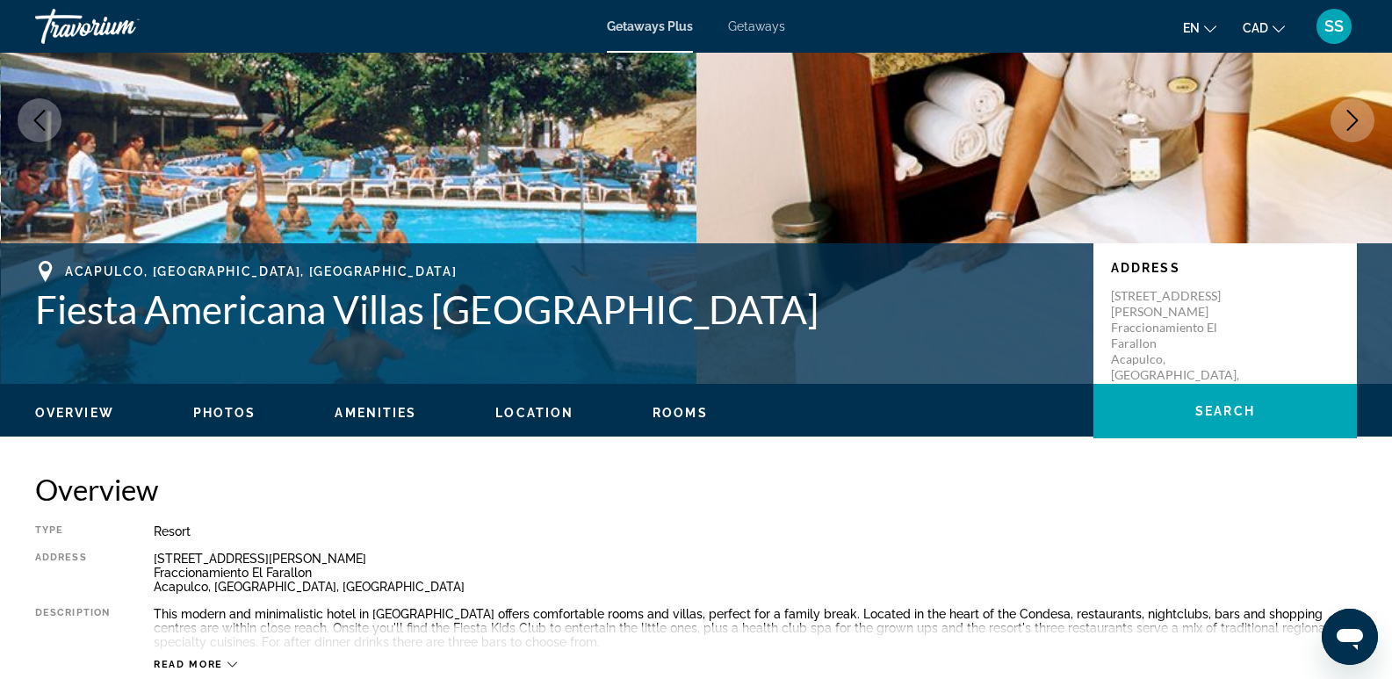
click at [760, 30] on span "Getaways" at bounding box center [756, 26] width 57 height 14
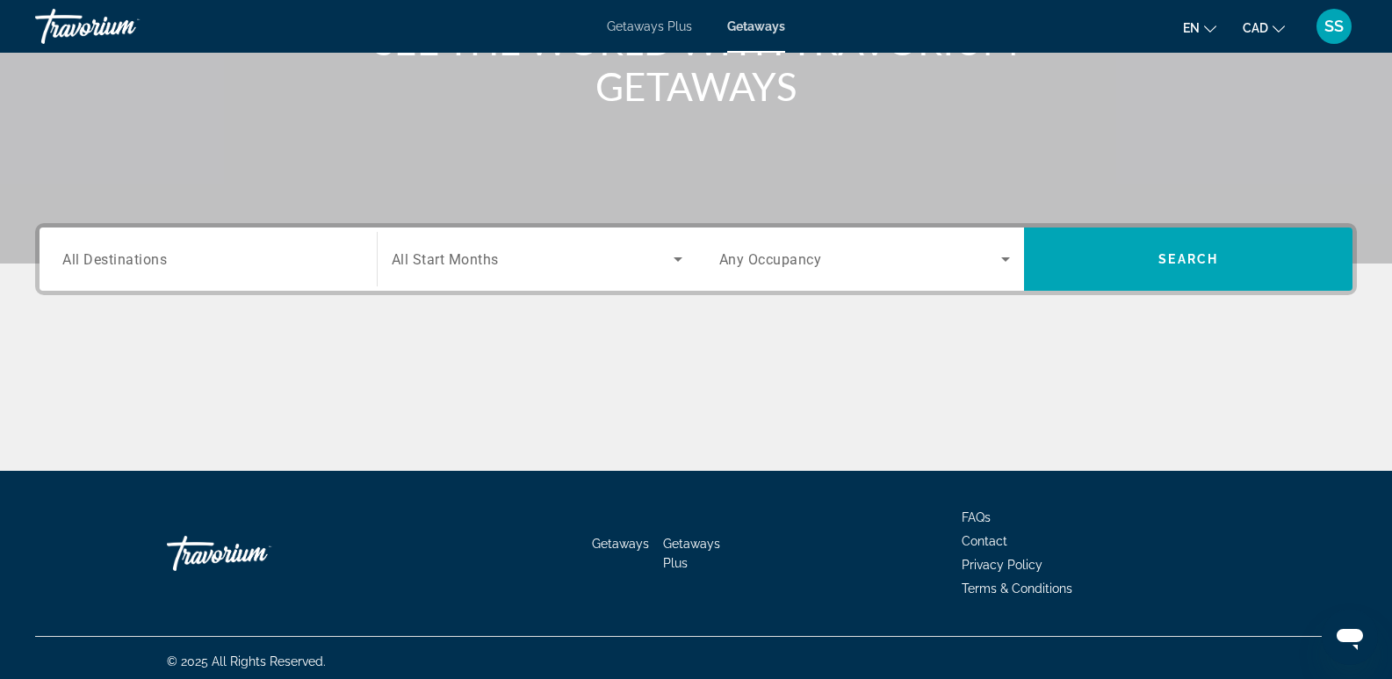
click at [170, 278] on div "Search widget" at bounding box center [208, 260] width 292 height 50
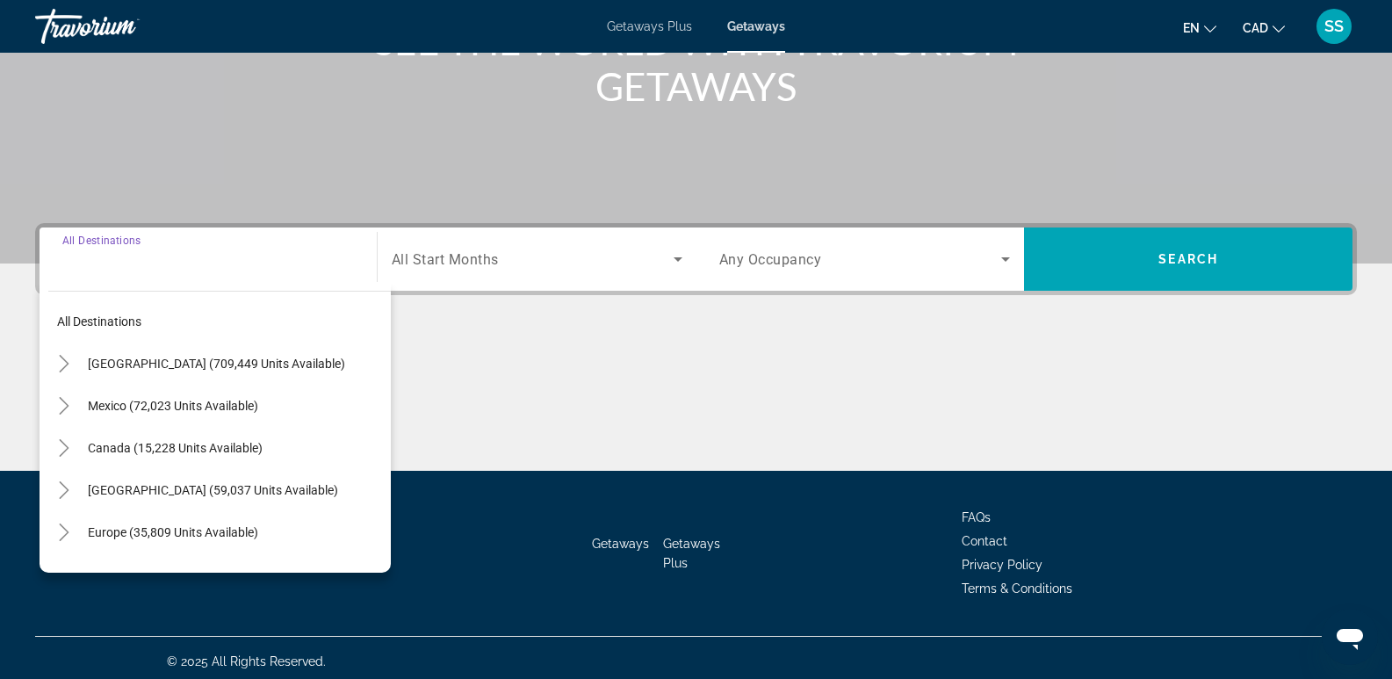
scroll to position [271, 0]
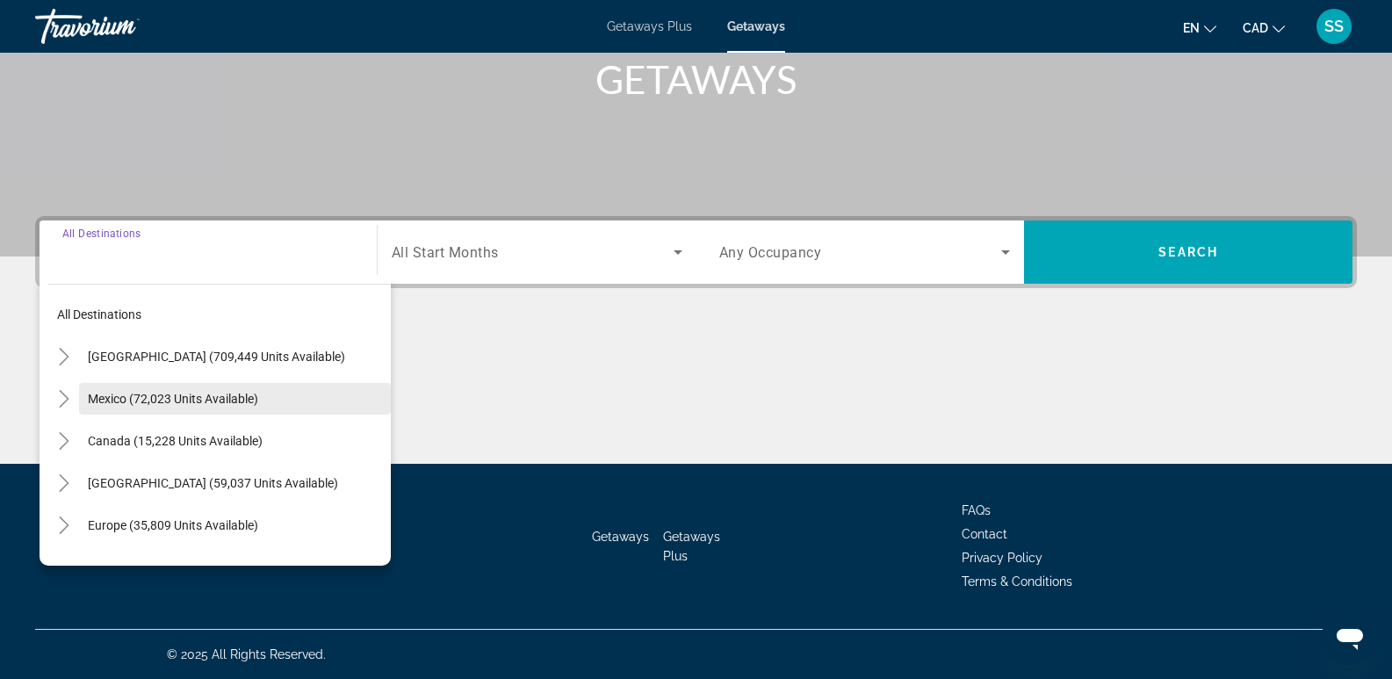
click at [171, 395] on span "Mexico (72,023 units available)" at bounding box center [173, 399] width 170 height 14
type input "**********"
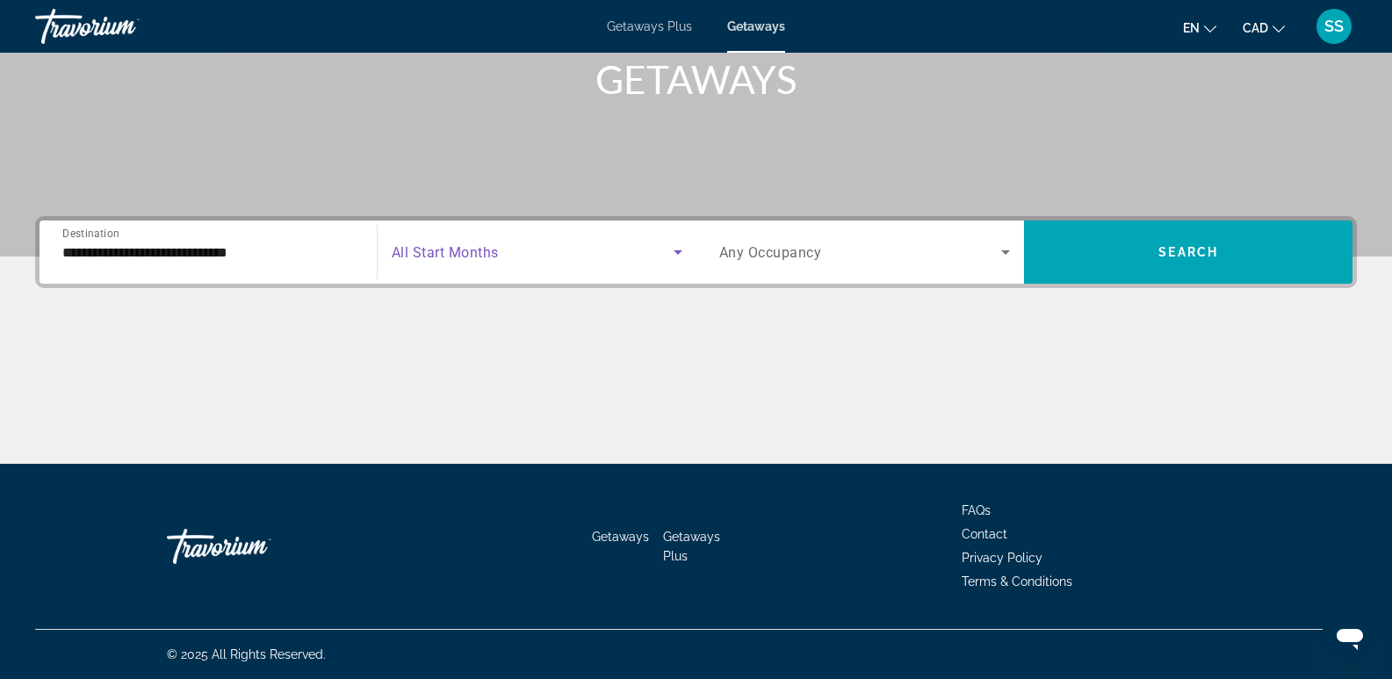
click at [592, 258] on span "Search widget" at bounding box center [533, 252] width 282 height 21
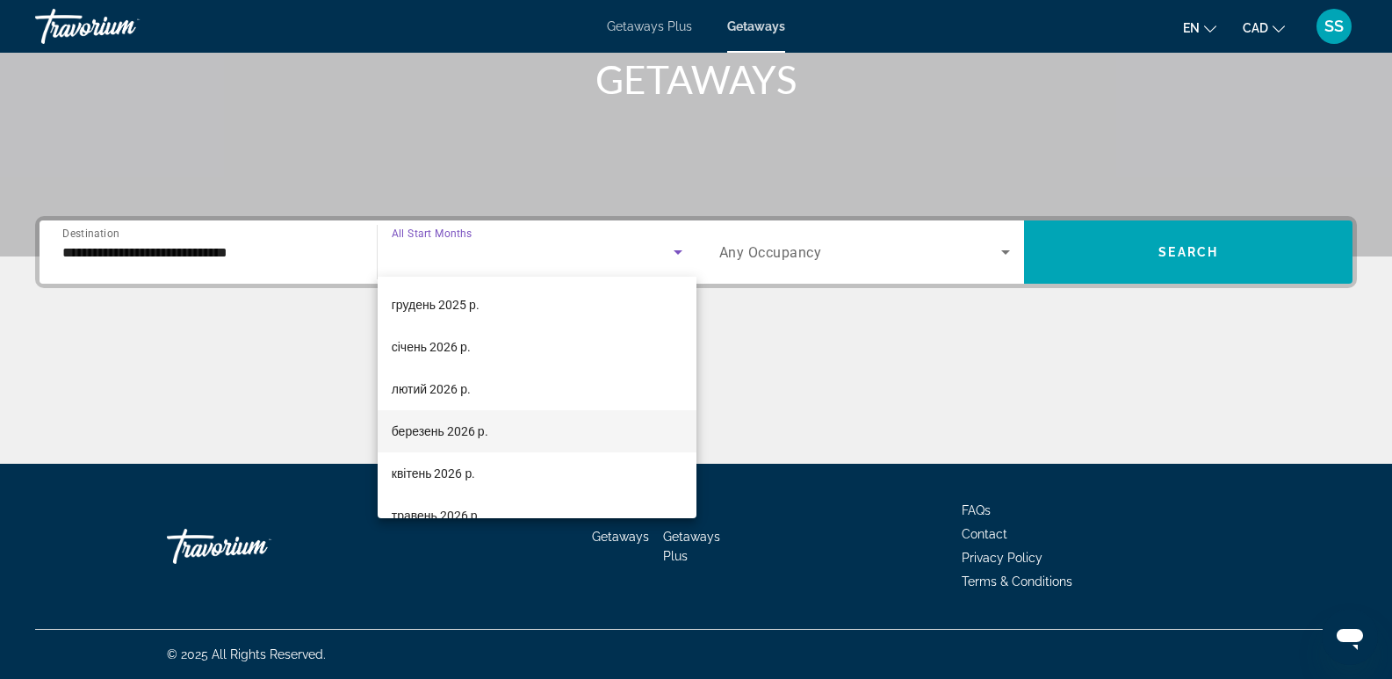
scroll to position [176, 0]
click at [446, 423] on span "березень 2026 р." at bounding box center [440, 424] width 97 height 21
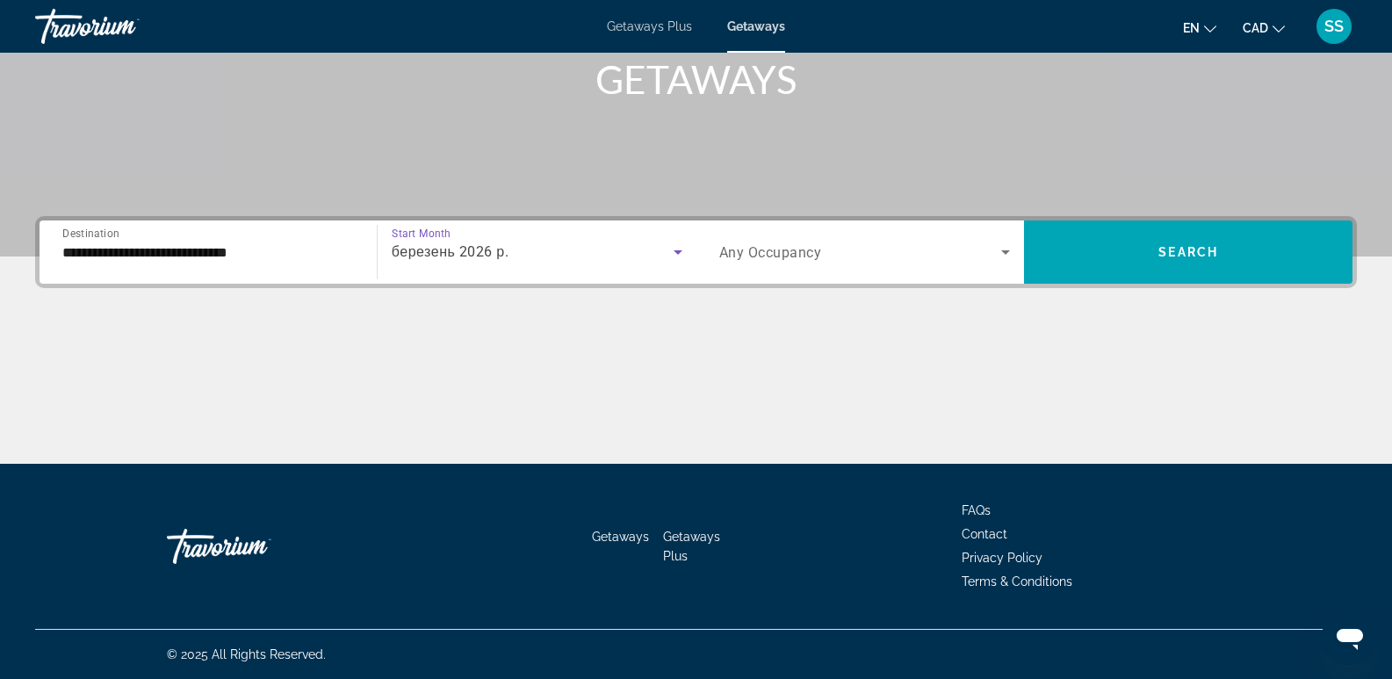
click at [951, 262] on span "Search widget" at bounding box center [861, 252] width 283 height 21
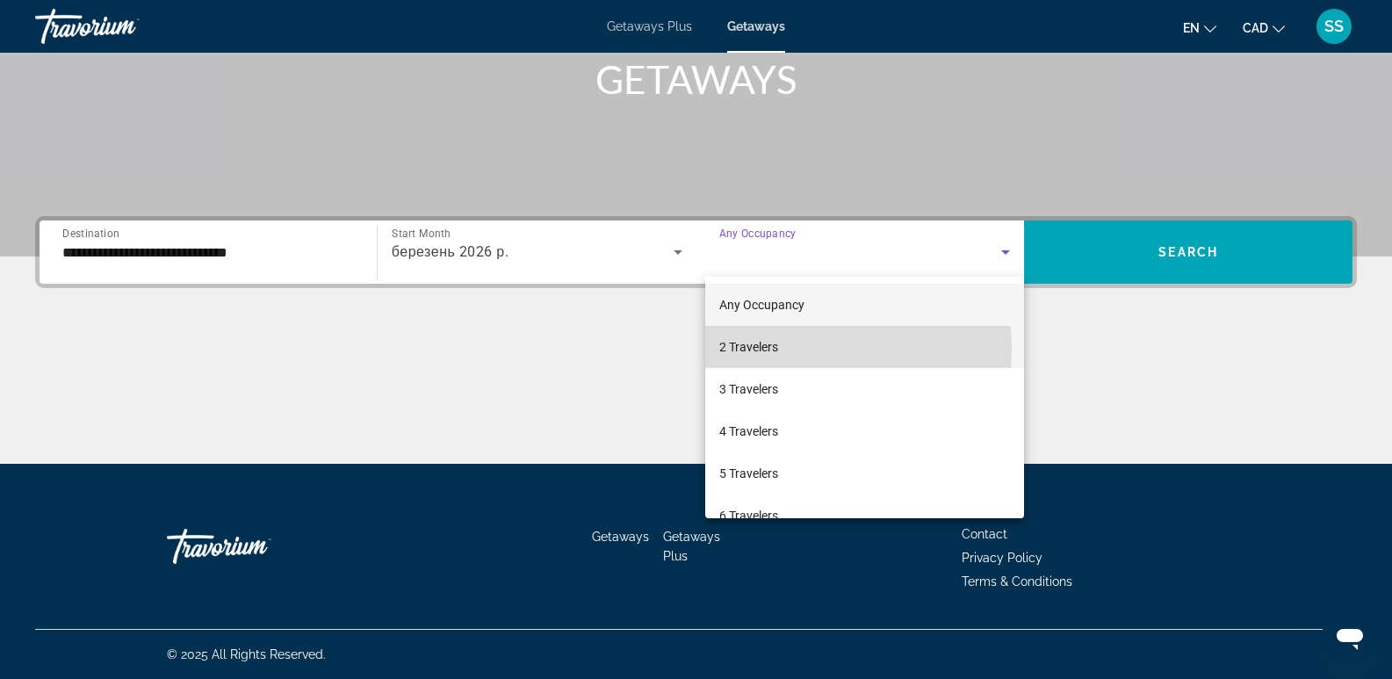
click at [767, 349] on span "2 Travelers" at bounding box center [749, 346] width 59 height 21
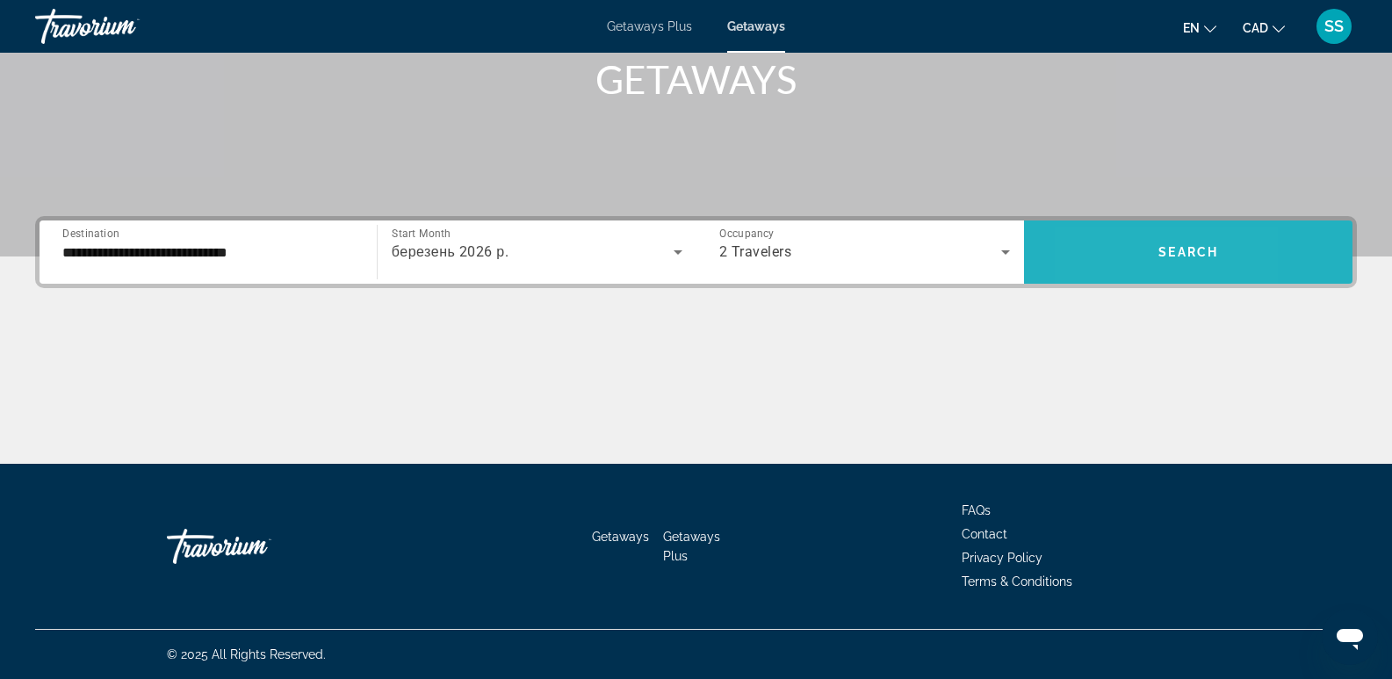
click at [1094, 265] on span "Search widget" at bounding box center [1188, 252] width 329 height 42
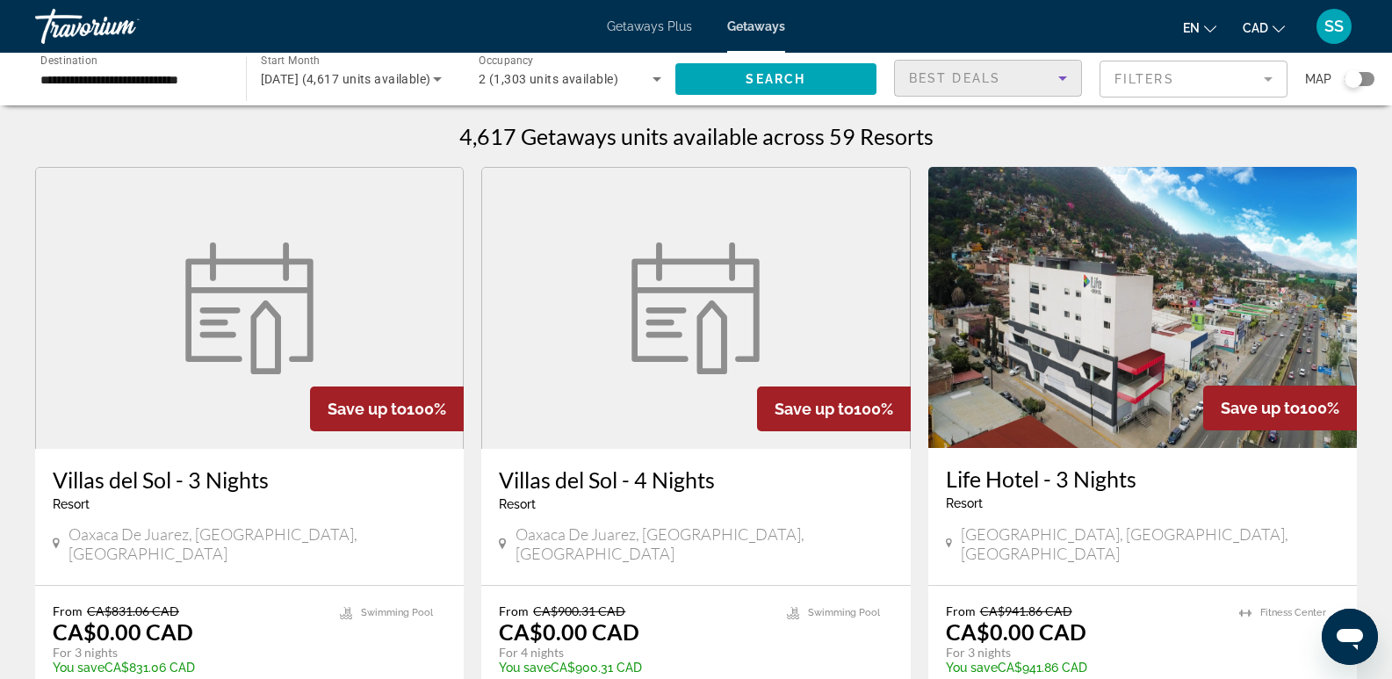
click at [984, 75] on span "Best Deals" at bounding box center [954, 78] width 91 height 14
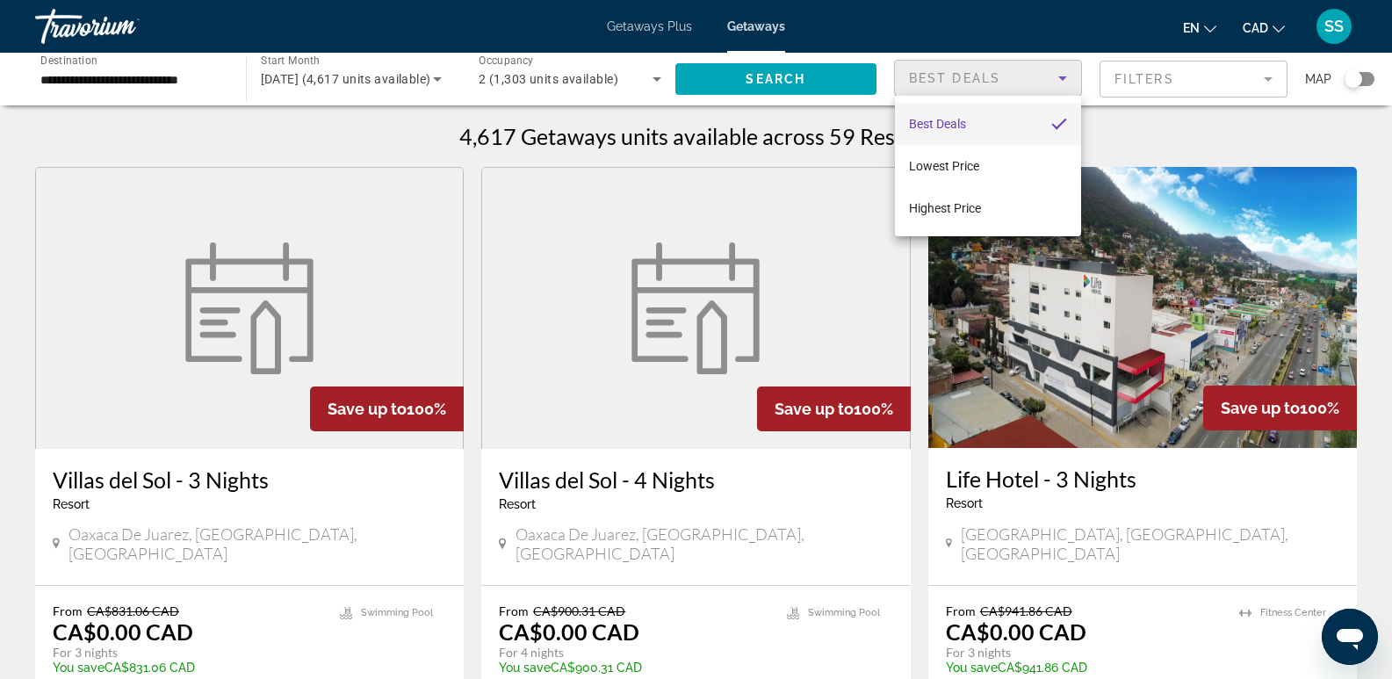
click at [1242, 88] on div at bounding box center [696, 339] width 1392 height 679
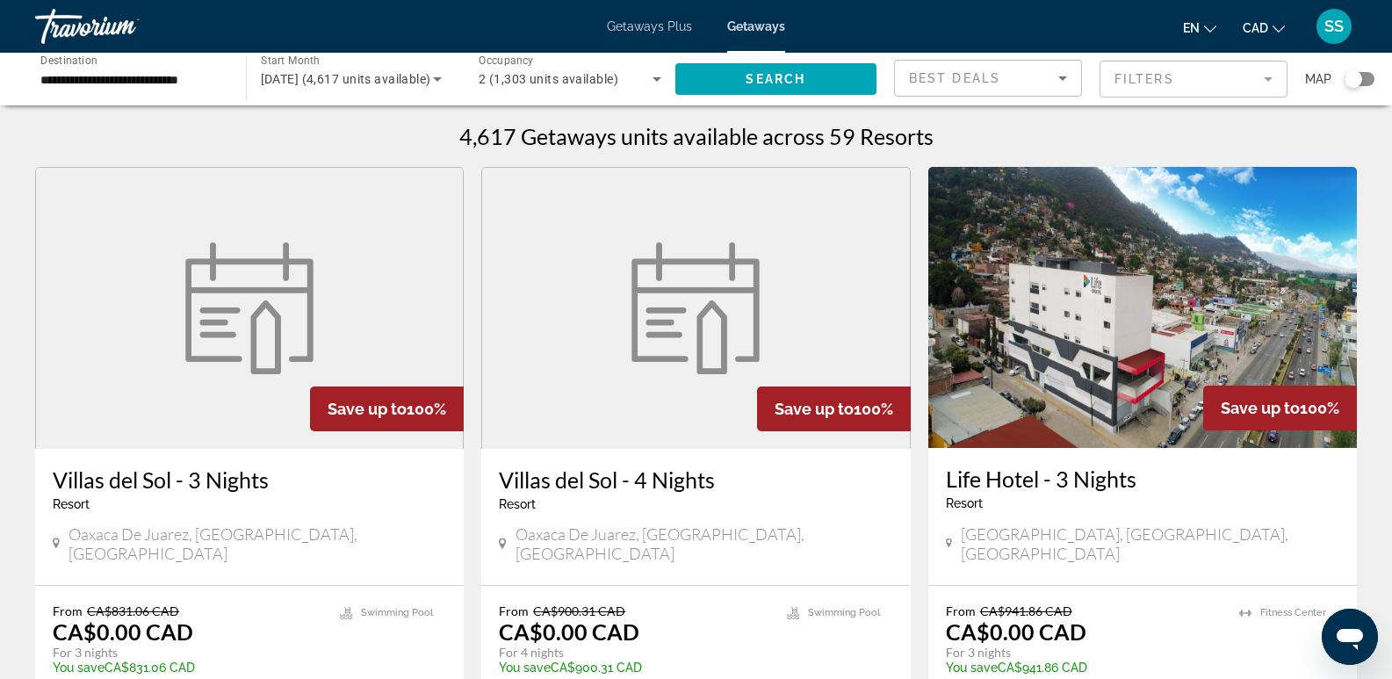
click at [1248, 81] on mat-form-field "Filters" at bounding box center [1194, 79] width 188 height 37
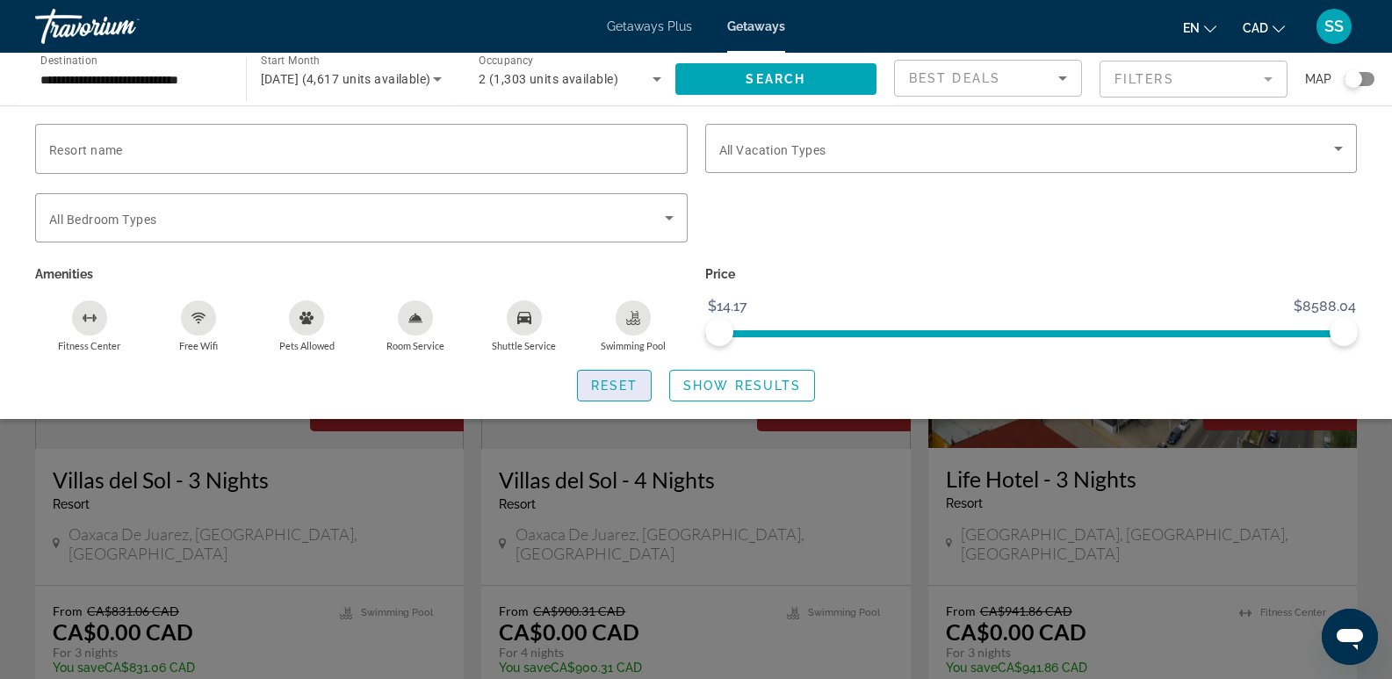
click at [596, 380] on span "Reset" at bounding box center [614, 386] width 47 height 14
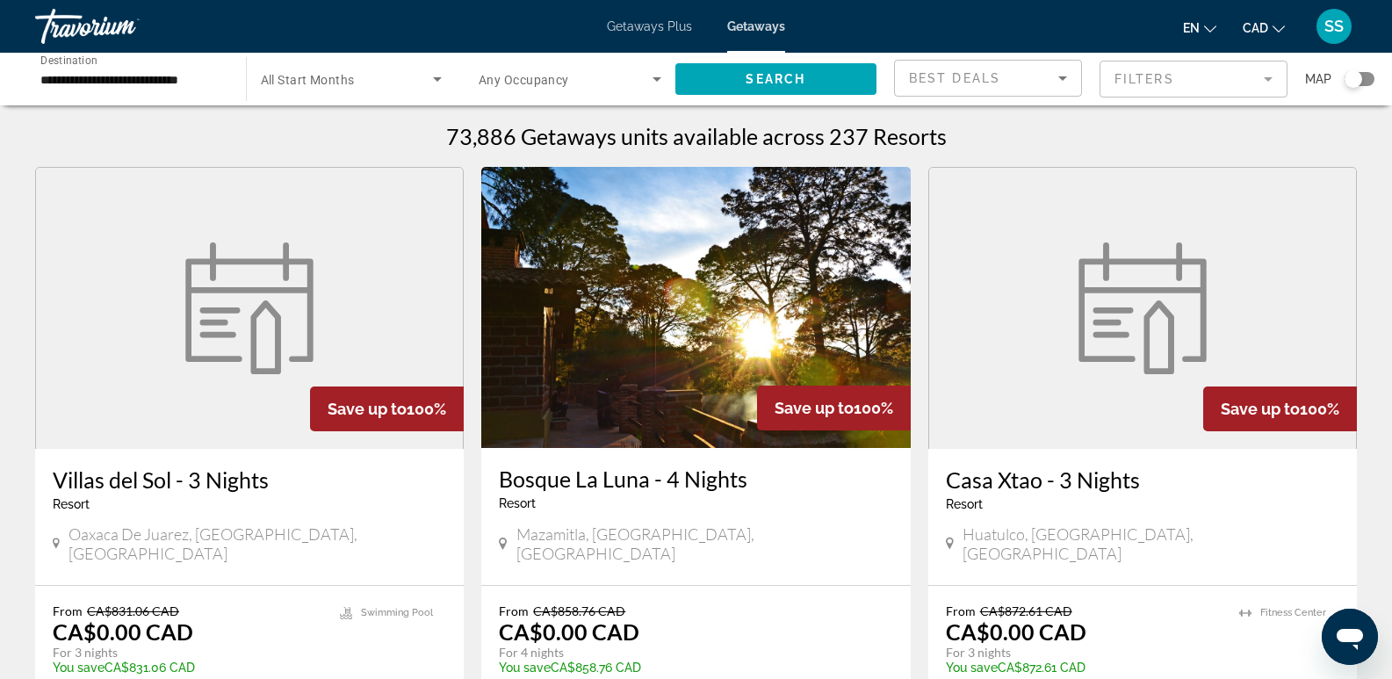
click at [358, 77] on span "Search widget" at bounding box center [347, 79] width 173 height 21
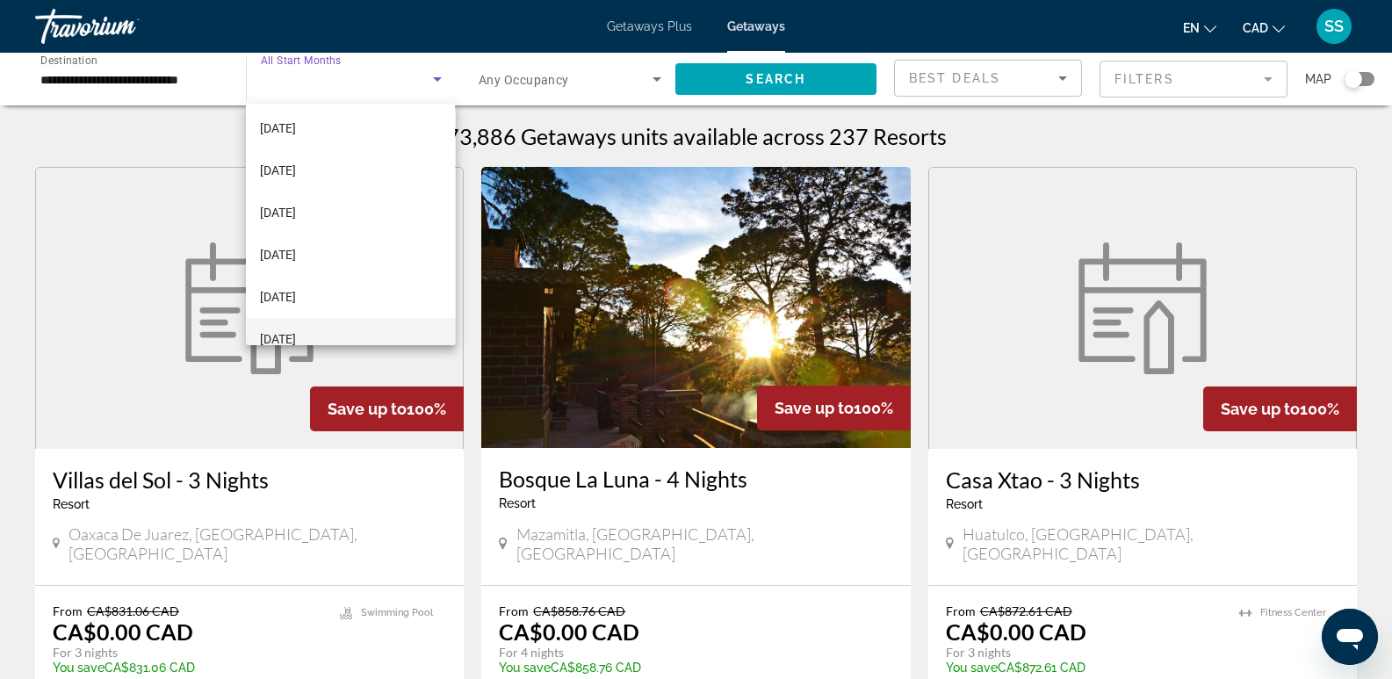
scroll to position [176, 0]
click at [296, 253] on span "March 2026" at bounding box center [278, 251] width 36 height 21
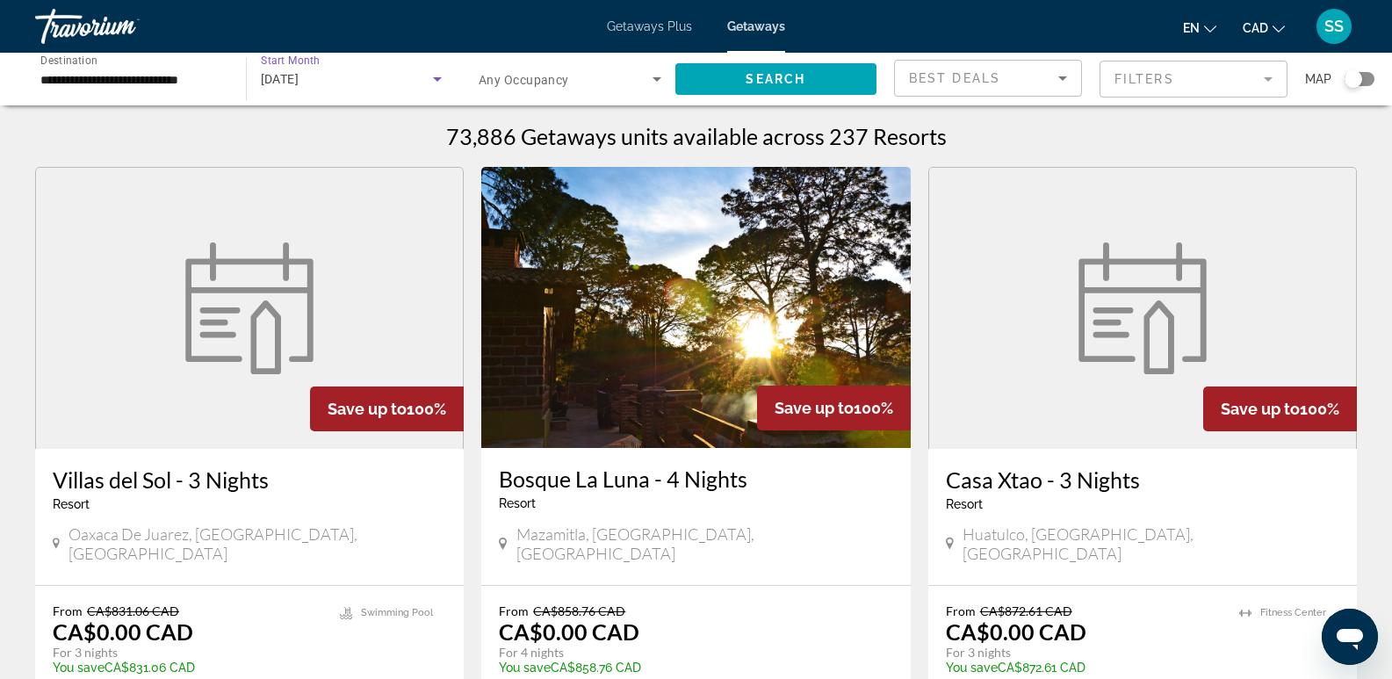
click at [1281, 78] on mat-form-field "Filters" at bounding box center [1194, 79] width 188 height 37
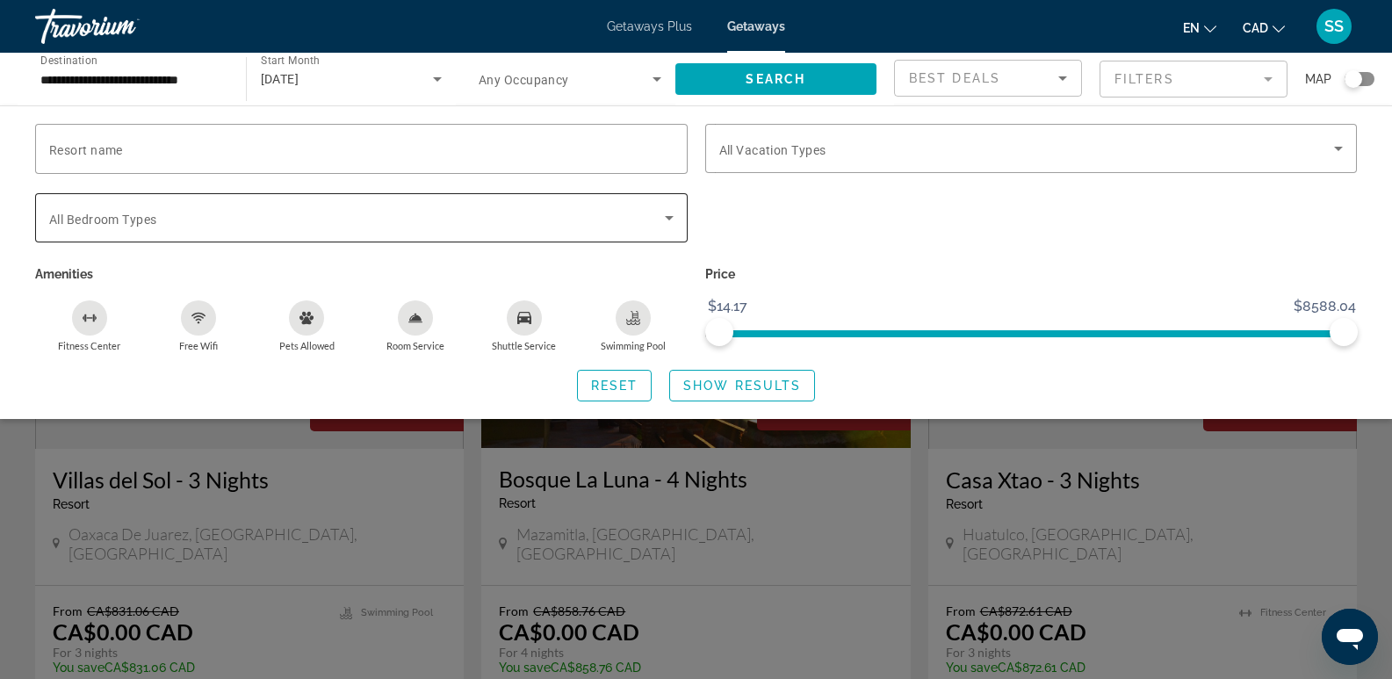
click at [662, 213] on icon "Search widget" at bounding box center [669, 217] width 21 height 21
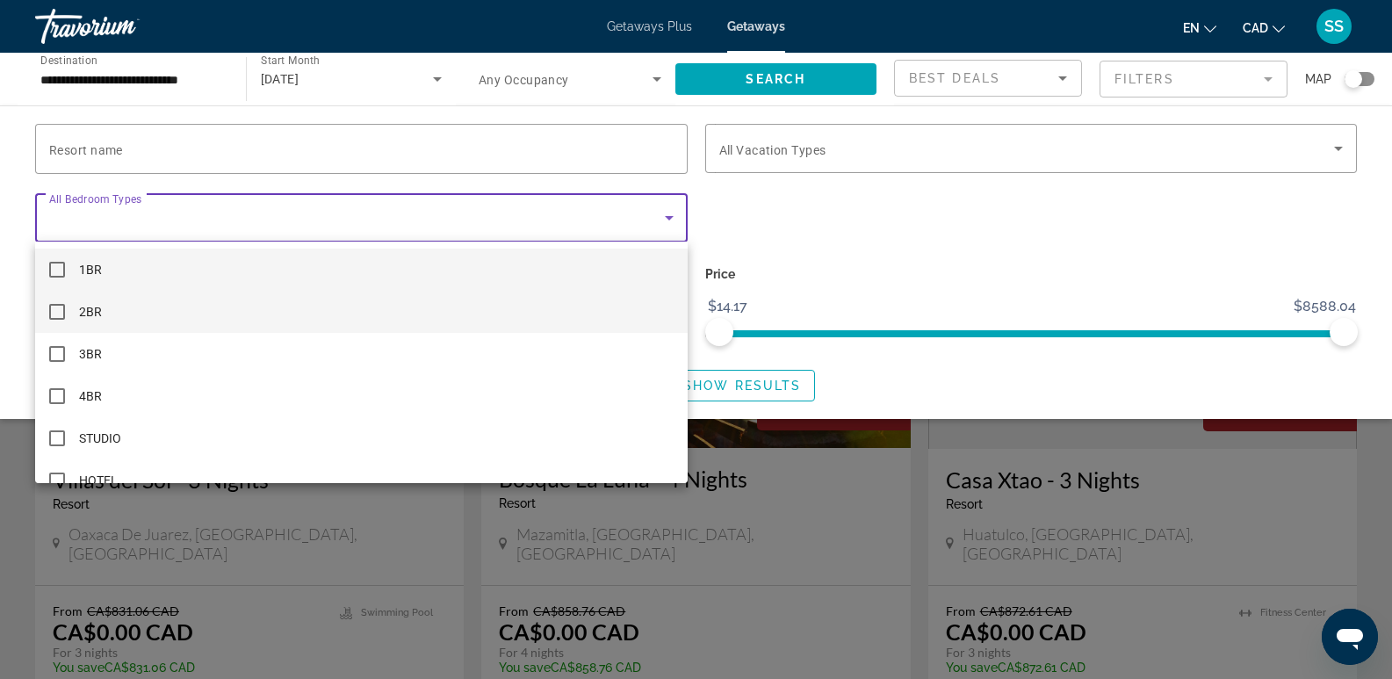
scroll to position [25, 0]
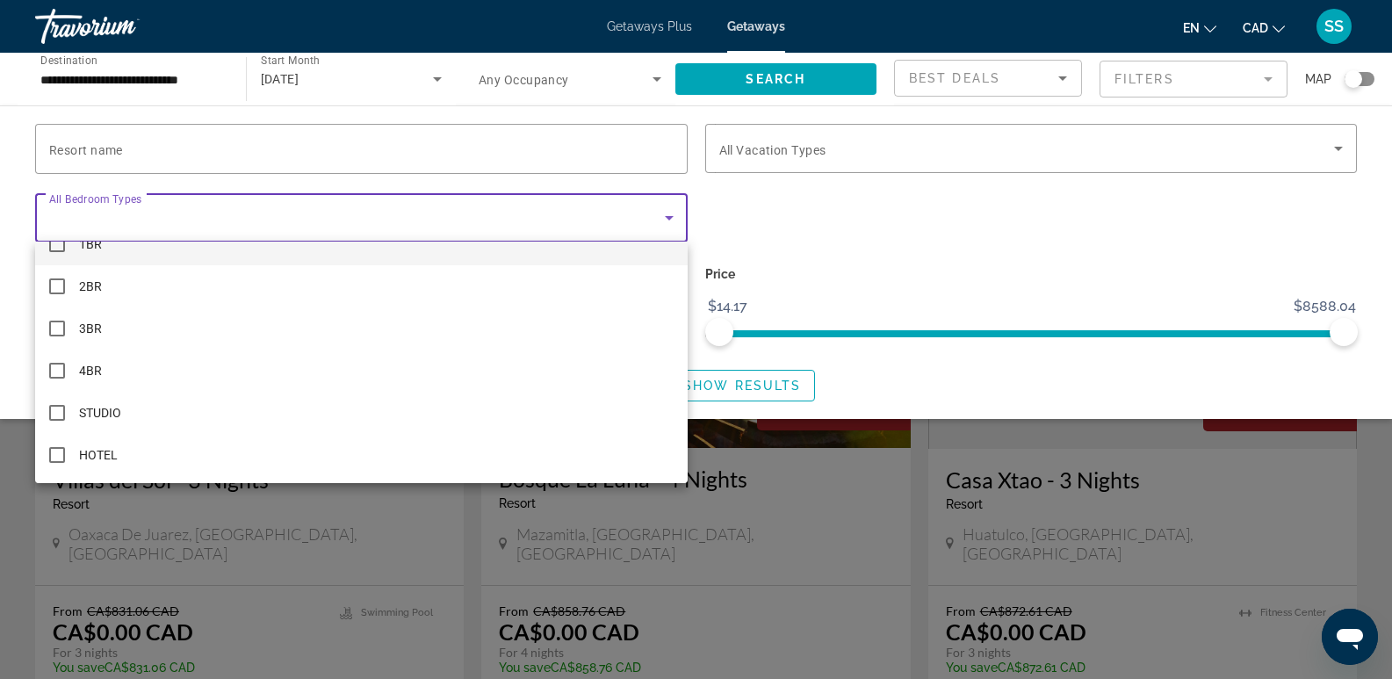
click at [902, 225] on div at bounding box center [696, 339] width 1392 height 679
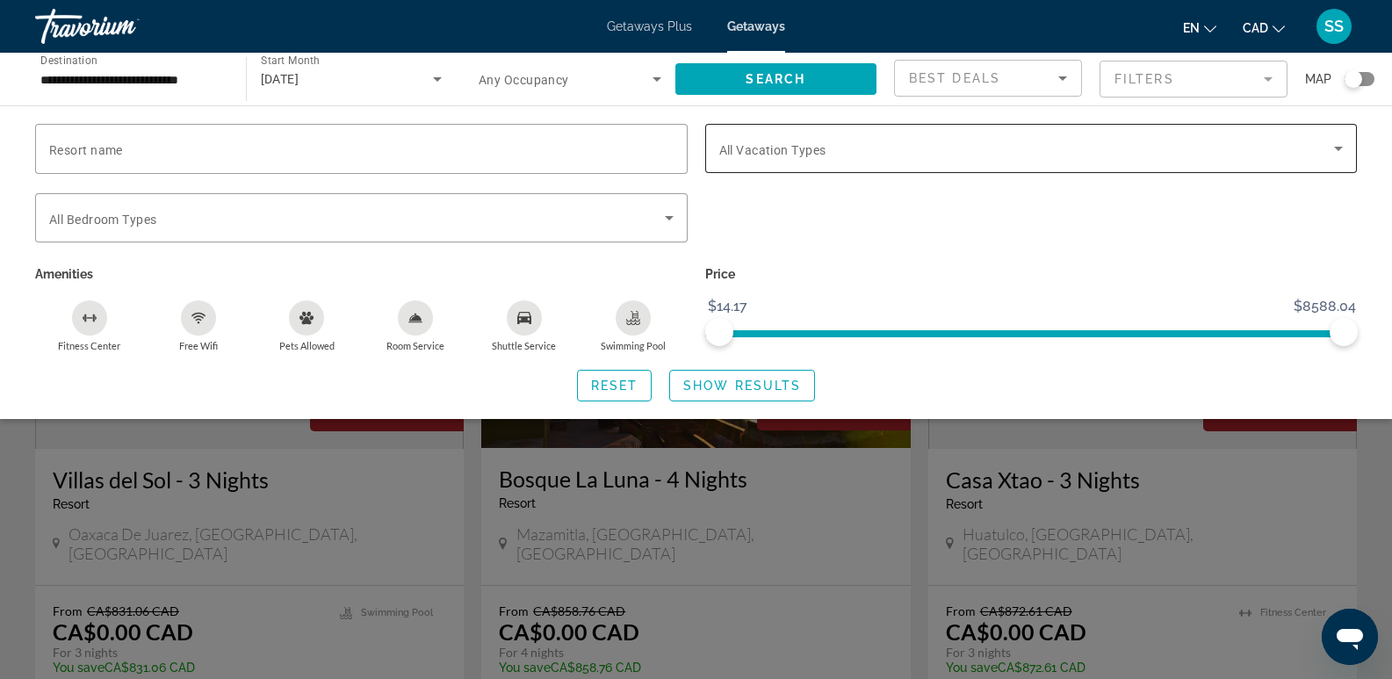
click at [1294, 153] on span "Search widget" at bounding box center [1028, 148] width 616 height 21
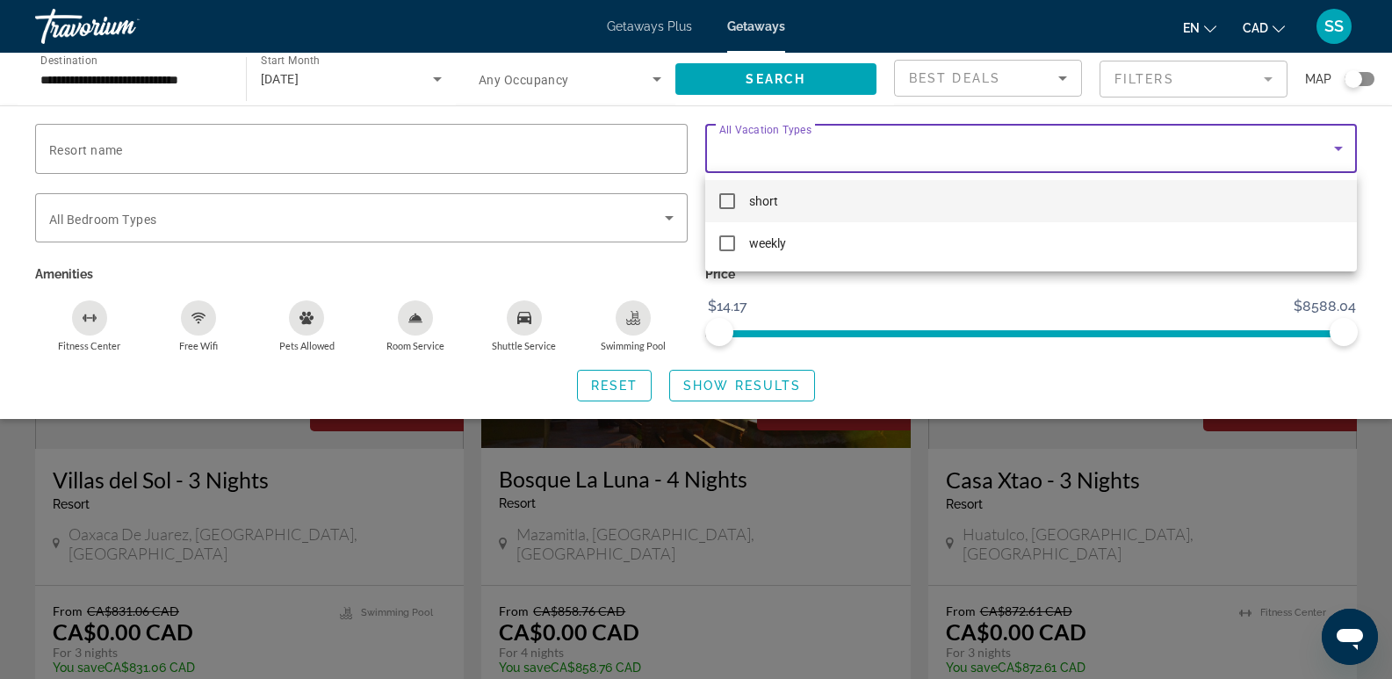
click at [1380, 155] on div at bounding box center [696, 339] width 1392 height 679
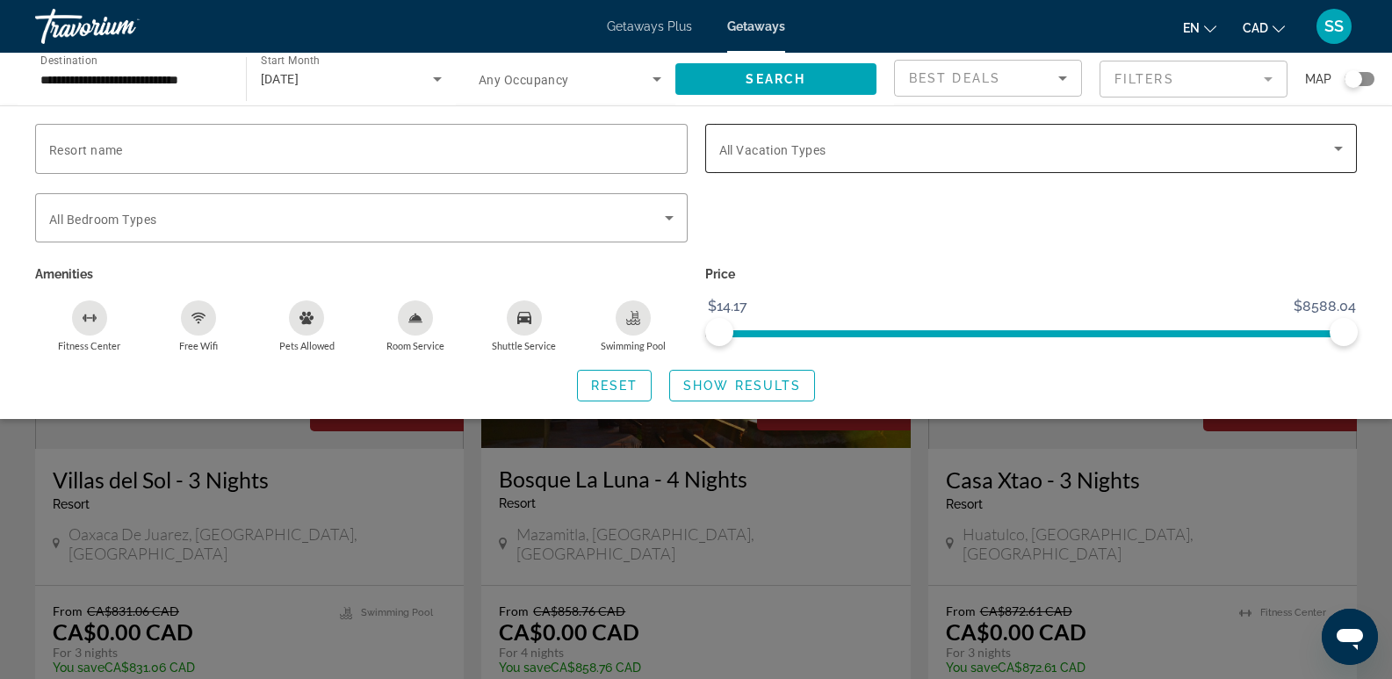
click at [1127, 148] on span "Search widget" at bounding box center [1028, 148] width 616 height 21
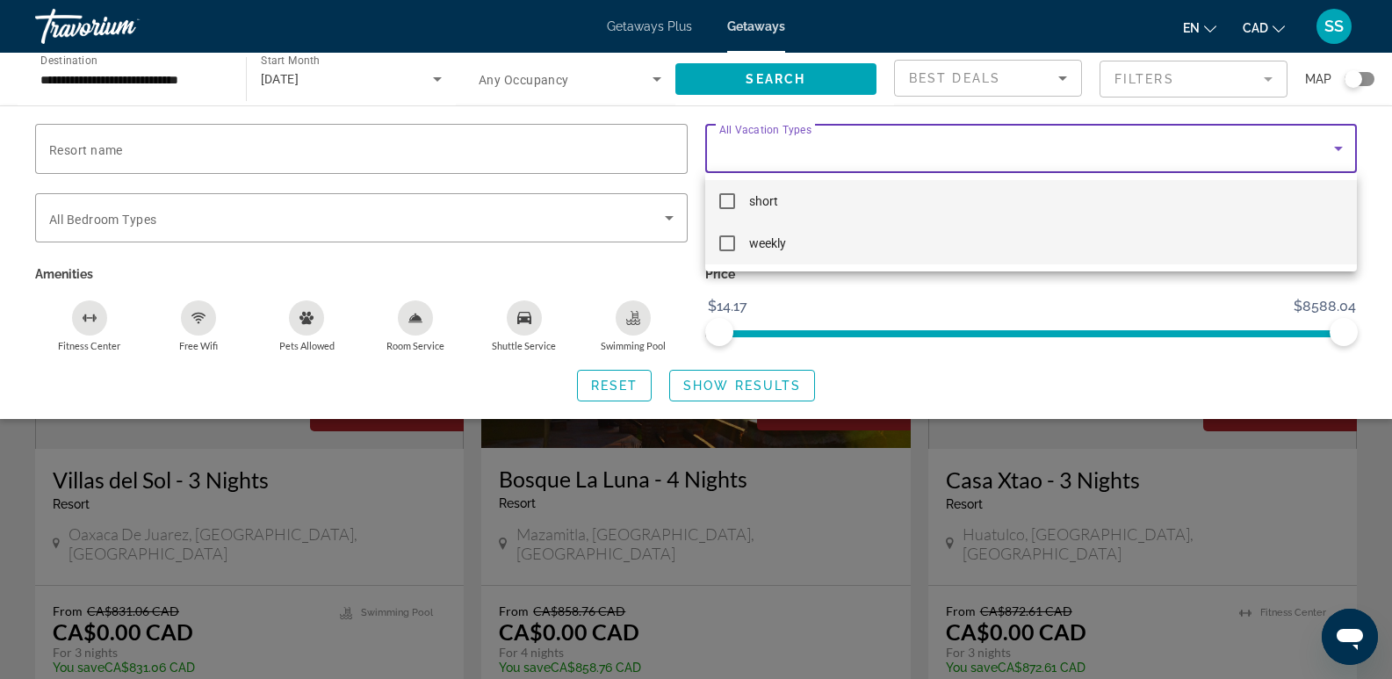
click at [721, 245] on mat-pseudo-checkbox at bounding box center [728, 243] width 16 height 16
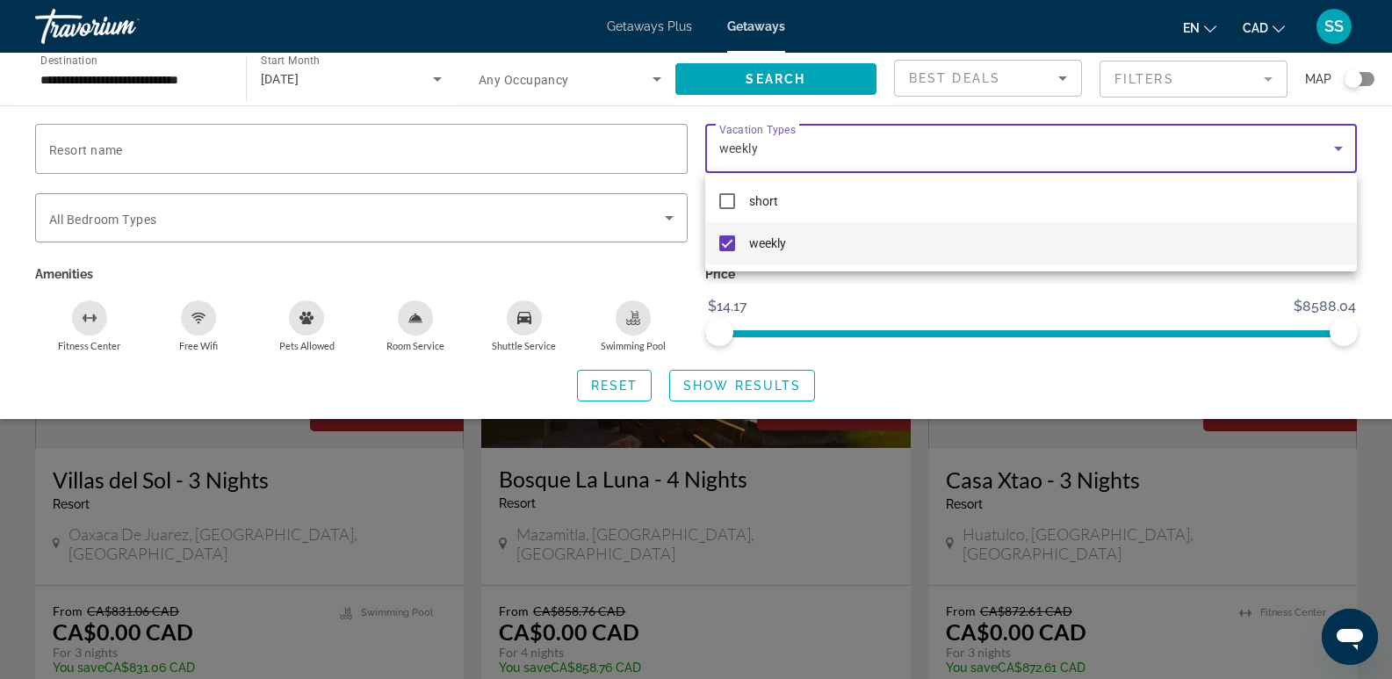
click at [1375, 220] on div at bounding box center [696, 339] width 1392 height 679
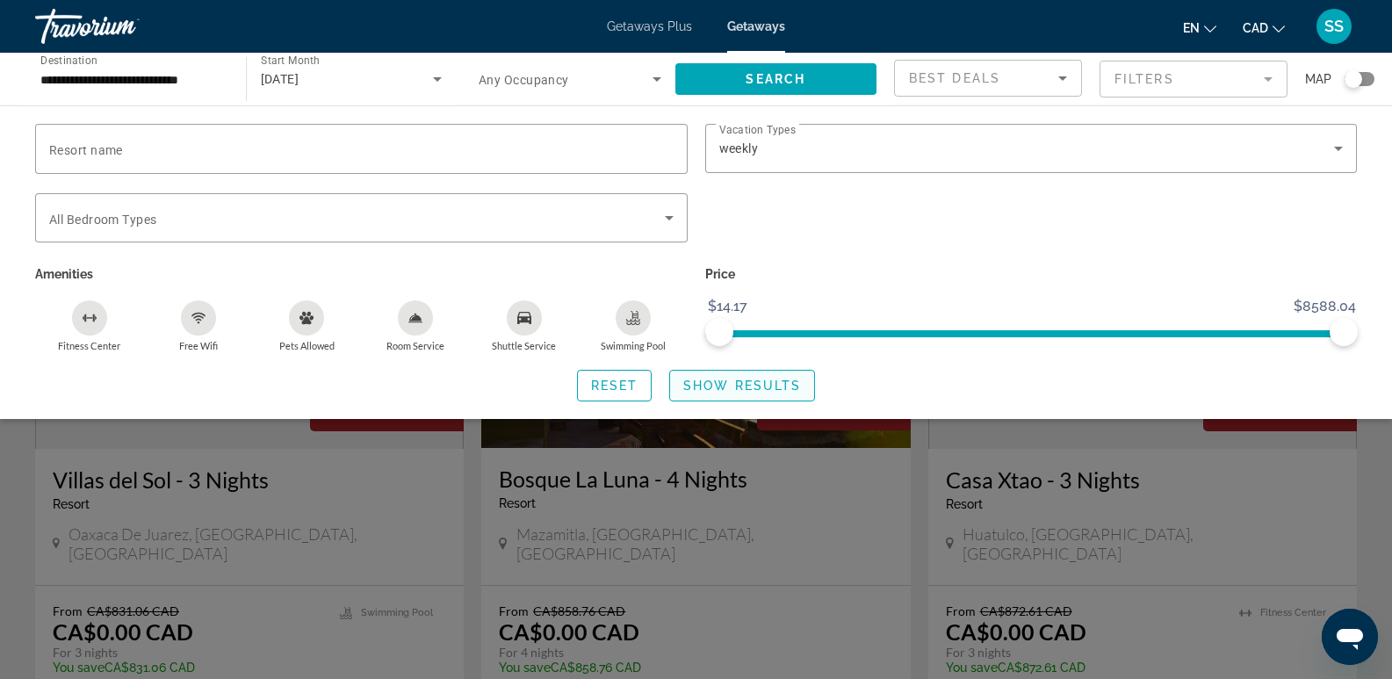
click at [773, 388] on span "Show Results" at bounding box center [742, 386] width 118 height 14
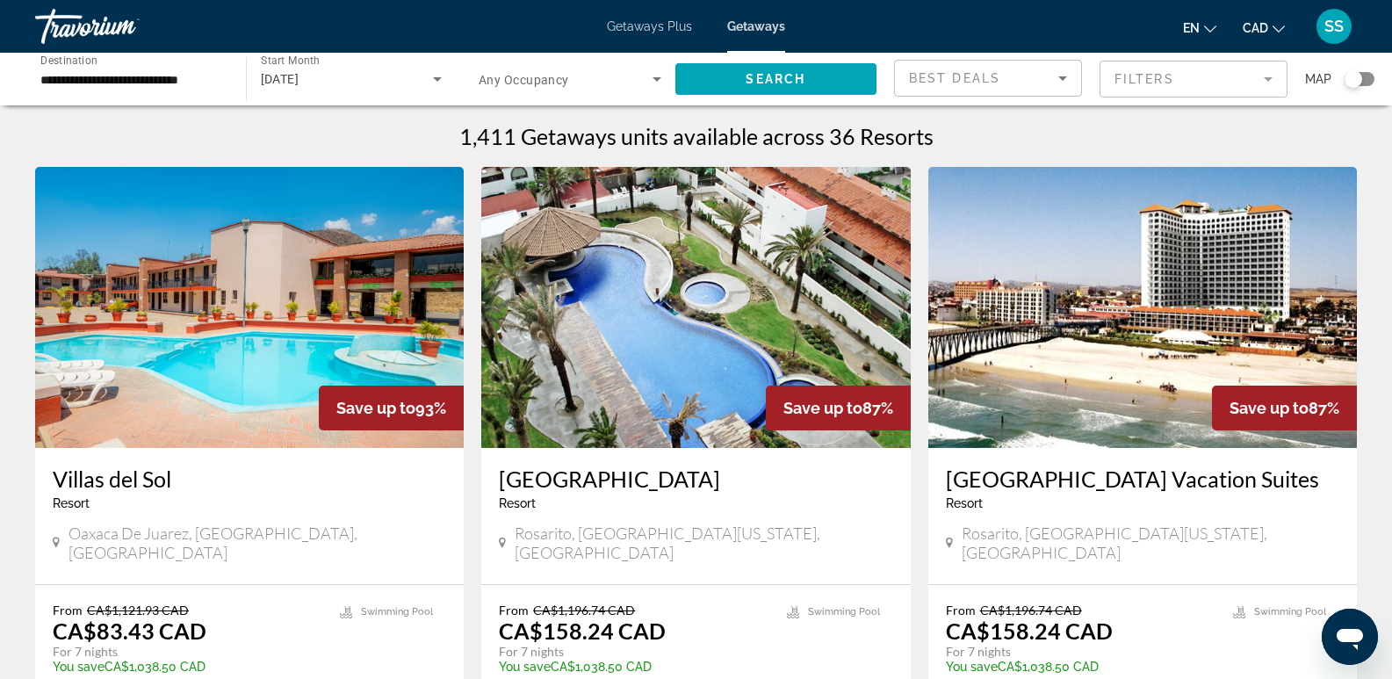
click at [197, 323] on img "Main content" at bounding box center [249, 307] width 429 height 281
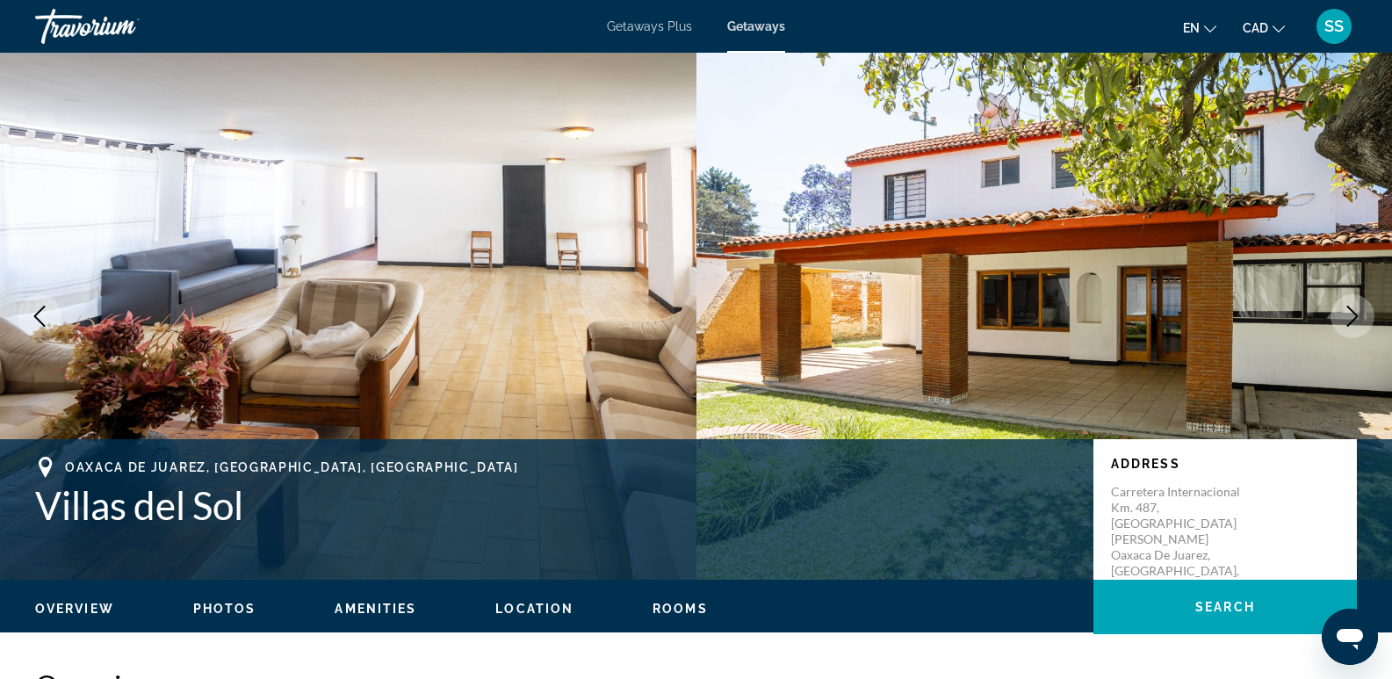
click at [1349, 315] on icon "Next image" at bounding box center [1352, 316] width 21 height 21
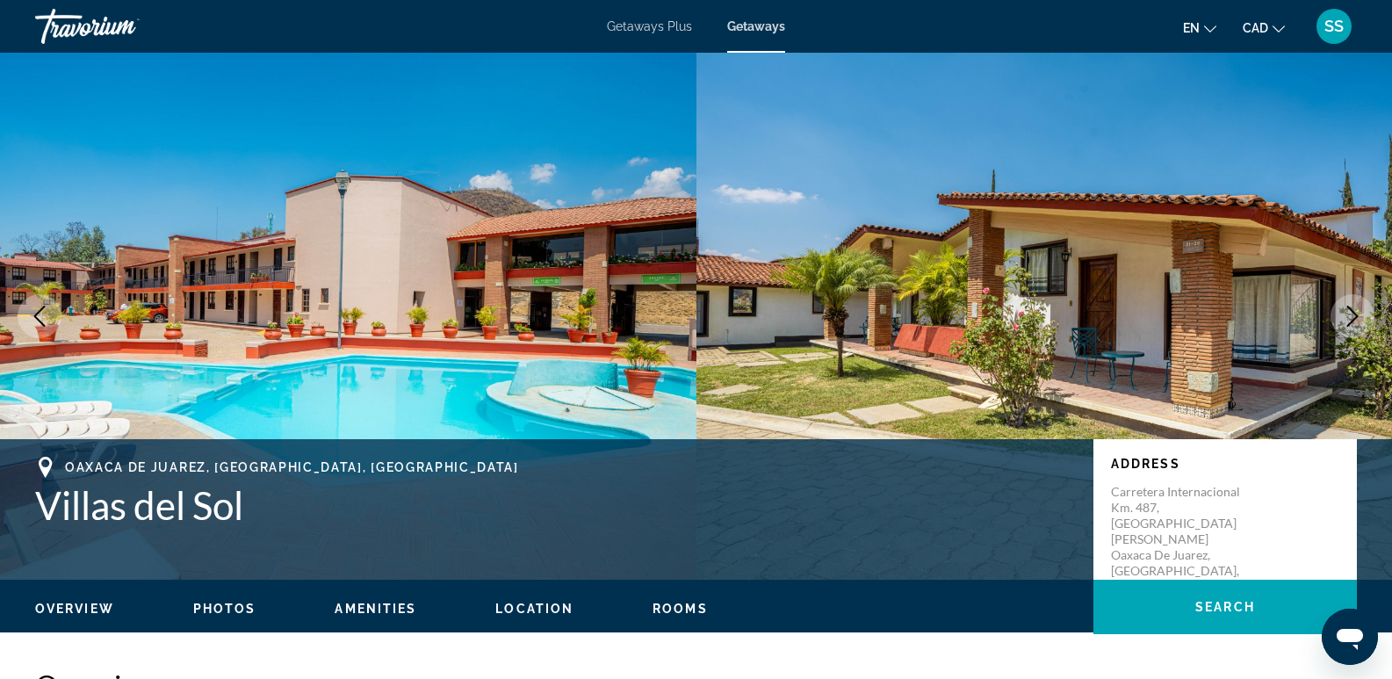
click at [1349, 315] on icon "Next image" at bounding box center [1352, 316] width 21 height 21
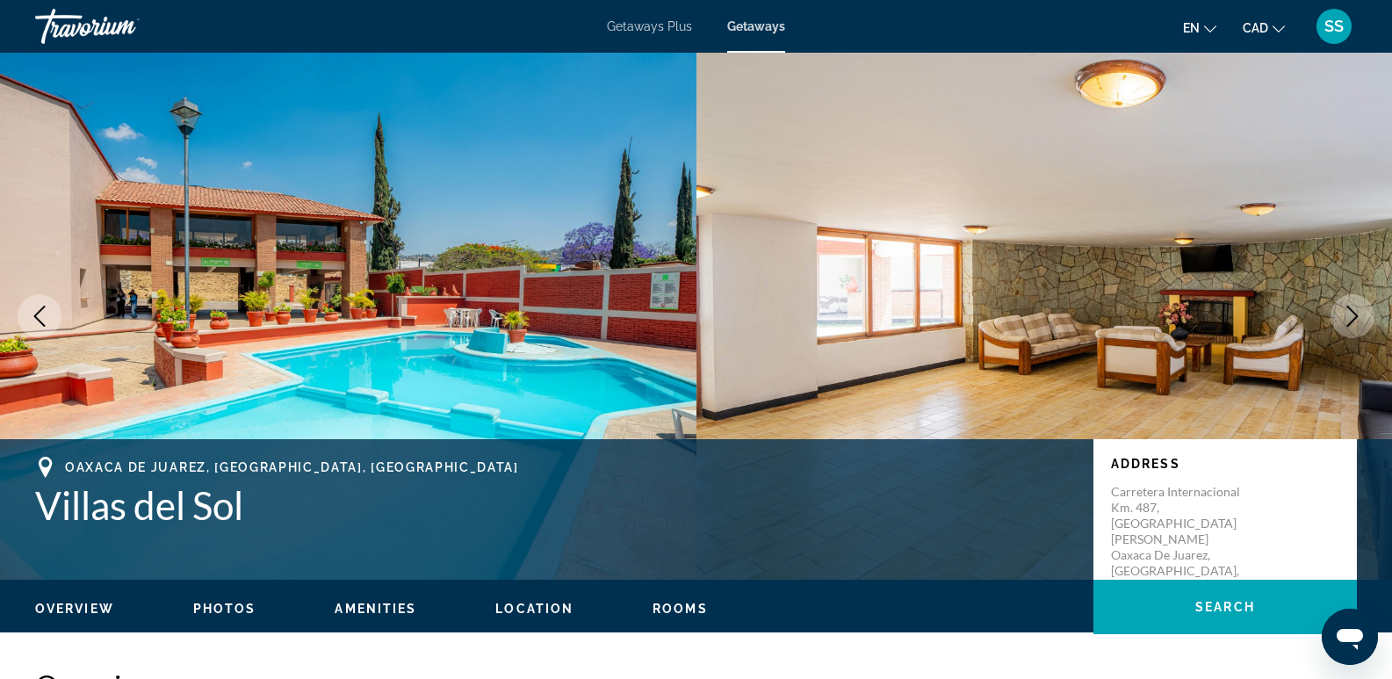
click at [1349, 315] on icon "Next image" at bounding box center [1352, 316] width 21 height 21
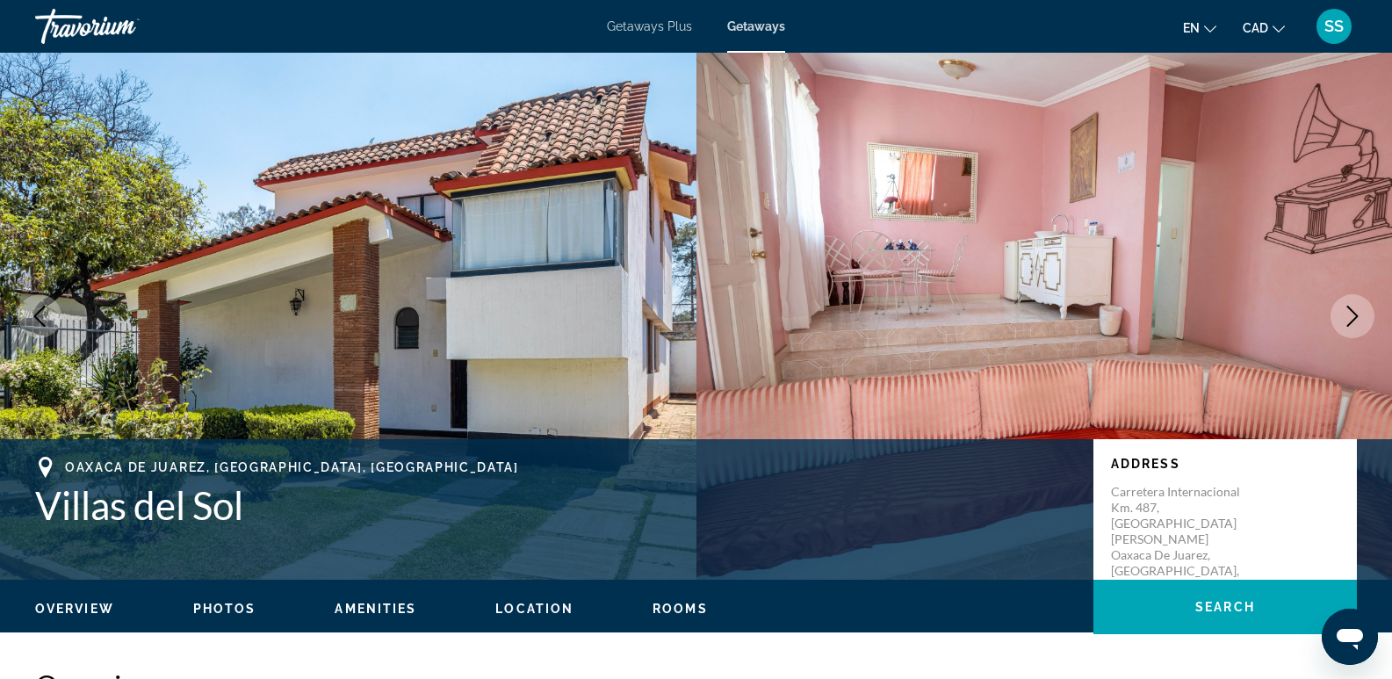
click at [1349, 315] on icon "Next image" at bounding box center [1352, 316] width 21 height 21
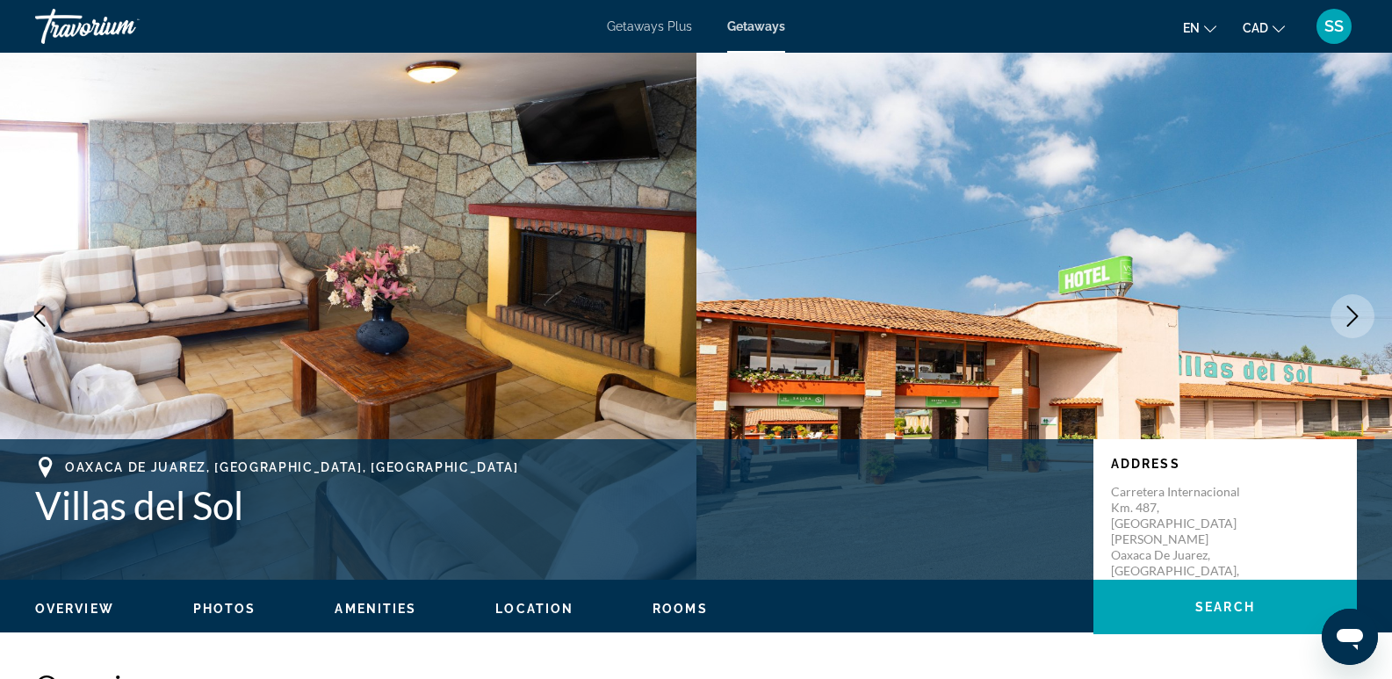
click at [1349, 315] on icon "Next image" at bounding box center [1352, 316] width 21 height 21
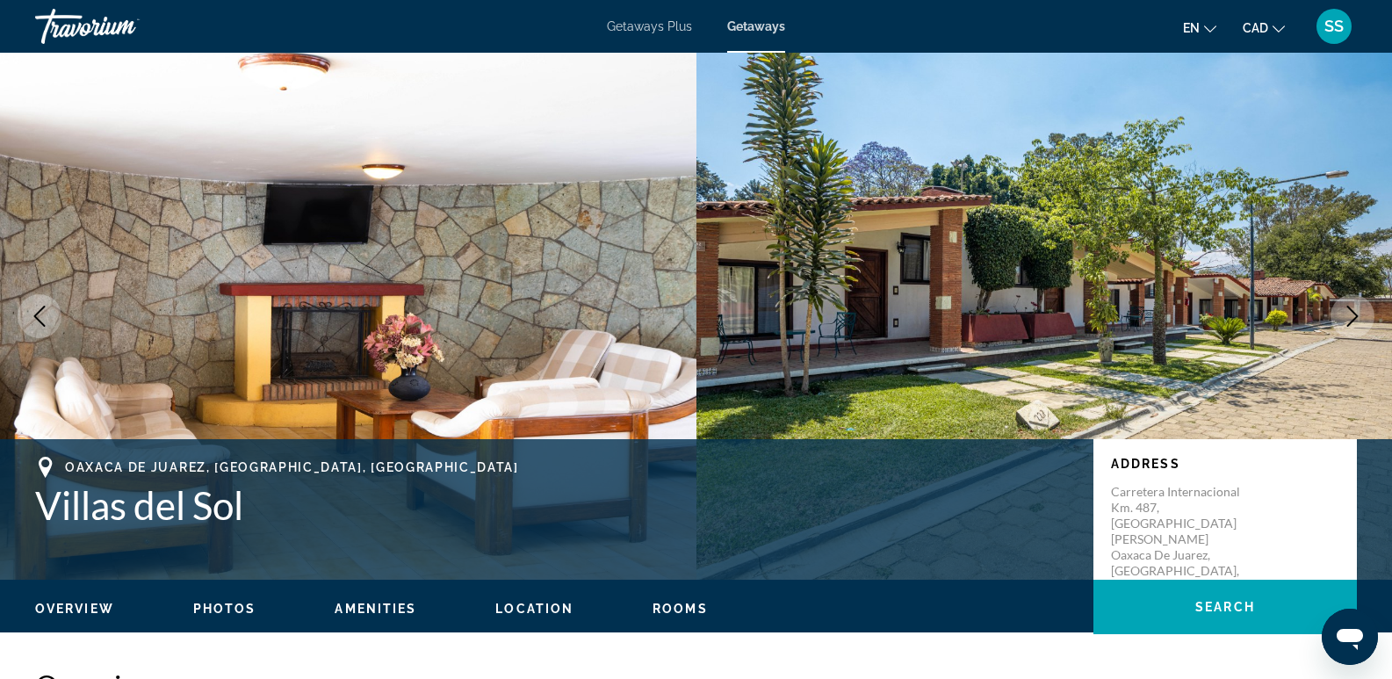
click at [1349, 315] on icon "Next image" at bounding box center [1352, 316] width 21 height 21
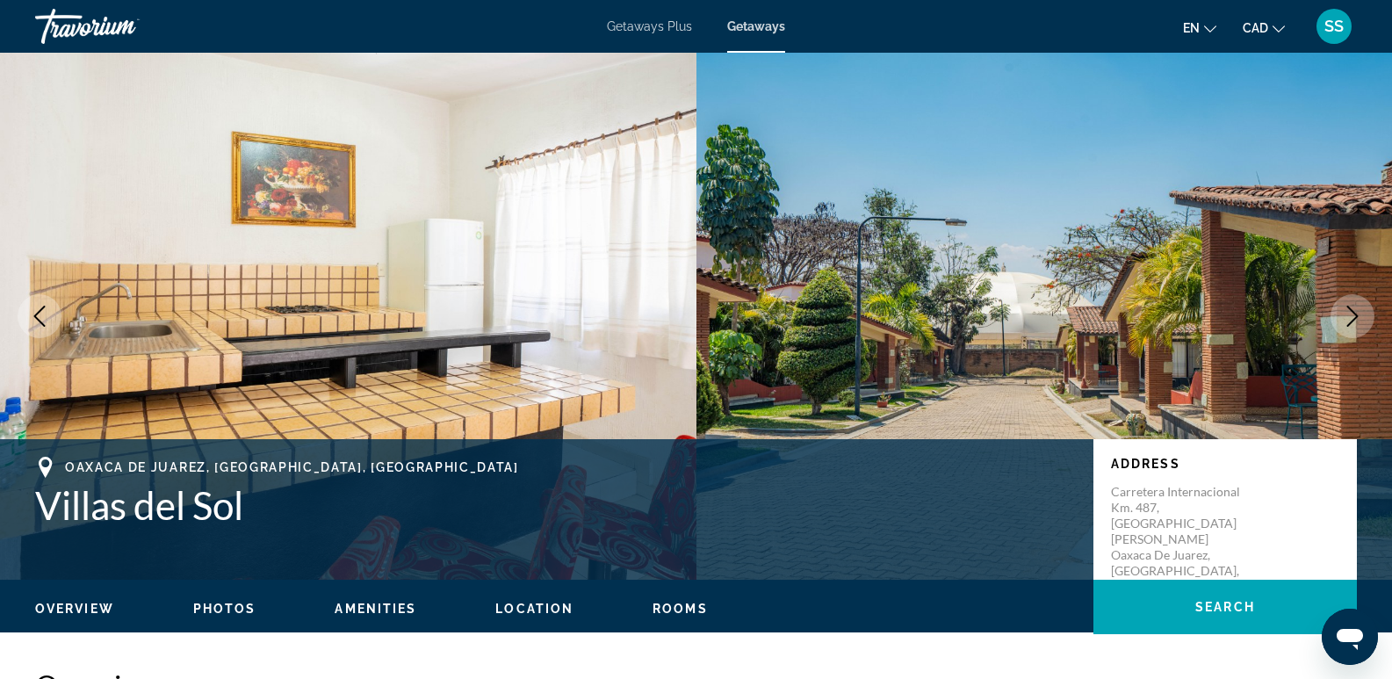
click at [1349, 315] on icon "Next image" at bounding box center [1352, 316] width 21 height 21
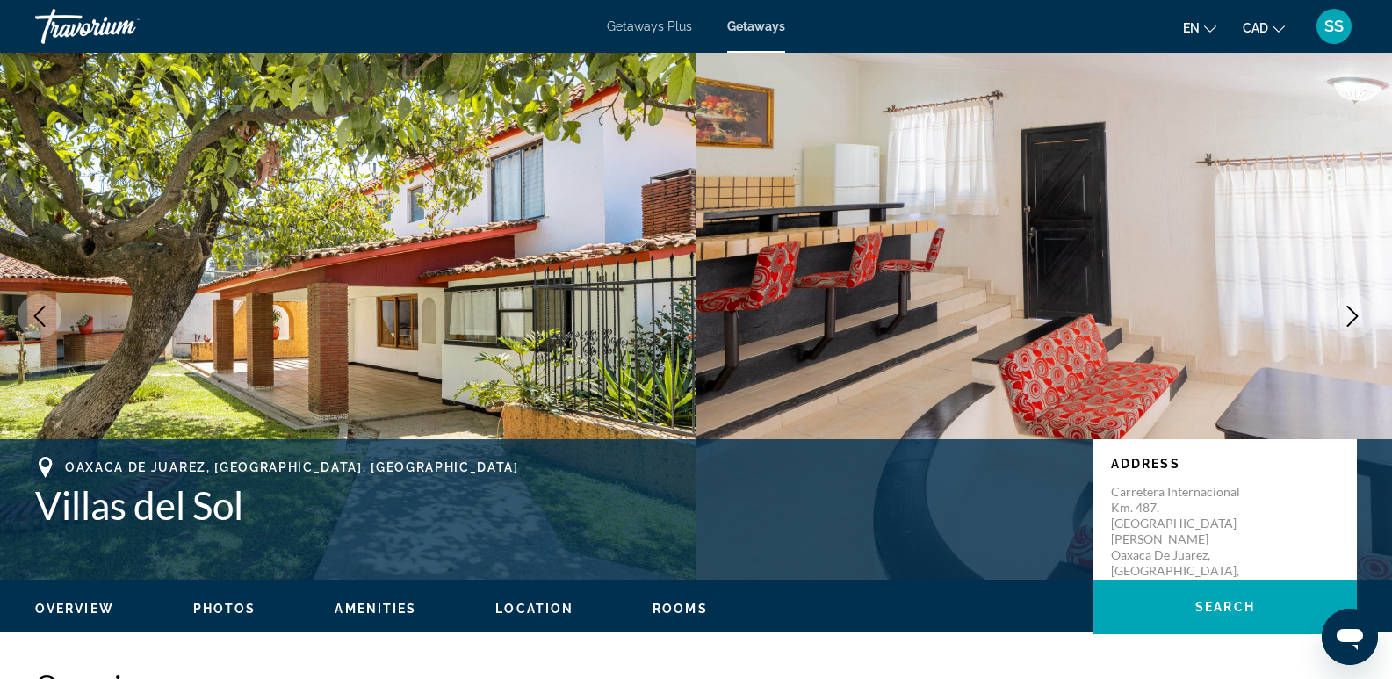
click at [1349, 315] on icon "Next image" at bounding box center [1352, 316] width 21 height 21
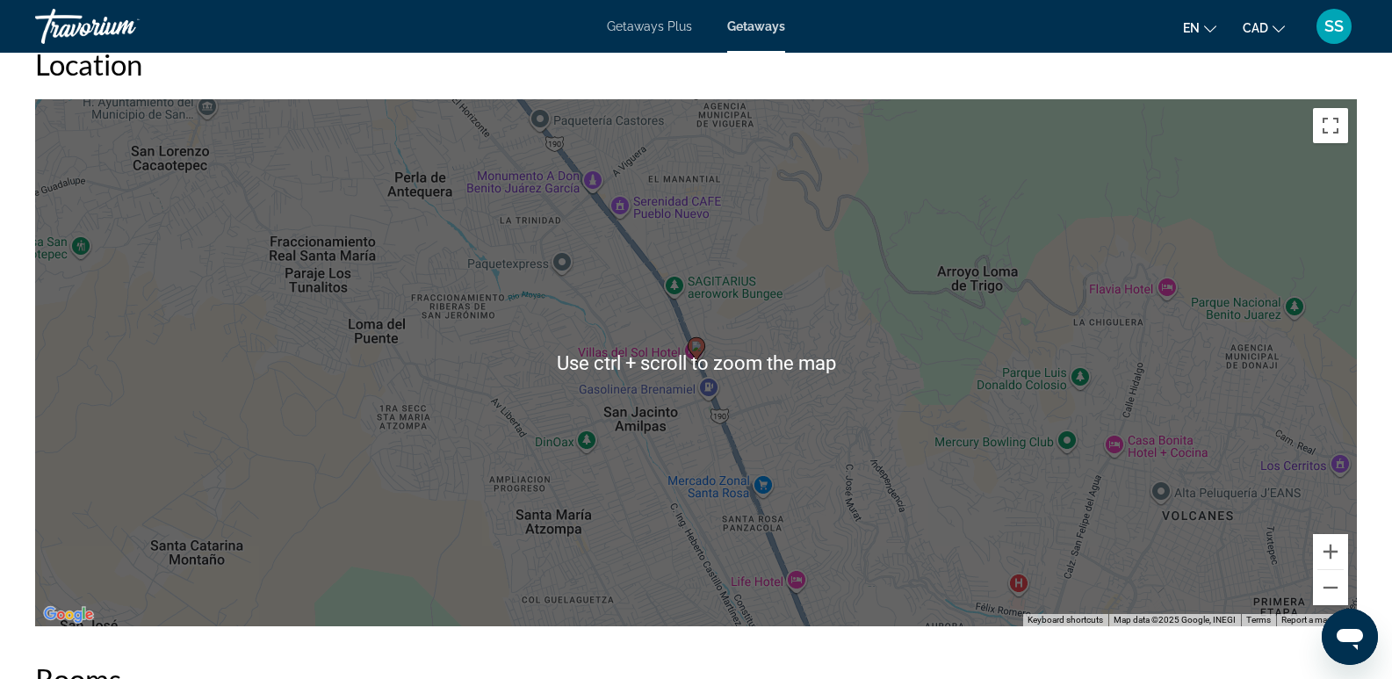
scroll to position [1757, 0]
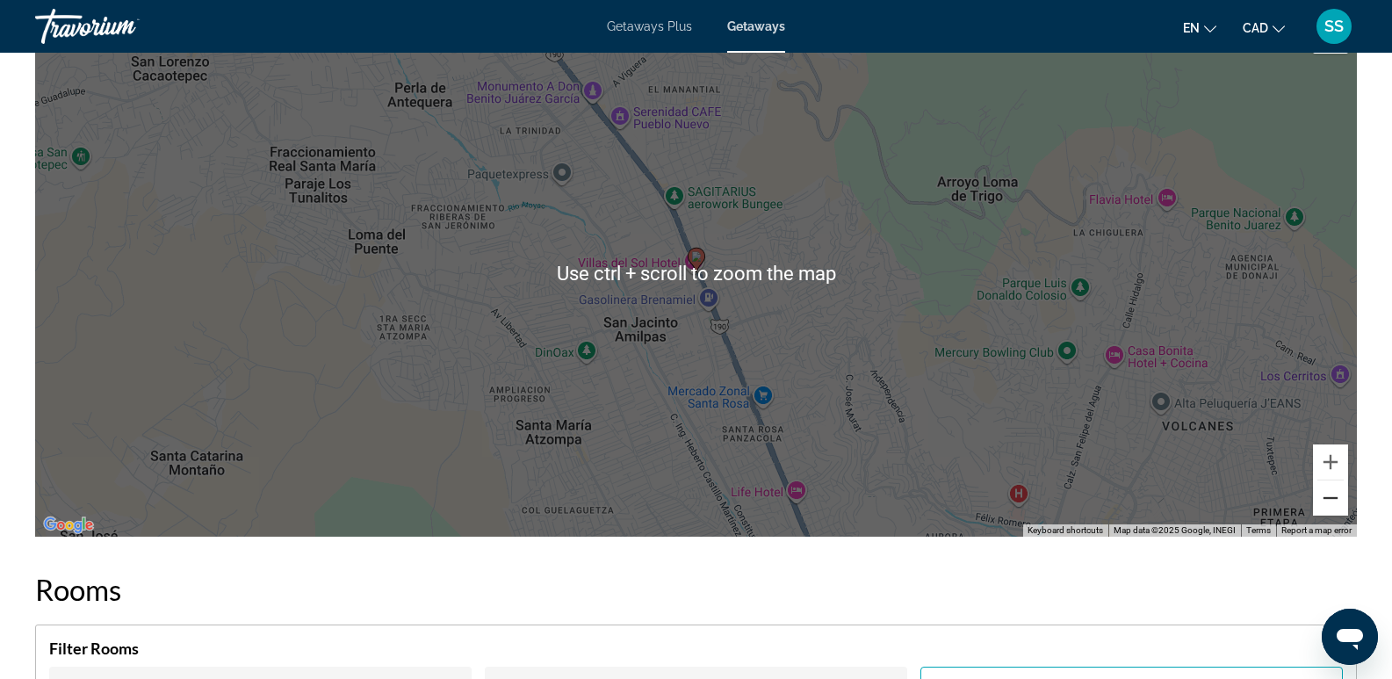
click at [1327, 502] on button "Zoom out" at bounding box center [1330, 498] width 35 height 35
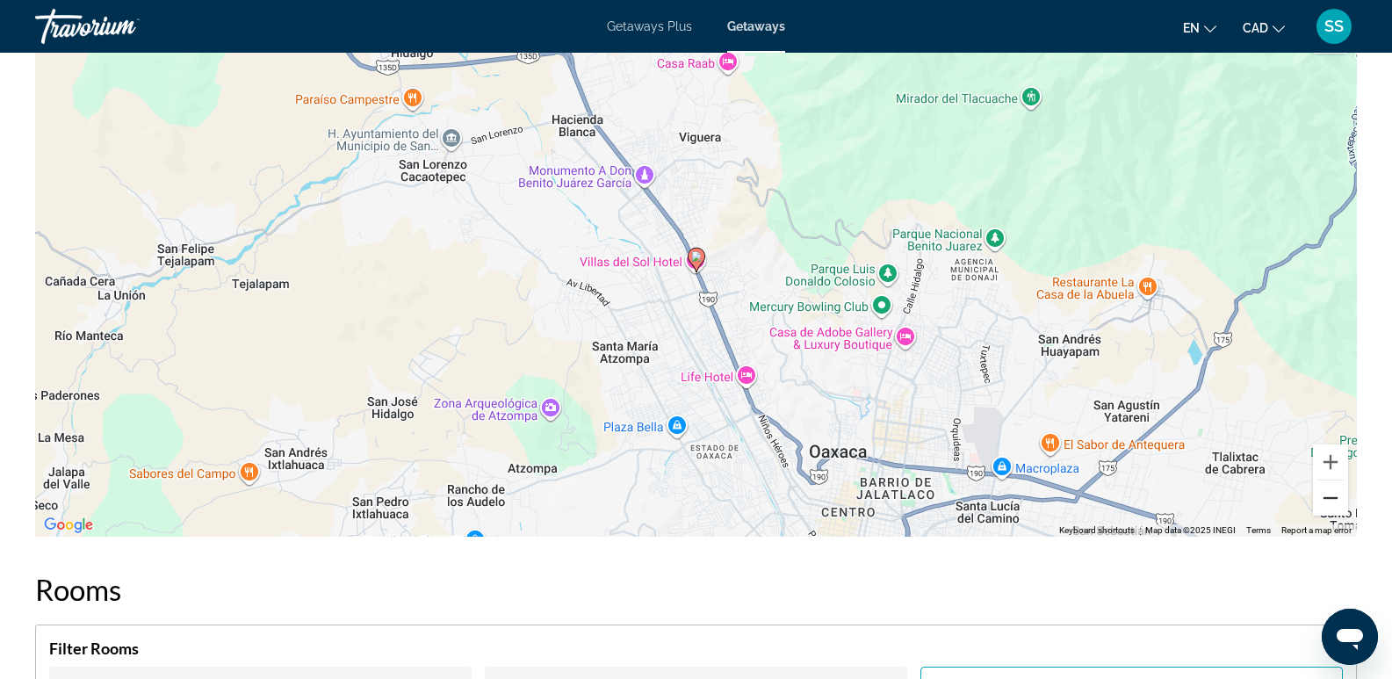
click at [1327, 502] on button "Zoom out" at bounding box center [1330, 498] width 35 height 35
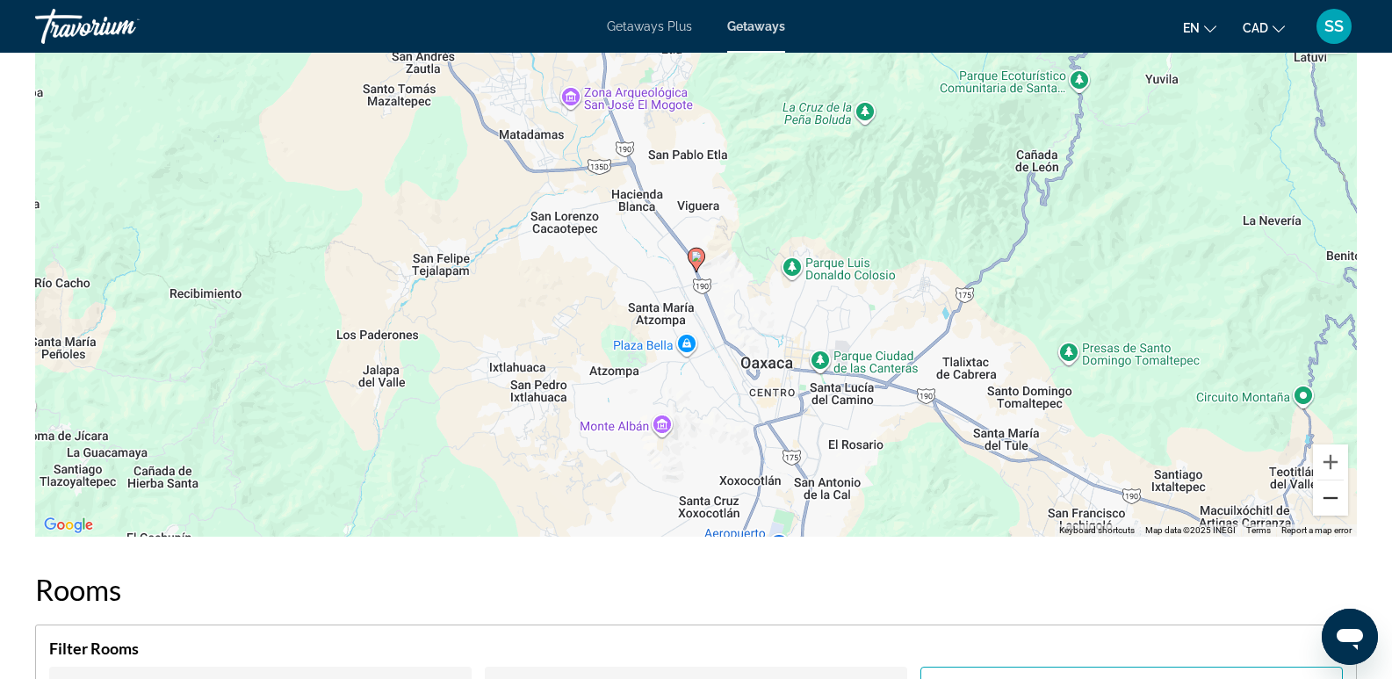
click at [1327, 502] on button "Zoom out" at bounding box center [1330, 498] width 35 height 35
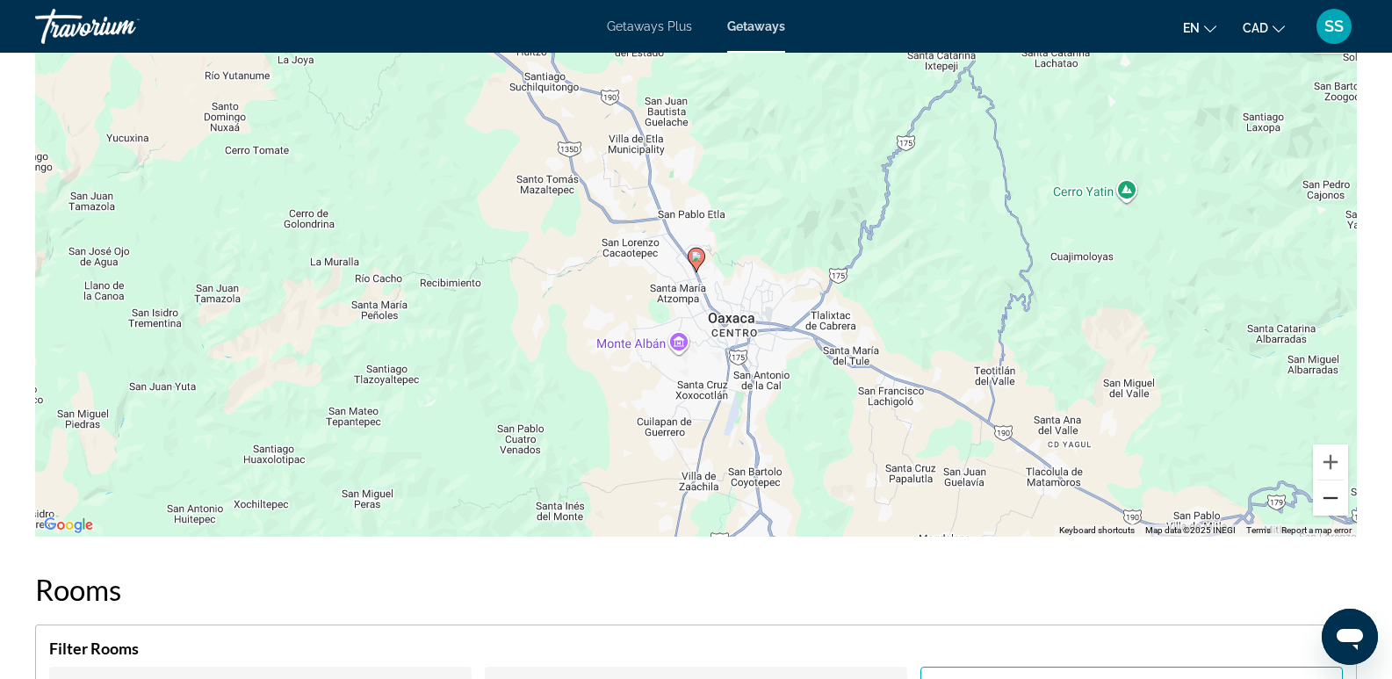
click at [1327, 502] on button "Zoom out" at bounding box center [1330, 498] width 35 height 35
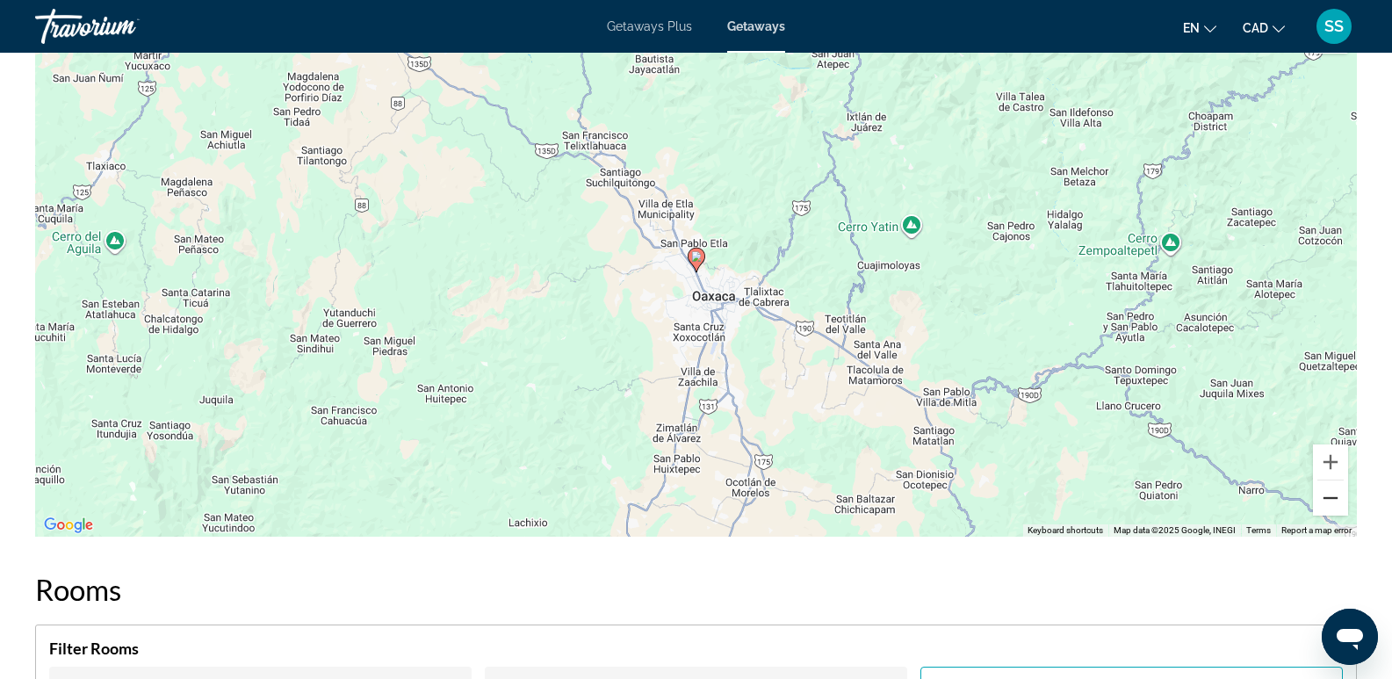
click at [1327, 502] on button "Zoom out" at bounding box center [1330, 498] width 35 height 35
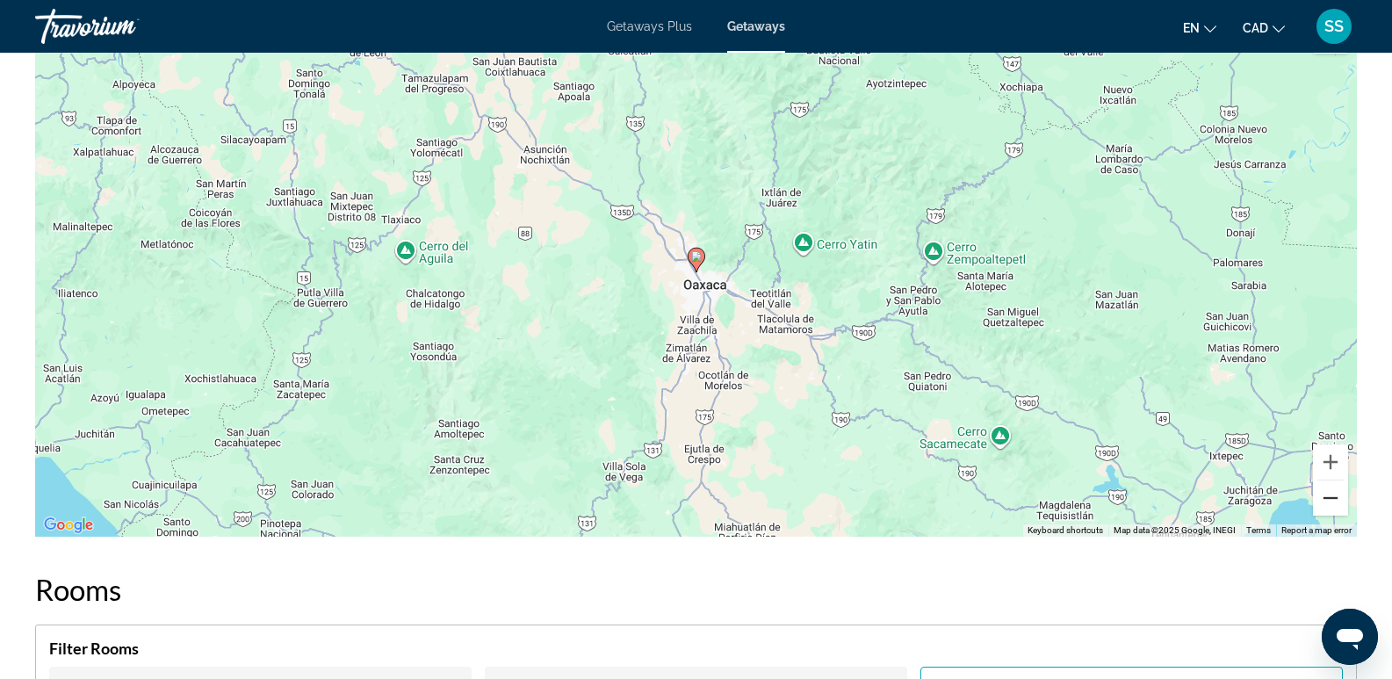
click at [1327, 502] on button "Zoom out" at bounding box center [1330, 498] width 35 height 35
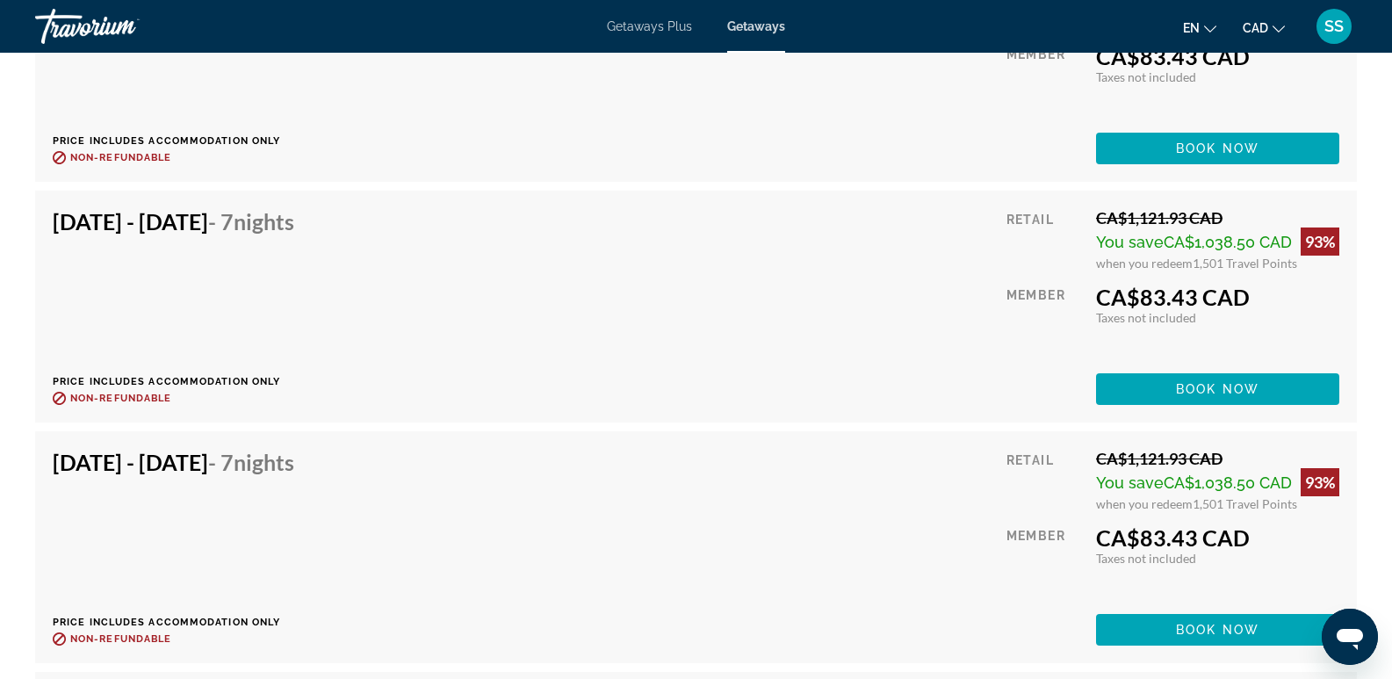
scroll to position [2987, 0]
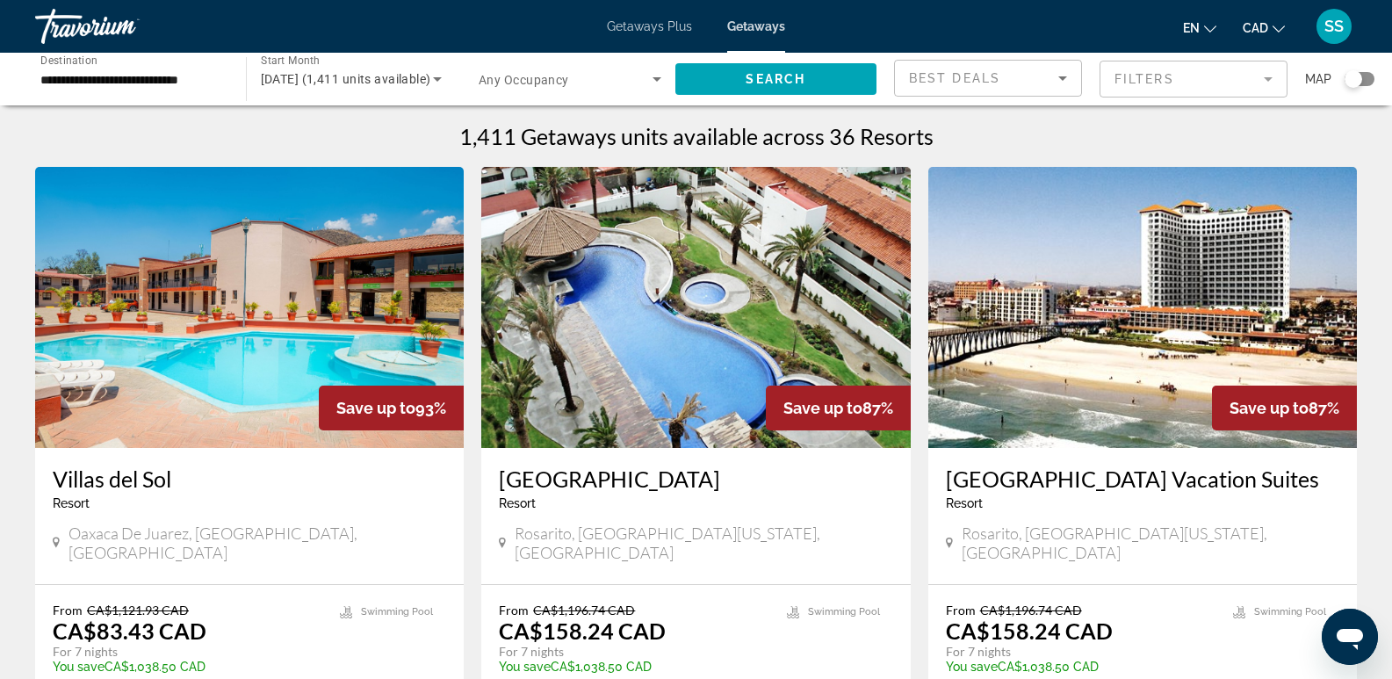
click at [1365, 79] on div "Search widget" at bounding box center [1360, 79] width 30 height 14
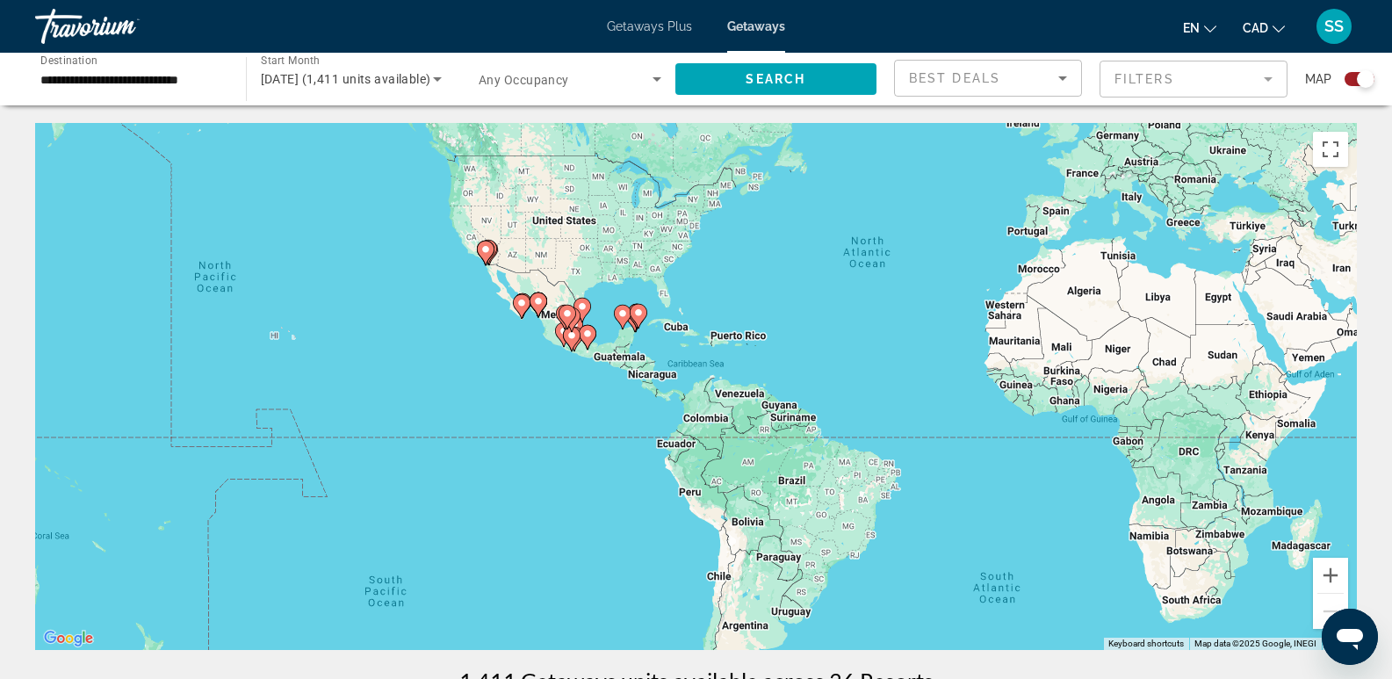
drag, startPoint x: 531, startPoint y: 442, endPoint x: 774, endPoint y: 346, distance: 261.5
click at [762, 335] on div "To activate drag with keyboard, press Alt + Enter. Once in keyboard drag state,…" at bounding box center [696, 386] width 1322 height 527
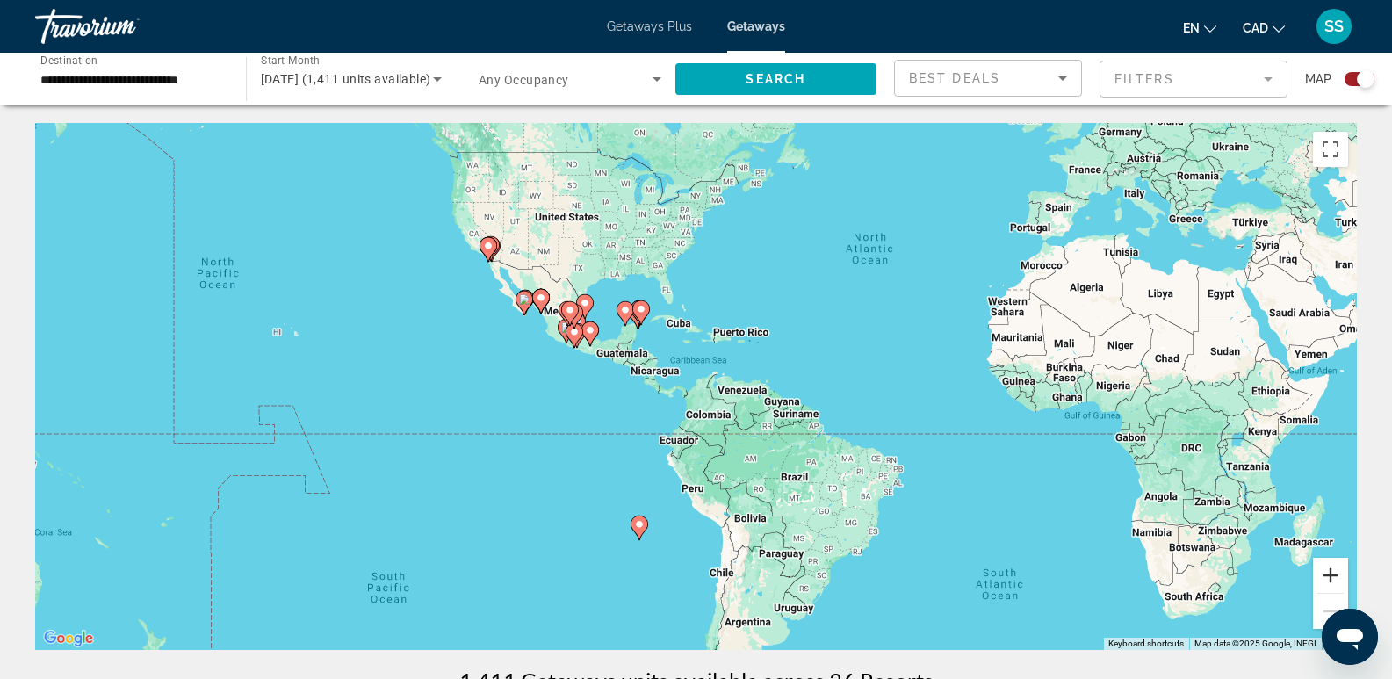
click at [1326, 566] on button "Zoom in" at bounding box center [1330, 575] width 35 height 35
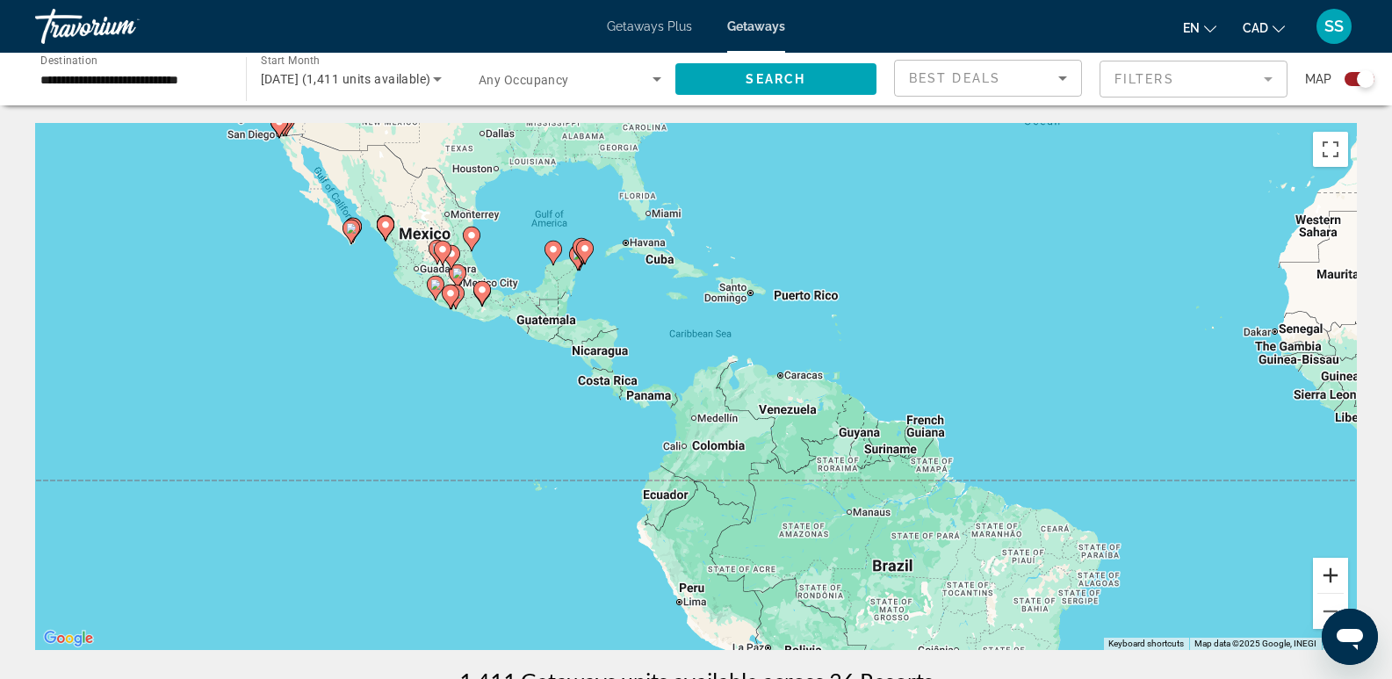
click at [1329, 568] on button "Zoom in" at bounding box center [1330, 575] width 35 height 35
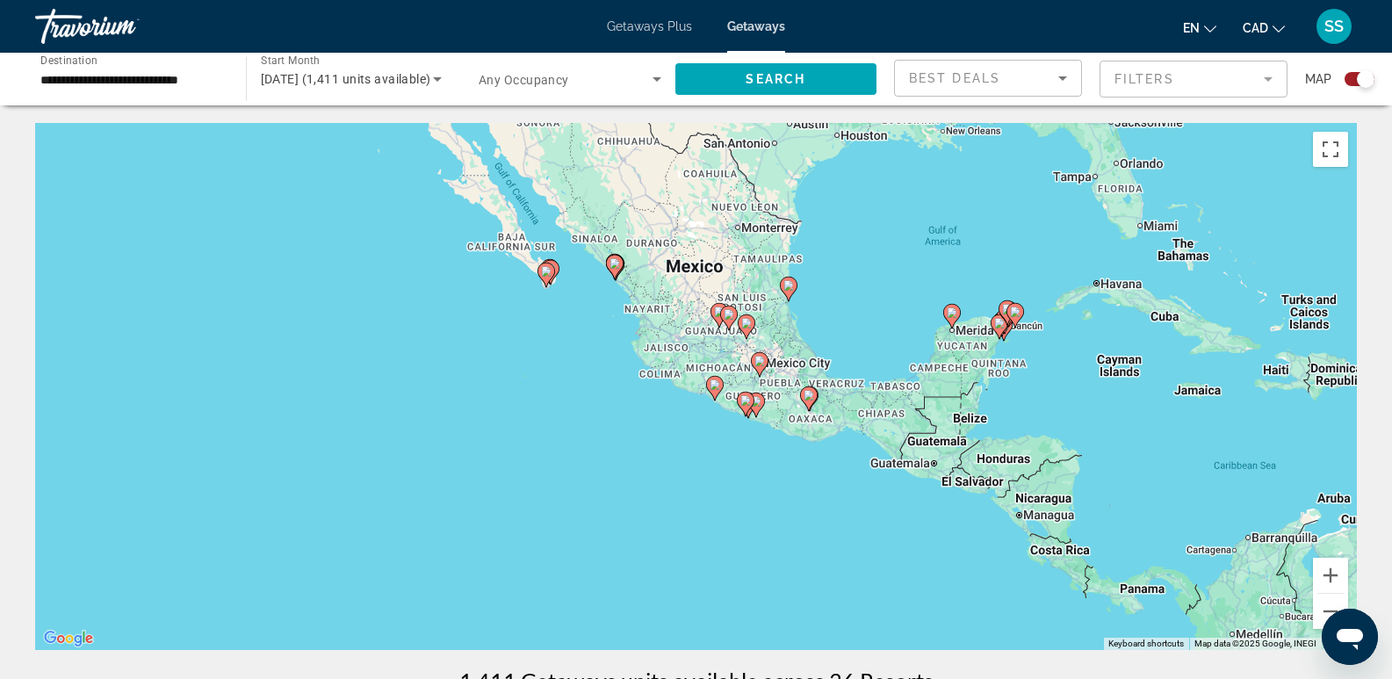
drag, startPoint x: 829, startPoint y: 551, endPoint x: 979, endPoint y: 576, distance: 151.5
click at [979, 576] on div "To activate drag with keyboard, press Alt + Enter. Once in keyboard drag state,…" at bounding box center [696, 386] width 1322 height 527
click at [1333, 571] on button "Zoom in" at bounding box center [1330, 575] width 35 height 35
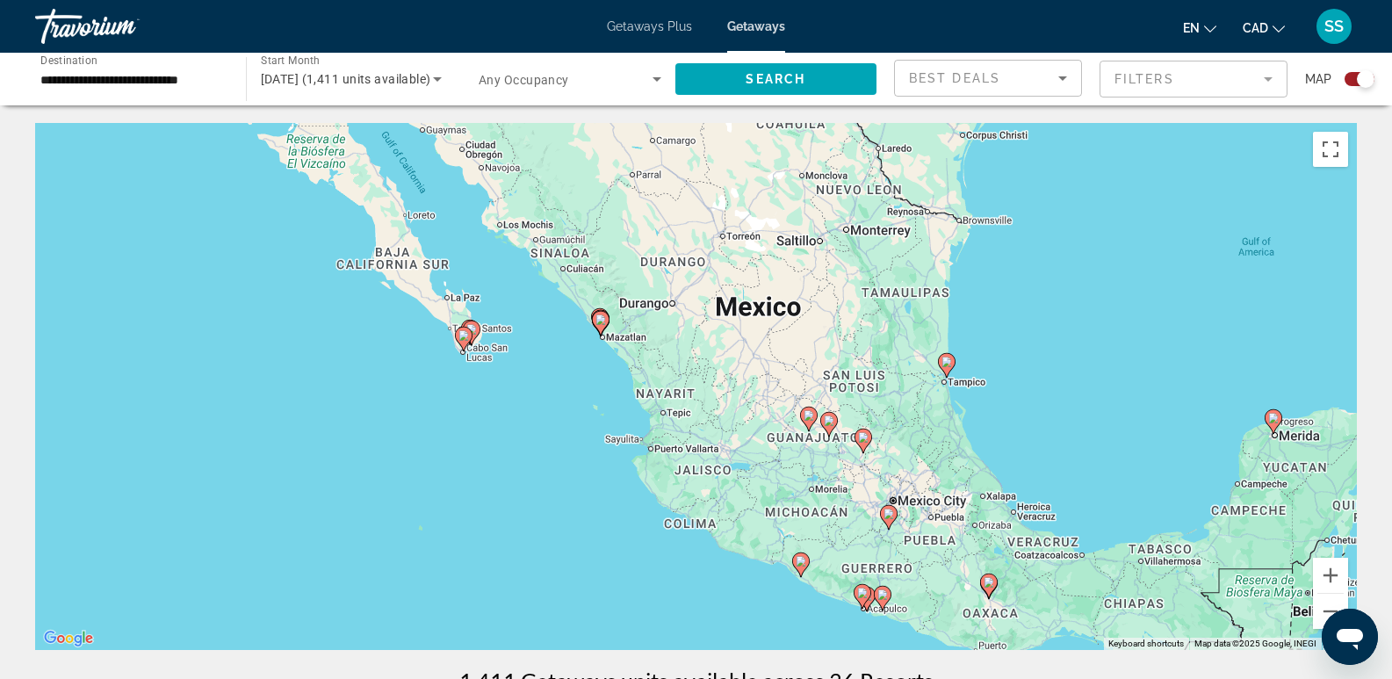
drag, startPoint x: 466, startPoint y: 381, endPoint x: 499, endPoint y: 440, distance: 67.7
click at [496, 448] on div "To activate drag with keyboard, press Alt + Enter. Once in keyboard drag state,…" at bounding box center [696, 386] width 1322 height 527
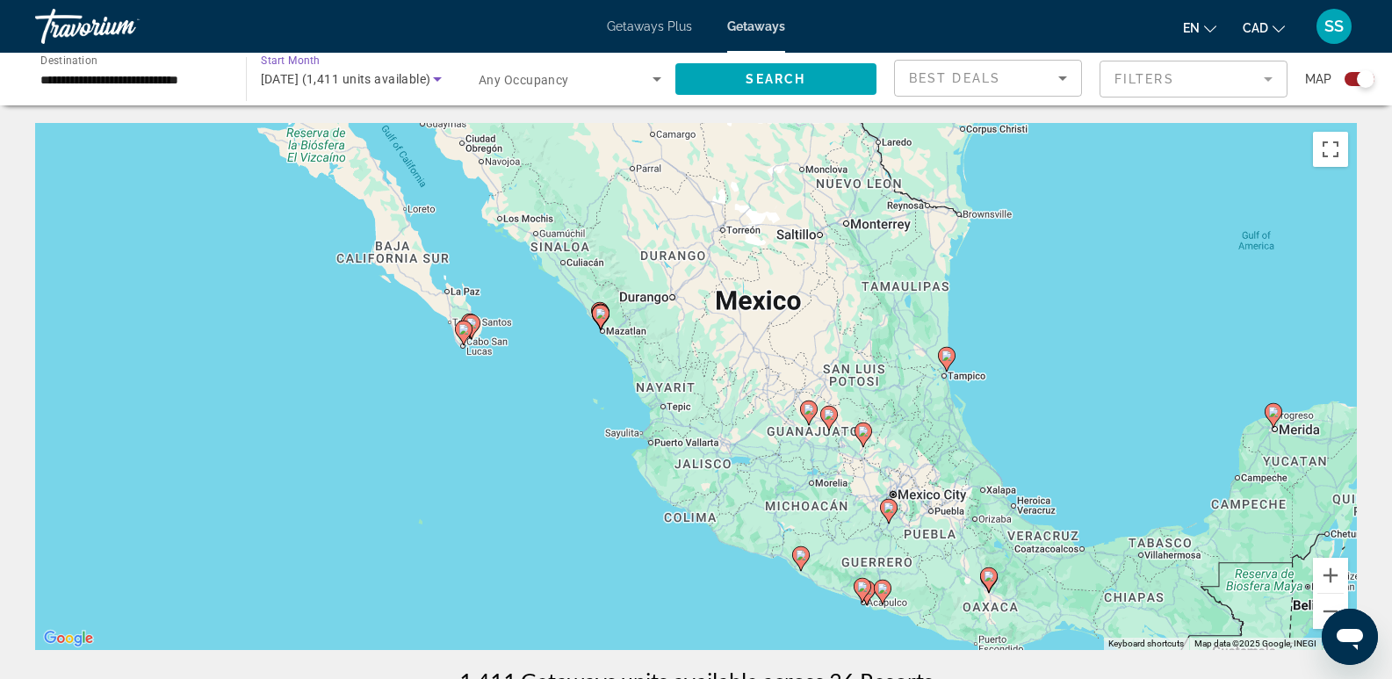
click at [337, 76] on span "March 2026 (1,411 units available)" at bounding box center [346, 79] width 170 height 14
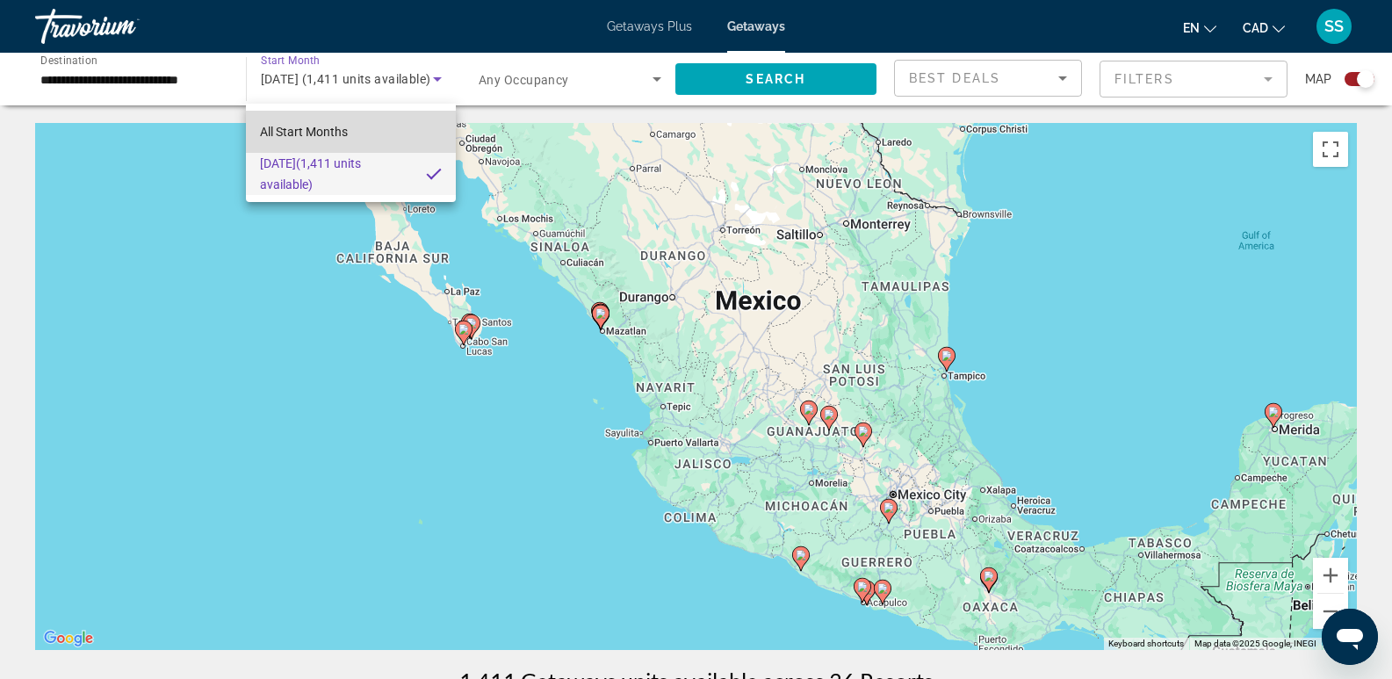
click at [336, 128] on span "All Start Months" at bounding box center [304, 132] width 88 height 14
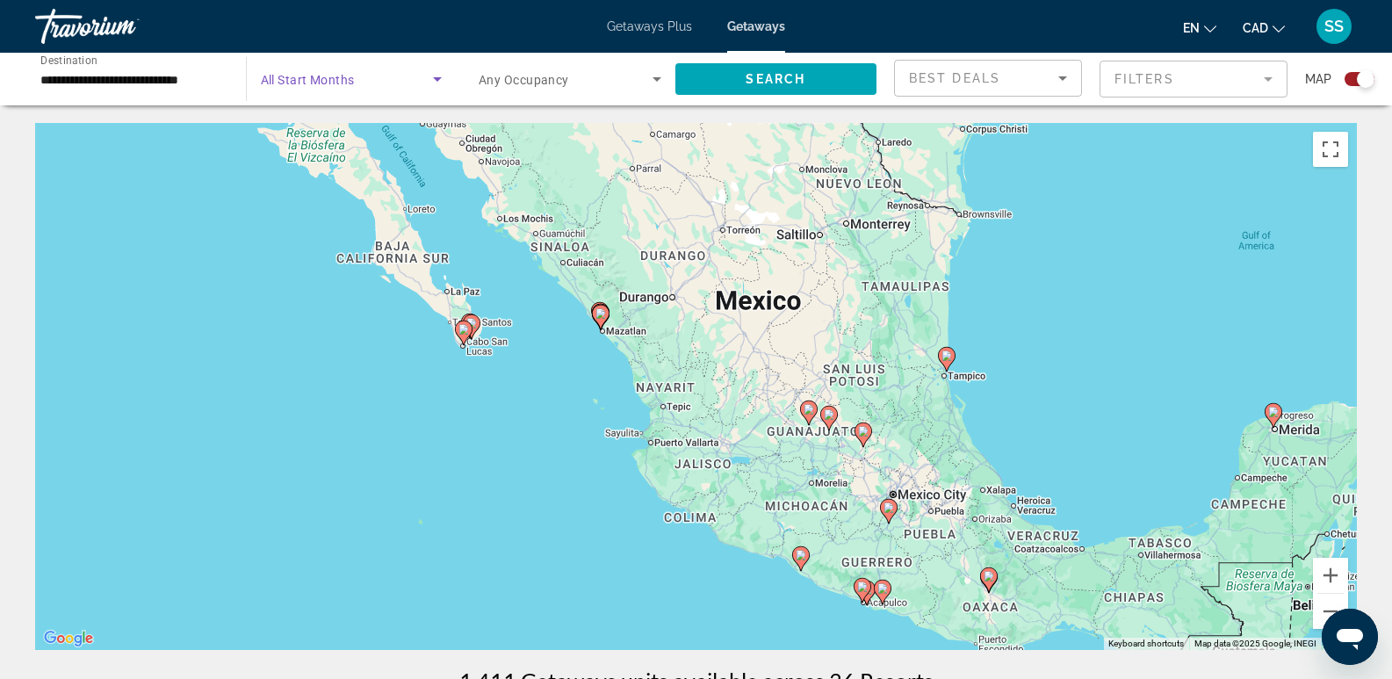
click at [427, 89] on icon "Search widget" at bounding box center [437, 79] width 21 height 21
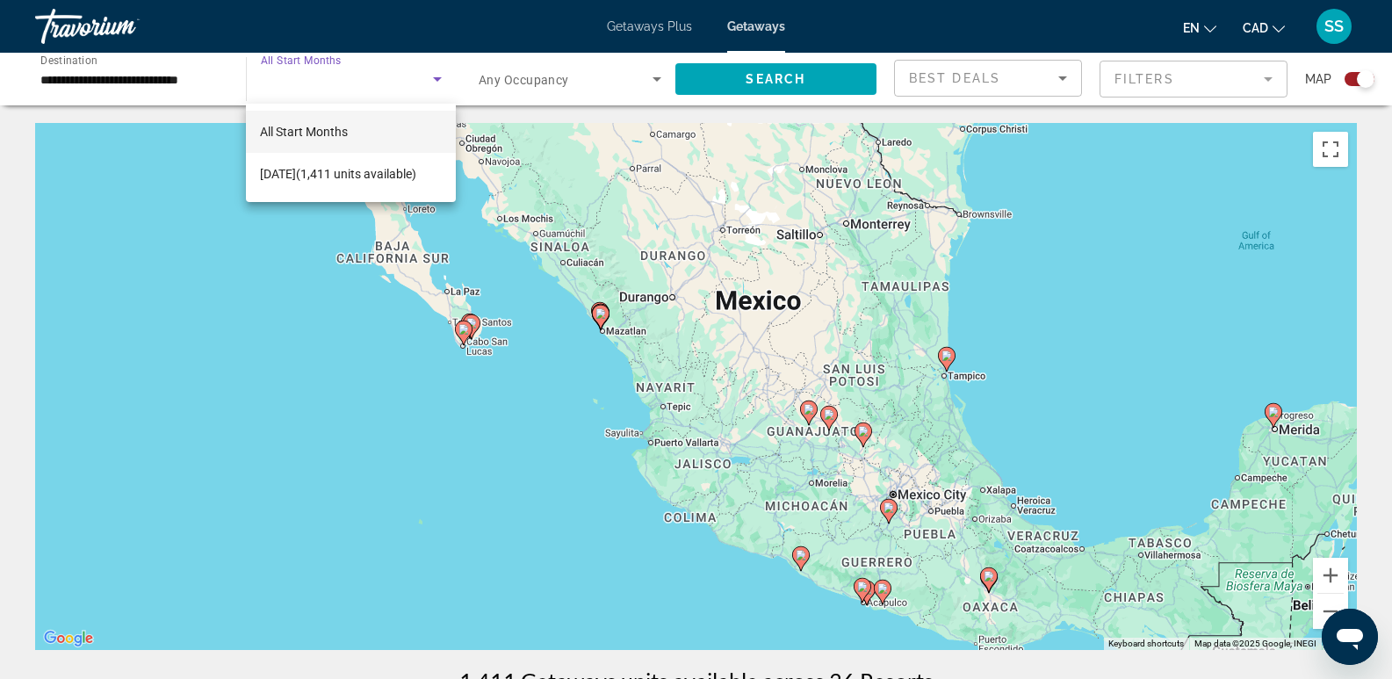
click at [640, 30] on div at bounding box center [696, 339] width 1392 height 679
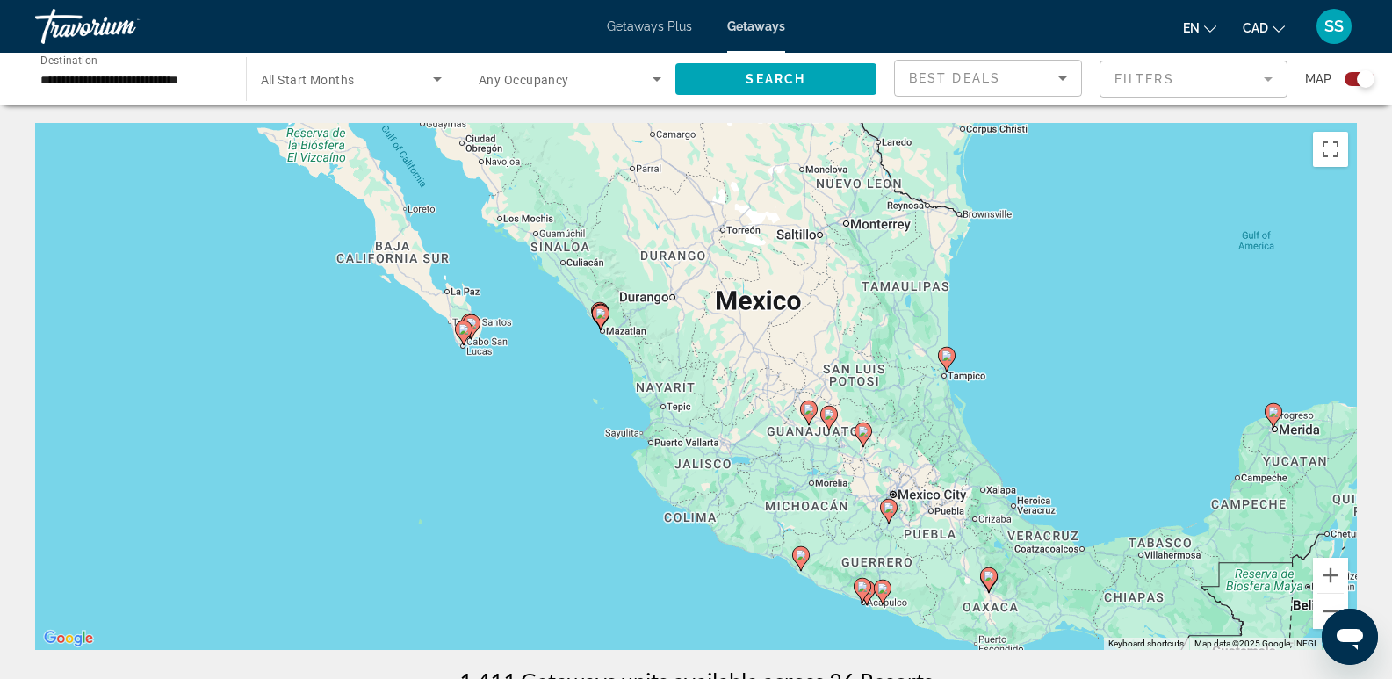
click at [643, 27] on span "Getaways Plus" at bounding box center [649, 26] width 85 height 14
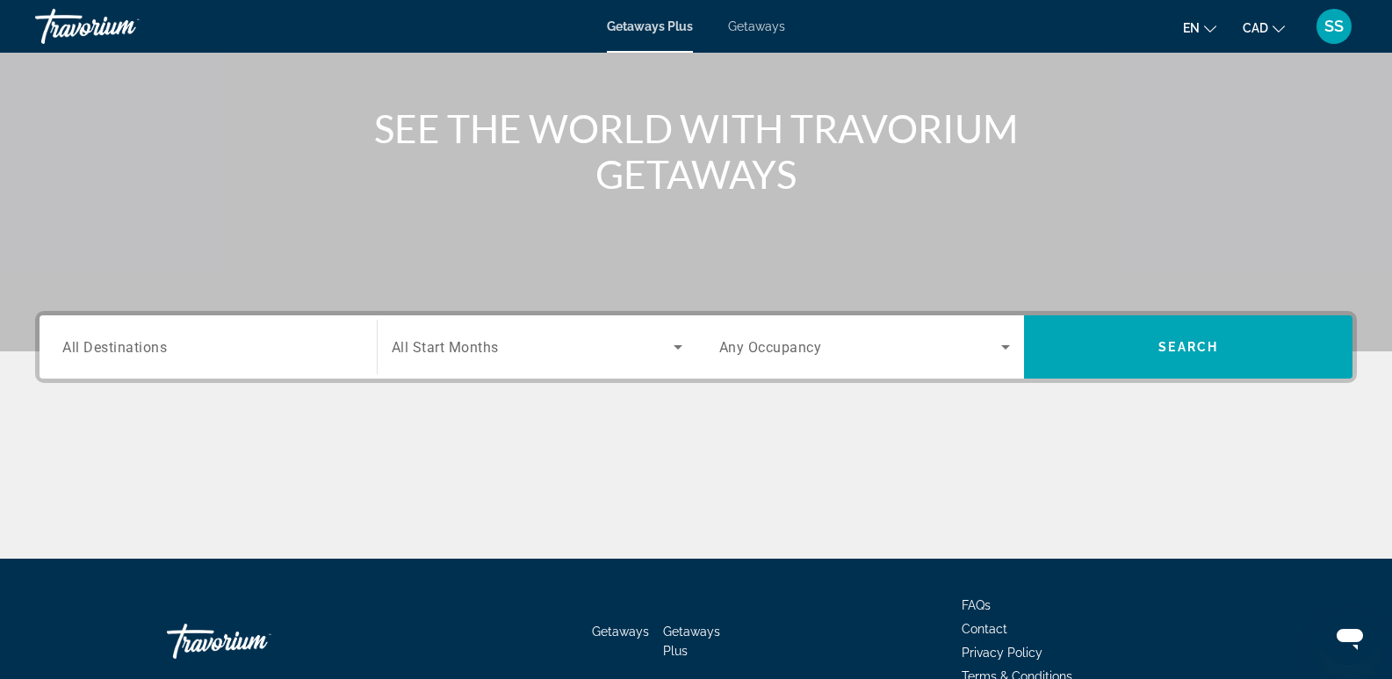
drag, startPoint x: 132, startPoint y: 332, endPoint x: 271, endPoint y: 351, distance: 140.0
click at [132, 332] on div "Search widget" at bounding box center [208, 347] width 292 height 50
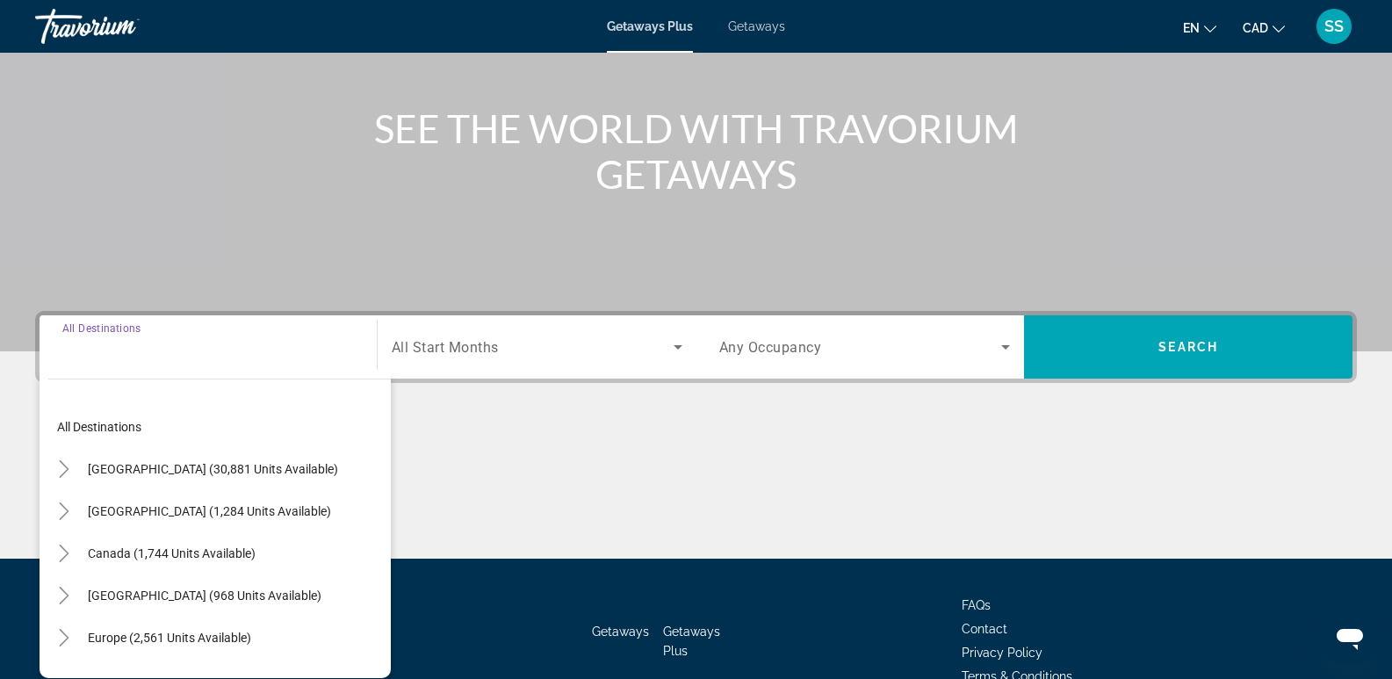
scroll to position [271, 0]
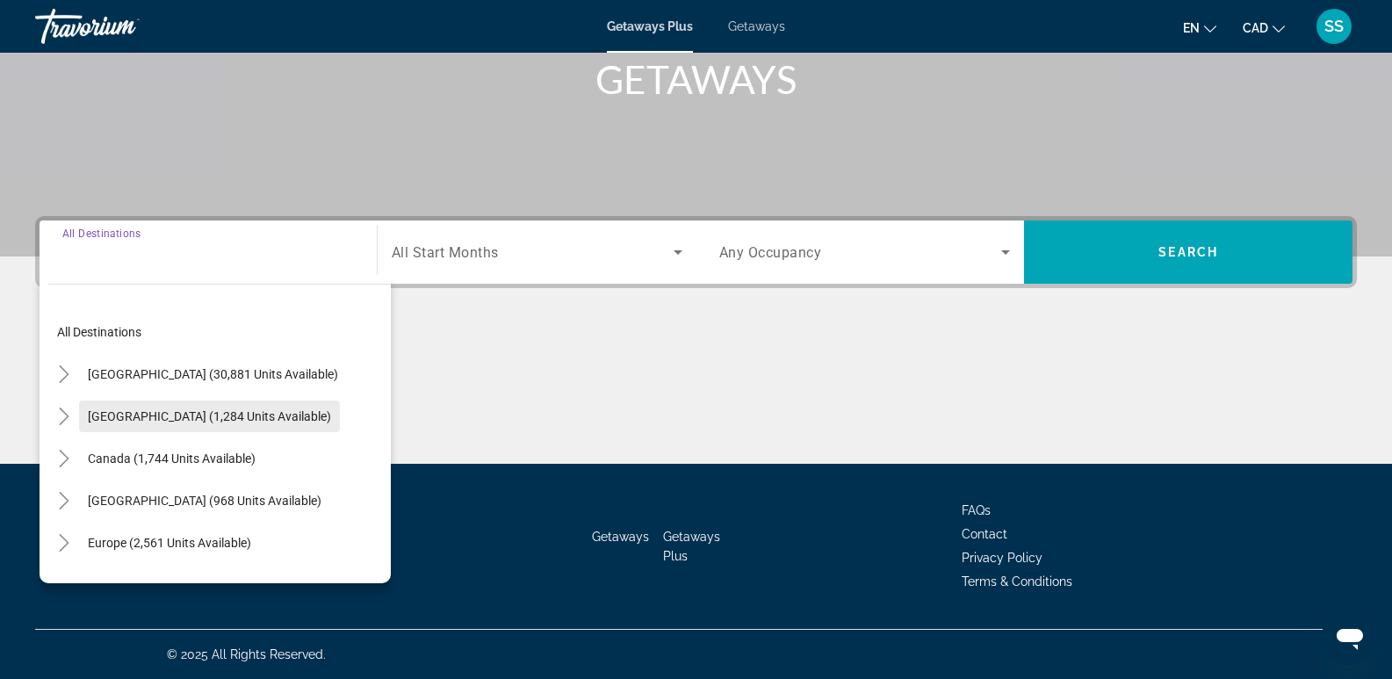
click at [157, 408] on span "Search widget" at bounding box center [209, 416] width 261 height 42
type input "**********"
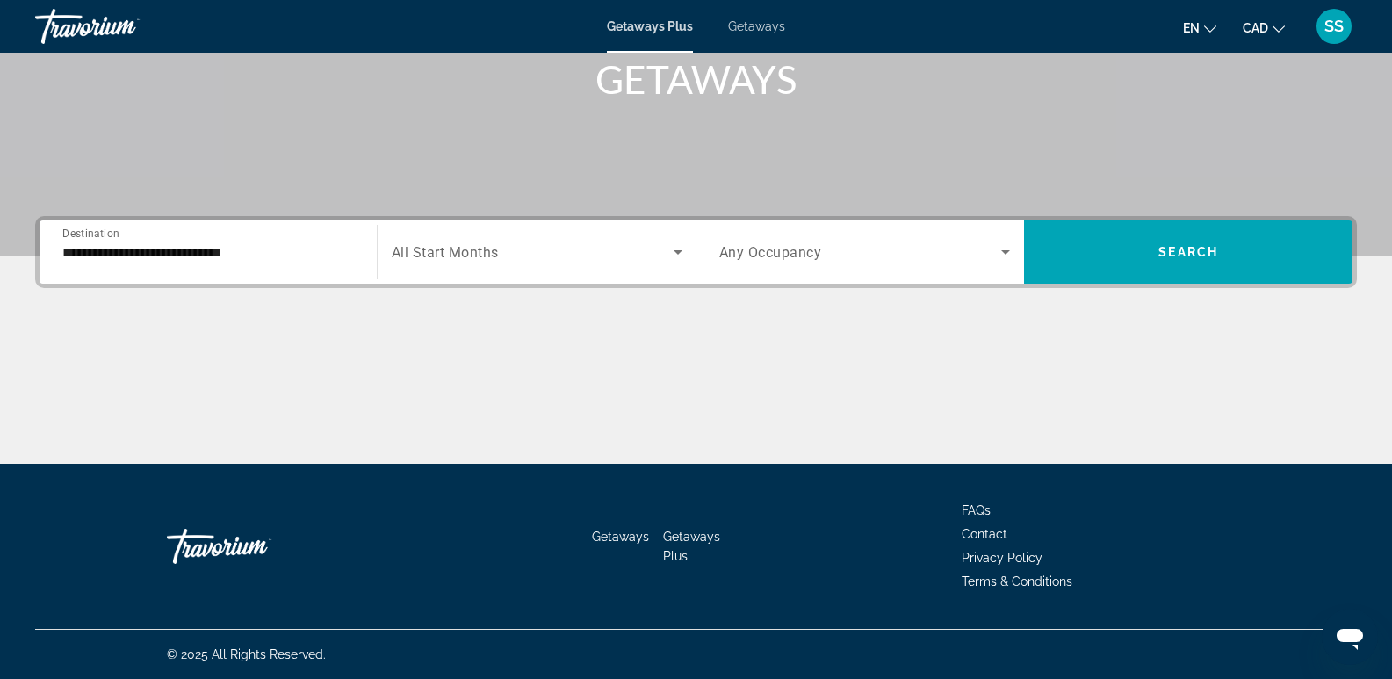
click at [548, 274] on div "Search widget" at bounding box center [537, 252] width 291 height 49
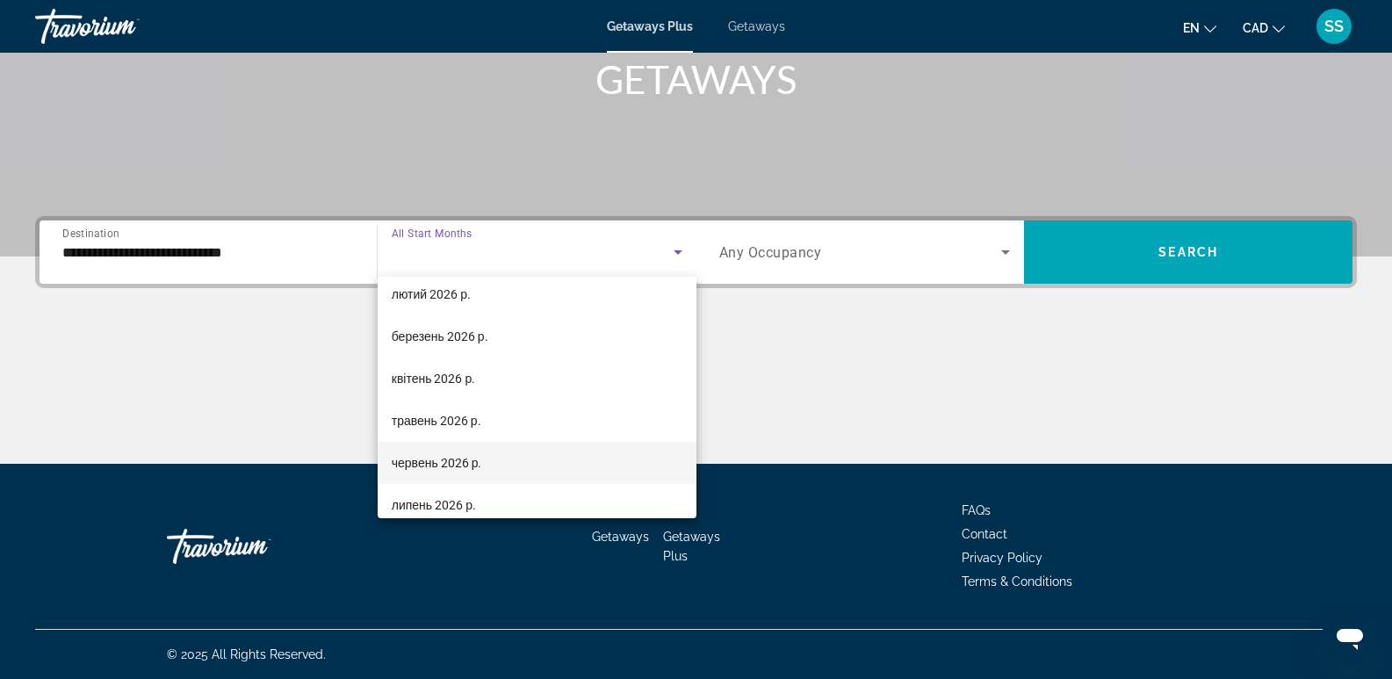
scroll to position [176, 0]
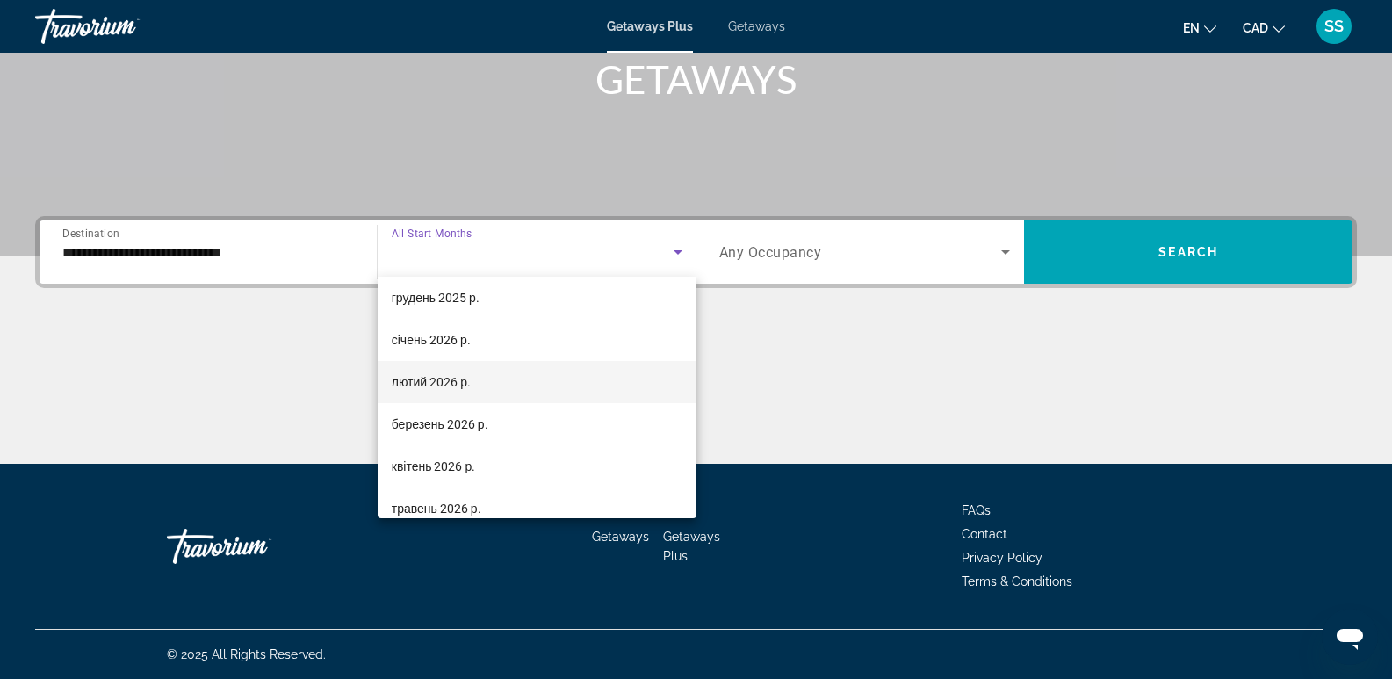
click at [422, 380] on span "лютий 2026 р." at bounding box center [431, 382] width 79 height 21
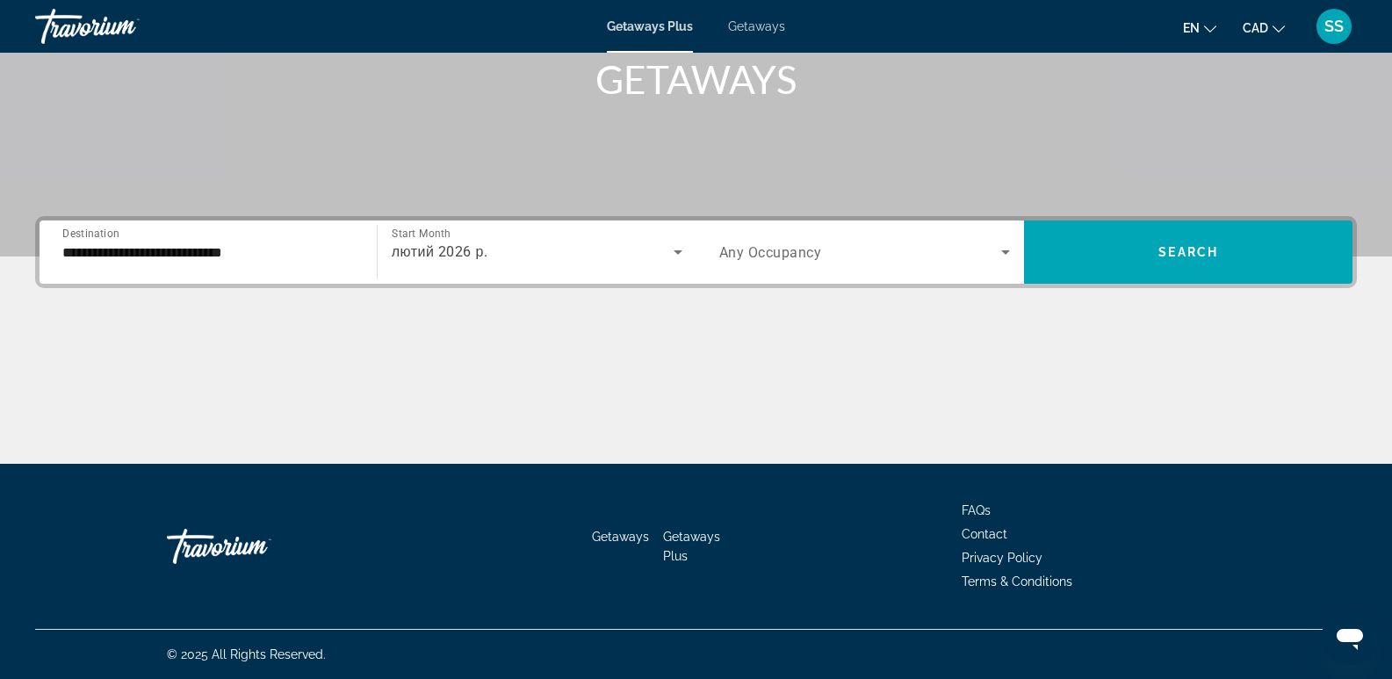
click at [956, 265] on div "Search widget" at bounding box center [866, 252] width 292 height 49
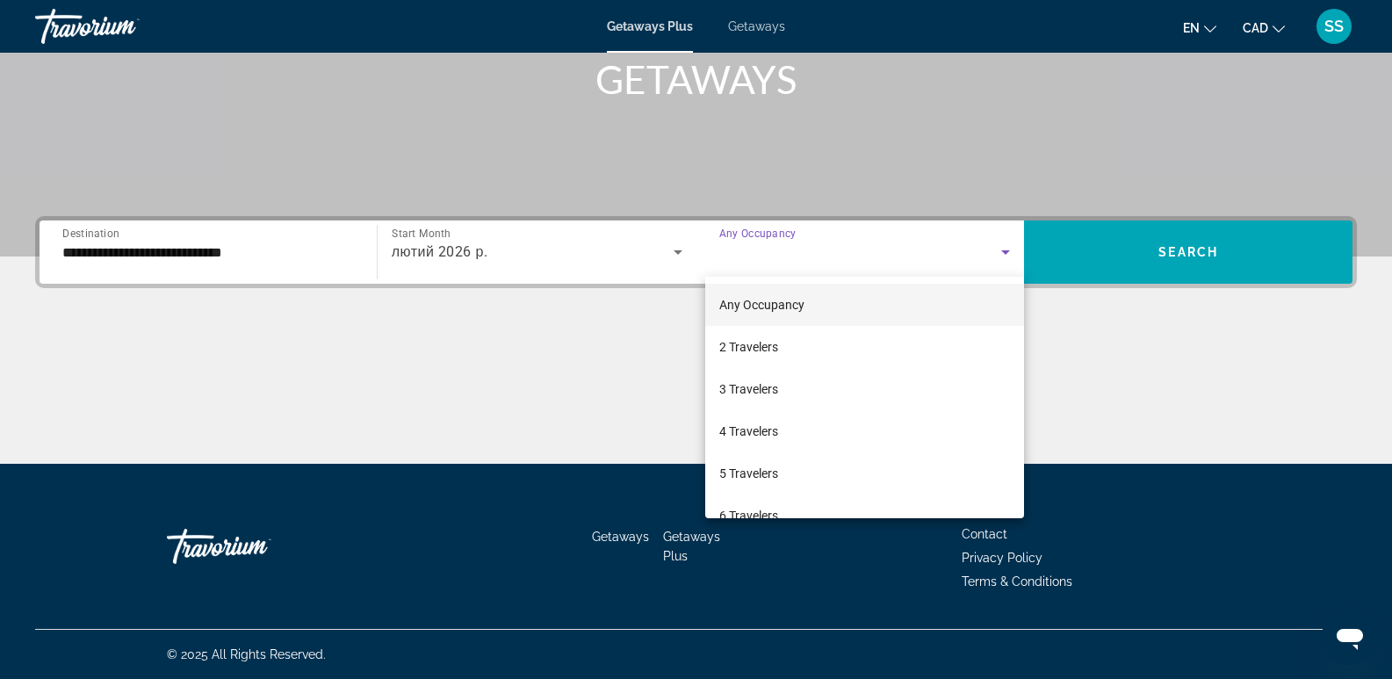
drag, startPoint x: 755, startPoint y: 351, endPoint x: 1092, endPoint y: 287, distance: 343.2
click at [769, 346] on span "2 Travelers" at bounding box center [749, 346] width 59 height 21
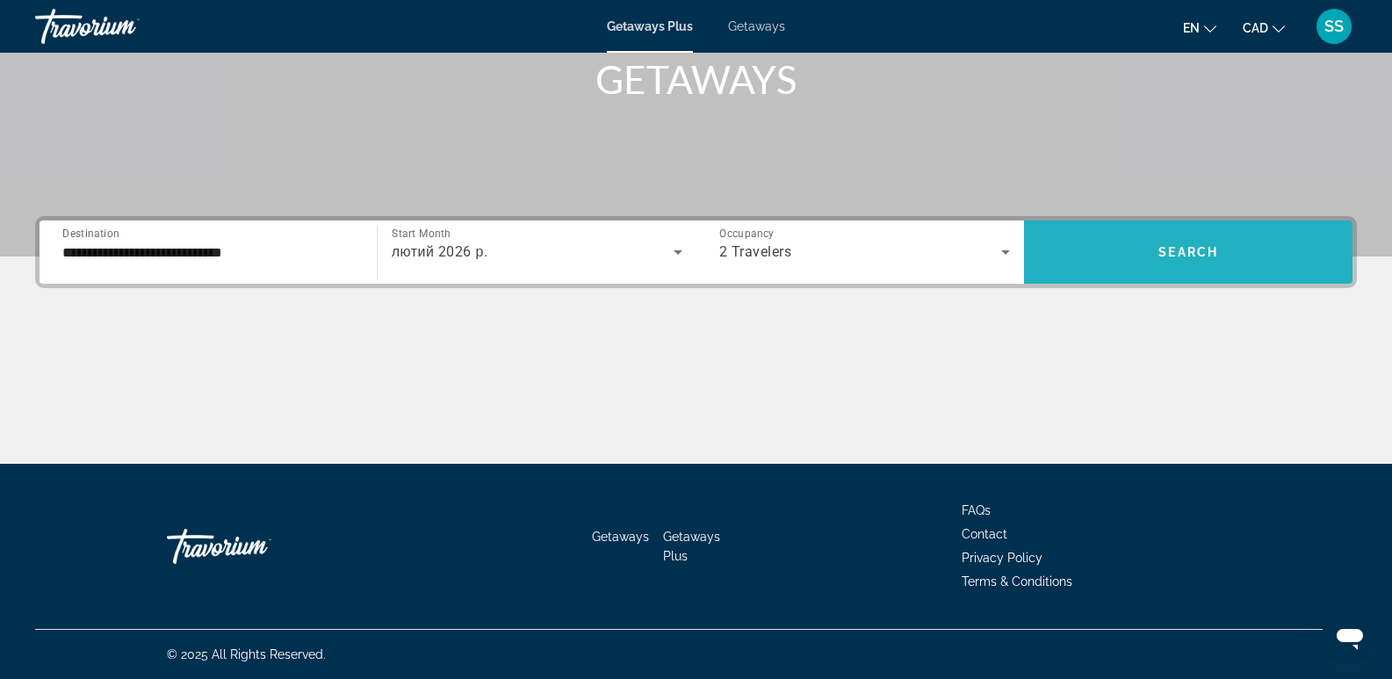
click at [1195, 268] on span "Search widget" at bounding box center [1188, 252] width 329 height 42
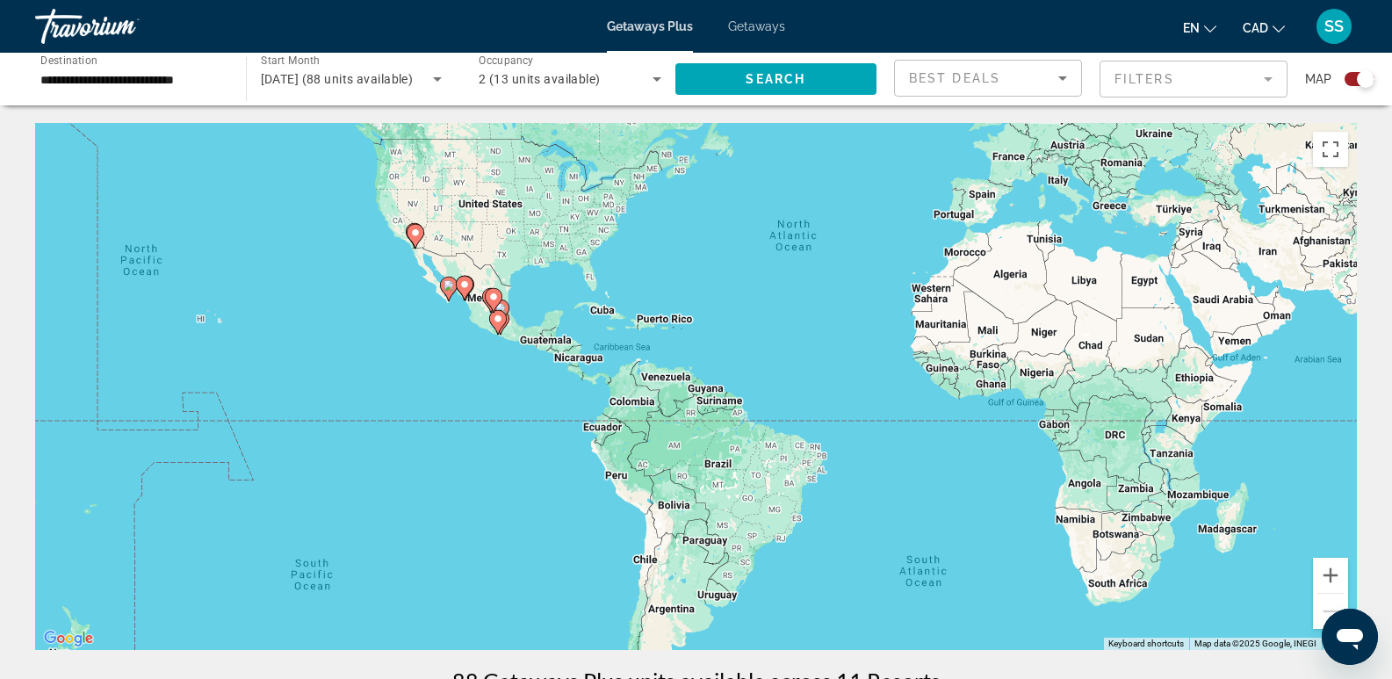
drag, startPoint x: 750, startPoint y: 370, endPoint x: 875, endPoint y: 354, distance: 125.7
click at [816, 284] on div "To activate drag with keyboard, press Alt + Enter. Once in keyboard drag state,…" at bounding box center [696, 386] width 1322 height 527
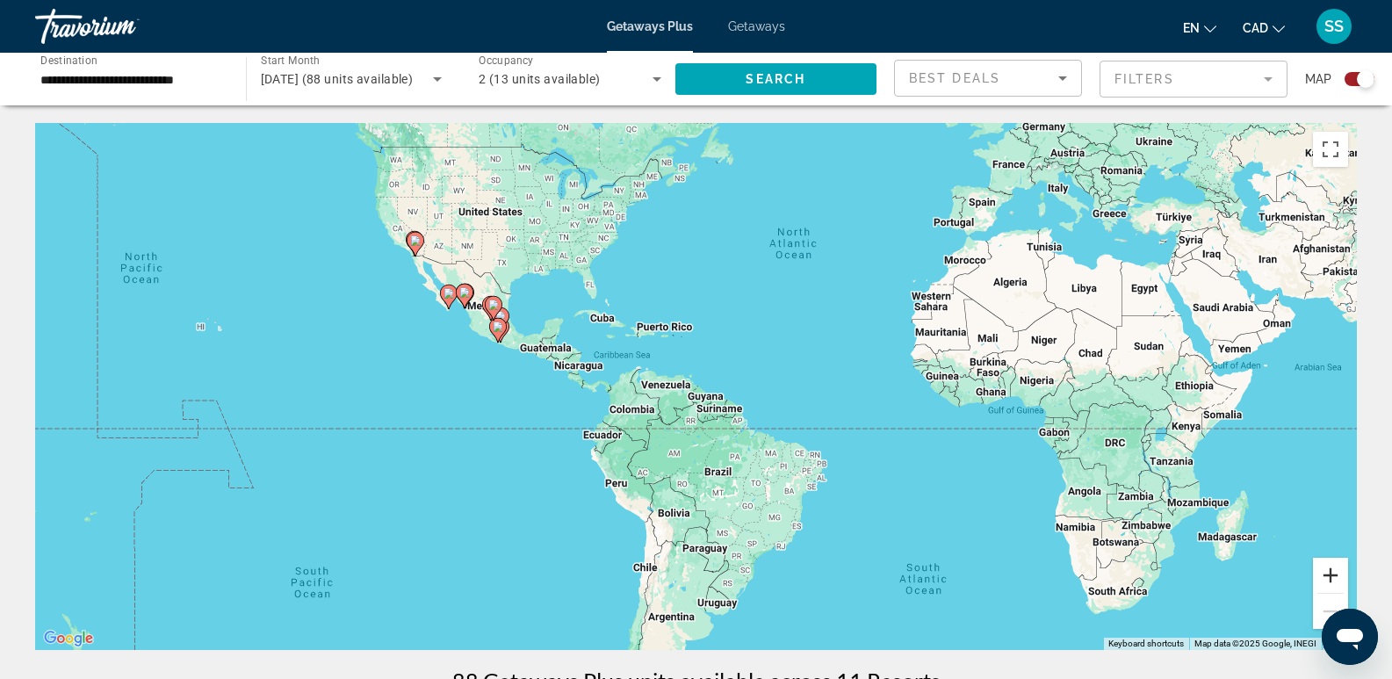
click at [1321, 571] on button "Zoom in" at bounding box center [1330, 575] width 35 height 35
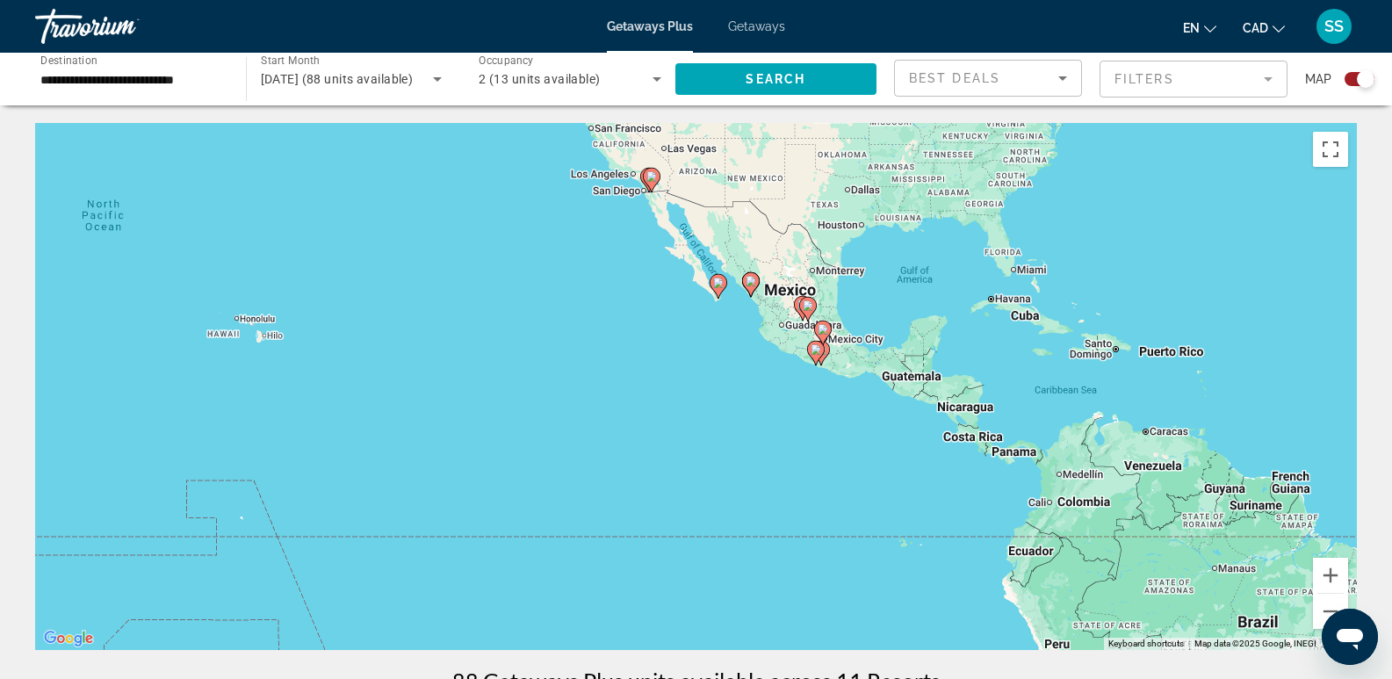
drag, startPoint x: 654, startPoint y: 441, endPoint x: 1175, endPoint y: 510, distance: 525.4
click at [1175, 510] on div "To activate drag with keyboard, press Alt + Enter. Once in keyboard drag state,…" at bounding box center [696, 386] width 1322 height 527
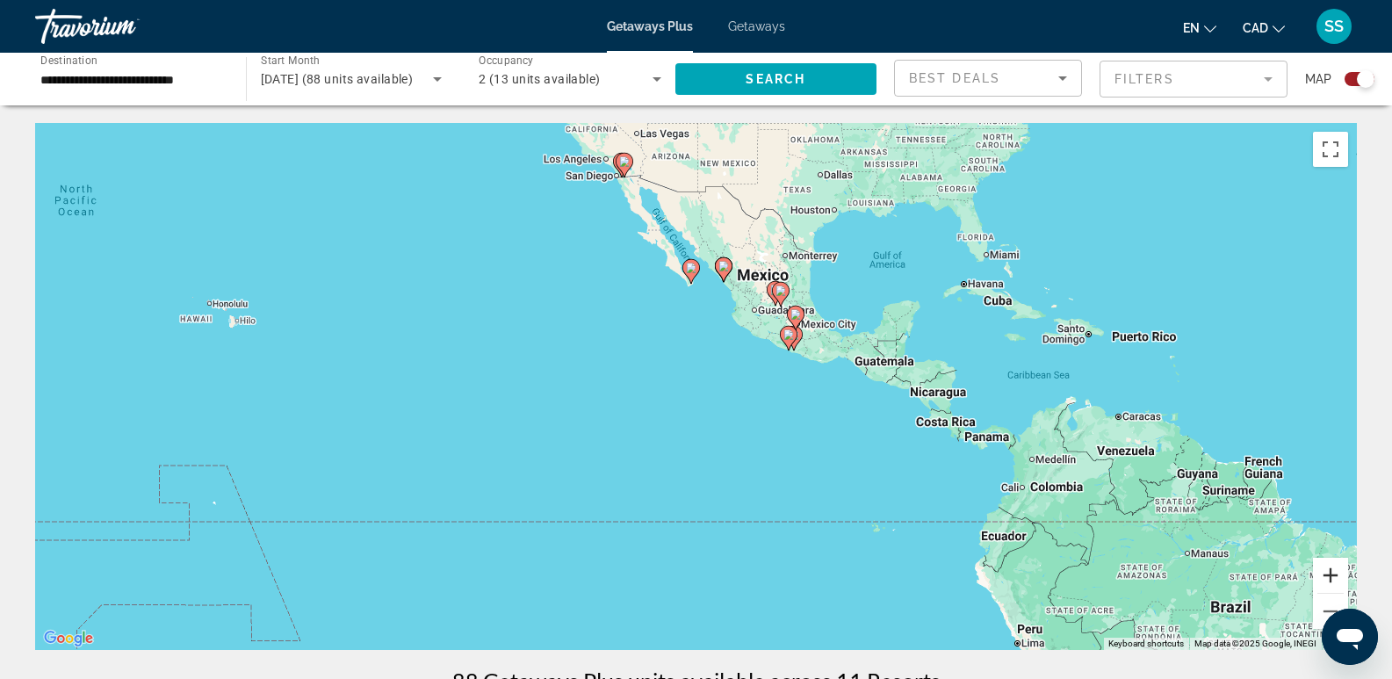
click at [1320, 574] on button "Zoom in" at bounding box center [1330, 575] width 35 height 35
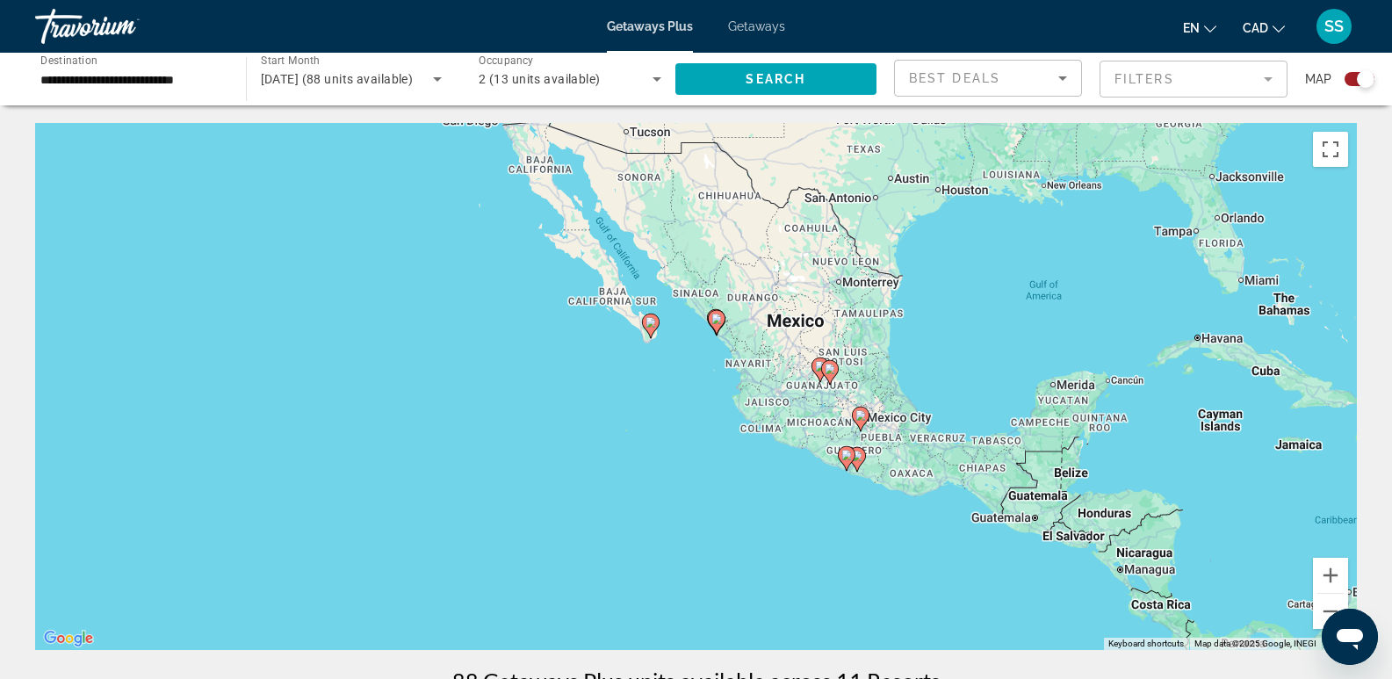
drag, startPoint x: 806, startPoint y: 350, endPoint x: 770, endPoint y: 509, distance: 163.0
click at [770, 509] on div "To activate drag with keyboard, press Alt + Enter. Once in keyboard drag state,…" at bounding box center [696, 386] width 1322 height 527
click at [1327, 577] on button "Zoom in" at bounding box center [1330, 575] width 35 height 35
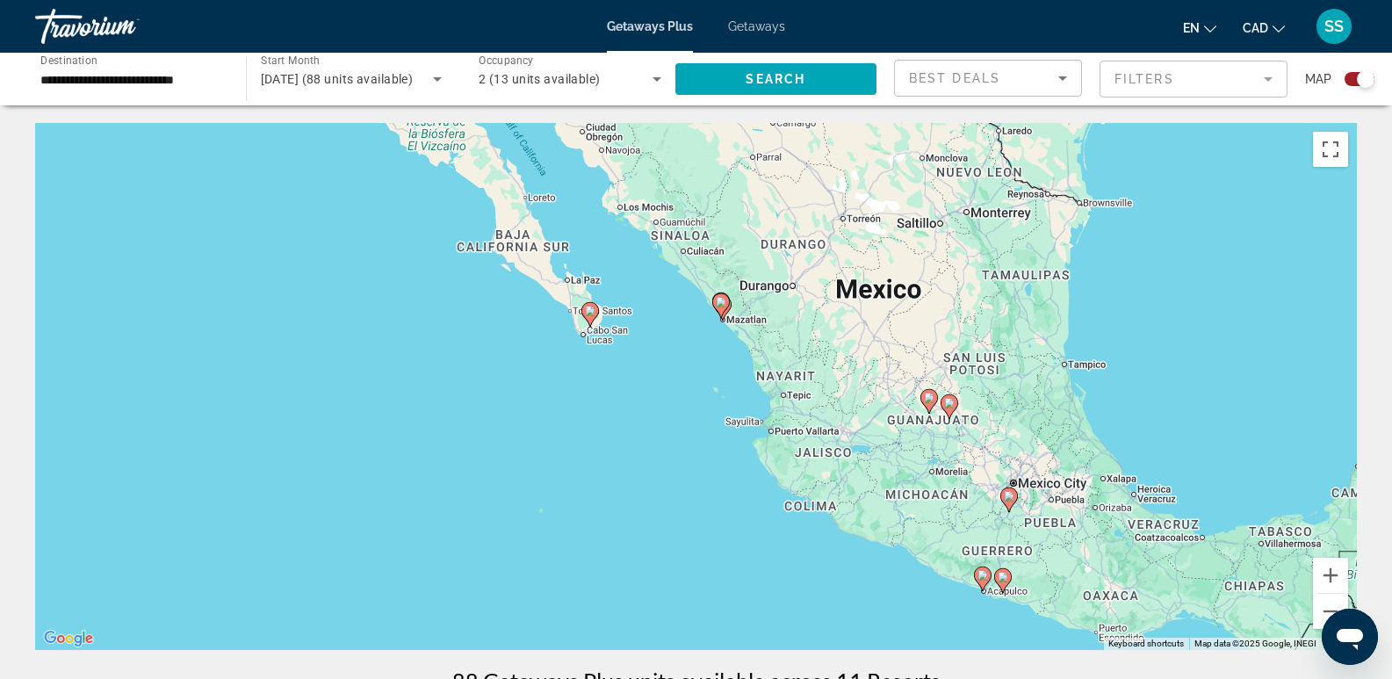
drag, startPoint x: 944, startPoint y: 539, endPoint x: 928, endPoint y: 576, distance: 41.0
click at [928, 576] on div "To activate drag with keyboard, press Alt + Enter. Once in keyboard drag state,…" at bounding box center [696, 386] width 1322 height 527
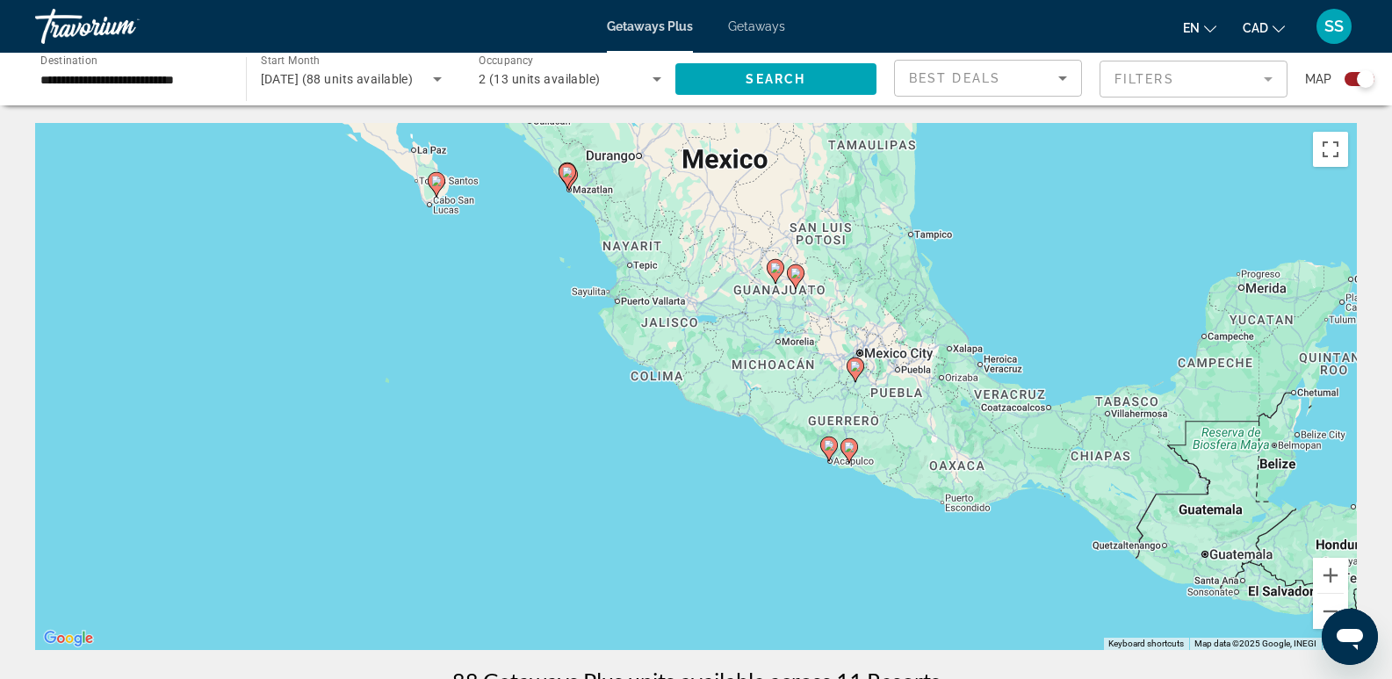
drag, startPoint x: 960, startPoint y: 532, endPoint x: 799, endPoint y: 395, distance: 211.3
click at [799, 395] on div "To activate drag with keyboard, press Alt + Enter. Once in keyboard drag state,…" at bounding box center [696, 386] width 1322 height 527
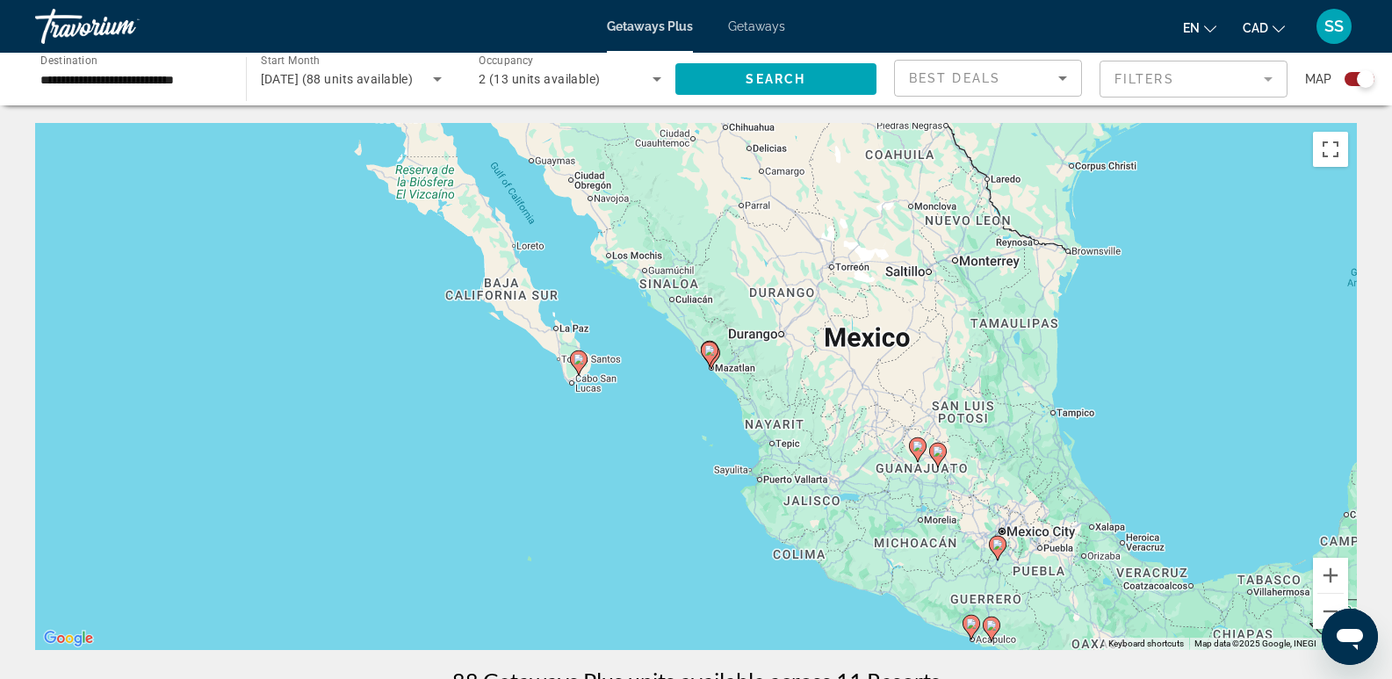
drag, startPoint x: 683, startPoint y: 351, endPoint x: 850, endPoint y: 561, distance: 268.8
click at [849, 560] on div "To activate drag with keyboard, press Alt + Enter. Once in keyboard drag state,…" at bounding box center [696, 386] width 1322 height 527
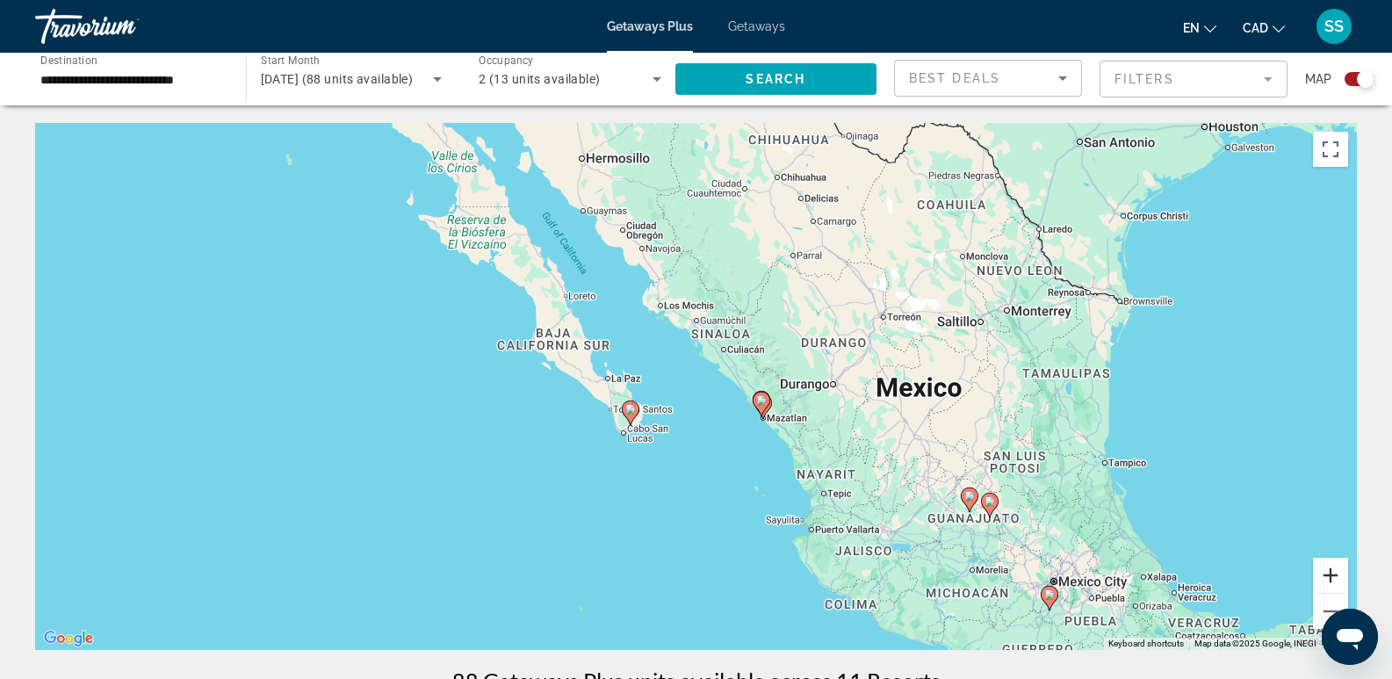
click at [1327, 568] on button "Zoom in" at bounding box center [1330, 575] width 35 height 35
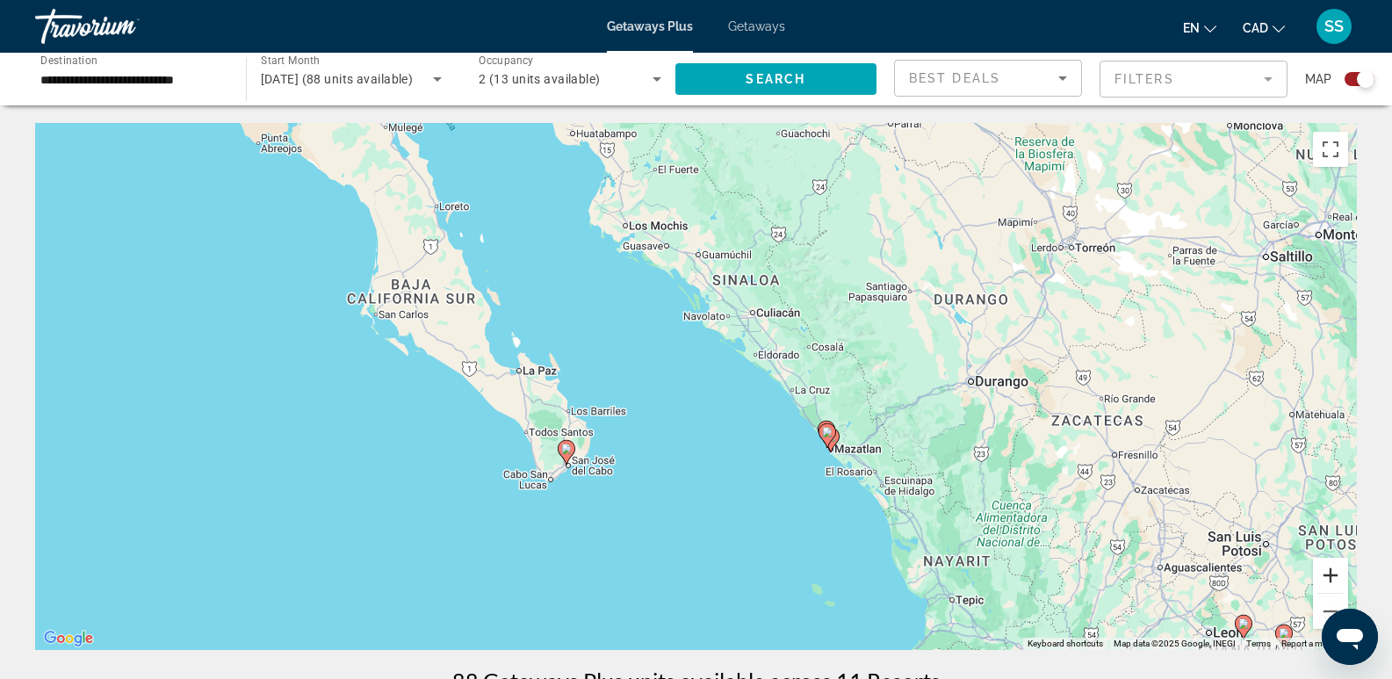
click at [1334, 574] on button "Zoom in" at bounding box center [1330, 575] width 35 height 35
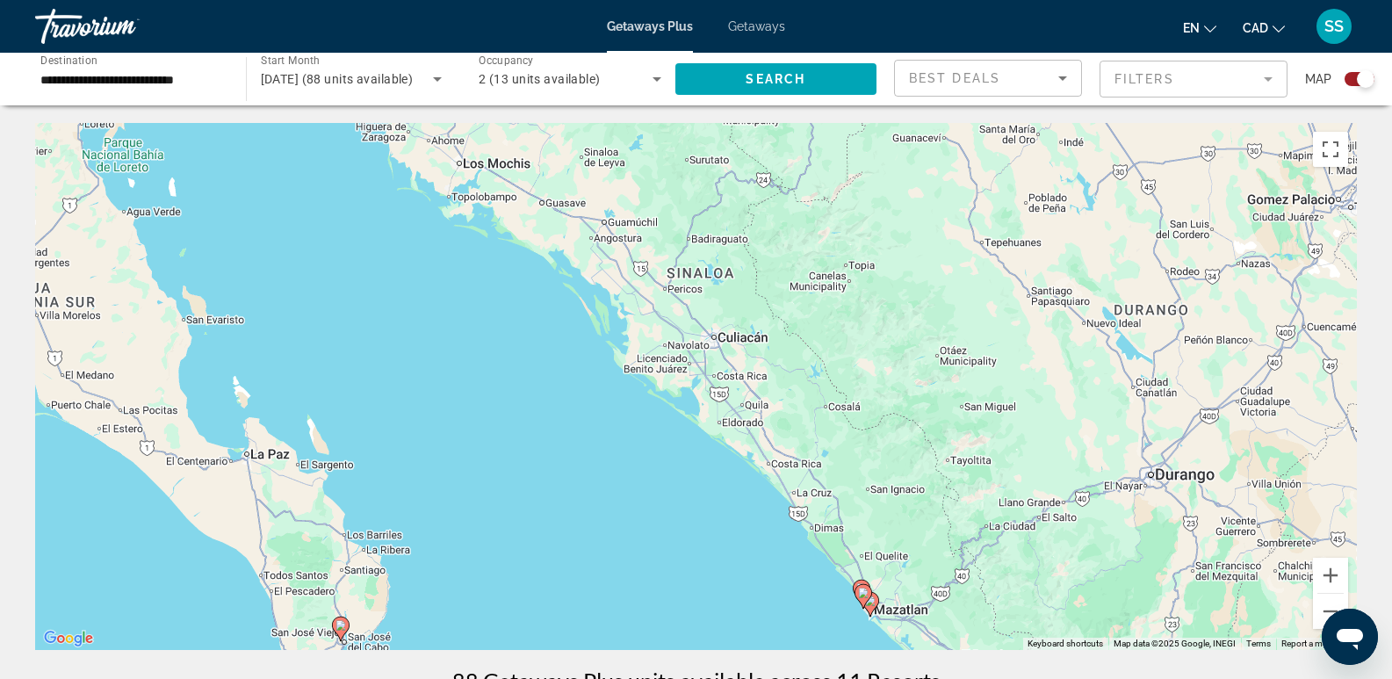
drag, startPoint x: 980, startPoint y: 372, endPoint x: 882, endPoint y: 470, distance: 139.1
click at [882, 470] on div "To activate drag with keyboard, press Alt + Enter. Once in keyboard drag state,…" at bounding box center [696, 386] width 1322 height 527
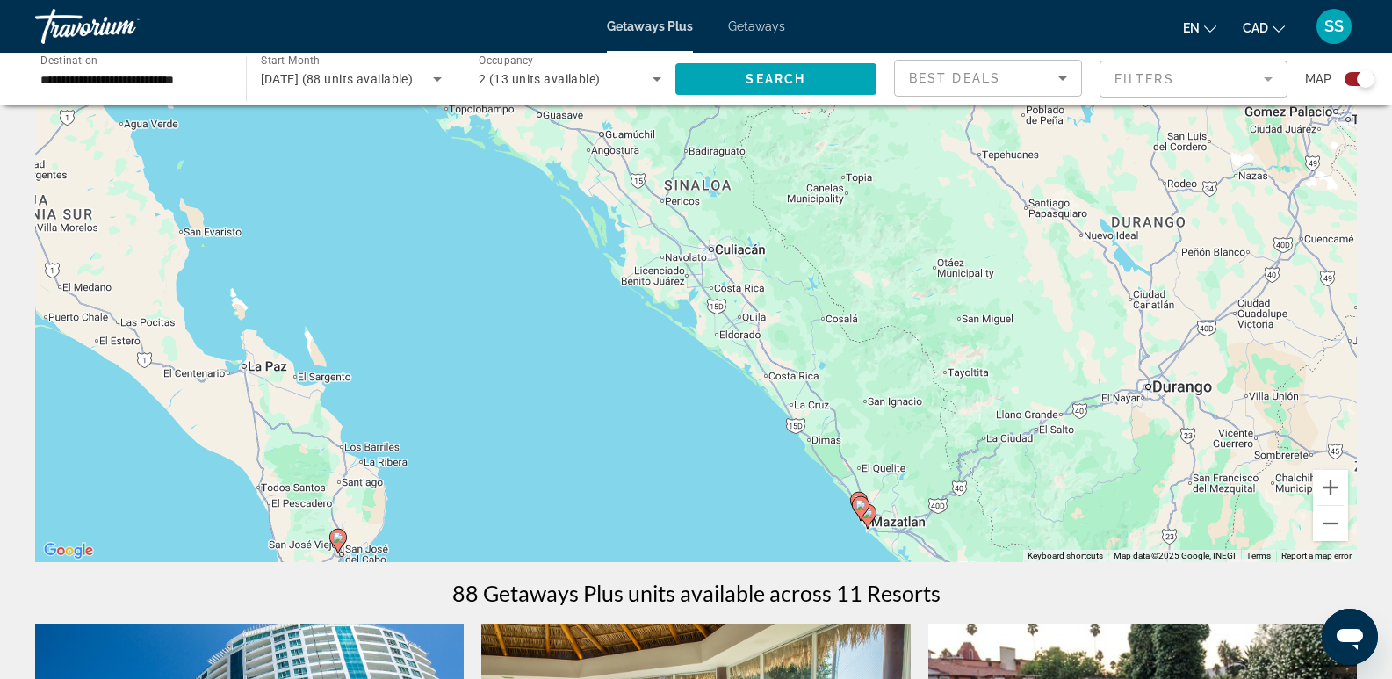
scroll to position [176, 0]
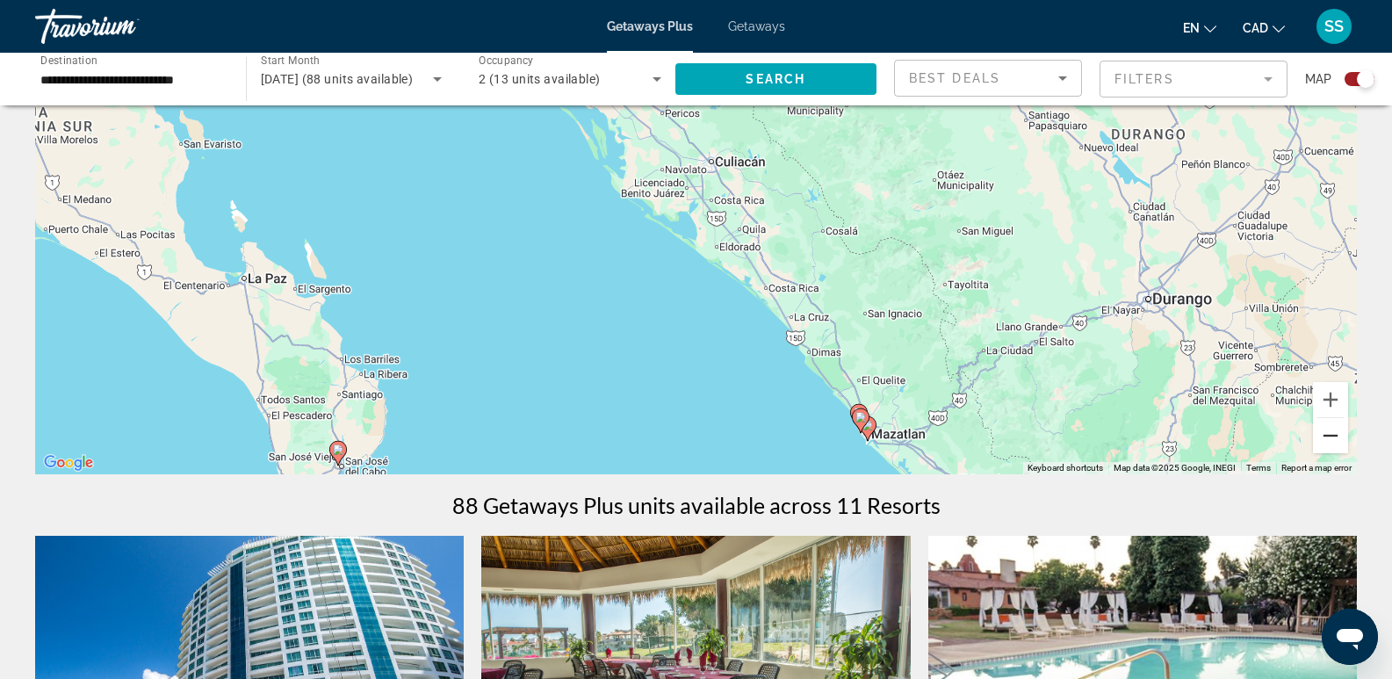
click at [1328, 426] on button "Zoom out" at bounding box center [1330, 435] width 35 height 35
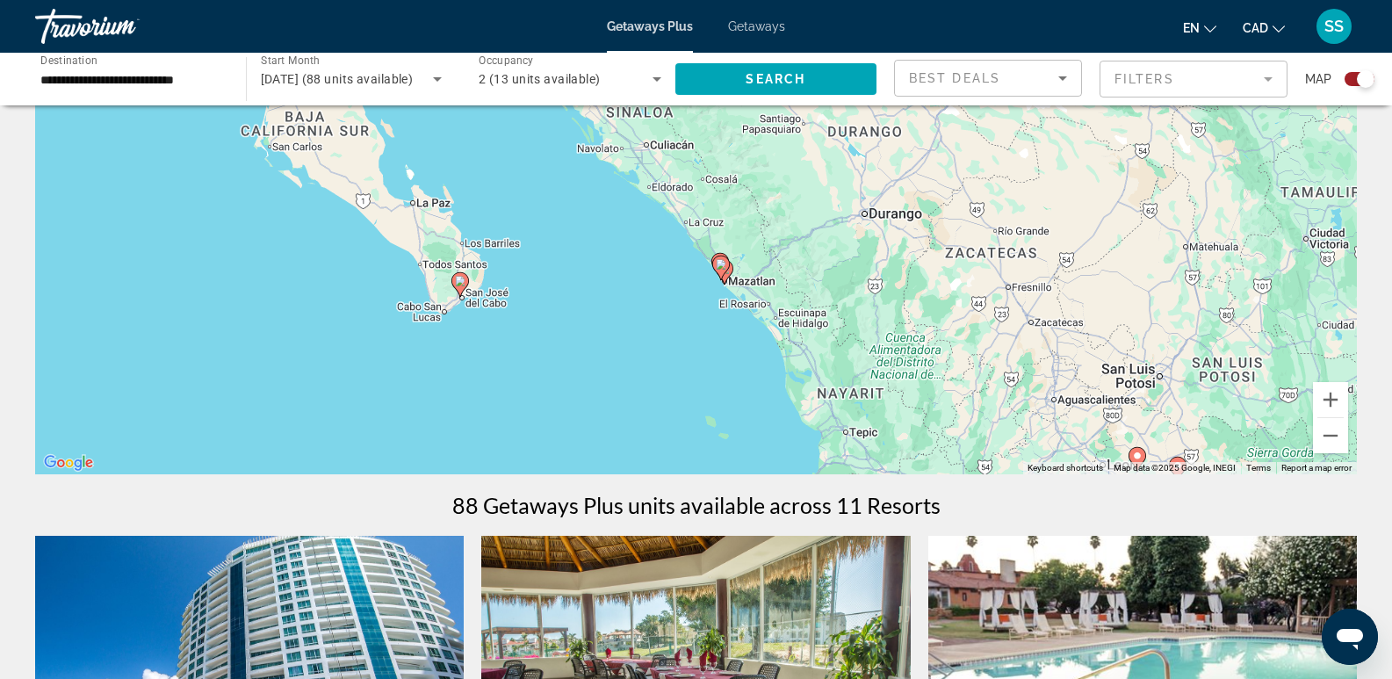
drag, startPoint x: 988, startPoint y: 296, endPoint x: 925, endPoint y: 249, distance: 79.1
click at [925, 249] on div "To activate drag with keyboard, press Alt + Enter. Once in keyboard drag state,…" at bounding box center [696, 210] width 1322 height 527
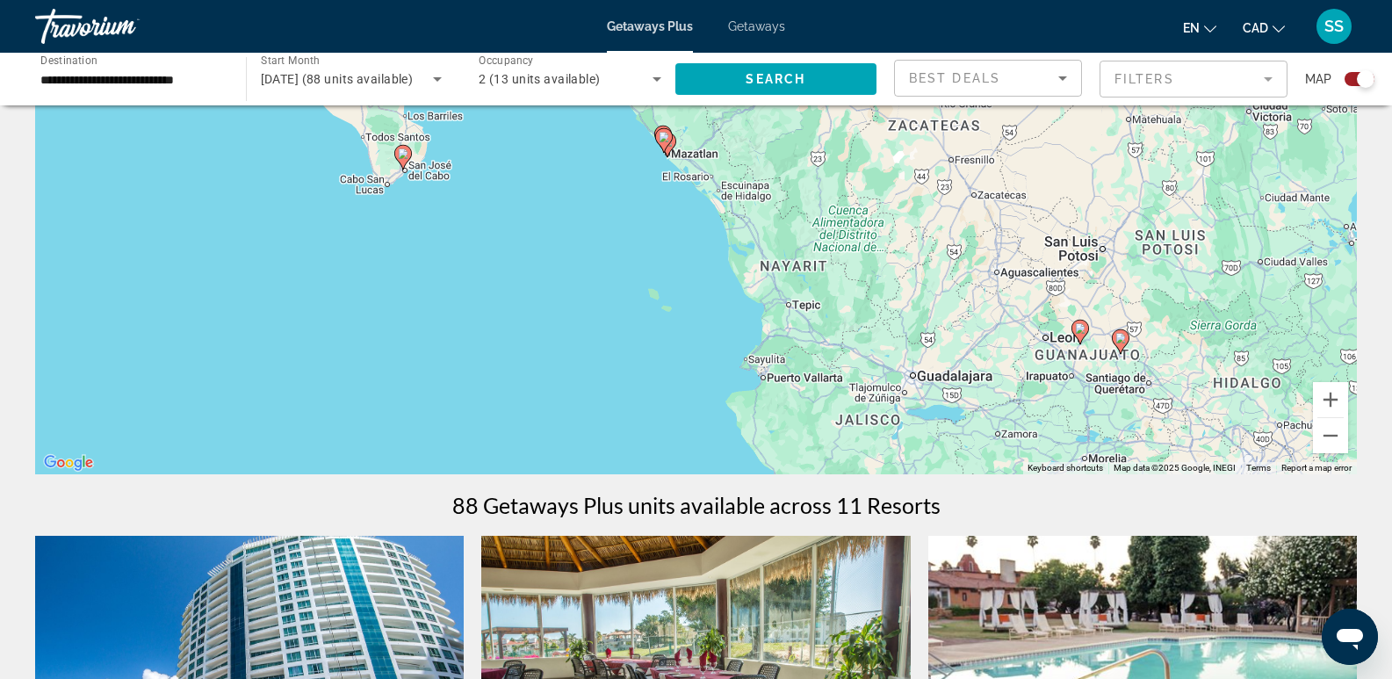
drag, startPoint x: 945, startPoint y: 279, endPoint x: 887, endPoint y: 169, distance: 125.0
click at [887, 169] on div "To activate drag with keyboard, press Alt + Enter. Once in keyboard drag state,…" at bounding box center [696, 210] width 1322 height 527
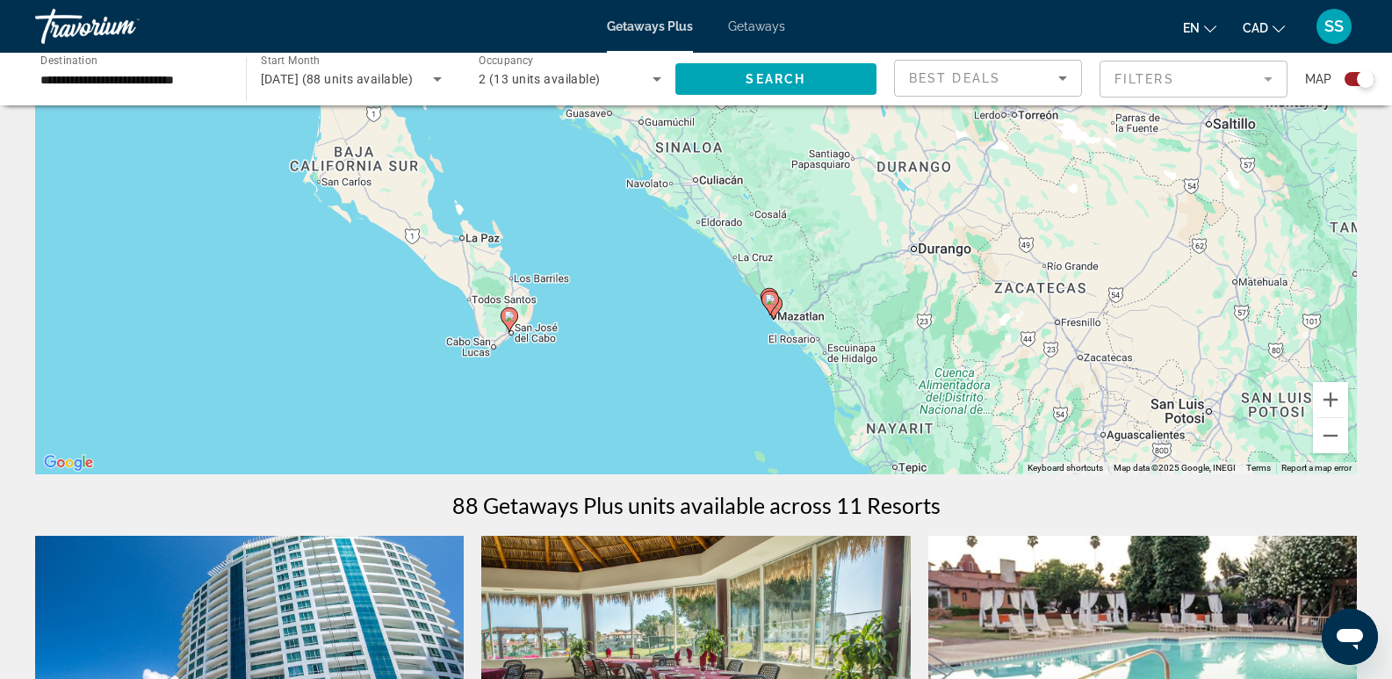
drag, startPoint x: 663, startPoint y: 221, endPoint x: 770, endPoint y: 383, distance: 194.2
click at [770, 383] on div "To activate drag with keyboard, press Alt + Enter. Once in keyboard drag state,…" at bounding box center [696, 210] width 1322 height 527
click at [1324, 401] on button "Zoom in" at bounding box center [1330, 399] width 35 height 35
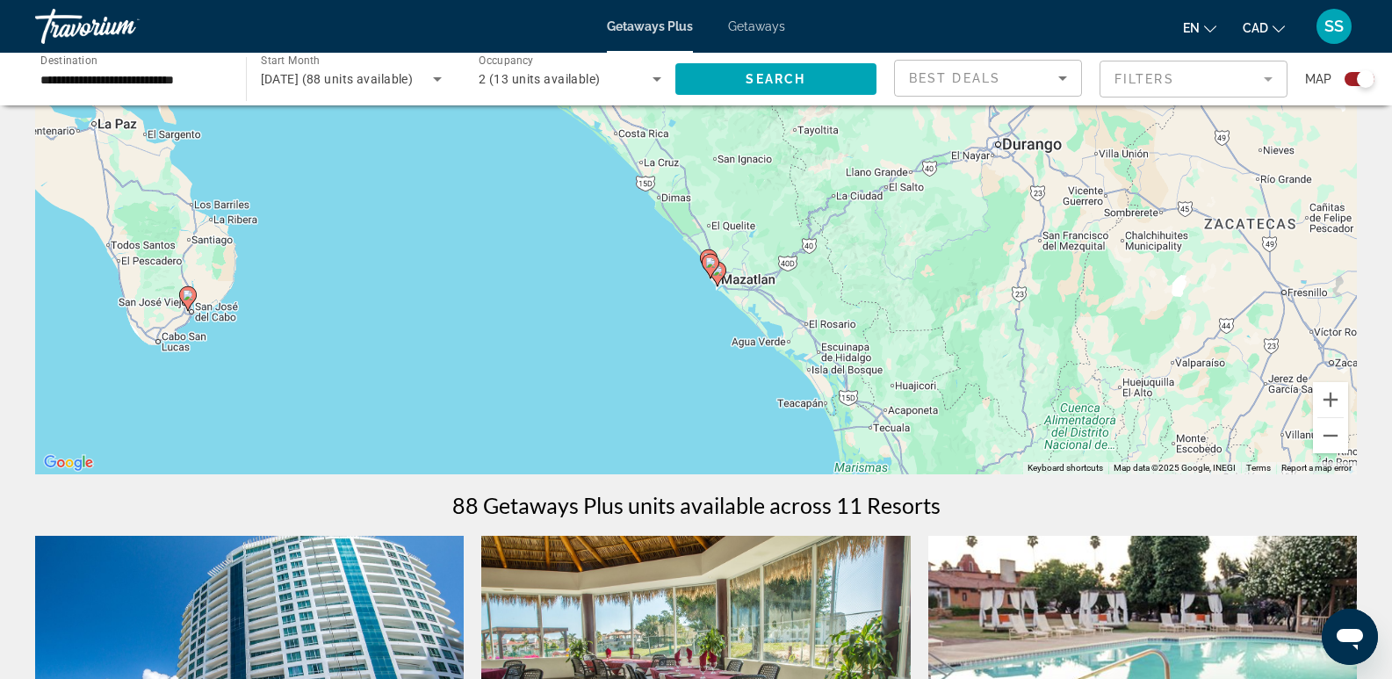
drag, startPoint x: 1085, startPoint y: 326, endPoint x: 940, endPoint y: 174, distance: 210.0
click at [943, 176] on div "To activate drag with keyboard, press Alt + Enter. Once in keyboard drag state,…" at bounding box center [696, 210] width 1322 height 527
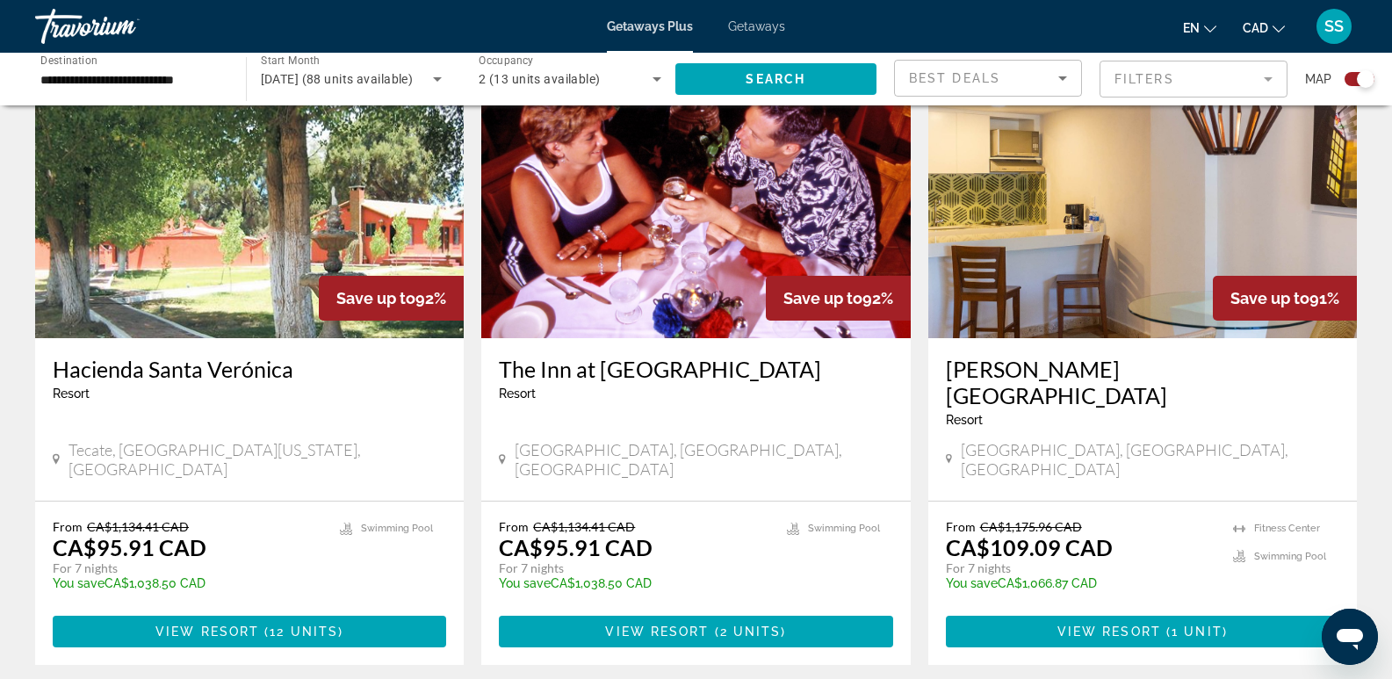
scroll to position [1318, 0]
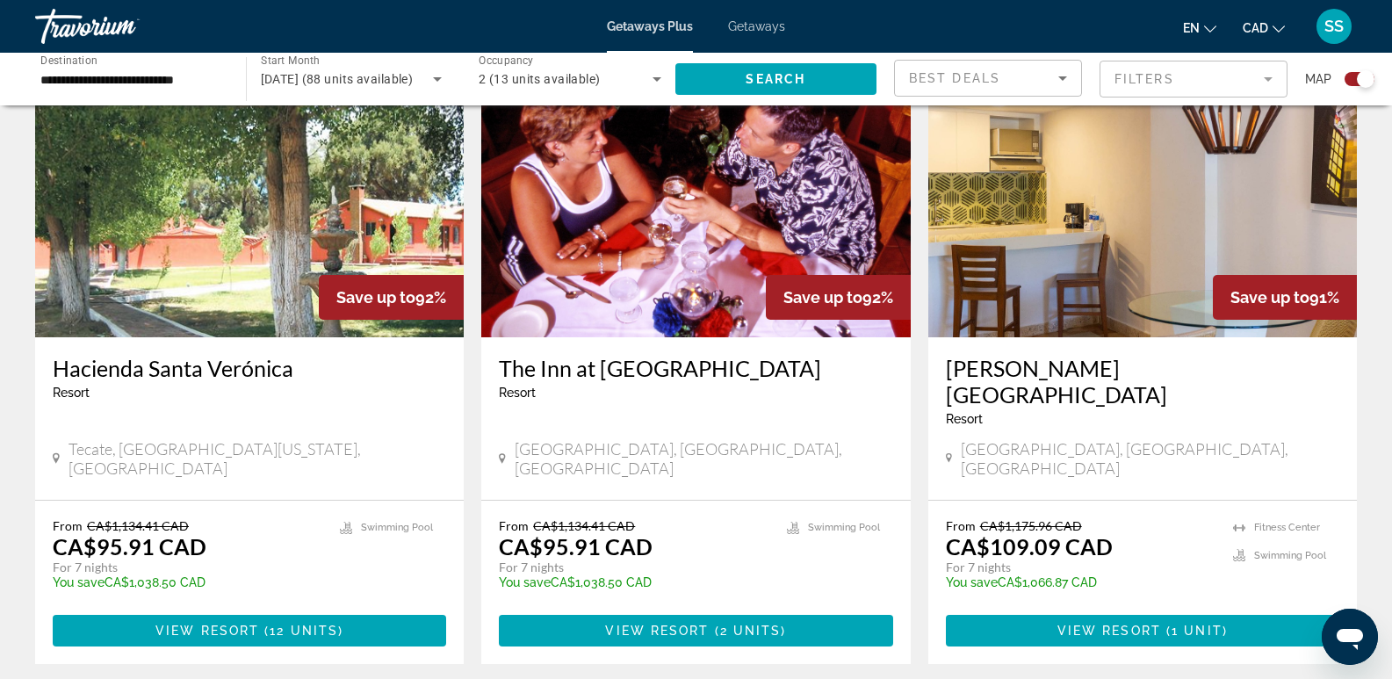
click at [627, 228] on img "Main content" at bounding box center [695, 196] width 429 height 281
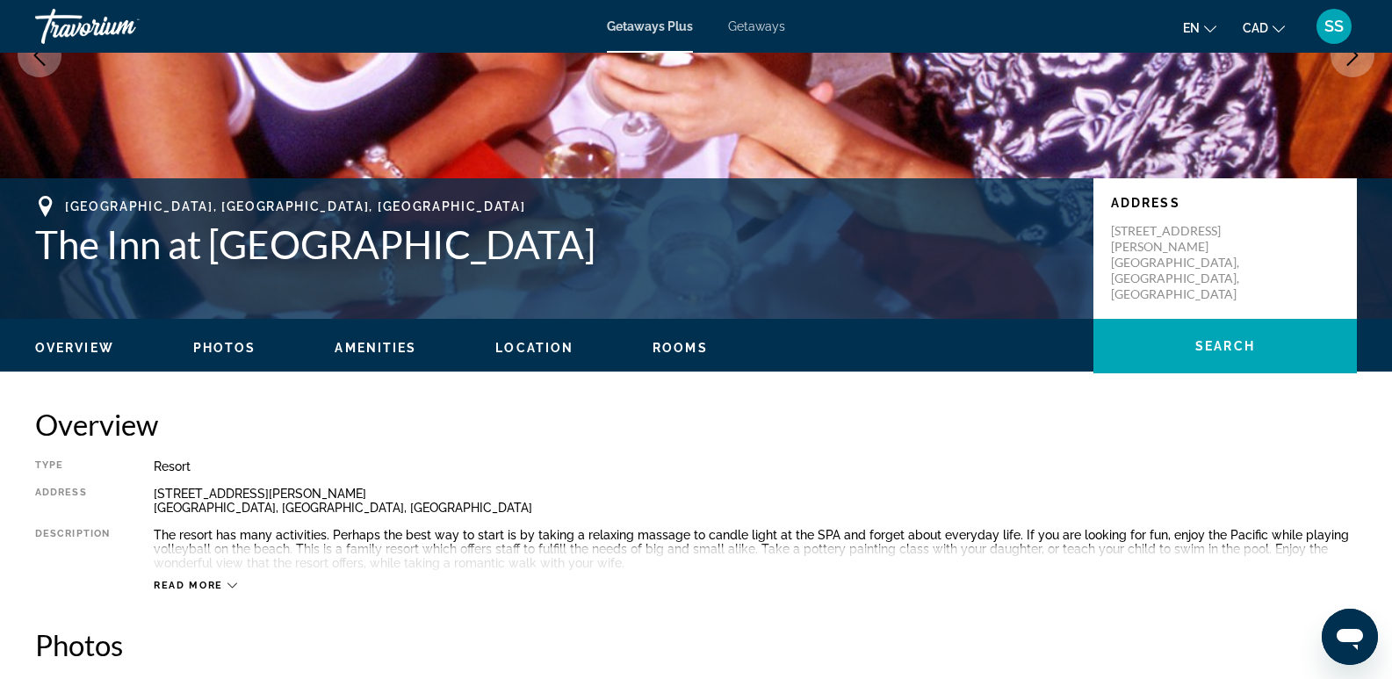
scroll to position [271, 0]
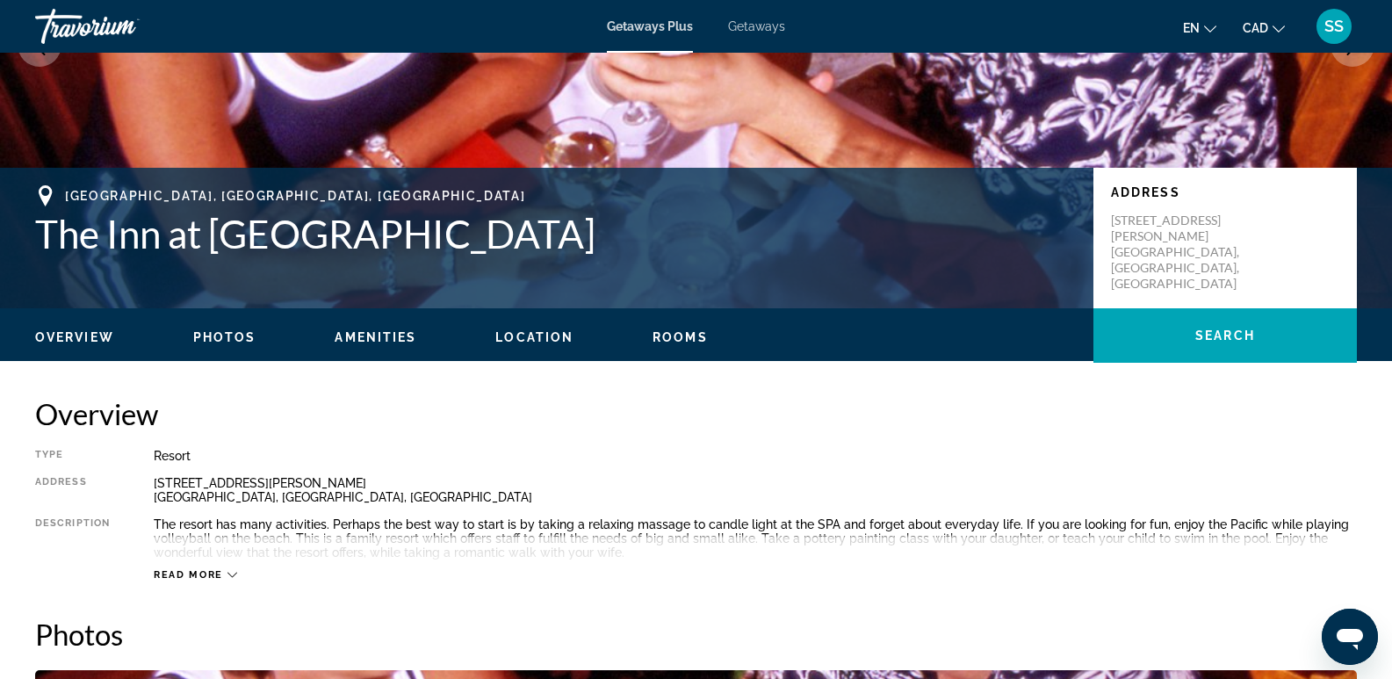
click at [226, 568] on button "Read more" at bounding box center [195, 574] width 83 height 13
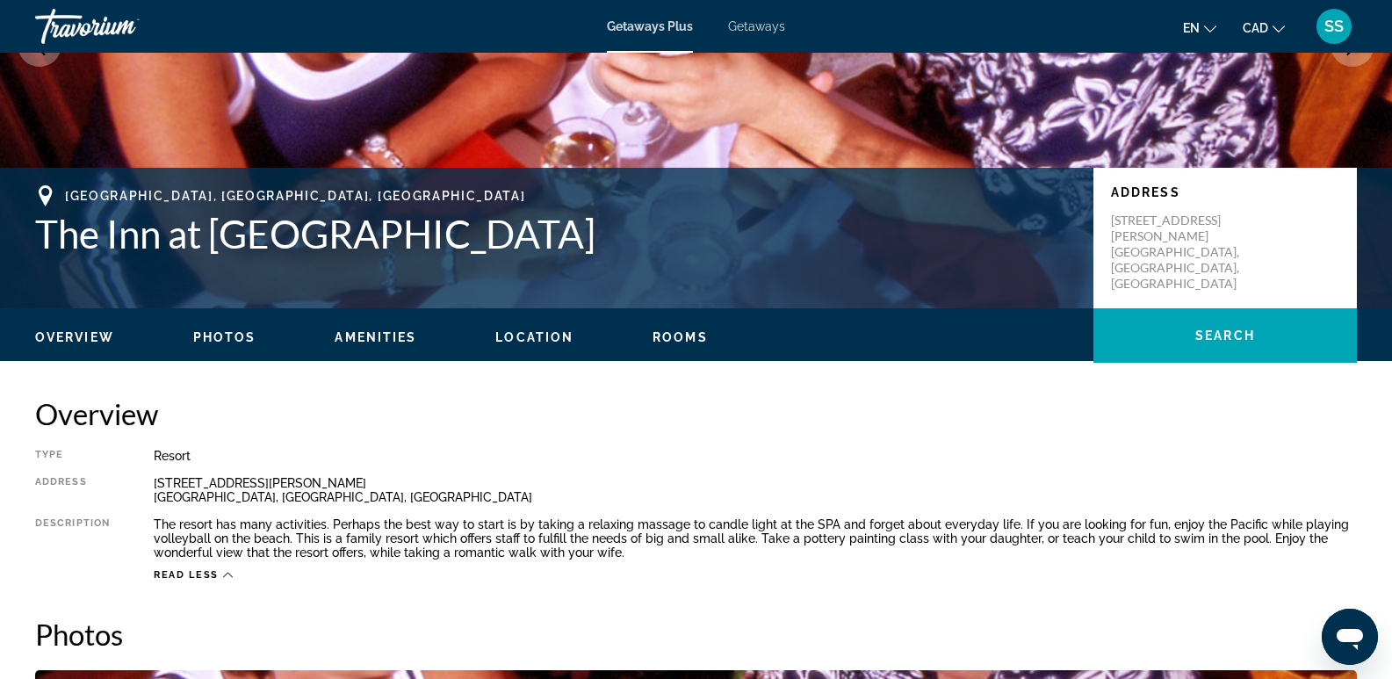
scroll to position [8, 0]
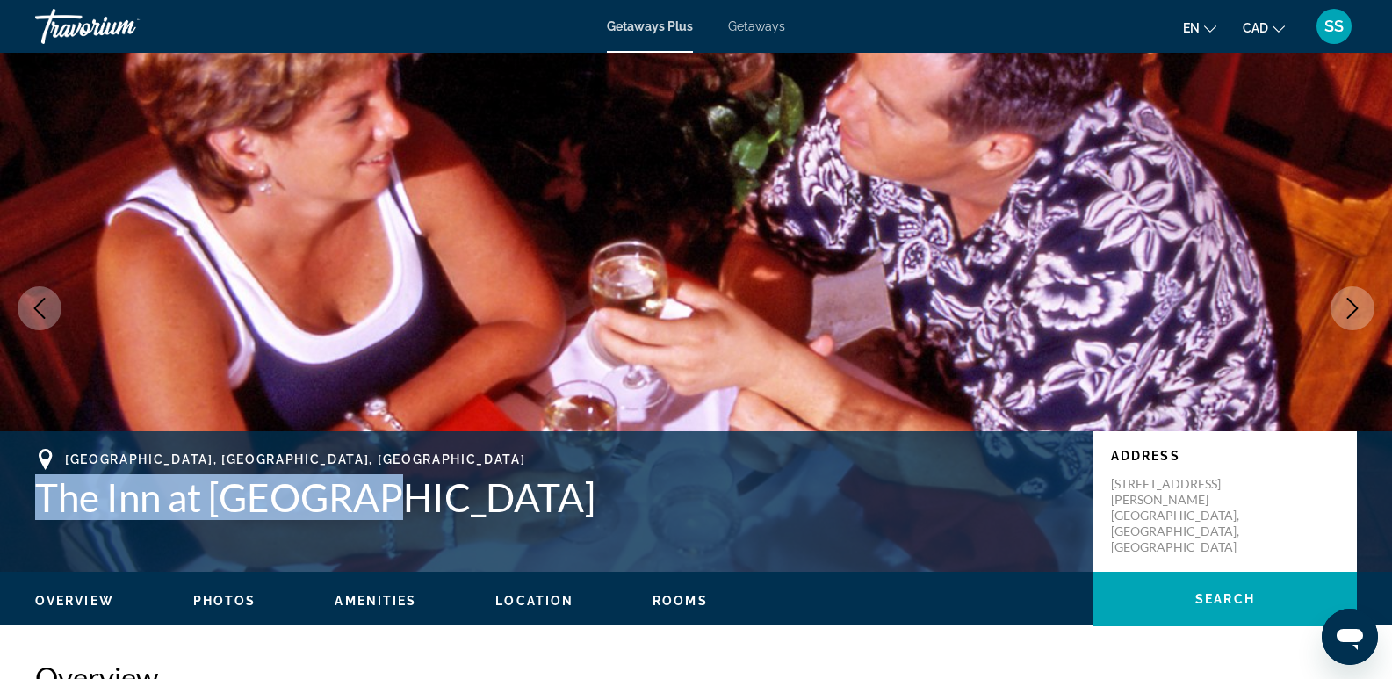
drag, startPoint x: 17, startPoint y: 502, endPoint x: 423, endPoint y: 510, distance: 405.9
click at [423, 510] on div "Mazatlán, Sinaloa, Mexico The Inn at Mazatlán Address Avenida Camarón Sábalo 62…" at bounding box center [696, 501] width 1392 height 105
copy h1 "The Inn at [GEOGRAPHIC_DATA]"
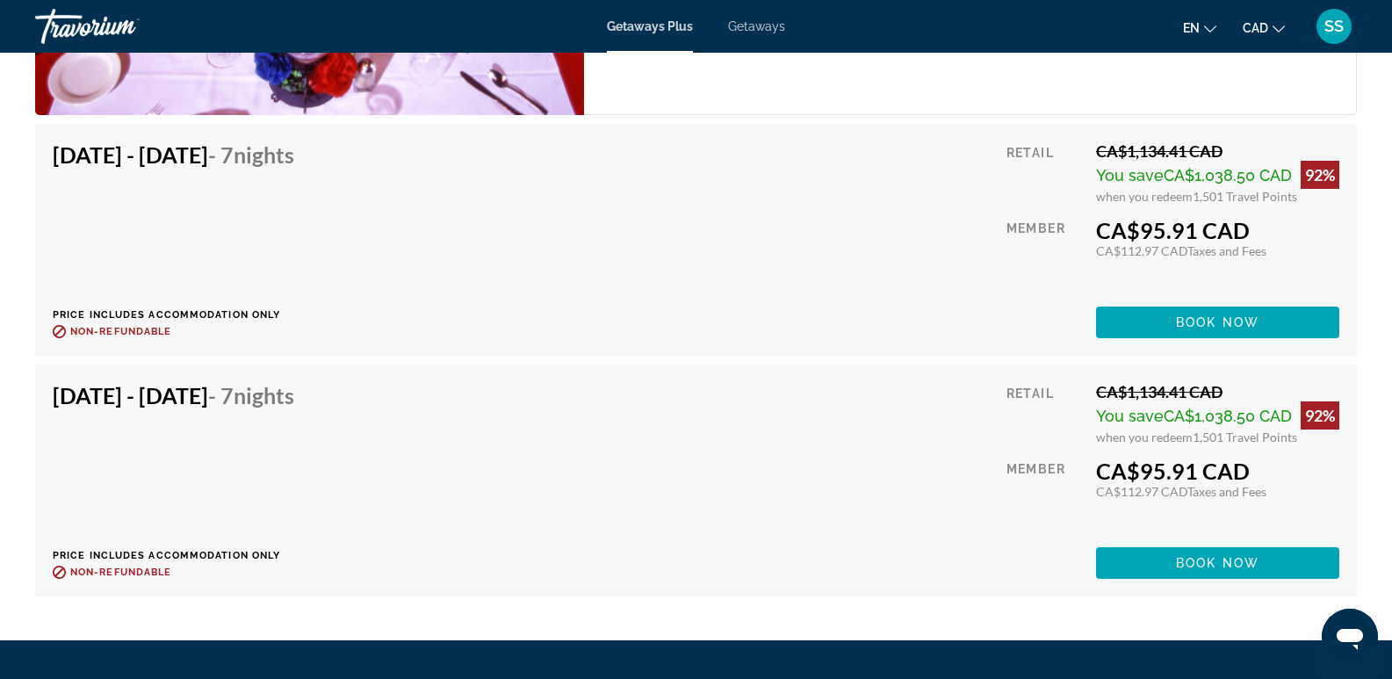
scroll to position [3083, 0]
